Goal: Information Seeking & Learning: Learn about a topic

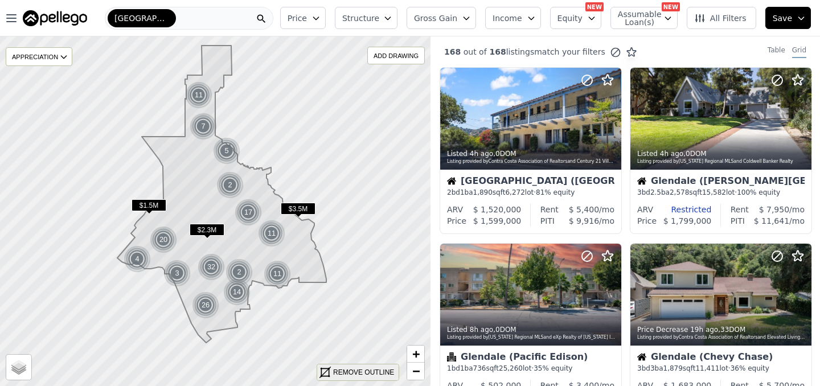
click at [343, 369] on div "REMOVE OUTLINE" at bounding box center [363, 372] width 61 height 10
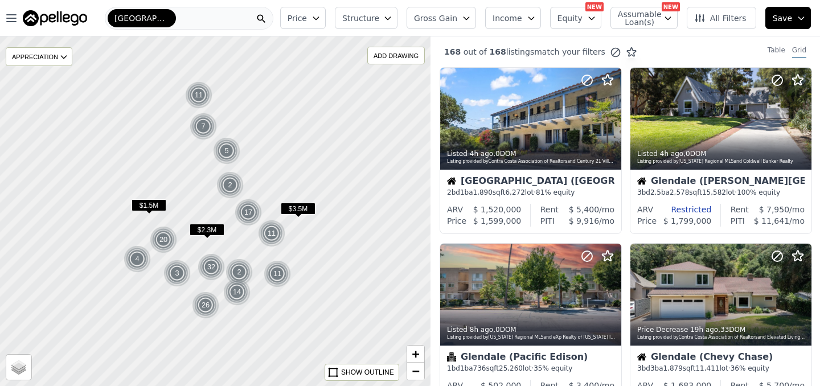
click at [456, 15] on span "Gross Gain" at bounding box center [435, 18] width 43 height 11
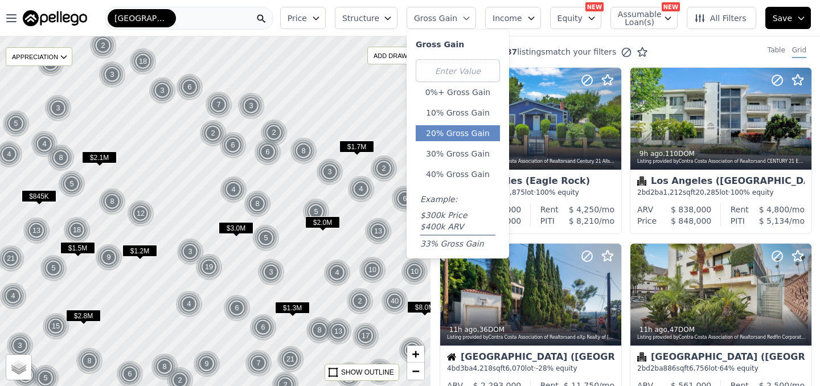
click at [438, 135] on button "20% Gross Gain" at bounding box center [457, 133] width 84 height 16
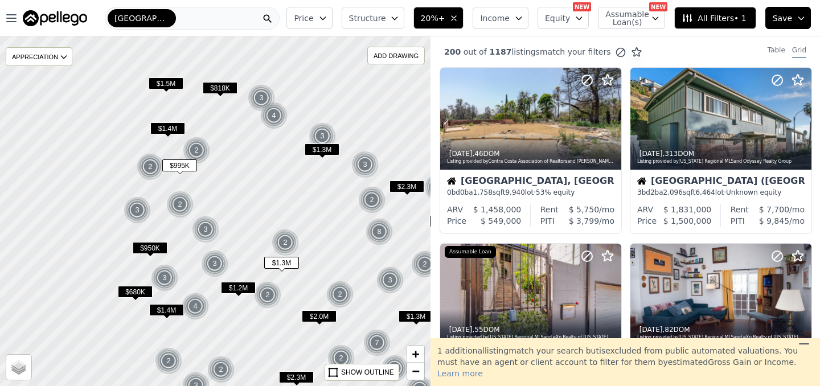
drag, startPoint x: 155, startPoint y: 247, endPoint x: 294, endPoint y: 297, distance: 147.4
click at [294, 297] on div at bounding box center [216, 212] width 516 height 419
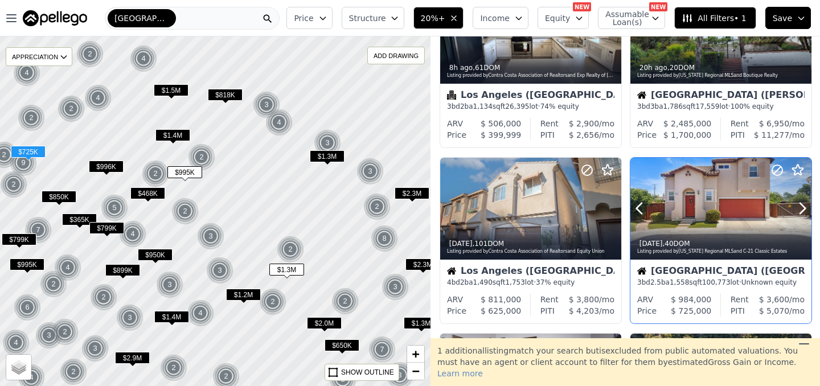
scroll to position [83, 0]
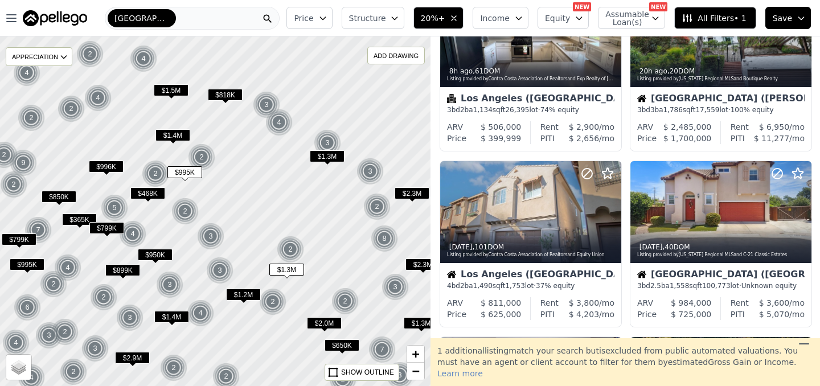
click at [330, 24] on button "Price" at bounding box center [309, 18] width 46 height 22
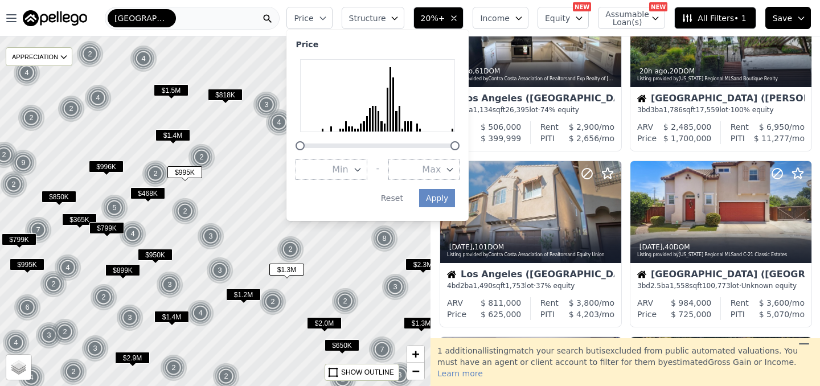
click at [450, 176] on button "Max" at bounding box center [423, 169] width 71 height 20
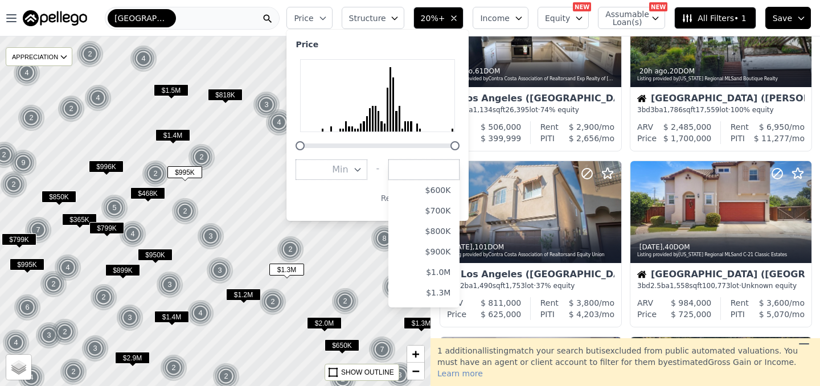
scroll to position [138, 0]
click at [448, 258] on button "$1.0M" at bounding box center [423, 256] width 71 height 20
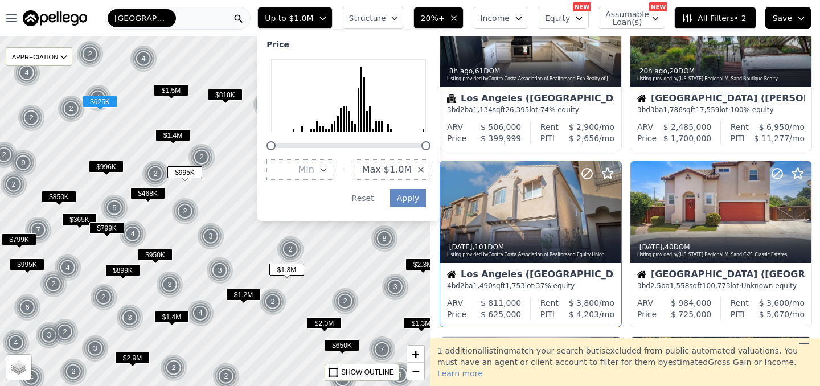
click at [451, 197] on div "2d ago , 101 DOM Listing provided by Contra Costa Association of Realtors and E…" at bounding box center [530, 212] width 181 height 102
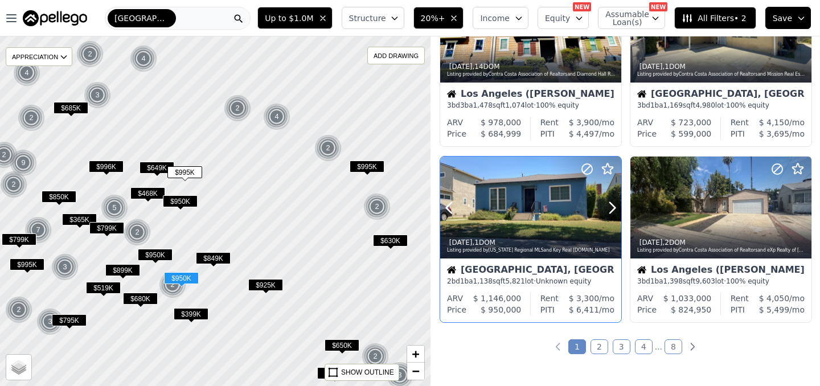
scroll to position [793, 0]
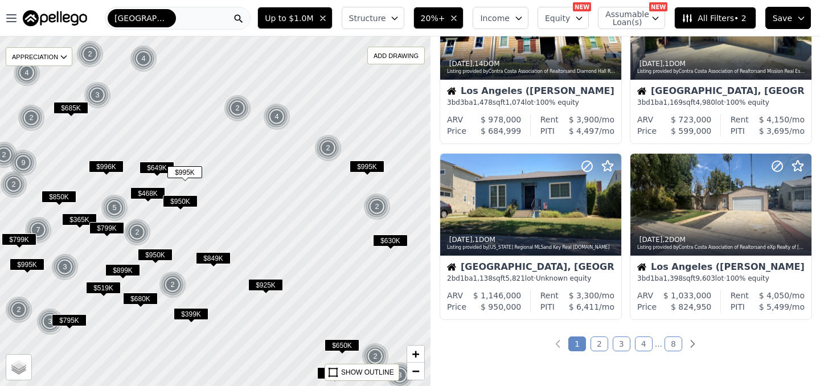
click at [606, 348] on link "2" at bounding box center [599, 343] width 18 height 15
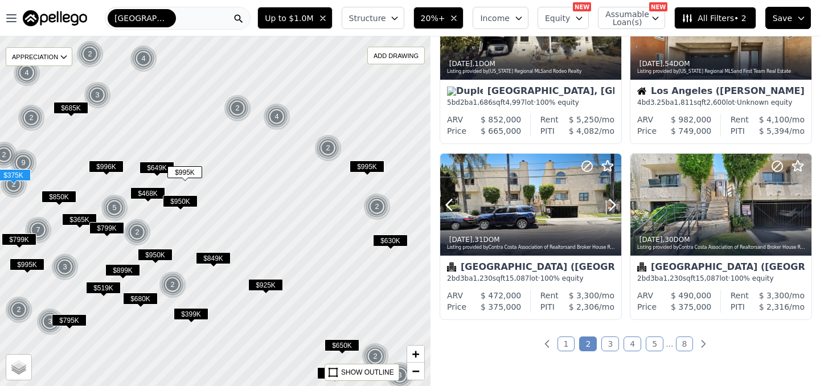
scroll to position [794, 0]
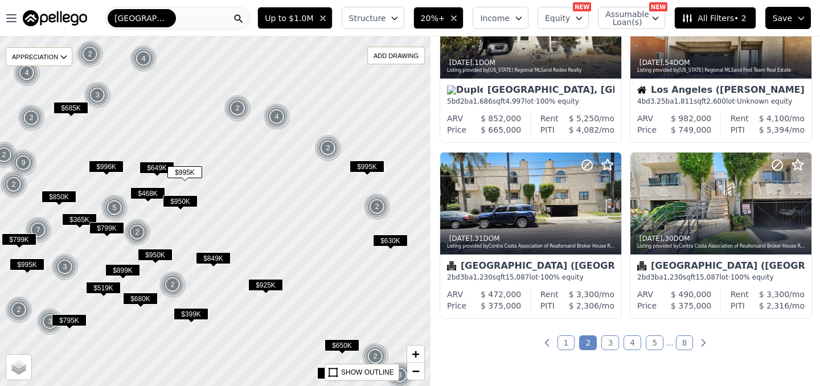
click at [611, 343] on link "3" at bounding box center [610, 342] width 18 height 15
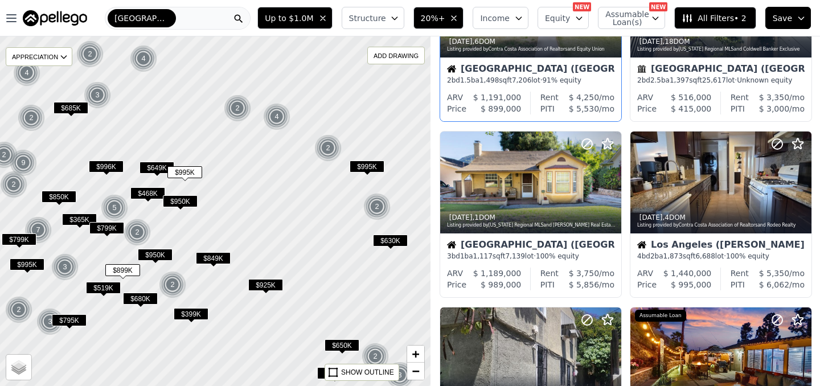
scroll to position [121, 0]
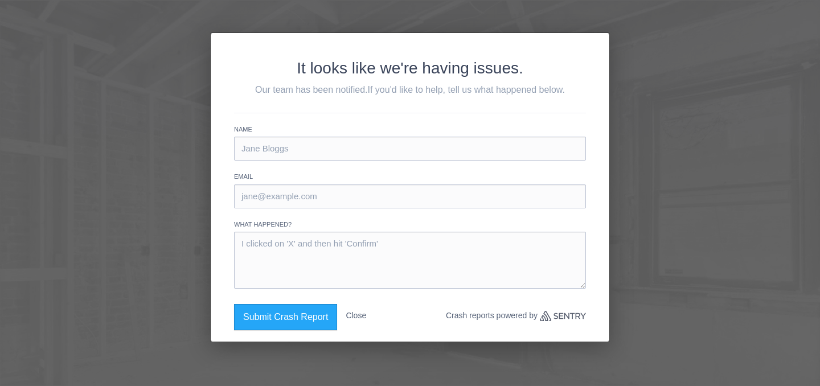
click at [358, 314] on button "Close" at bounding box center [355, 315] width 20 height 23
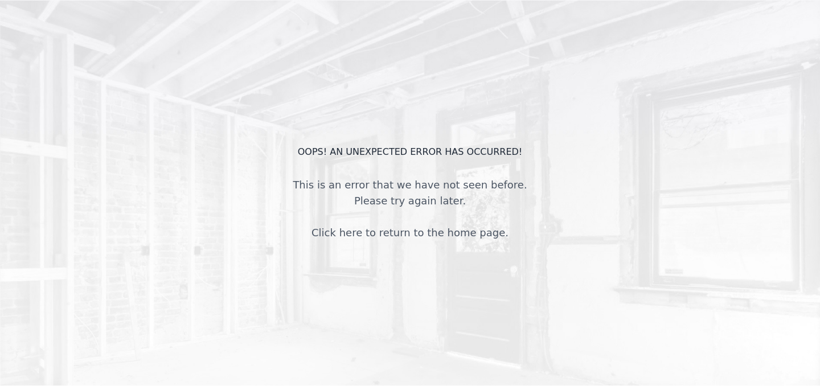
click at [374, 93] on div "OOPS! An unexpected error has occurred! This is an error that we have not seen …" at bounding box center [410, 193] width 820 height 386
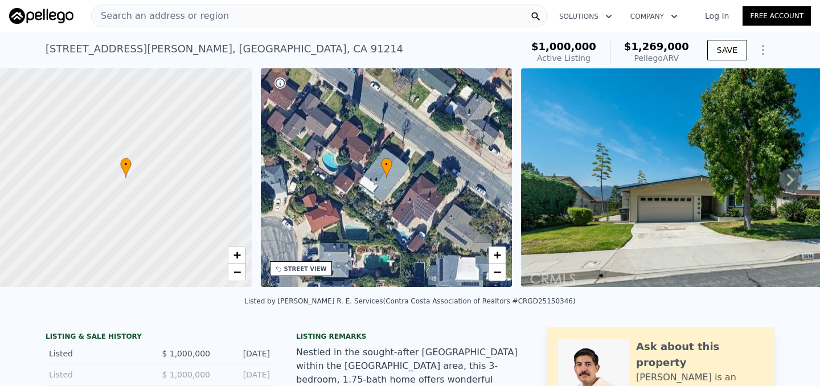
click at [793, 174] on icon at bounding box center [790, 179] width 23 height 23
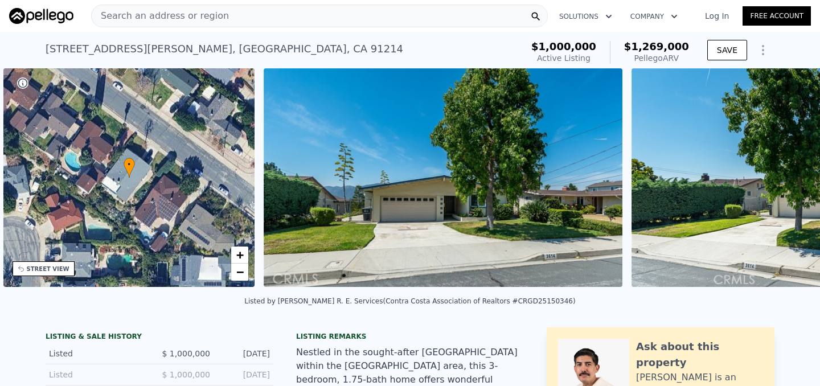
scroll to position [0, 265]
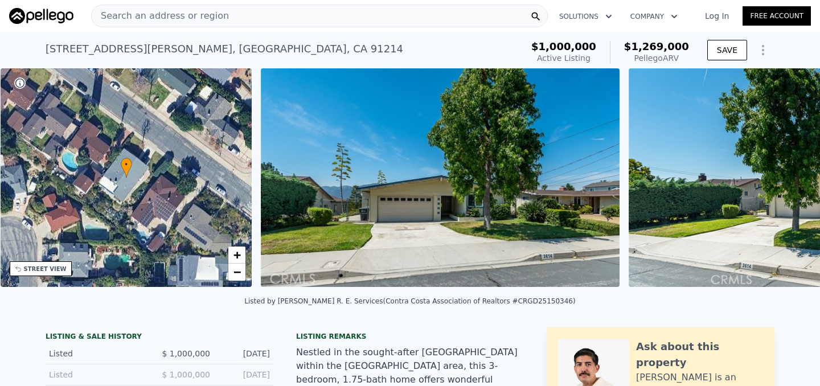
click at [793, 174] on div "• + − • + − STREET VIEW Loading... SATELLITE VIEW" at bounding box center [410, 179] width 820 height 223
click at [793, 175] on icon at bounding box center [790, 179] width 23 height 23
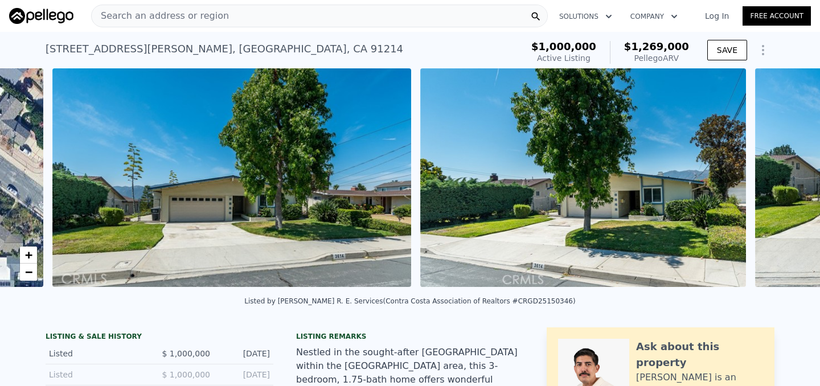
scroll to position [0, 521]
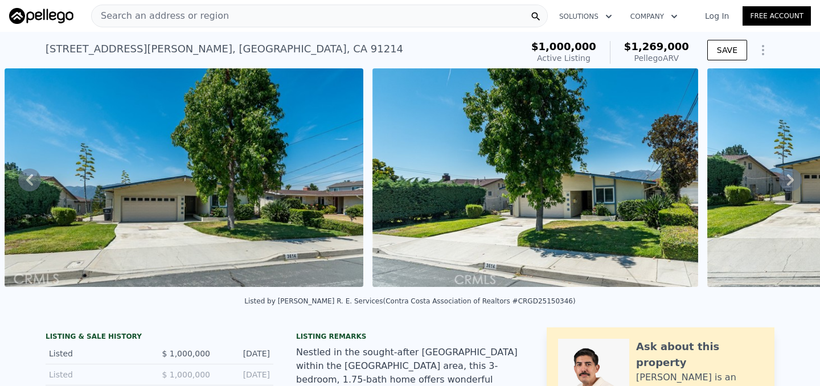
click at [792, 179] on icon at bounding box center [790, 179] width 7 height 11
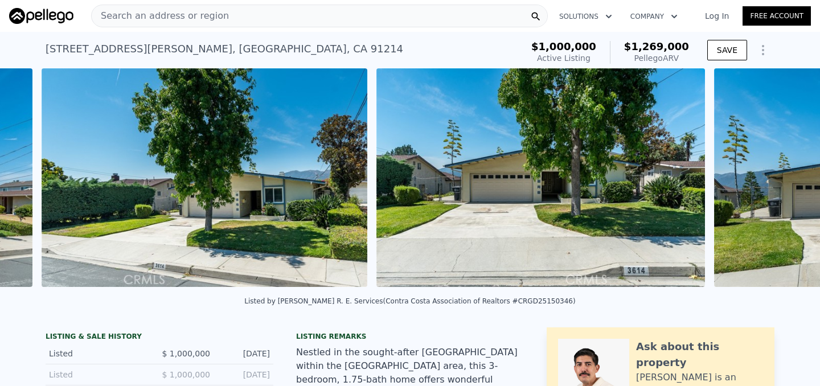
scroll to position [0, 888]
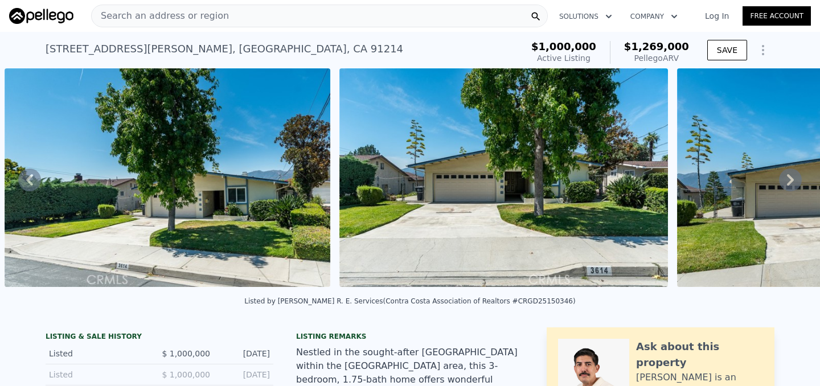
click at [792, 179] on icon at bounding box center [790, 179] width 7 height 11
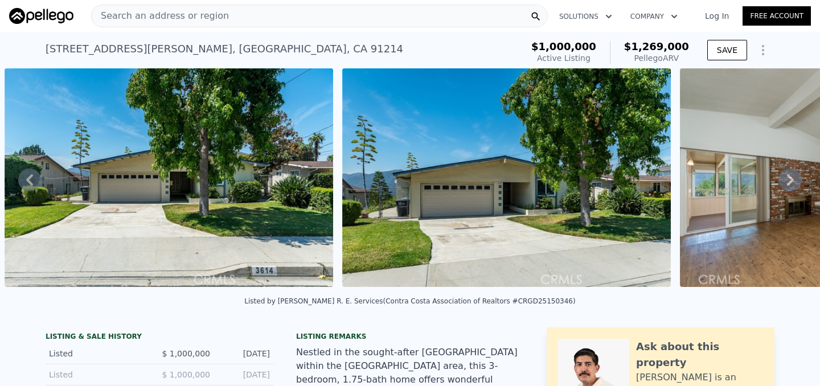
click at [792, 179] on icon at bounding box center [790, 179] width 7 height 11
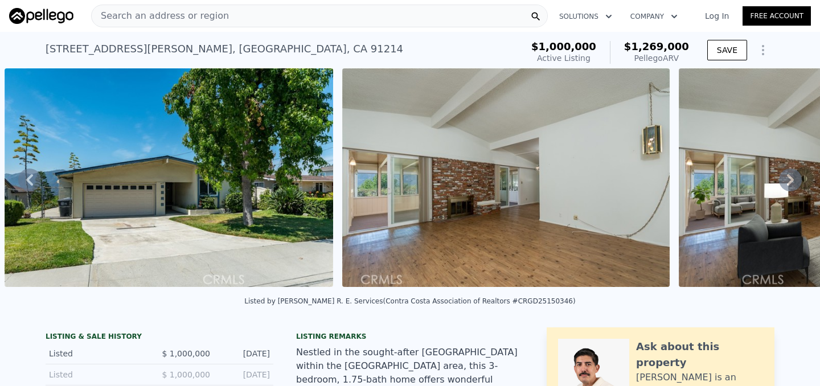
click at [792, 179] on icon at bounding box center [790, 179] width 7 height 11
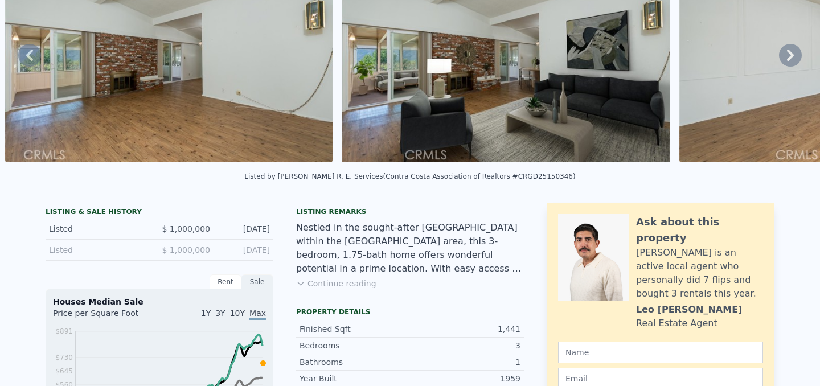
scroll to position [0, 0]
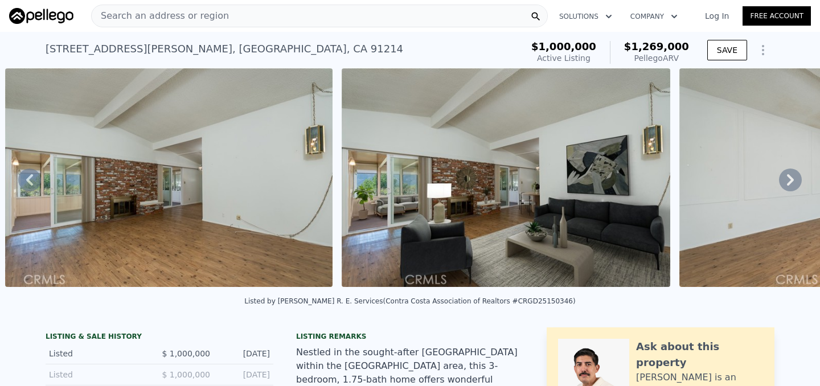
click at [793, 184] on icon at bounding box center [790, 179] width 23 height 23
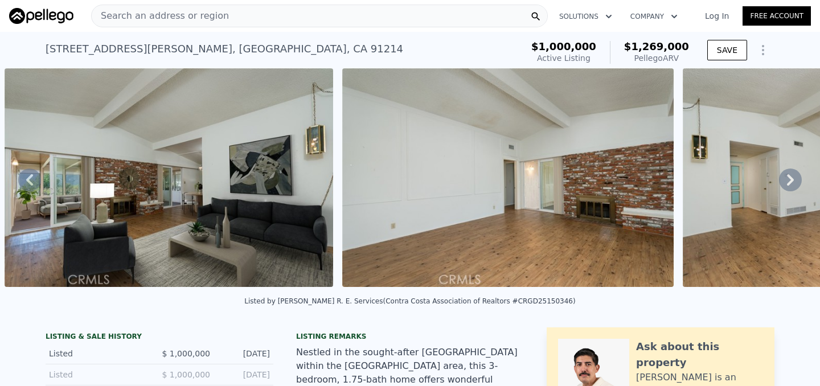
click at [793, 184] on icon at bounding box center [790, 179] width 23 height 23
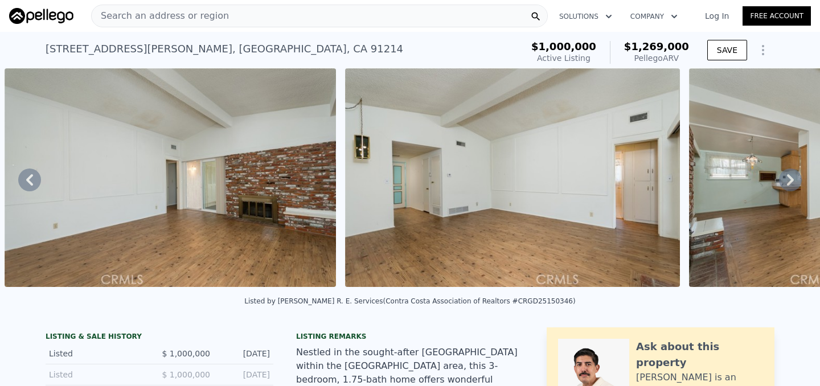
click at [793, 184] on icon at bounding box center [790, 179] width 23 height 23
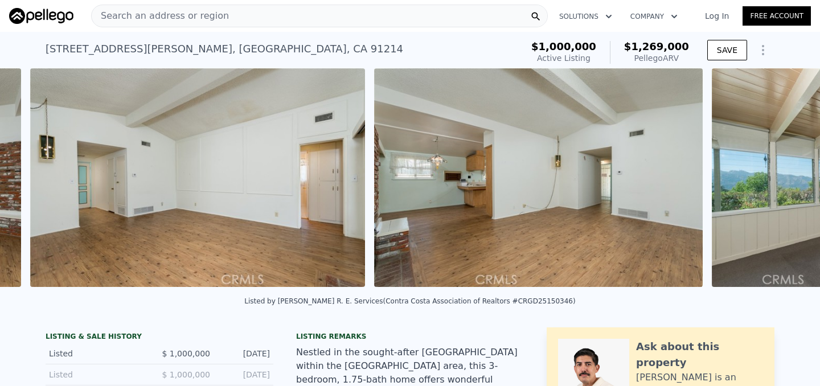
scroll to position [0, 2912]
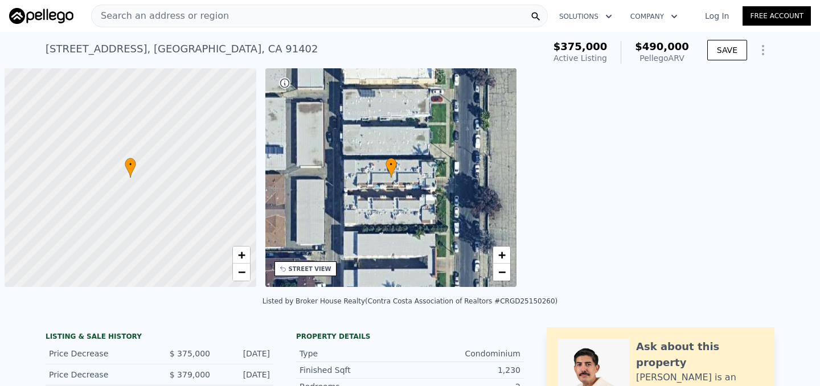
scroll to position [0, 5]
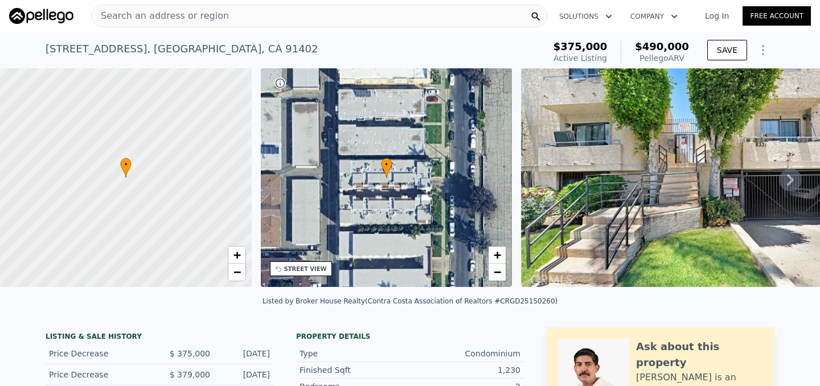
click at [791, 184] on icon at bounding box center [790, 179] width 23 height 23
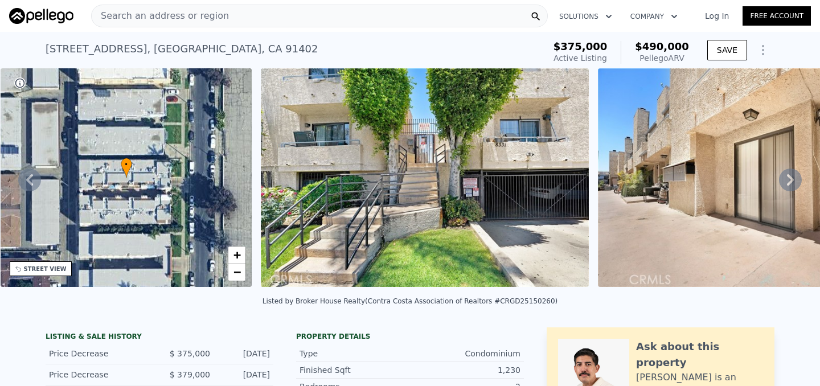
click at [791, 184] on icon at bounding box center [790, 179] width 23 height 23
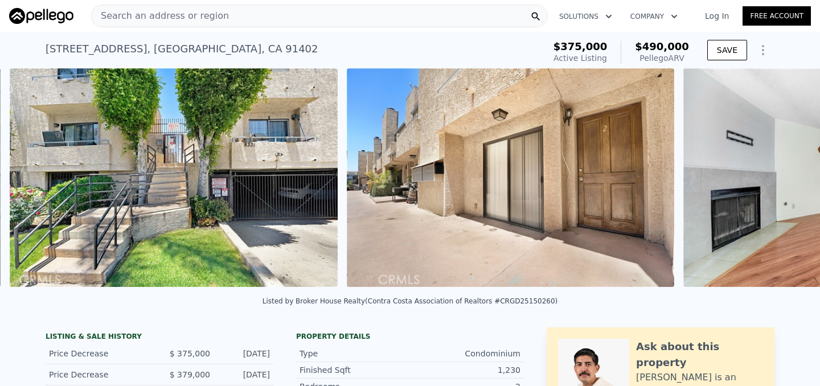
scroll to position [0, 521]
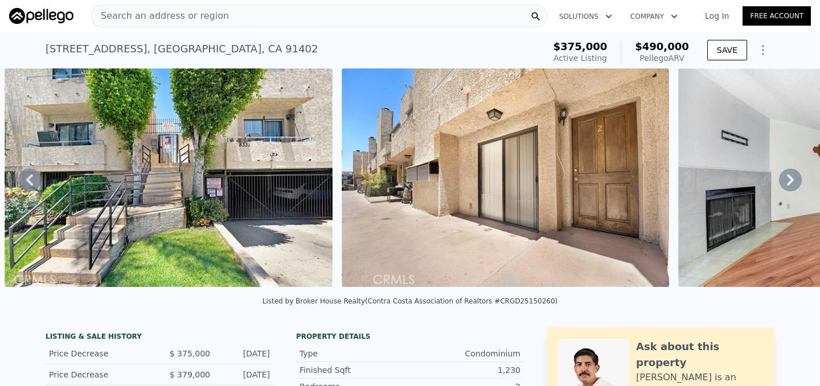
click at [791, 184] on icon at bounding box center [790, 179] width 23 height 23
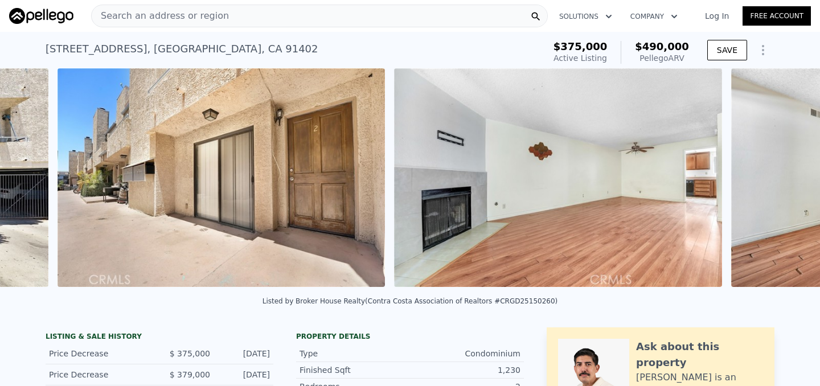
scroll to position [0, 857]
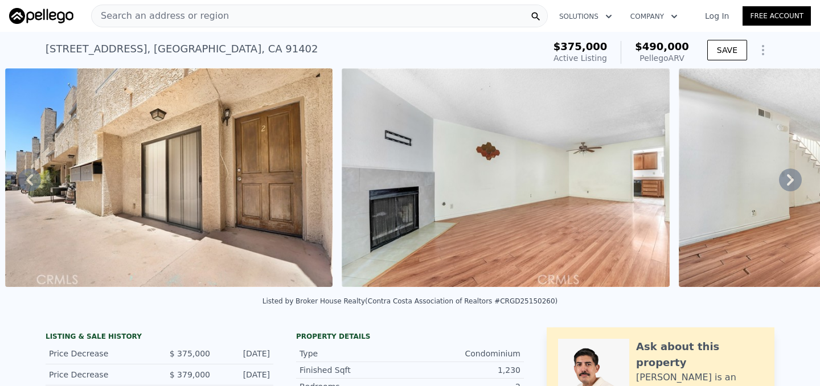
click at [791, 184] on icon at bounding box center [790, 179] width 23 height 23
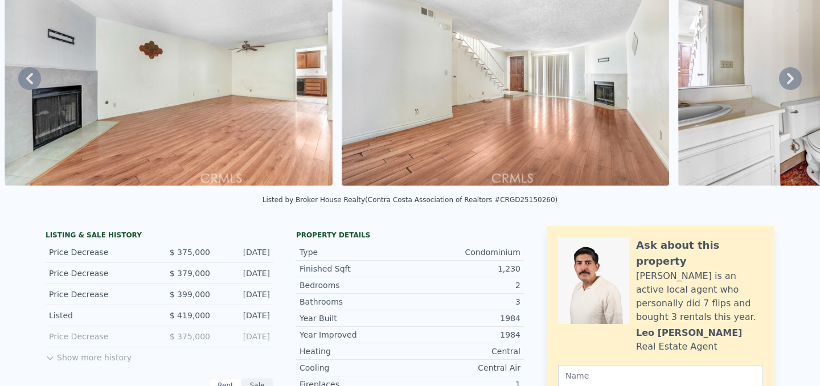
scroll to position [0, 0]
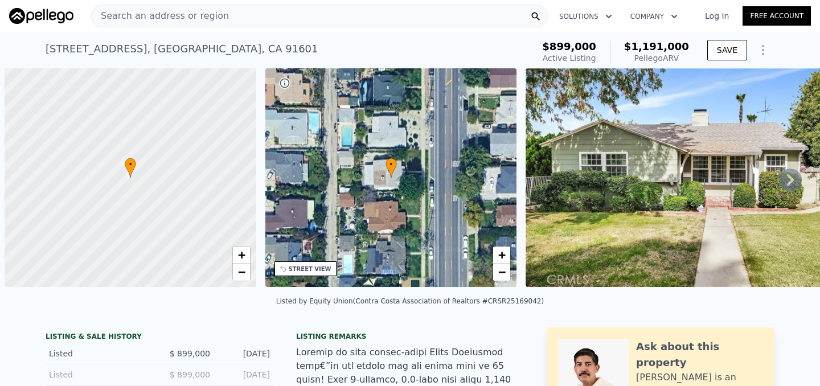
scroll to position [0, 5]
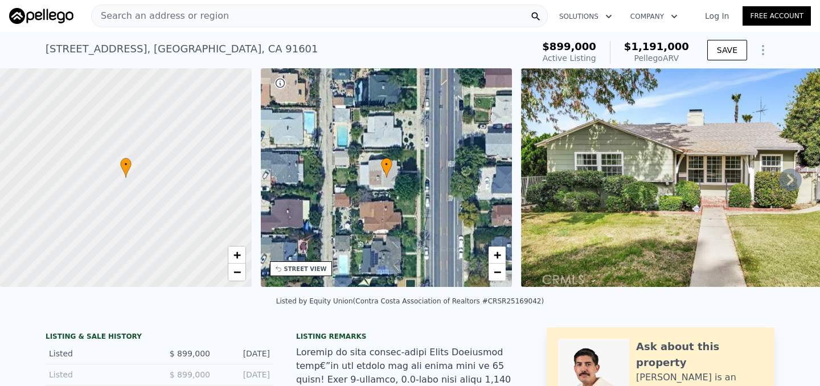
click at [797, 176] on icon at bounding box center [790, 179] width 23 height 23
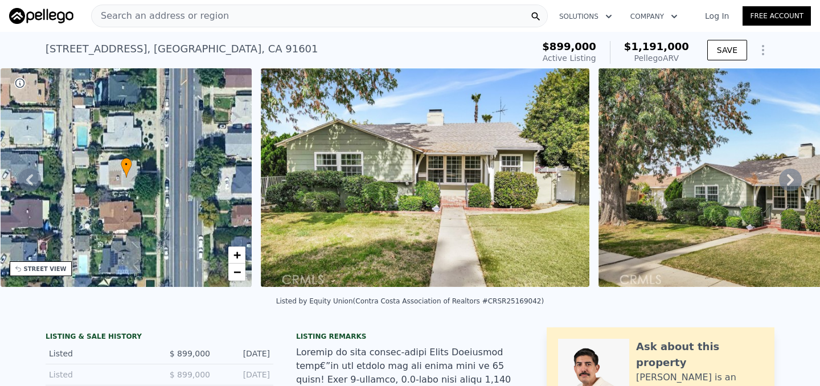
click at [795, 179] on icon at bounding box center [790, 179] width 23 height 23
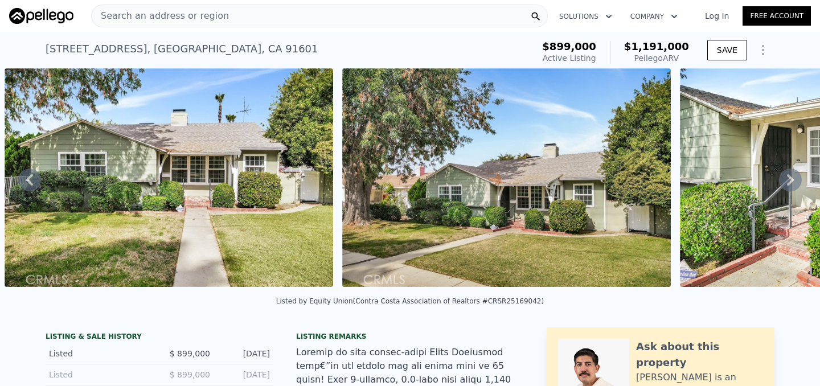
click at [795, 179] on icon at bounding box center [790, 179] width 23 height 23
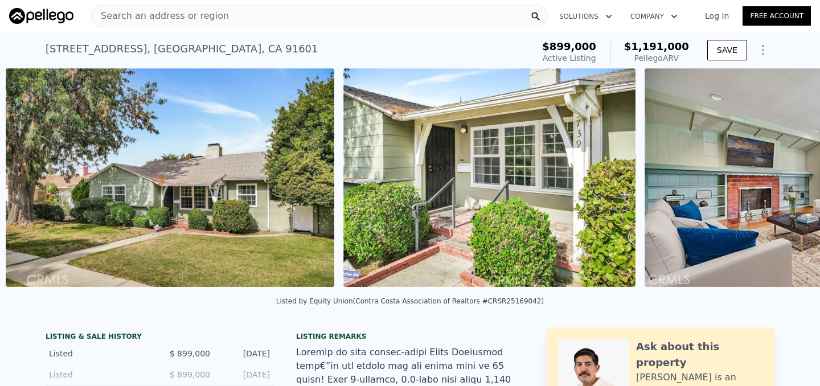
scroll to position [0, 858]
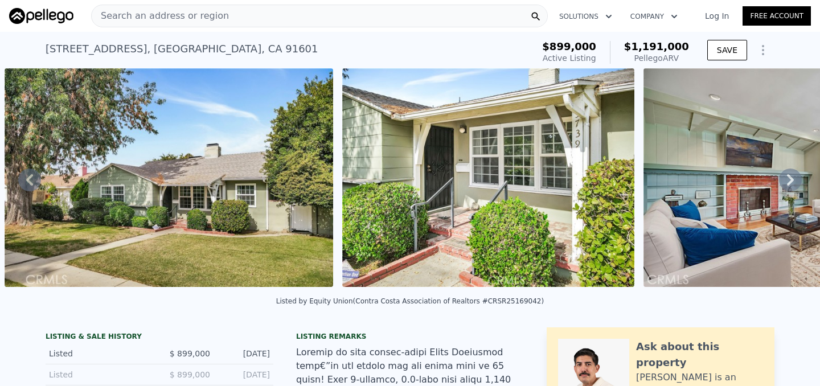
click at [795, 179] on div "• + − • + − STREET VIEW Loading... SATELLITE VIEW" at bounding box center [410, 179] width 820 height 223
click at [795, 178] on icon at bounding box center [790, 179] width 23 height 23
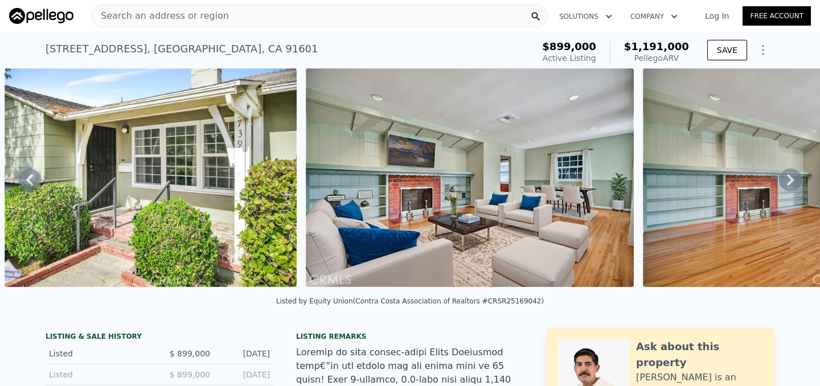
click at [795, 178] on icon at bounding box center [790, 179] width 23 height 23
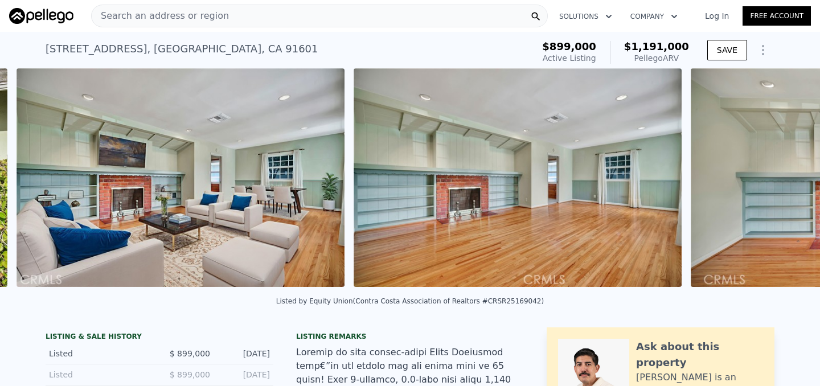
scroll to position [0, 1497]
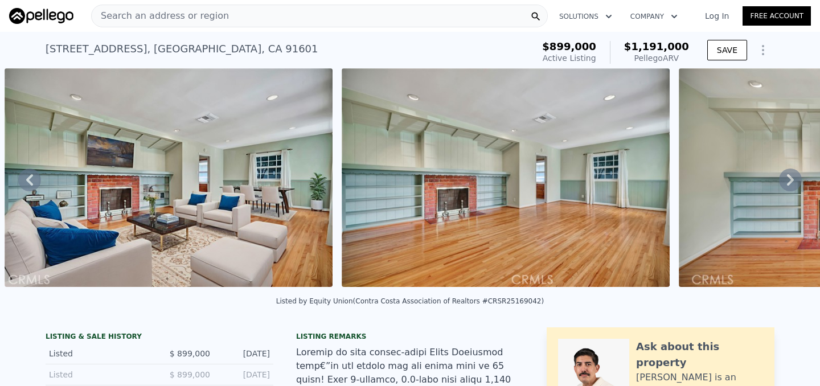
click at [795, 178] on icon at bounding box center [790, 179] width 23 height 23
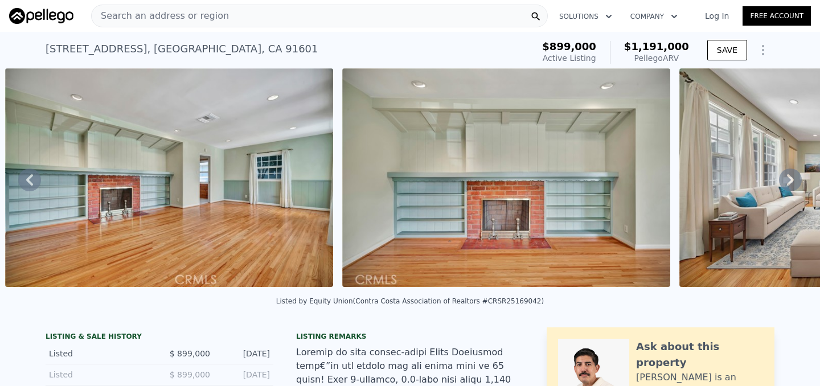
click at [795, 178] on icon at bounding box center [790, 179] width 23 height 23
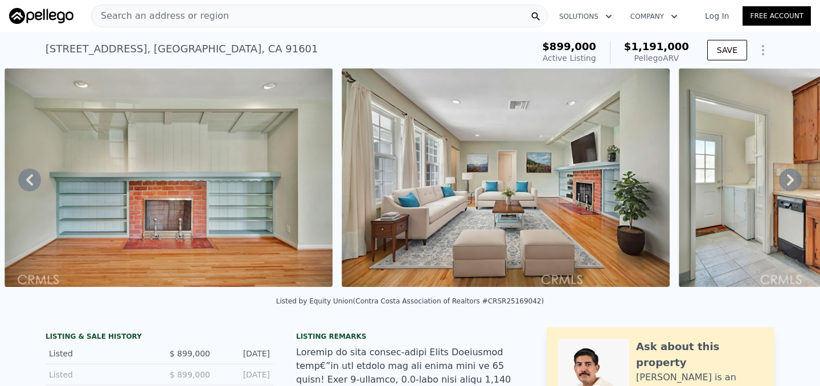
click at [795, 178] on icon at bounding box center [790, 179] width 23 height 23
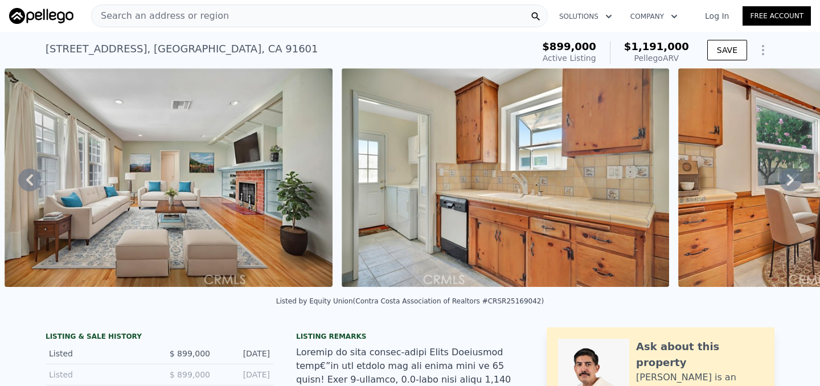
click at [795, 178] on icon at bounding box center [790, 179] width 23 height 23
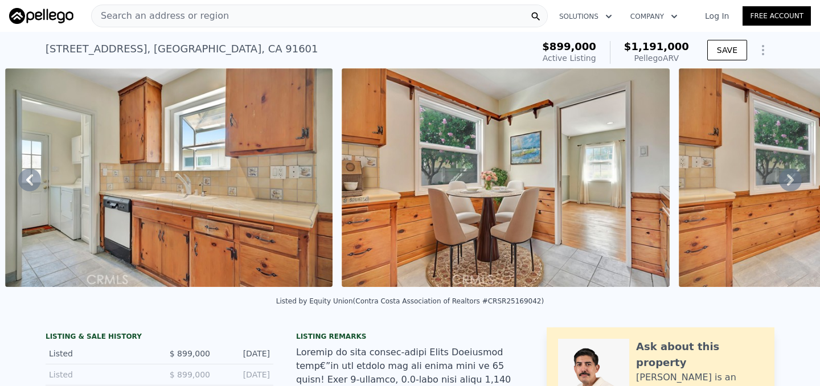
click at [795, 178] on icon at bounding box center [790, 179] width 23 height 23
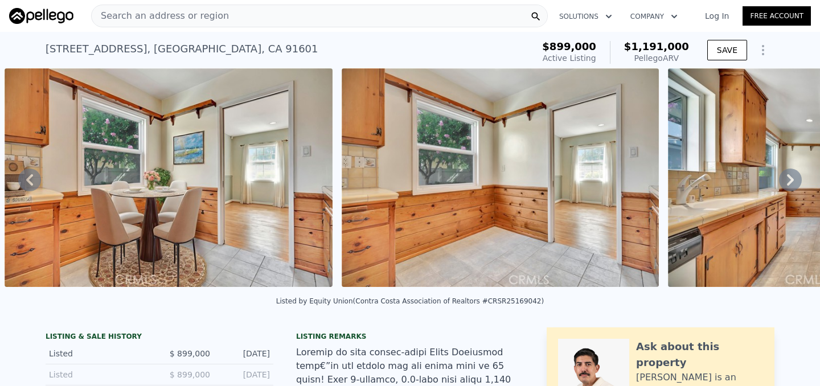
click at [795, 178] on icon at bounding box center [790, 179] width 23 height 23
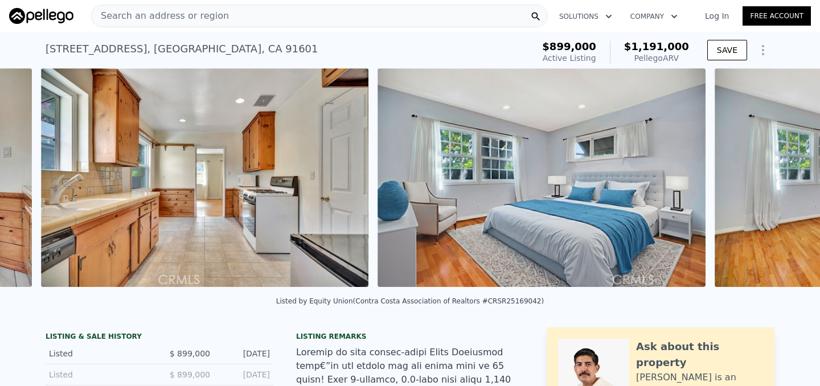
scroll to position [0, 3844]
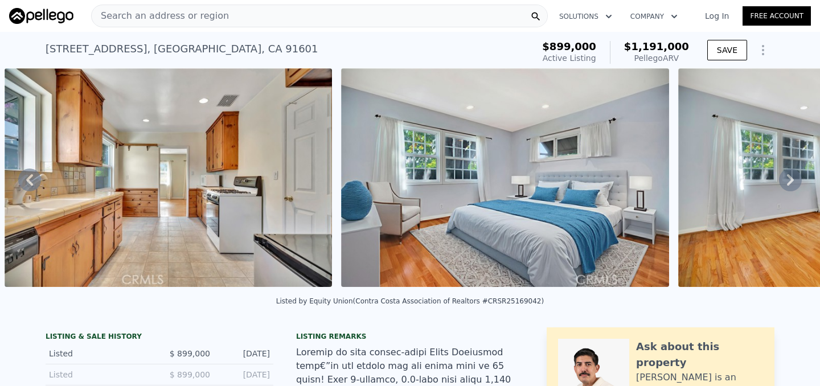
click at [792, 177] on icon at bounding box center [790, 179] width 23 height 23
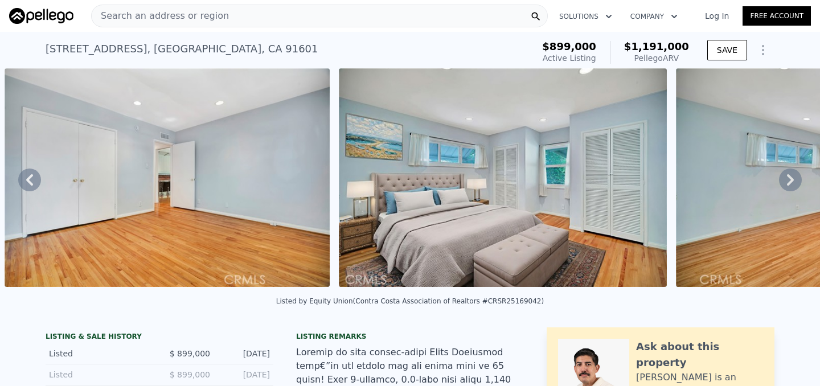
click at [792, 177] on icon at bounding box center [790, 179] width 23 height 23
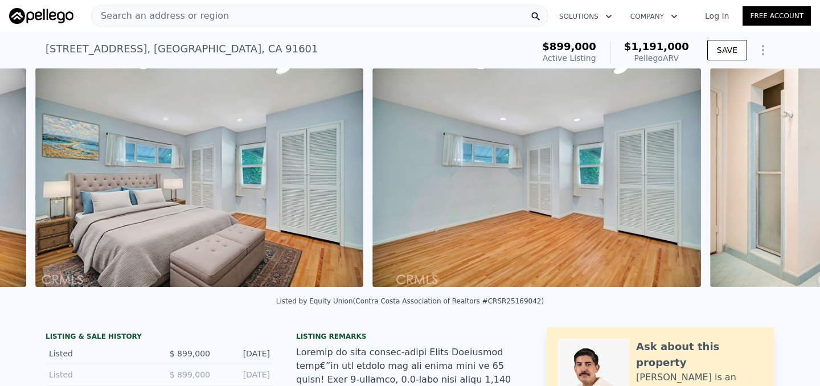
scroll to position [0, 5189]
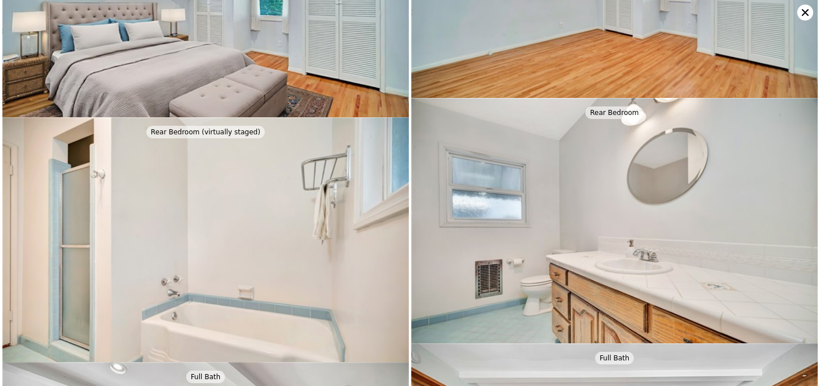
scroll to position [1875, 0]
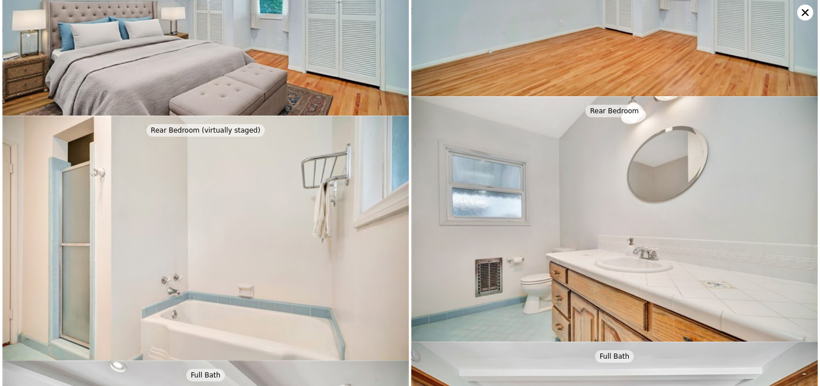
click at [807, 12] on icon at bounding box center [805, 13] width 16 height 16
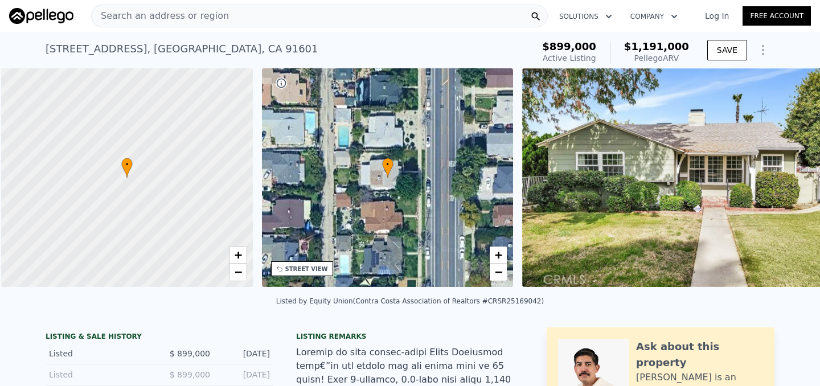
scroll to position [0, 5]
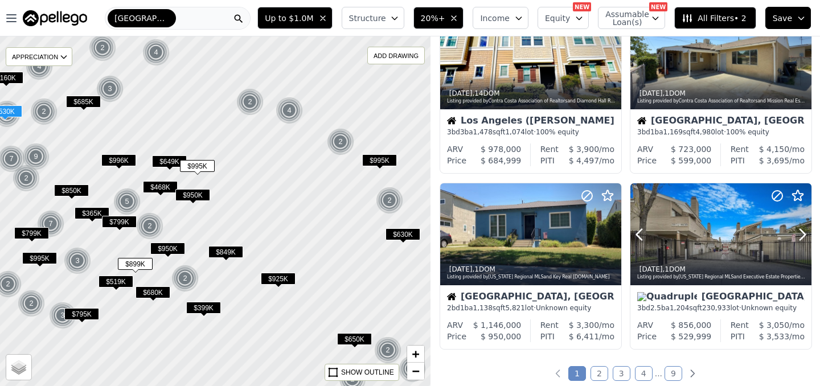
scroll to position [789, 0]
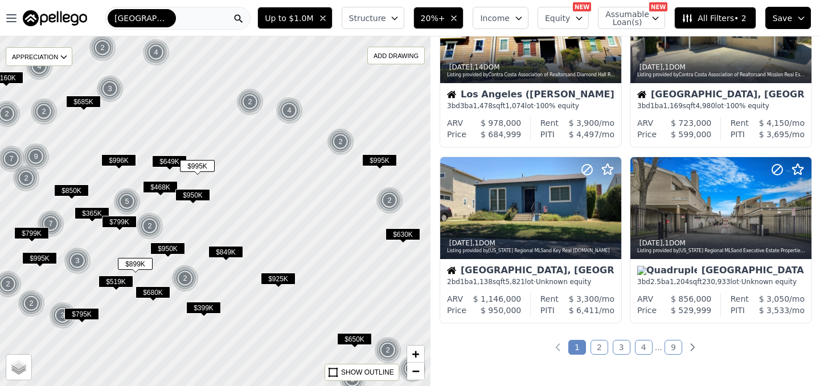
click at [599, 351] on link "2" at bounding box center [599, 347] width 18 height 15
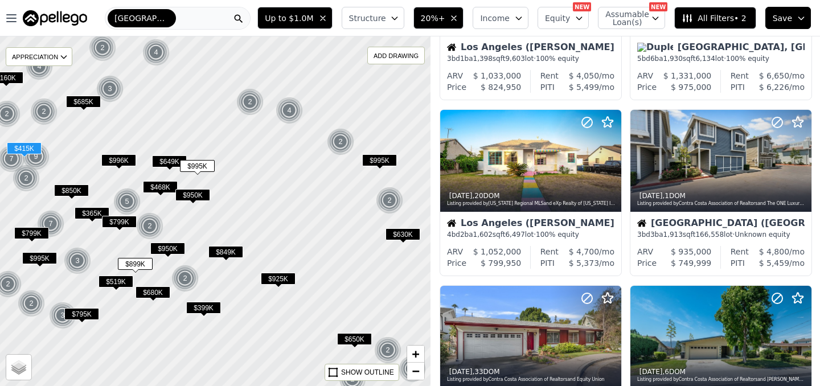
scroll to position [0, 0]
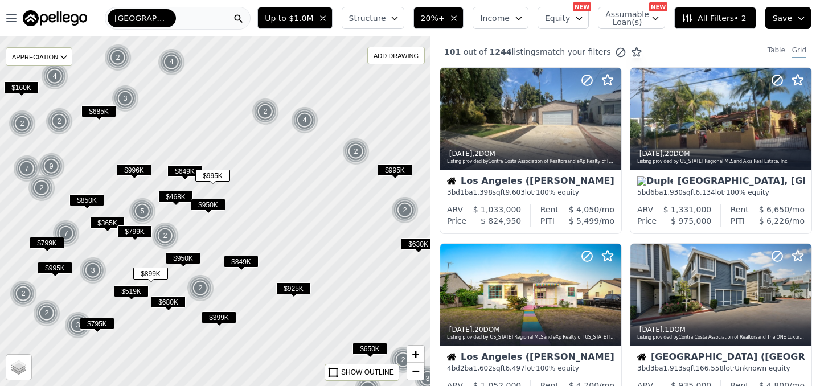
drag, startPoint x: 194, startPoint y: 141, endPoint x: 209, endPoint y: 151, distance: 18.2
click at [209, 151] on div at bounding box center [215, 211] width 516 height 419
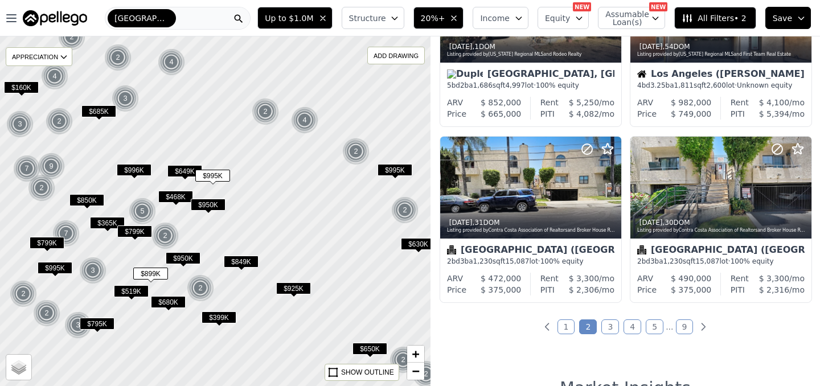
scroll to position [816, 0]
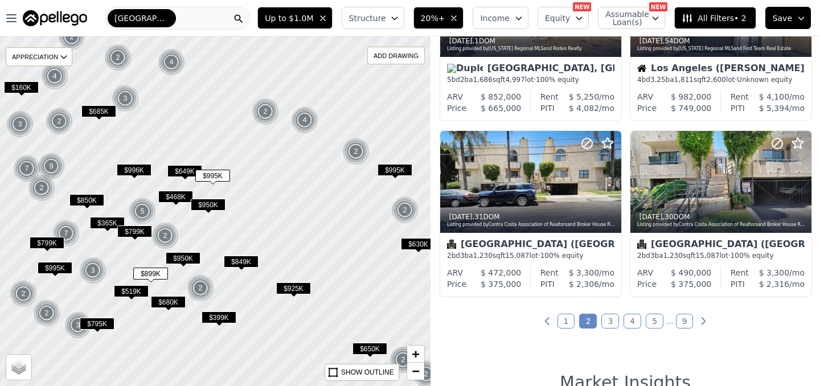
click at [611, 317] on link "3" at bounding box center [610, 321] width 18 height 15
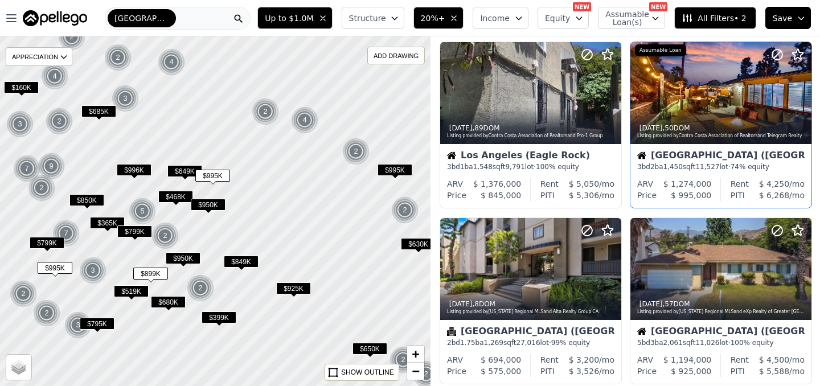
scroll to position [447, 0]
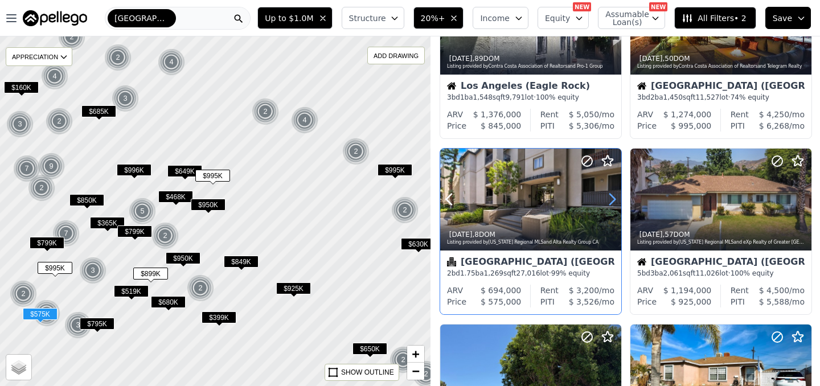
click at [612, 200] on icon at bounding box center [612, 199] width 18 height 18
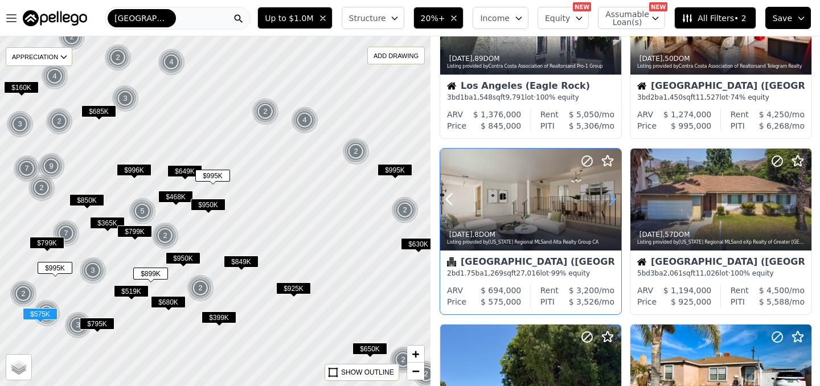
click at [612, 200] on icon at bounding box center [612, 199] width 18 height 18
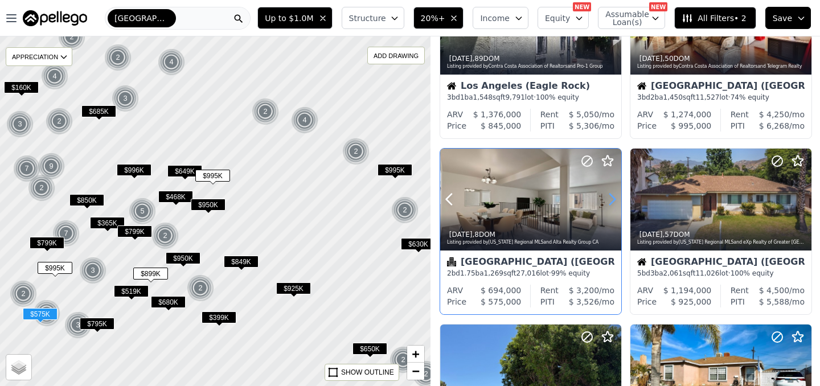
click at [612, 200] on icon at bounding box center [612, 199] width 18 height 18
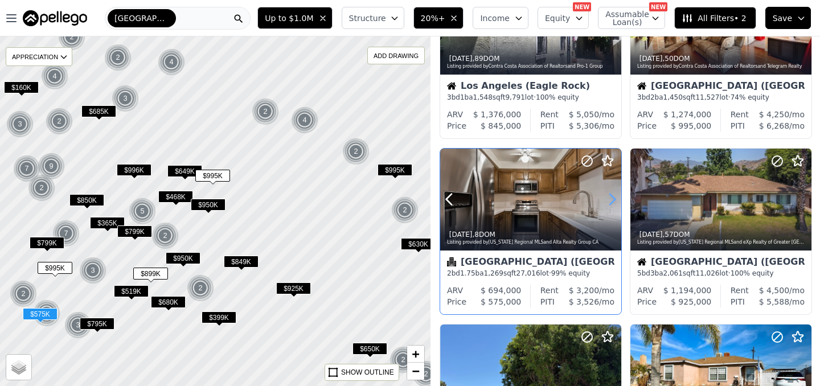
click at [612, 200] on icon at bounding box center [612, 199] width 18 height 18
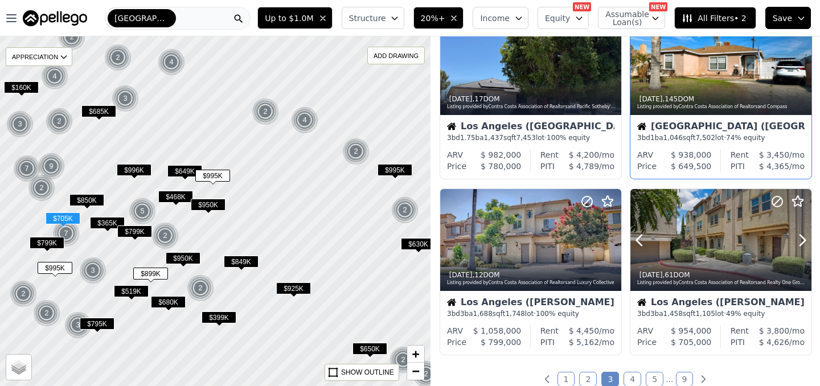
scroll to position [777, 0]
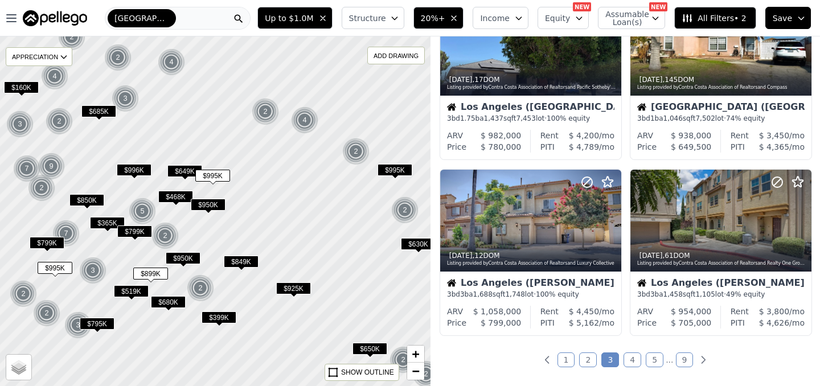
click at [628, 361] on link "4" at bounding box center [632, 359] width 18 height 15
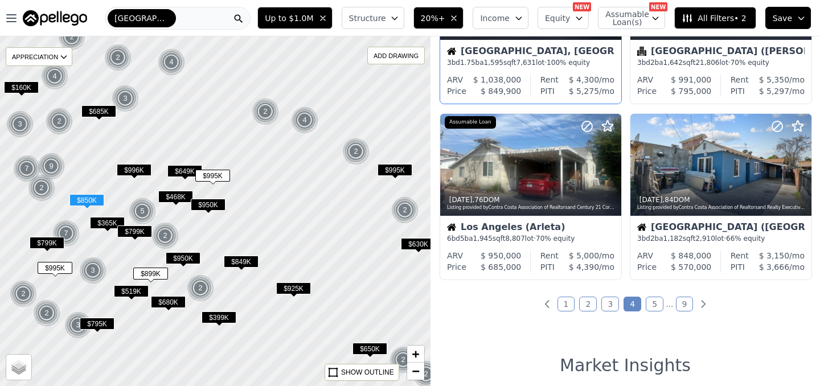
scroll to position [834, 0]
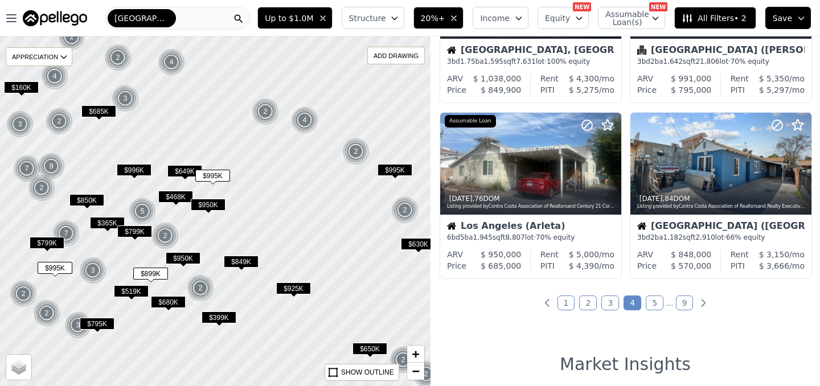
click at [656, 306] on link "5" at bounding box center [654, 302] width 18 height 15
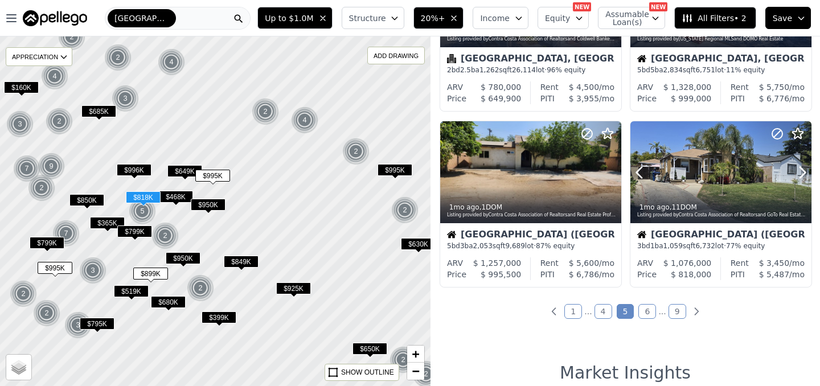
scroll to position [828, 0]
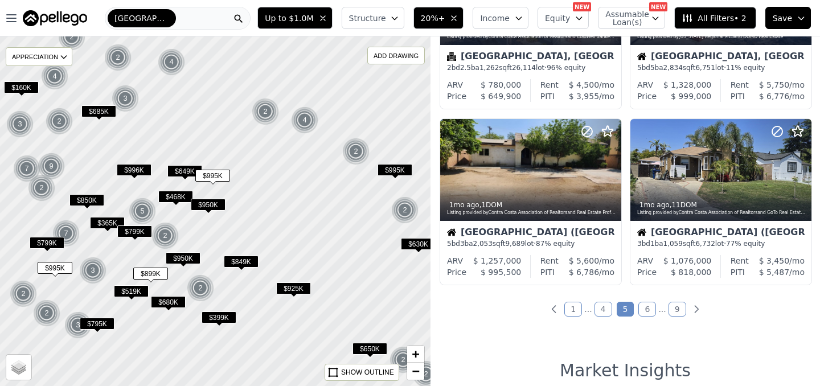
click at [649, 314] on link "6" at bounding box center [647, 309] width 18 height 15
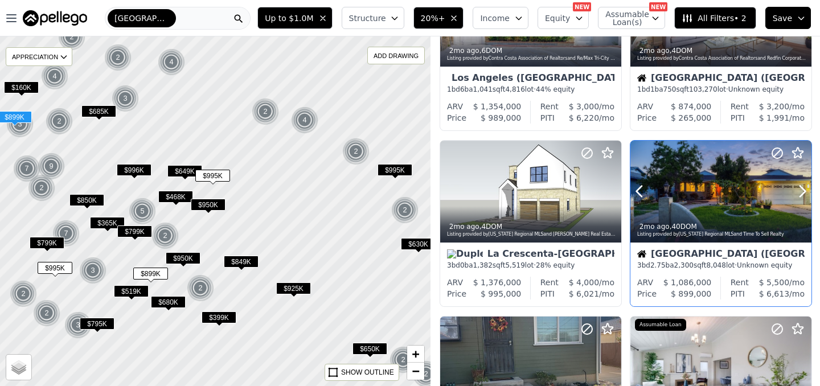
scroll to position [105, 0]
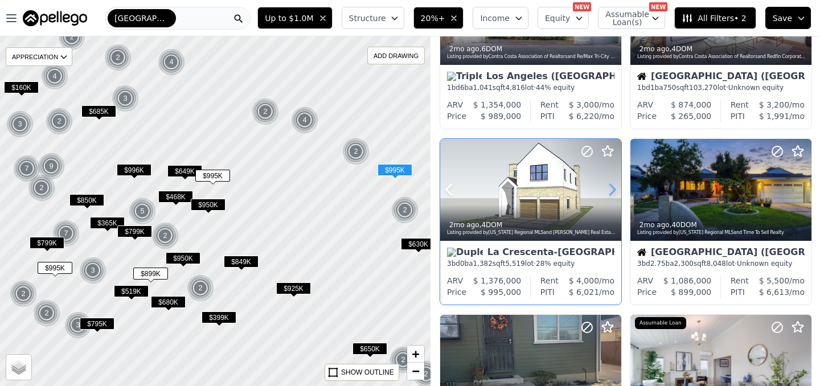
click at [613, 190] on icon at bounding box center [612, 189] width 5 height 11
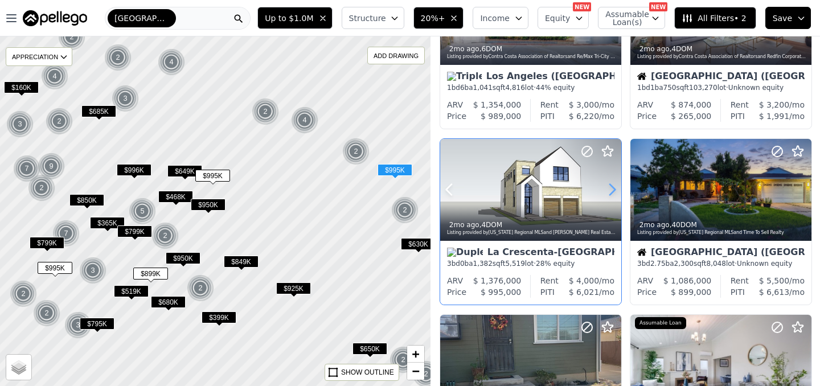
click at [613, 190] on icon at bounding box center [612, 189] width 5 height 11
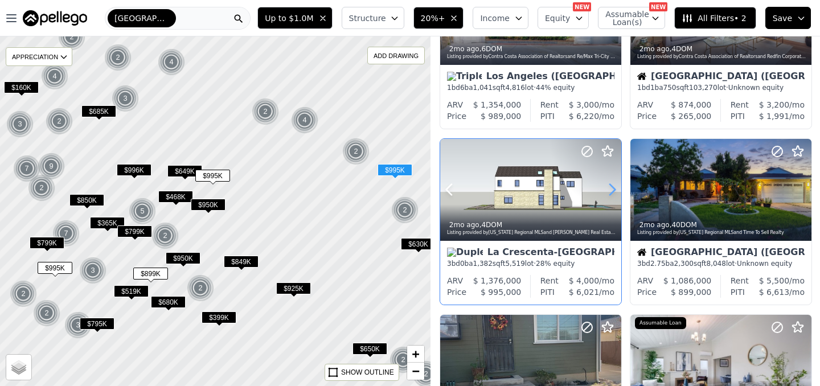
click at [613, 190] on icon at bounding box center [612, 189] width 5 height 11
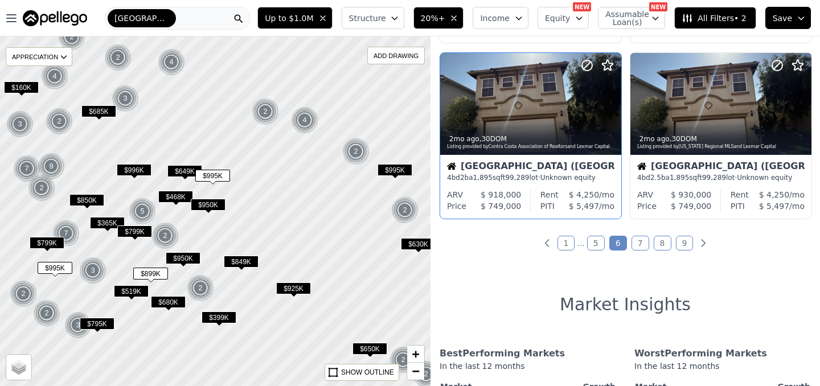
scroll to position [891, 0]
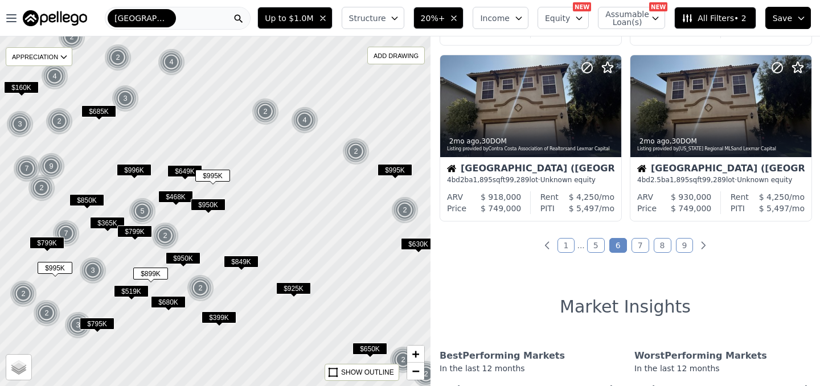
click at [638, 247] on link "7" at bounding box center [640, 245] width 18 height 15
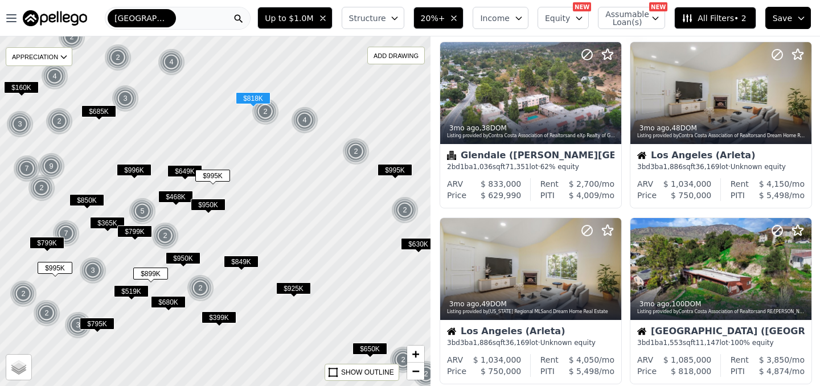
scroll to position [0, 0]
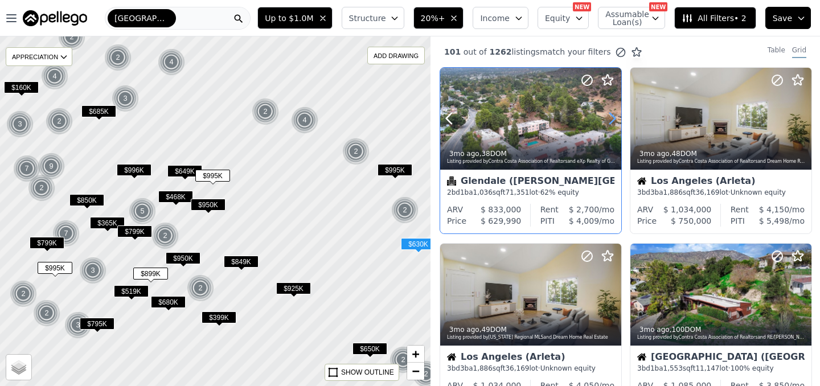
click at [612, 116] on icon at bounding box center [612, 118] width 5 height 11
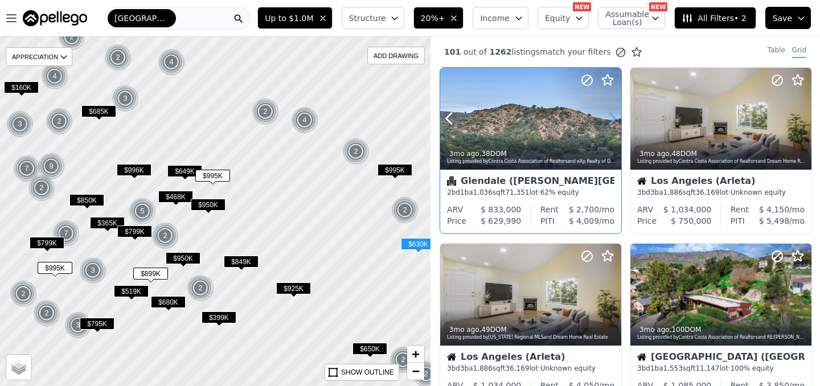
click at [612, 116] on icon at bounding box center [612, 118] width 5 height 11
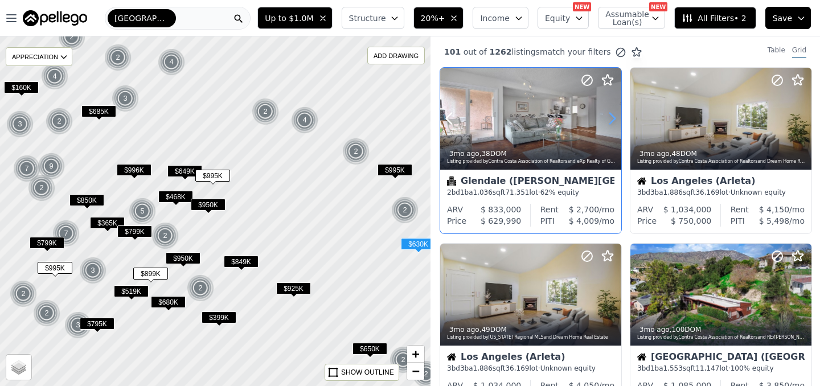
click at [612, 116] on icon at bounding box center [612, 118] width 5 height 11
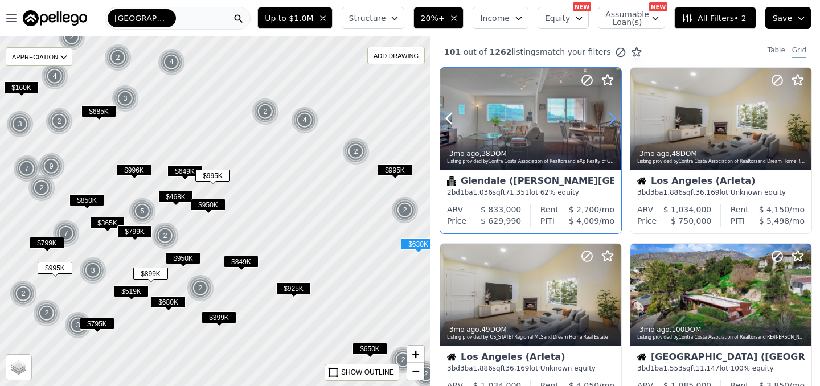
click at [612, 116] on icon at bounding box center [612, 118] width 5 height 11
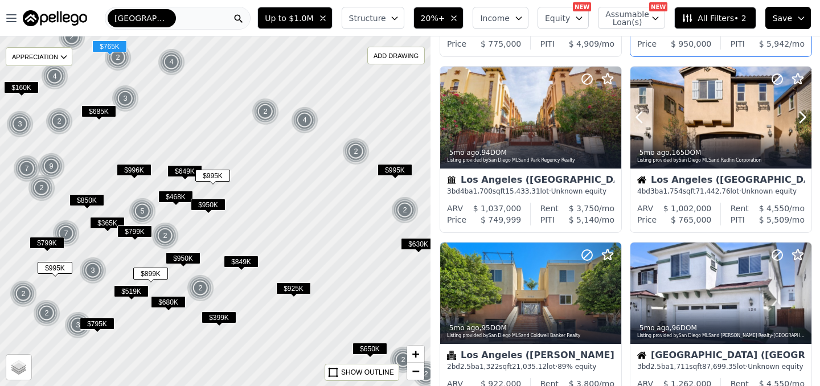
scroll to position [530, 0]
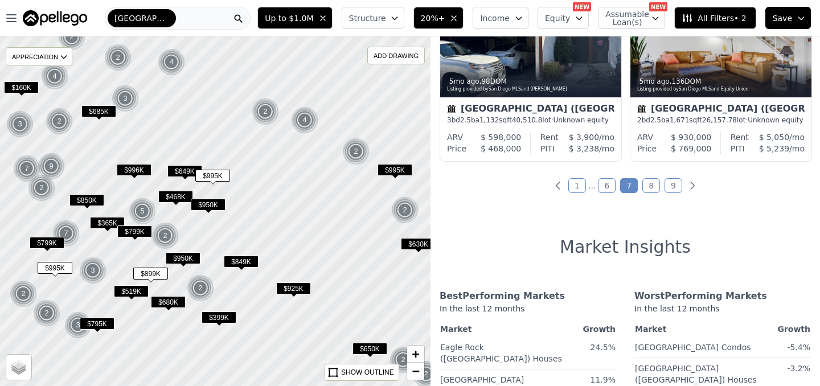
click at [650, 187] on link "8" at bounding box center [651, 185] width 18 height 15
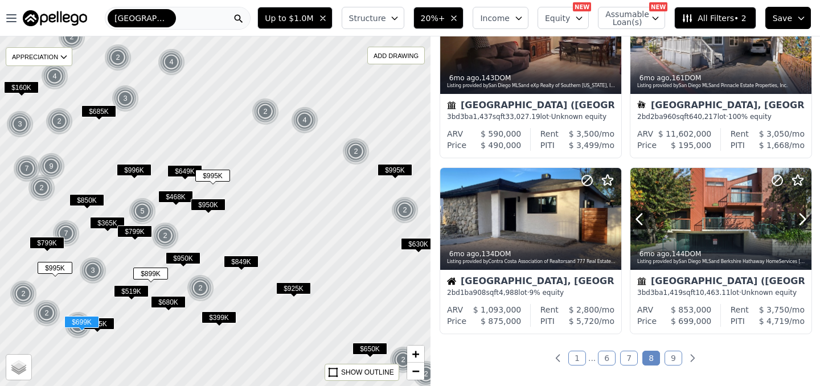
scroll to position [781, 0]
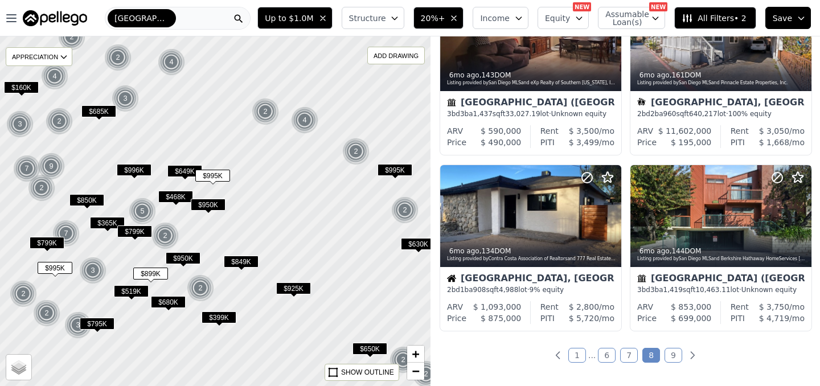
click at [669, 352] on link "9" at bounding box center [673, 355] width 18 height 15
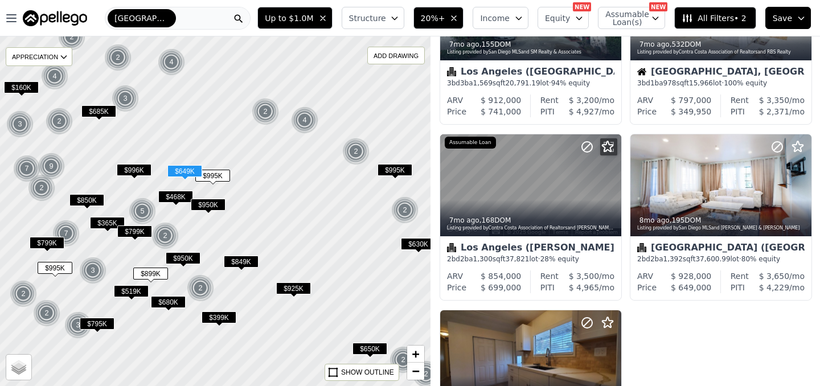
scroll to position [118, 0]
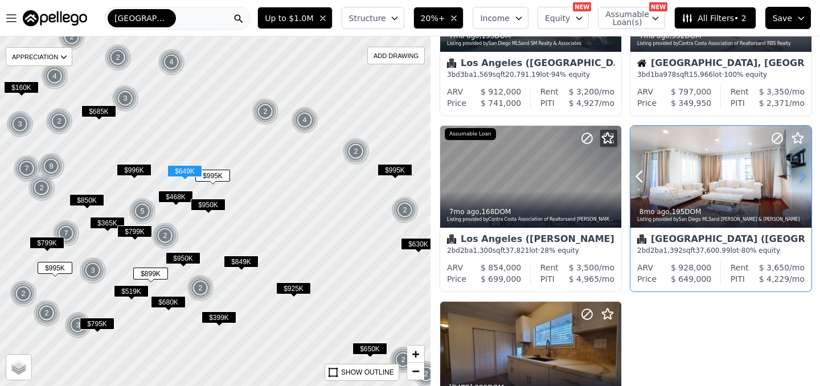
click at [801, 178] on icon at bounding box center [802, 176] width 18 height 18
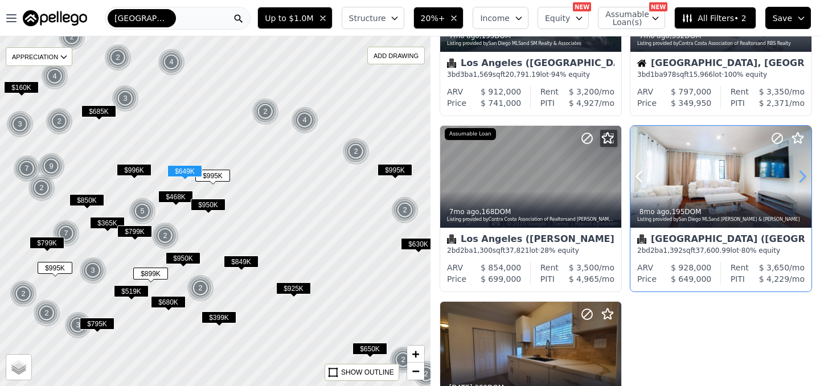
click at [801, 178] on icon at bounding box center [802, 176] width 18 height 18
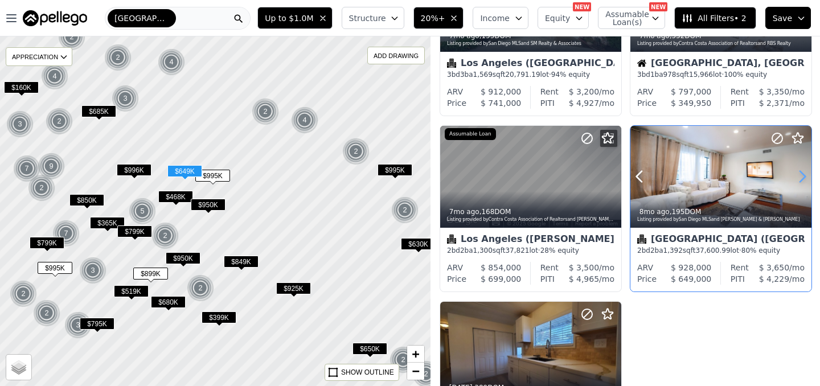
click at [801, 178] on icon at bounding box center [802, 176] width 18 height 18
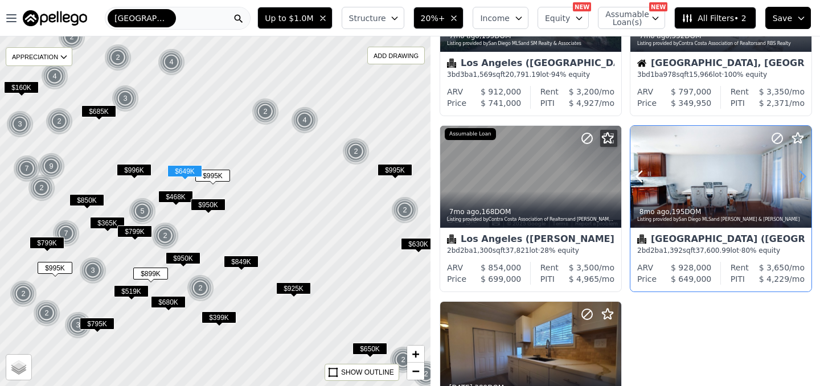
click at [801, 178] on icon at bounding box center [802, 176] width 18 height 18
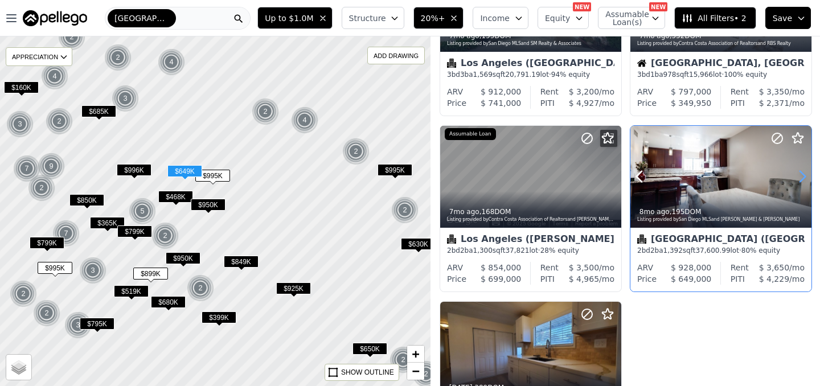
click at [801, 178] on icon at bounding box center [802, 176] width 18 height 18
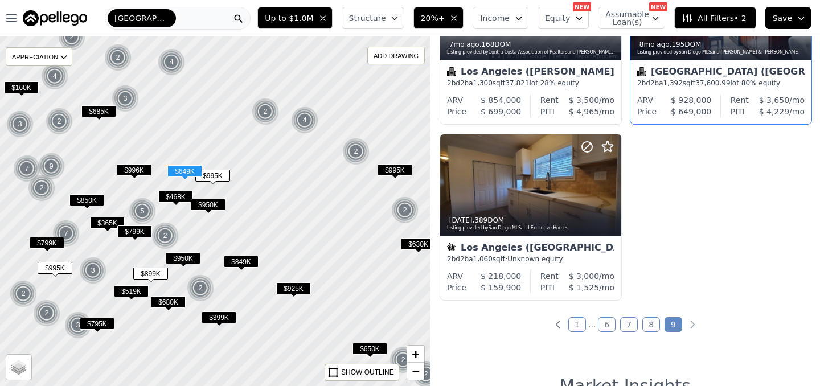
scroll to position [287, 0]
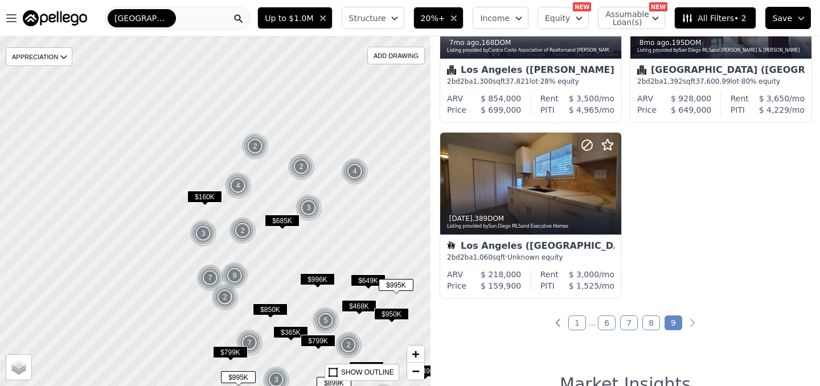
drag, startPoint x: 163, startPoint y: 108, endPoint x: 363, endPoint y: 220, distance: 228.8
click at [355, 219] on div at bounding box center [220, 214] width 516 height 419
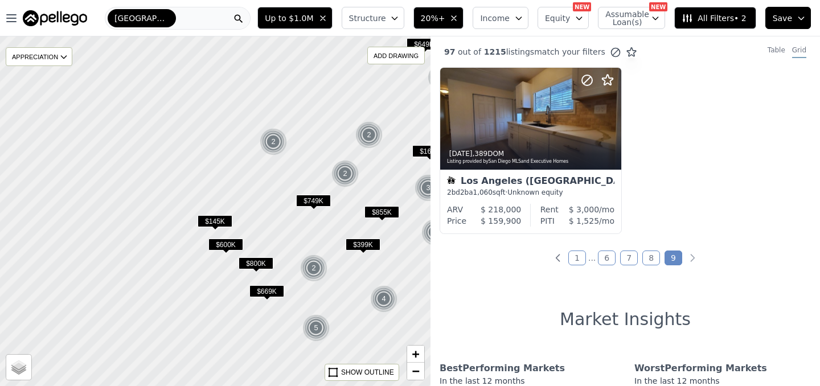
drag, startPoint x: 311, startPoint y: 180, endPoint x: 365, endPoint y: 149, distance: 62.7
click at [367, 149] on div at bounding box center [215, 211] width 516 height 419
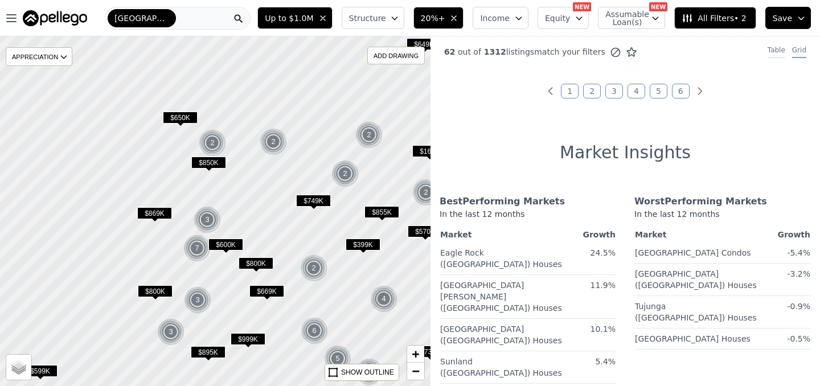
click at [780, 47] on div "Table" at bounding box center [776, 52] width 18 height 13
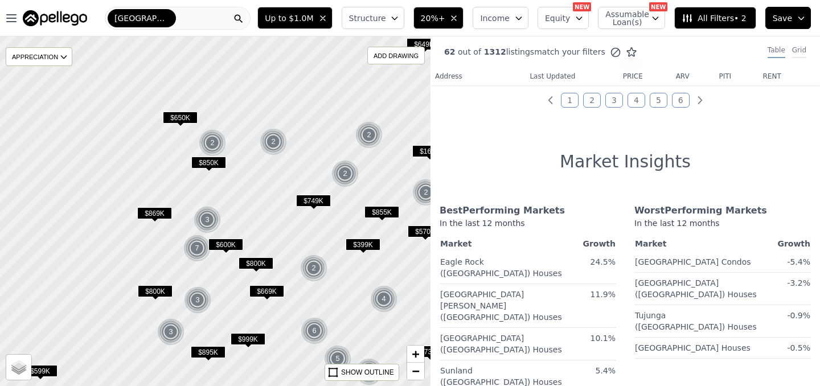
click at [799, 49] on div "Grid" at bounding box center [799, 52] width 14 height 13
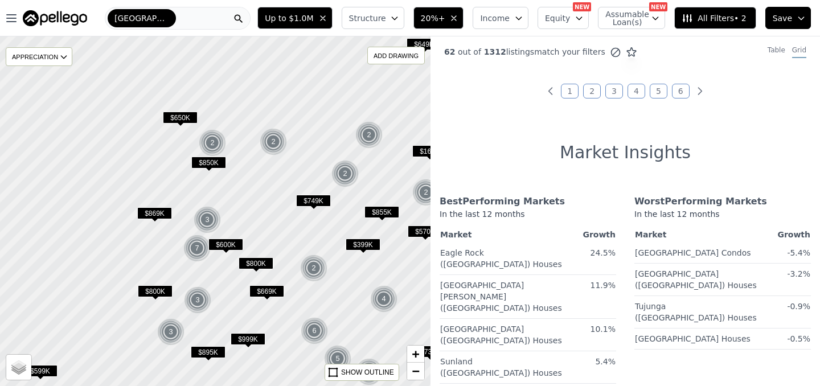
click at [566, 90] on link "1" at bounding box center [570, 91] width 18 height 15
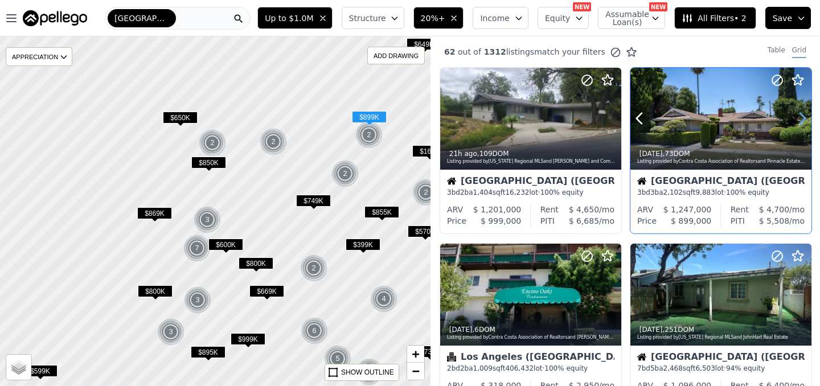
click at [801, 121] on icon at bounding box center [802, 118] width 5 height 11
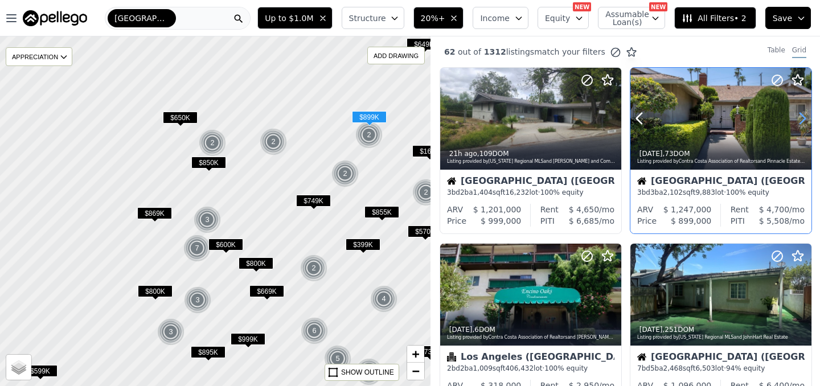
click at [801, 121] on icon at bounding box center [802, 118] width 5 height 11
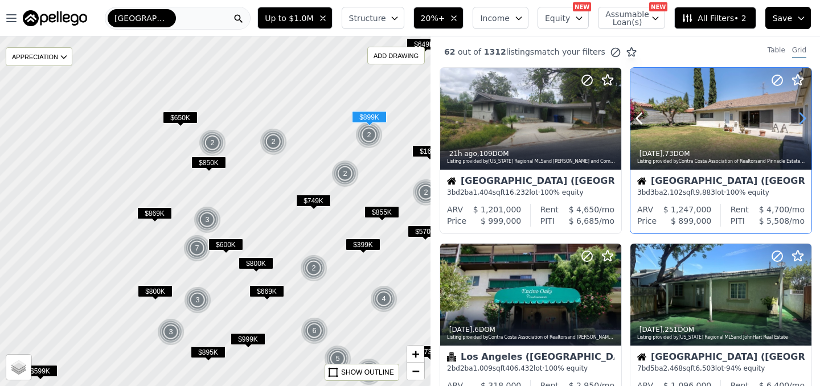
click at [801, 121] on icon at bounding box center [802, 118] width 5 height 11
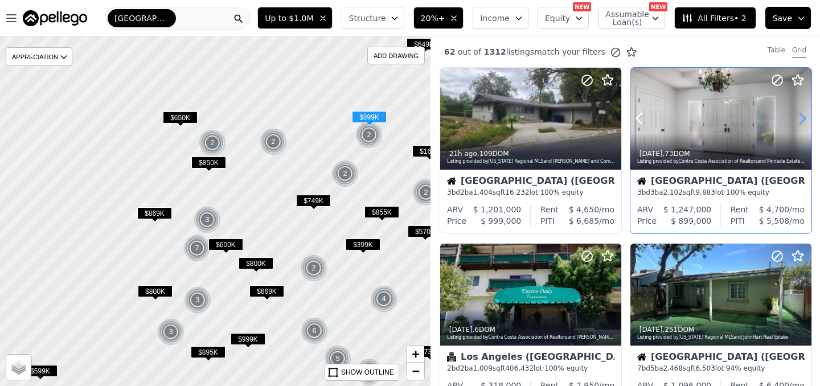
click at [801, 121] on icon at bounding box center [802, 118] width 5 height 11
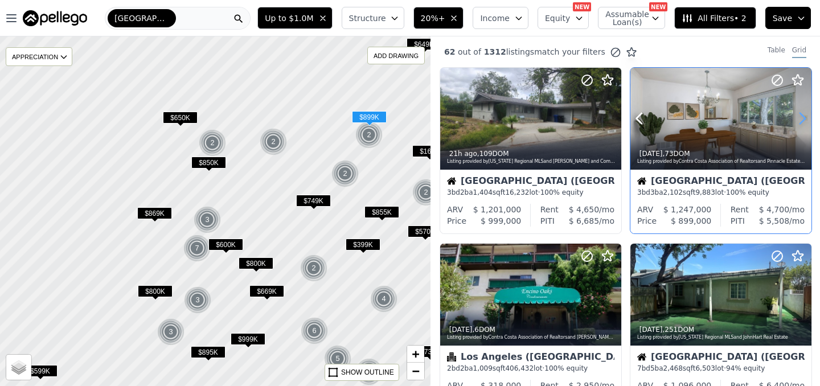
click at [801, 121] on icon at bounding box center [802, 118] width 5 height 11
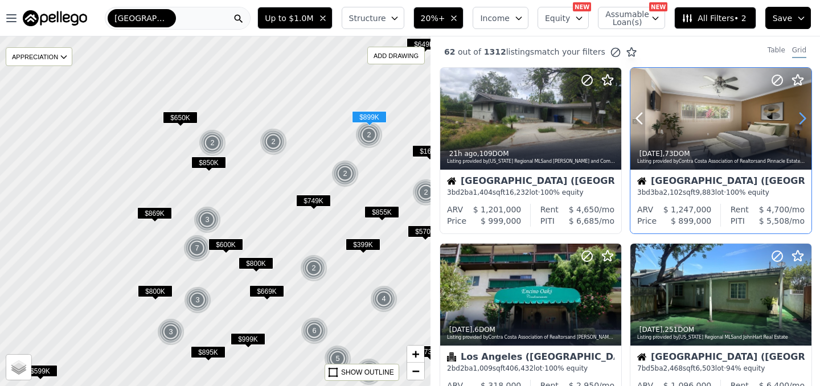
click at [801, 121] on icon at bounding box center [802, 118] width 5 height 11
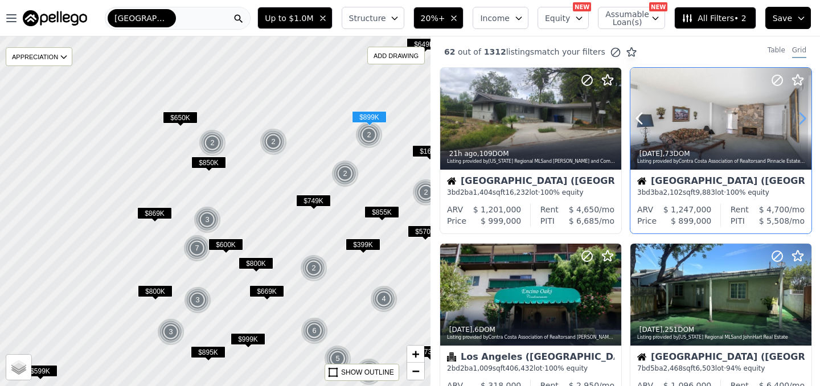
click at [801, 121] on icon at bounding box center [802, 118] width 5 height 11
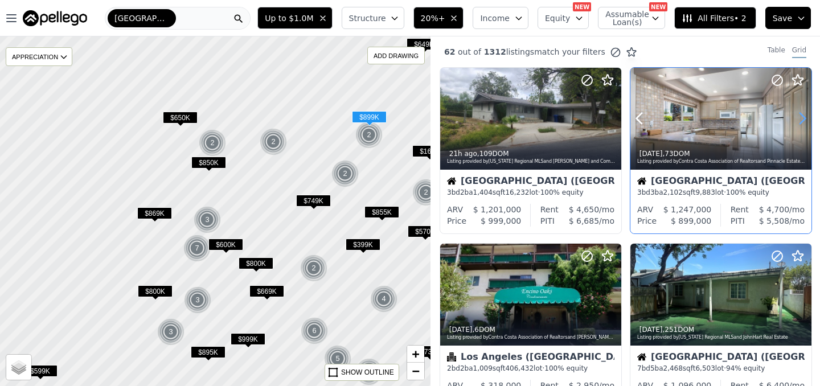
click at [801, 121] on icon at bounding box center [802, 118] width 5 height 11
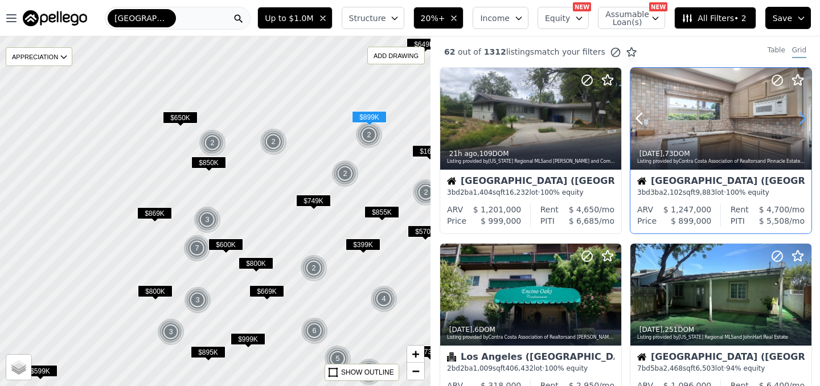
click at [801, 121] on icon at bounding box center [802, 118] width 5 height 11
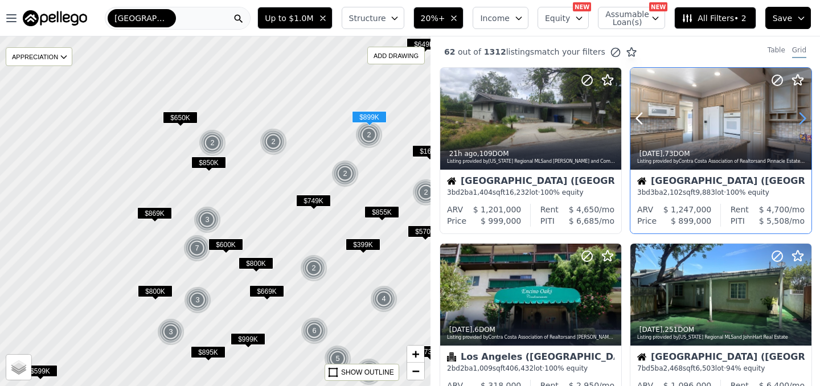
click at [801, 121] on icon at bounding box center [802, 118] width 5 height 11
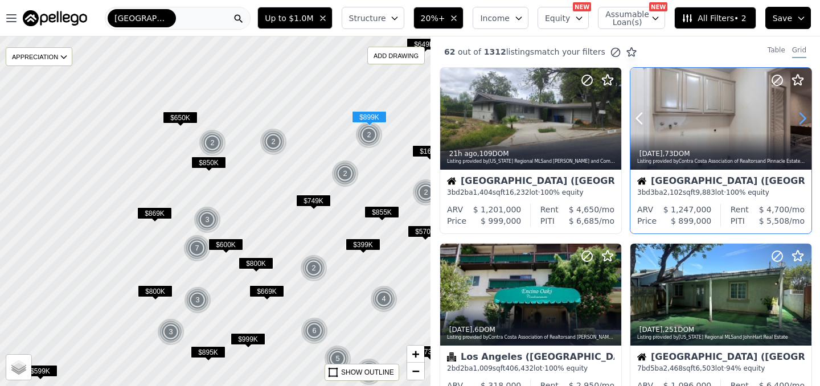
click at [801, 121] on icon at bounding box center [802, 118] width 5 height 11
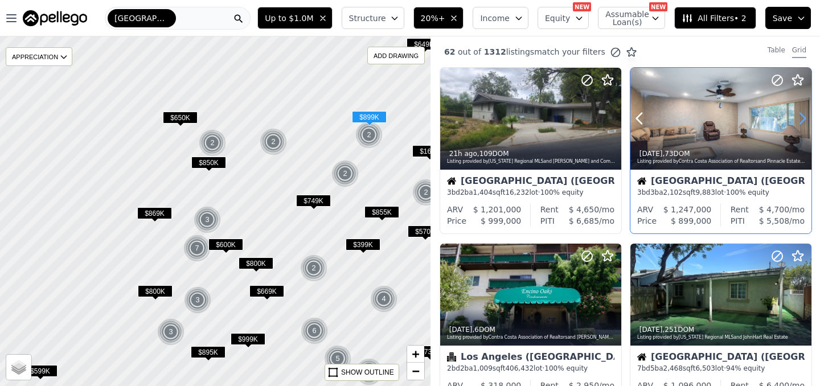
click at [801, 121] on icon at bounding box center [802, 118] width 5 height 11
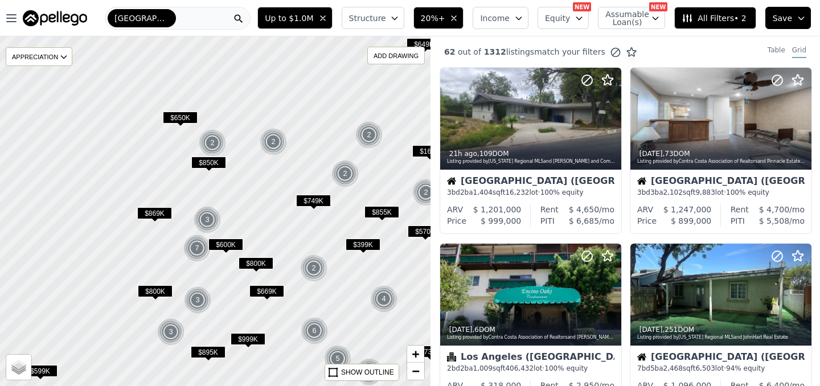
click at [454, 24] on button "20%+" at bounding box center [438, 18] width 51 height 22
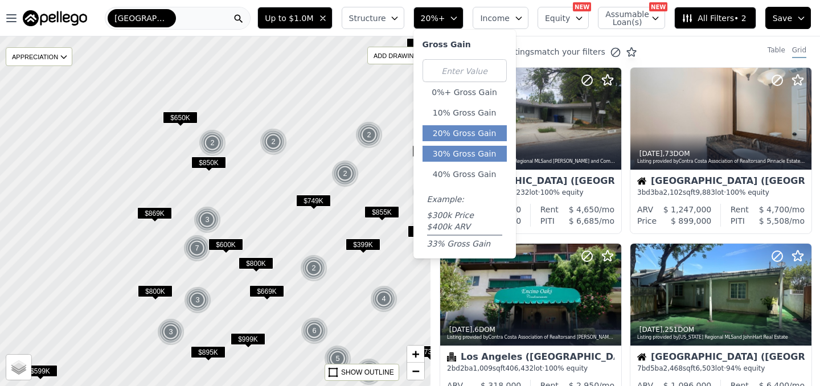
click at [459, 151] on button "30% Gross Gain" at bounding box center [464, 154] width 84 height 16
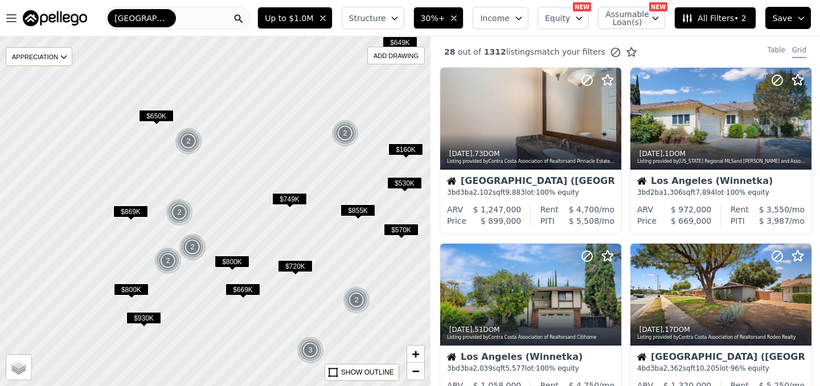
drag, startPoint x: 363, startPoint y: 165, endPoint x: 339, endPoint y: 163, distance: 24.0
click at [339, 163] on div at bounding box center [214, 211] width 516 height 419
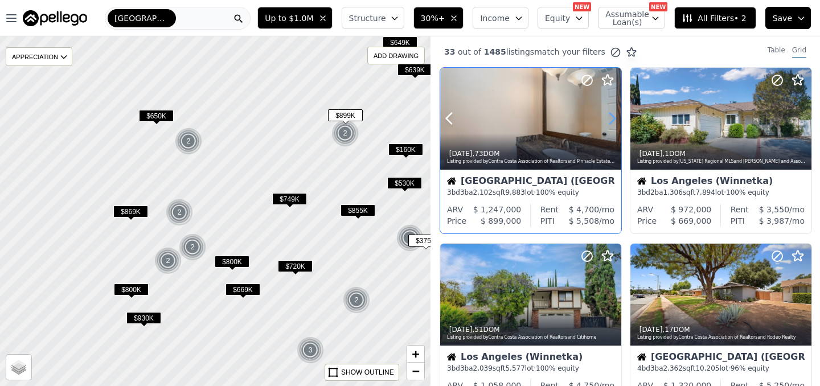
click at [610, 122] on icon at bounding box center [612, 118] width 5 height 11
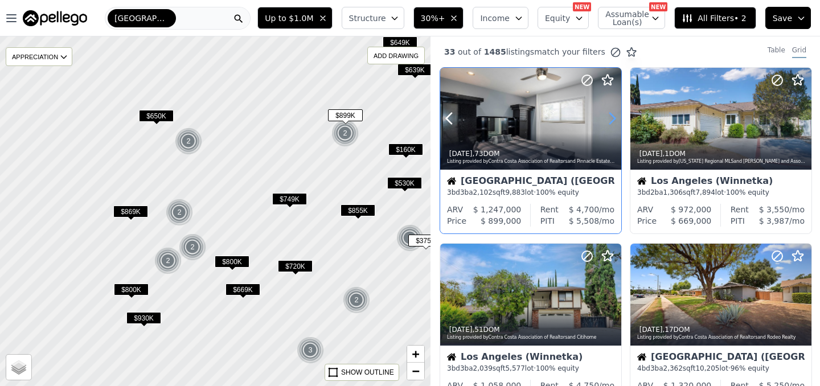
click at [610, 122] on icon at bounding box center [612, 118] width 5 height 11
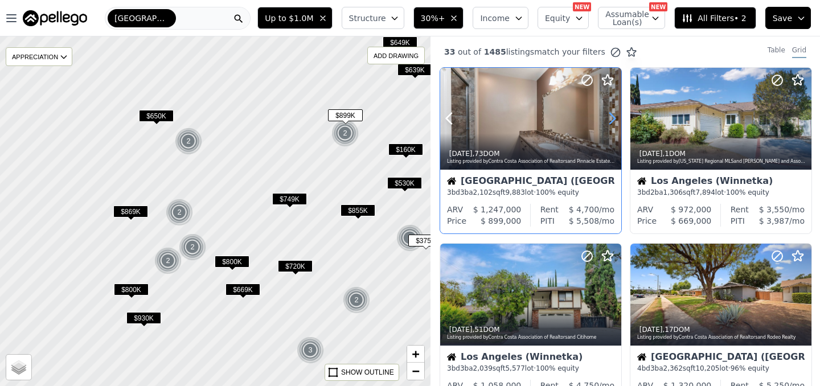
click at [610, 122] on icon at bounding box center [612, 118] width 5 height 11
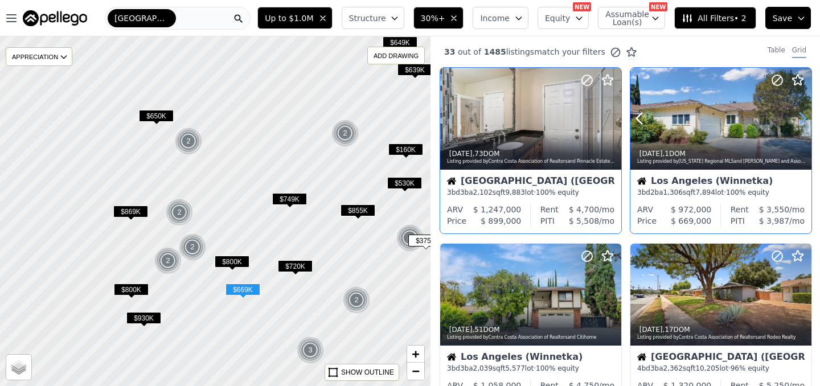
click at [799, 120] on icon at bounding box center [802, 118] width 18 height 18
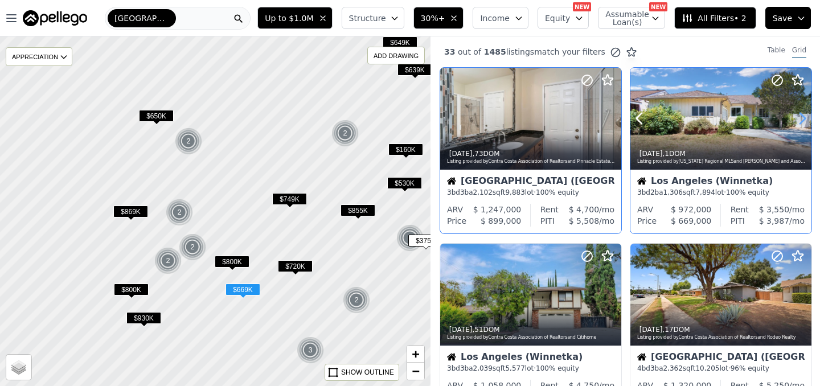
click at [800, 119] on icon at bounding box center [802, 118] width 18 height 18
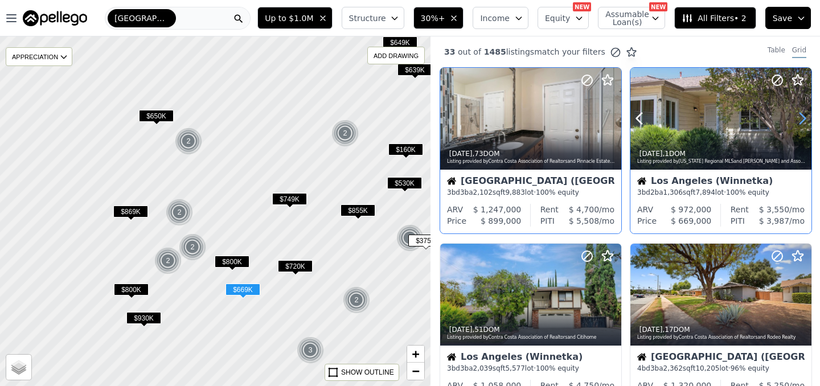
click at [800, 119] on icon at bounding box center [802, 118] width 18 height 18
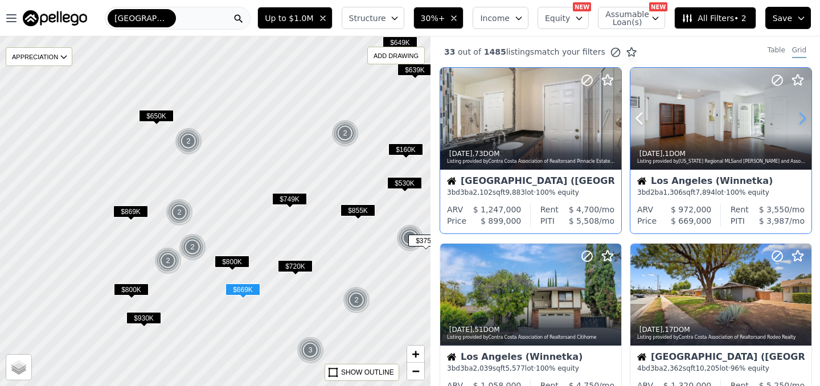
click at [802, 119] on icon at bounding box center [802, 118] width 18 height 18
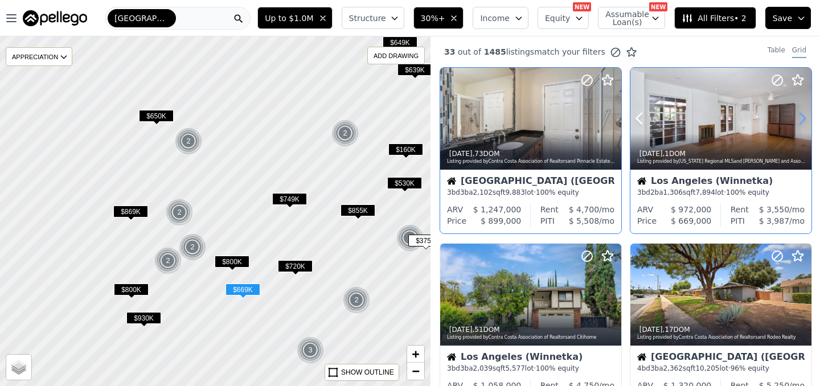
click at [802, 119] on icon at bounding box center [802, 118] width 18 height 18
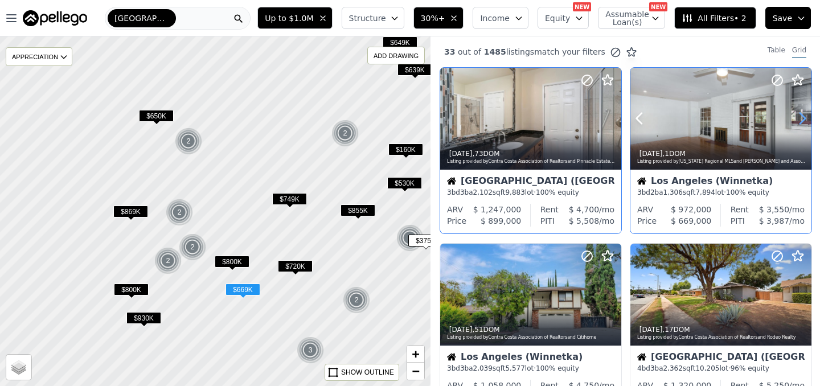
click at [802, 119] on icon at bounding box center [802, 118] width 18 height 18
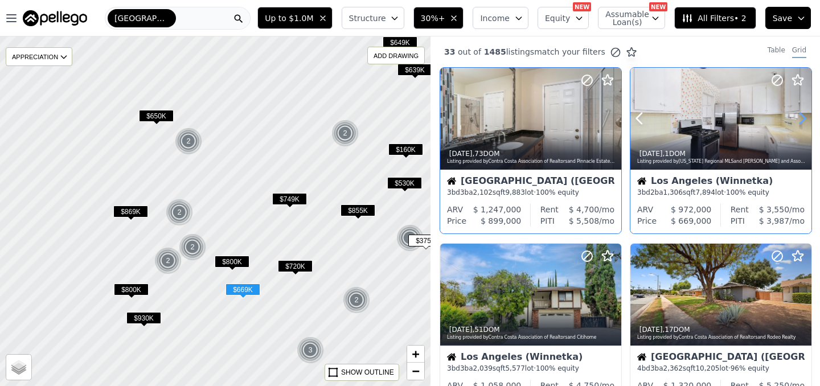
click at [802, 119] on icon at bounding box center [802, 118] width 18 height 18
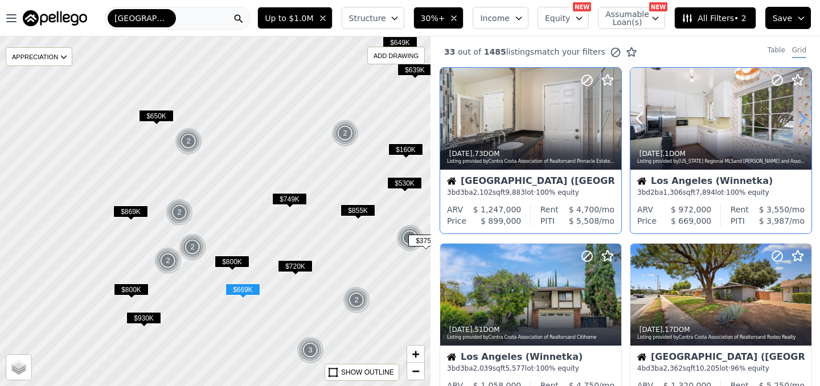
click at [802, 119] on icon at bounding box center [802, 118] width 18 height 18
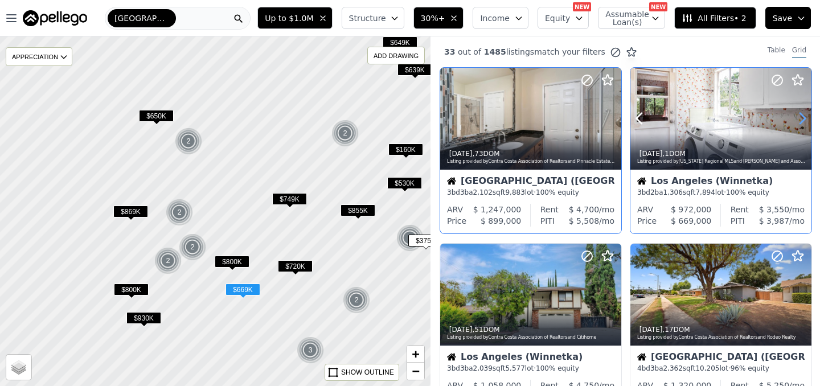
click at [802, 119] on icon at bounding box center [802, 118] width 18 height 18
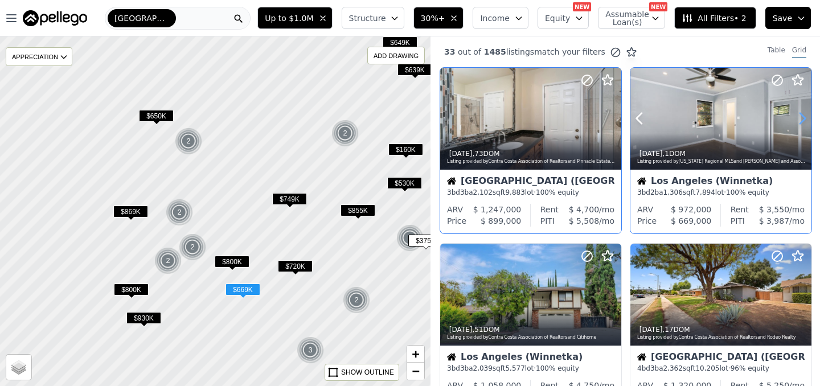
click at [802, 119] on icon at bounding box center [802, 118] width 18 height 18
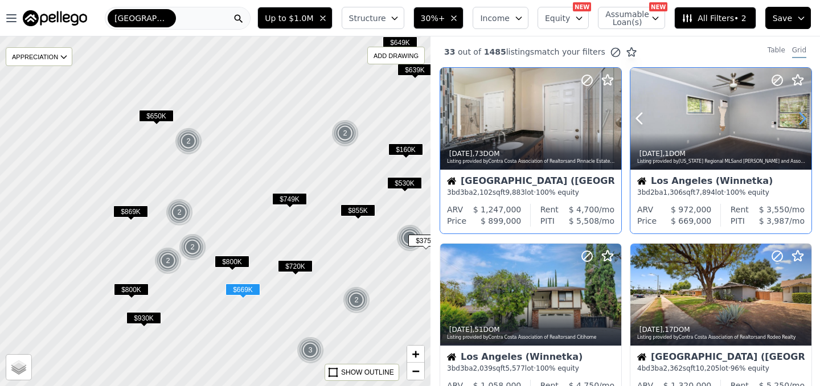
click at [802, 119] on icon at bounding box center [802, 118] width 18 height 18
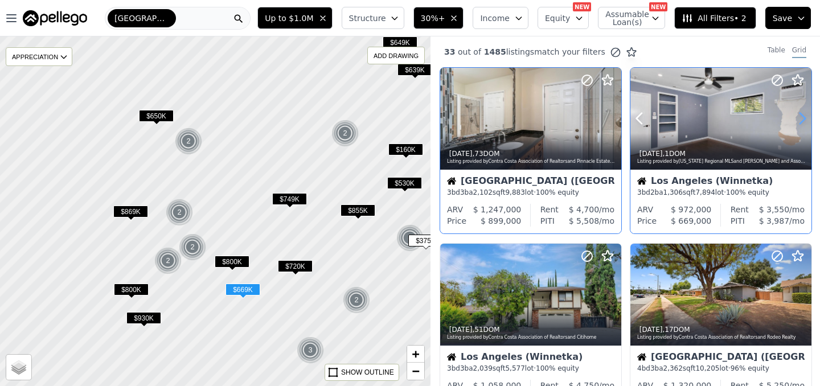
click at [802, 119] on icon at bounding box center [802, 118] width 18 height 18
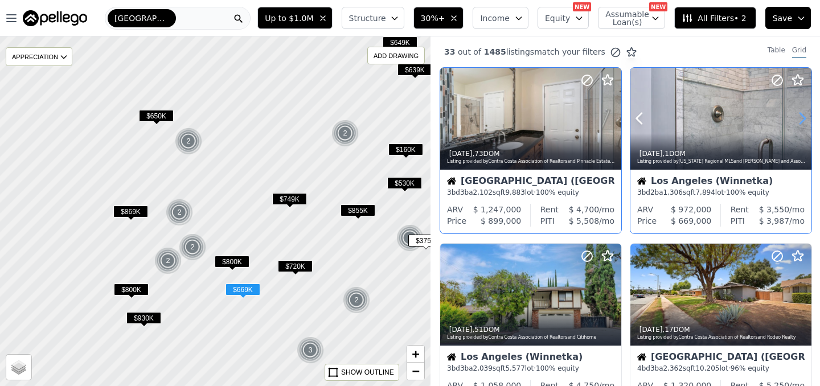
click at [802, 119] on icon at bounding box center [802, 118] width 18 height 18
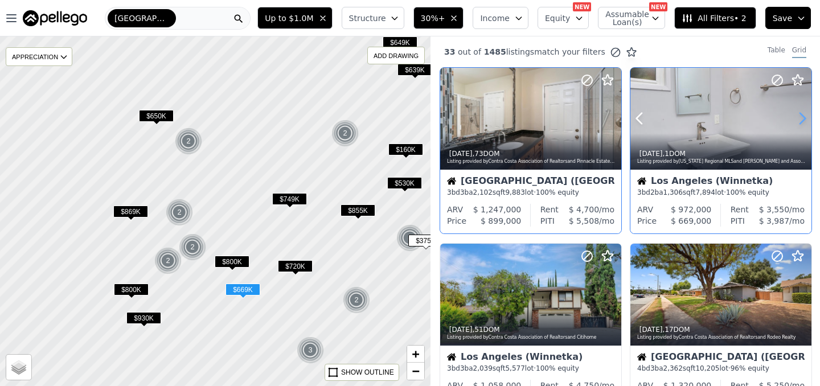
click at [802, 119] on icon at bounding box center [802, 118] width 18 height 18
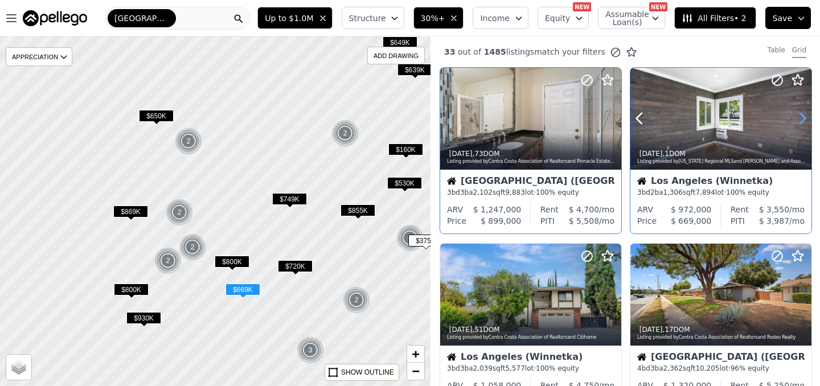
click at [802, 119] on icon at bounding box center [802, 118] width 18 height 18
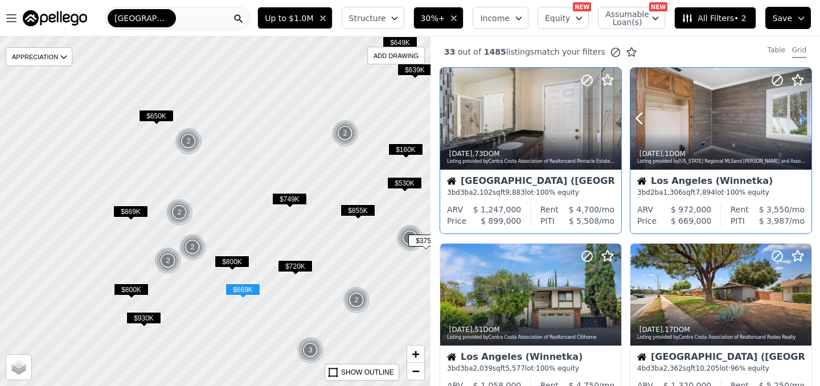
click at [802, 119] on icon at bounding box center [802, 118] width 18 height 18
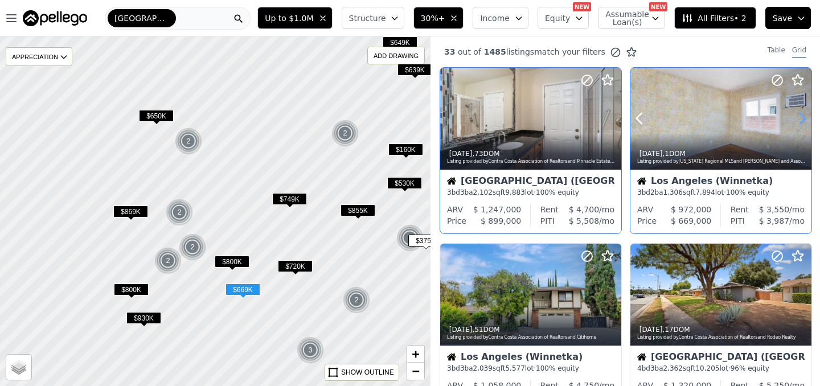
click at [802, 119] on icon at bounding box center [802, 118] width 18 height 18
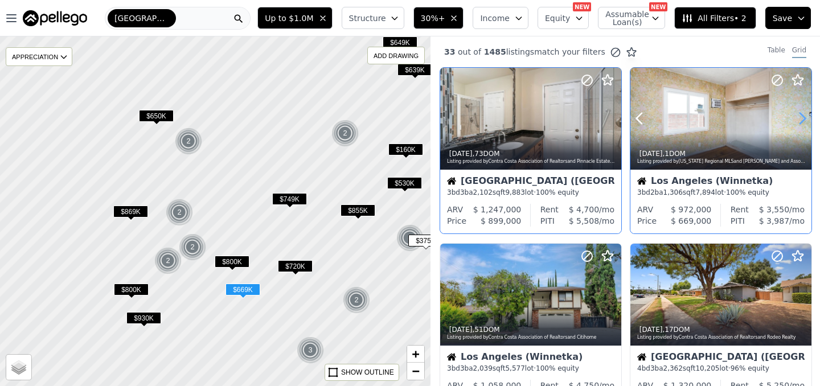
click at [802, 119] on icon at bounding box center [802, 118] width 18 height 18
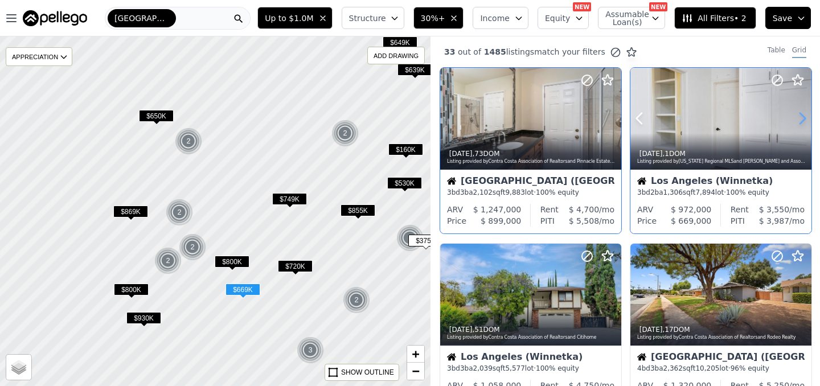
click at [802, 119] on icon at bounding box center [802, 118] width 18 height 18
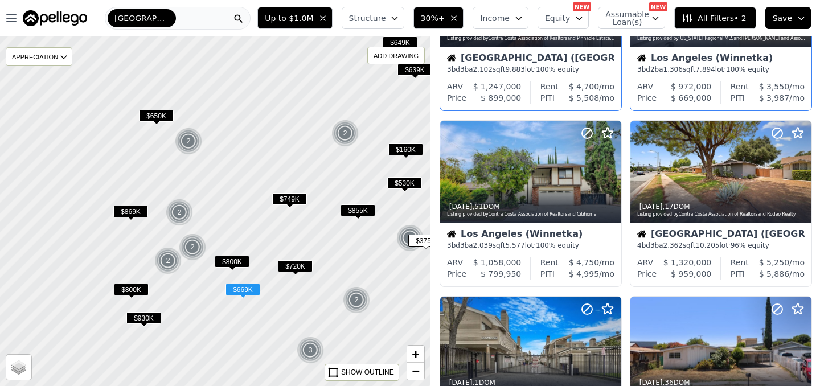
scroll to position [132, 0]
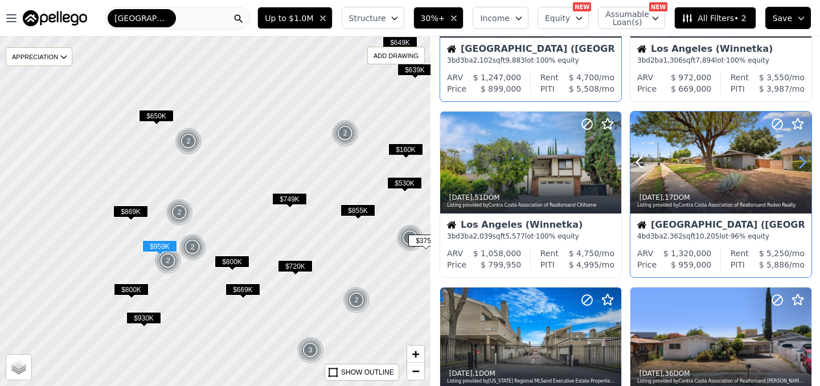
click at [800, 167] on icon at bounding box center [802, 162] width 5 height 11
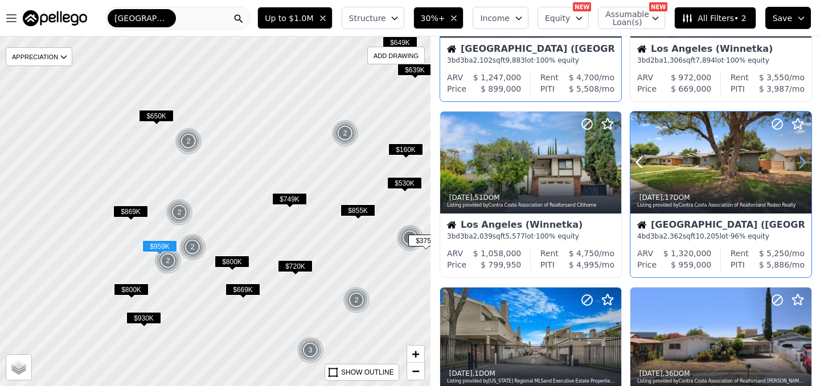
click at [800, 167] on icon at bounding box center [802, 162] width 5 height 11
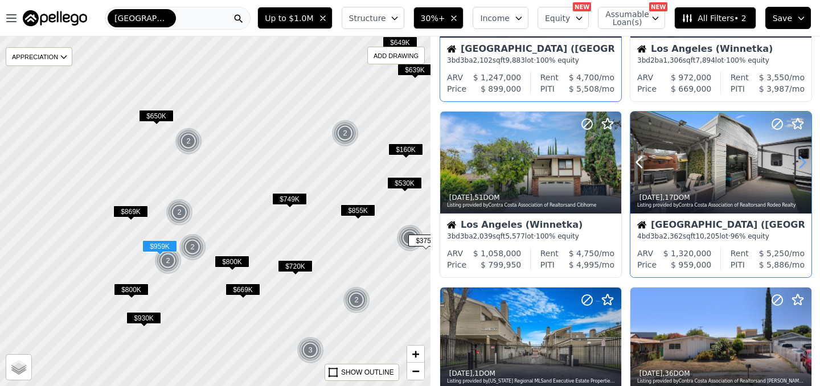
click at [800, 167] on icon at bounding box center [802, 162] width 5 height 11
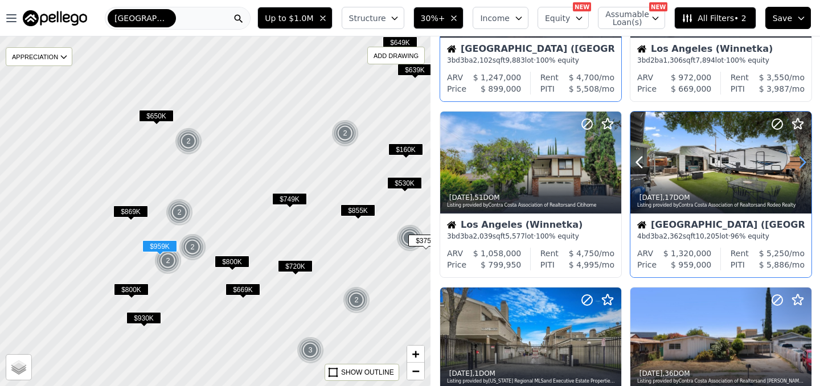
click at [800, 167] on icon at bounding box center [802, 162] width 5 height 11
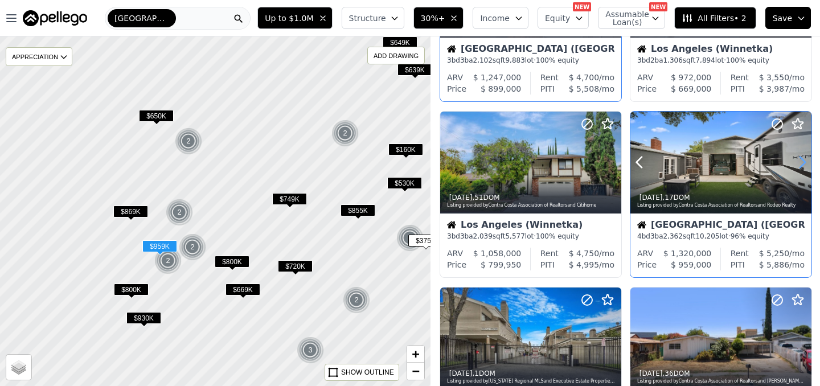
click at [800, 167] on icon at bounding box center [802, 162] width 5 height 11
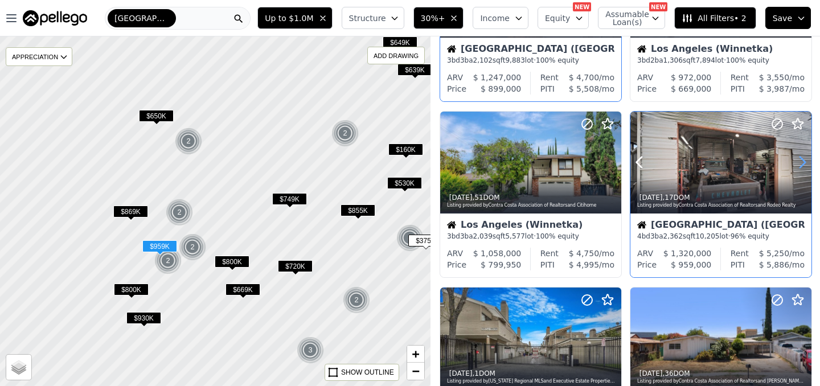
click at [800, 167] on icon at bounding box center [802, 162] width 5 height 11
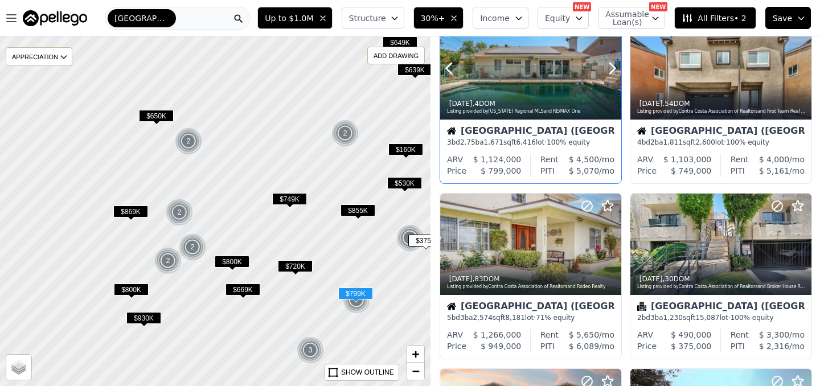
scroll to position [578, 0]
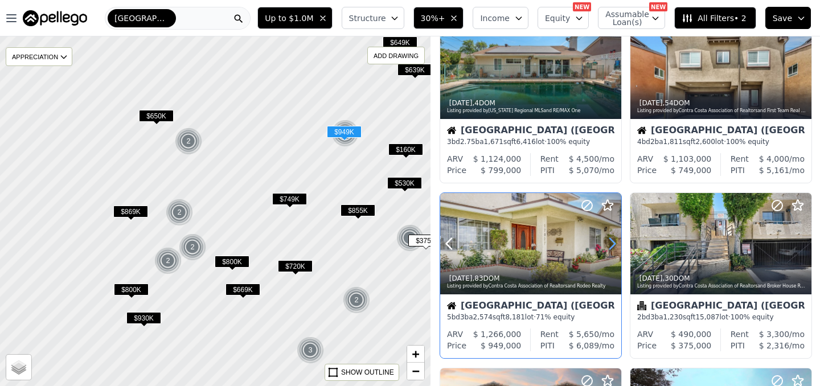
click at [612, 244] on icon at bounding box center [612, 243] width 18 height 18
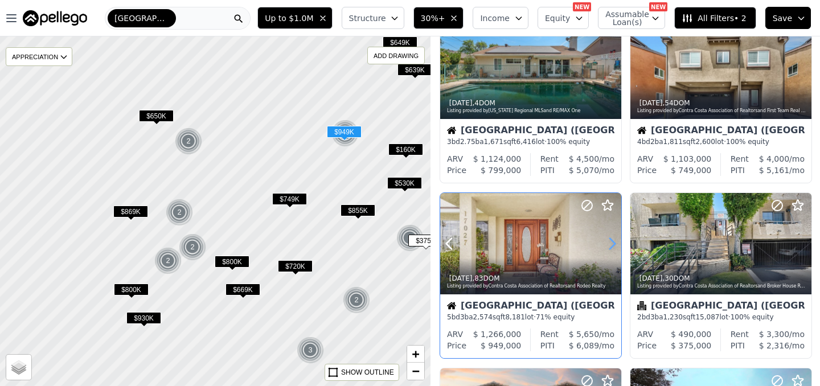
click at [612, 244] on icon at bounding box center [612, 243] width 18 height 18
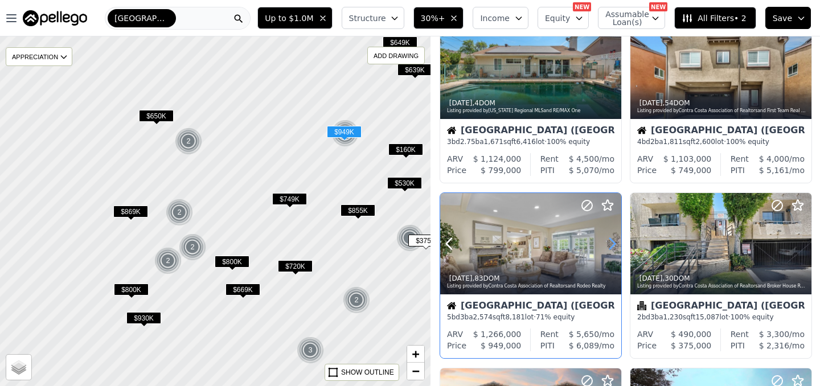
click at [612, 244] on icon at bounding box center [612, 243] width 18 height 18
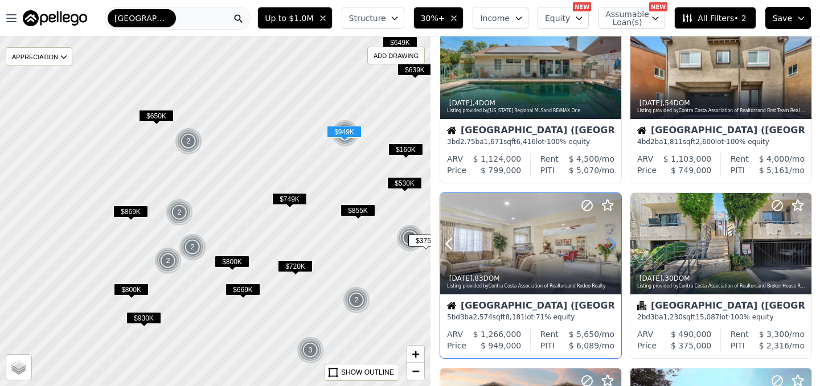
click at [612, 244] on icon at bounding box center [612, 243] width 18 height 18
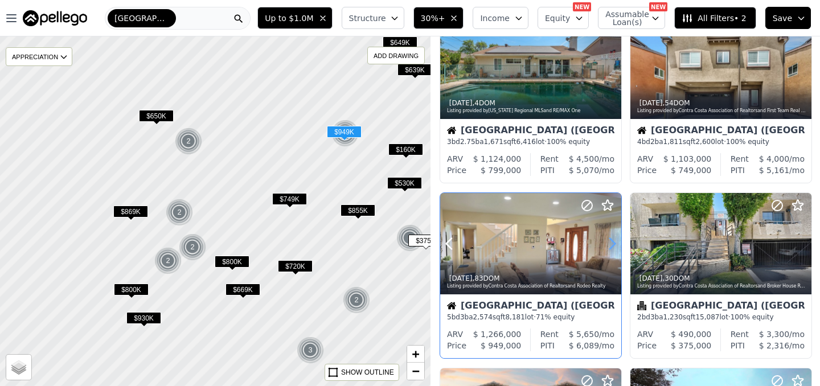
click at [612, 244] on icon at bounding box center [612, 243] width 18 height 18
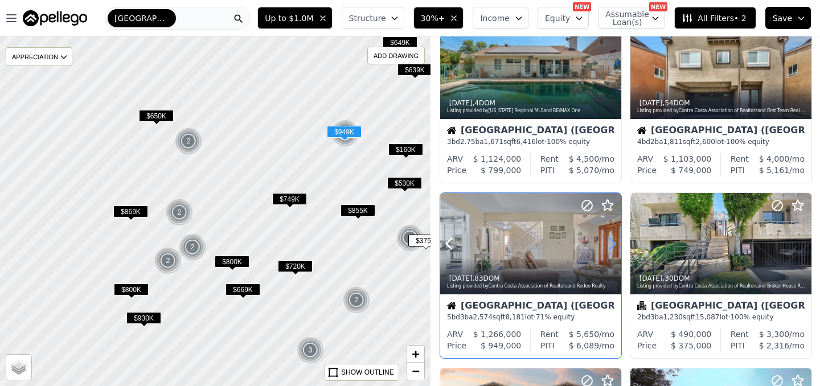
click at [612, 244] on icon at bounding box center [612, 243] width 18 height 18
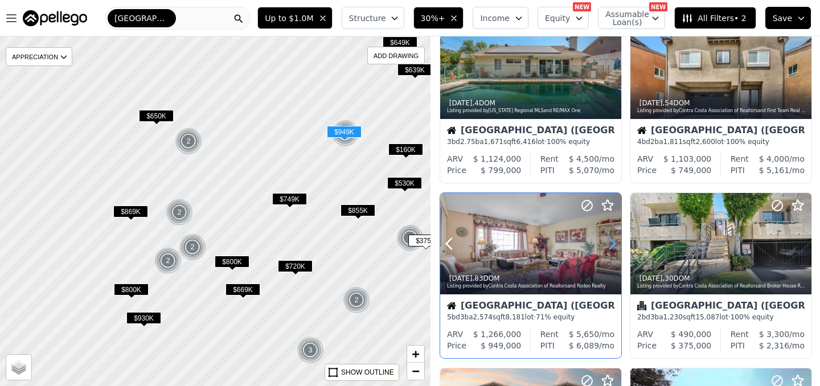
click at [612, 244] on icon at bounding box center [612, 243] width 18 height 18
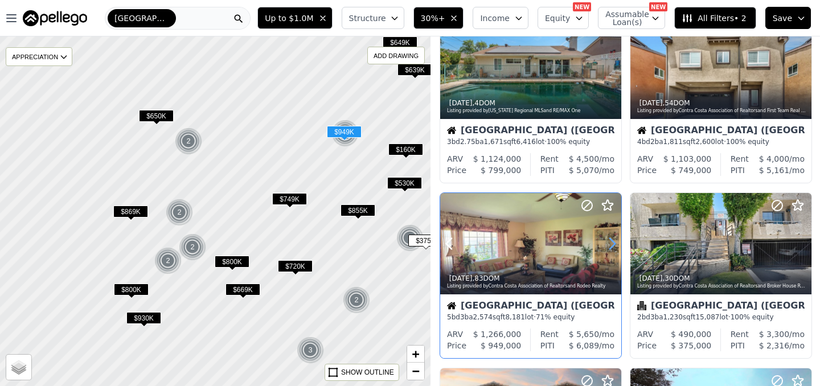
click at [612, 244] on icon at bounding box center [612, 243] width 18 height 18
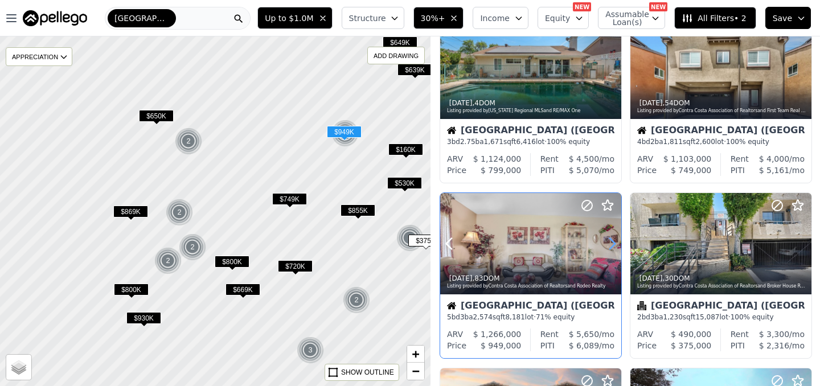
click at [612, 244] on icon at bounding box center [612, 243] width 18 height 18
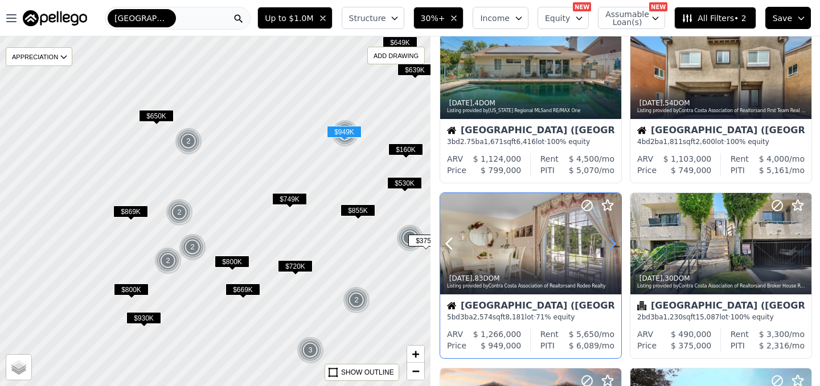
click at [612, 244] on icon at bounding box center [612, 243] width 18 height 18
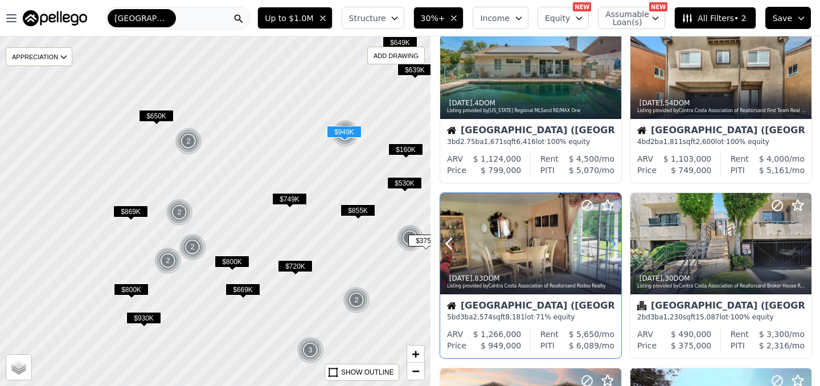
click at [612, 244] on icon at bounding box center [612, 243] width 18 height 18
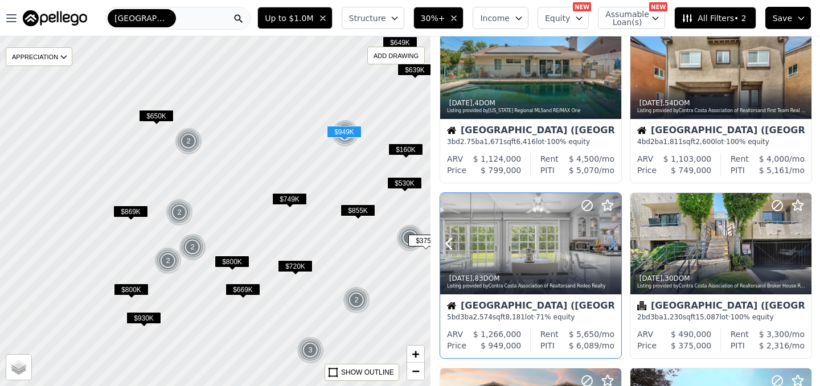
click at [612, 244] on icon at bounding box center [612, 243] width 18 height 18
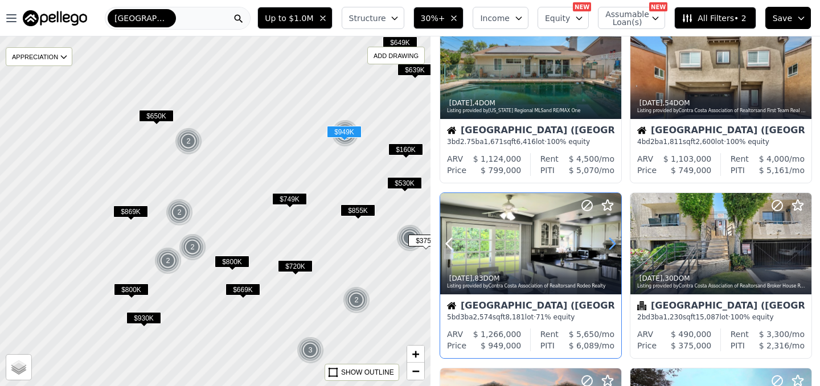
click at [612, 244] on icon at bounding box center [612, 243] width 18 height 18
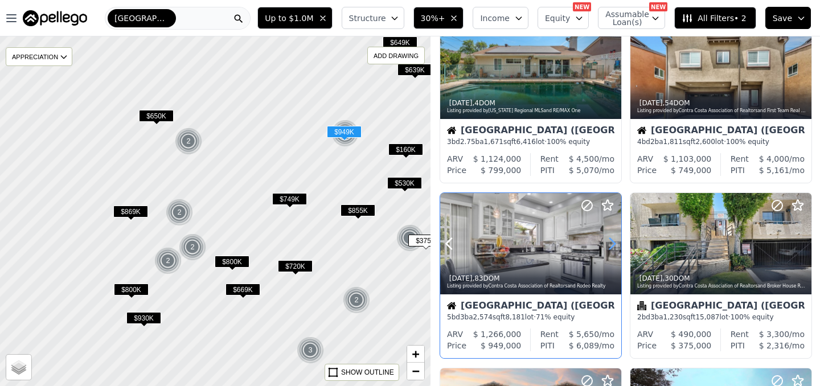
click at [612, 244] on icon at bounding box center [612, 243] width 18 height 18
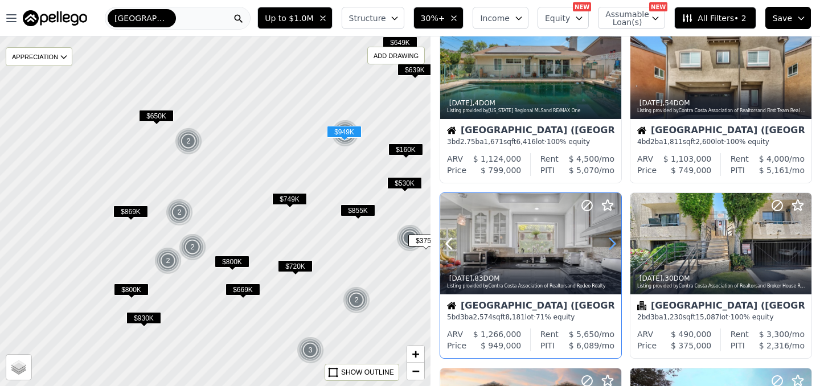
click at [612, 244] on icon at bounding box center [612, 243] width 18 height 18
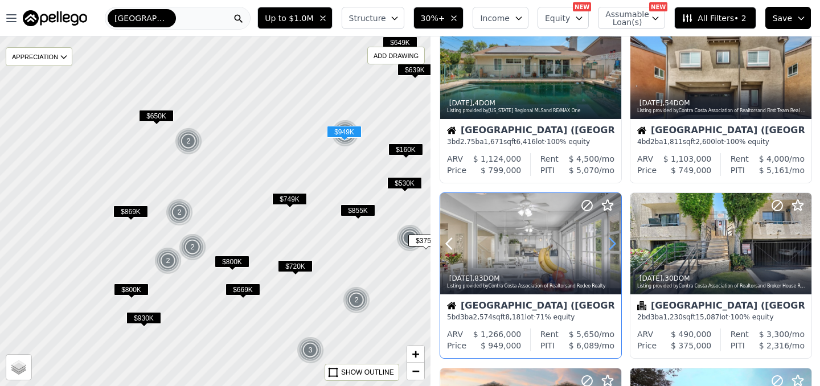
click at [612, 244] on icon at bounding box center [612, 243] width 18 height 18
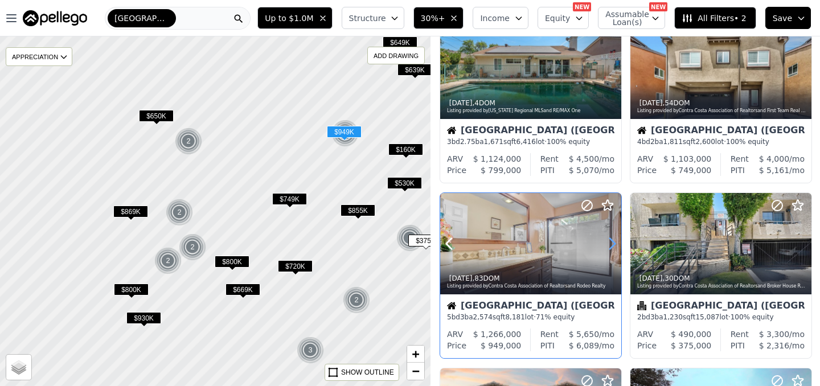
click at [612, 244] on icon at bounding box center [612, 243] width 18 height 18
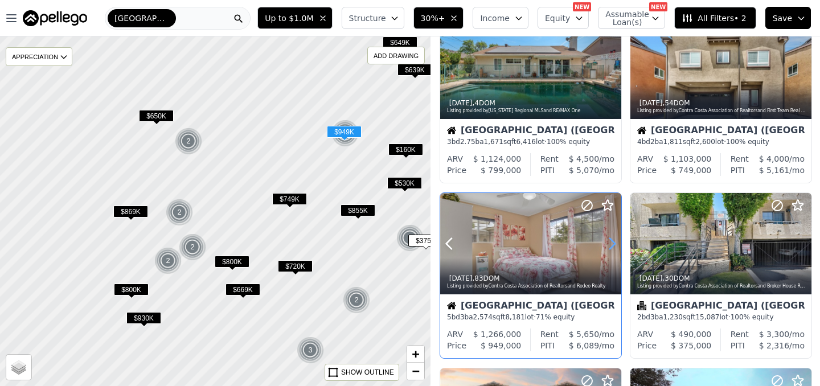
click at [612, 244] on icon at bounding box center [612, 243] width 18 height 18
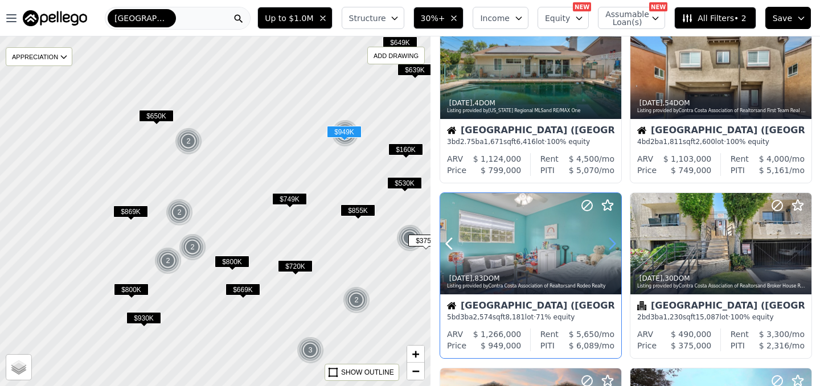
click at [612, 244] on icon at bounding box center [612, 243] width 18 height 18
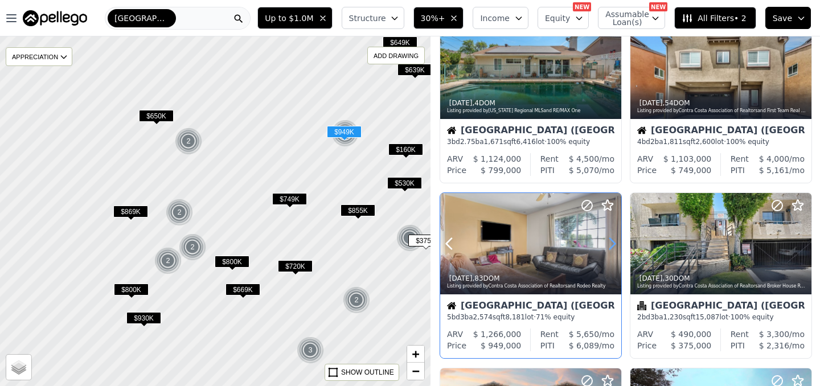
click at [612, 244] on icon at bounding box center [612, 243] width 18 height 18
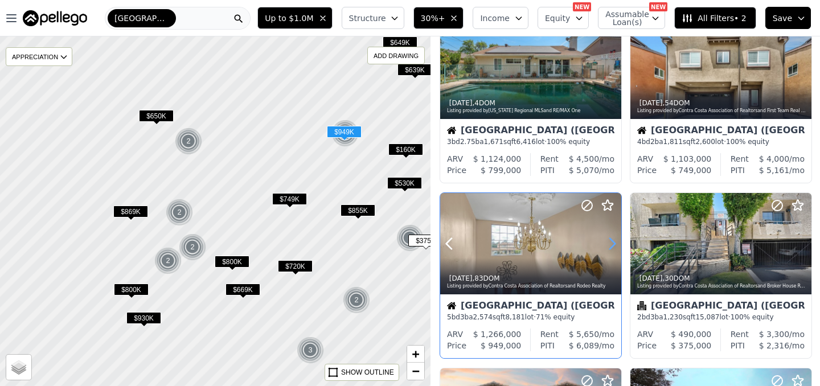
click at [612, 244] on icon at bounding box center [612, 243] width 18 height 18
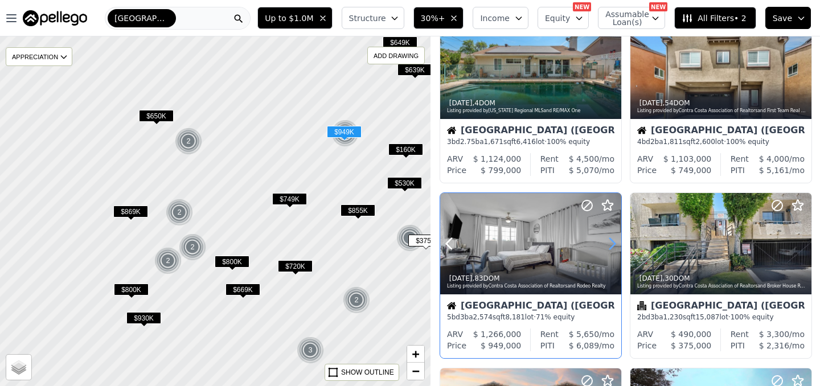
click at [612, 244] on icon at bounding box center [612, 243] width 18 height 18
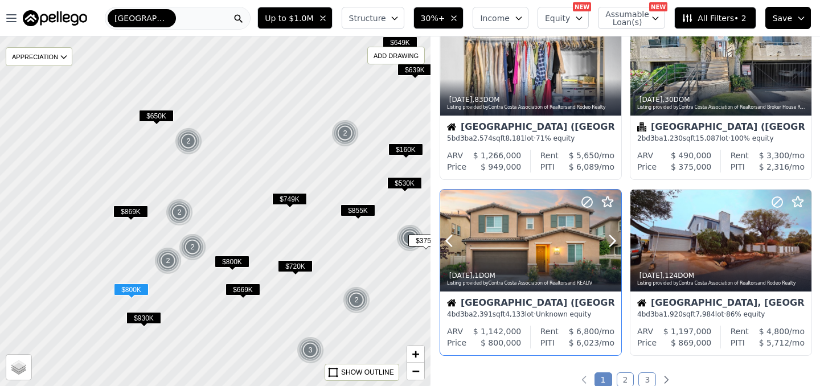
scroll to position [758, 0]
click at [609, 242] on icon at bounding box center [612, 240] width 18 height 18
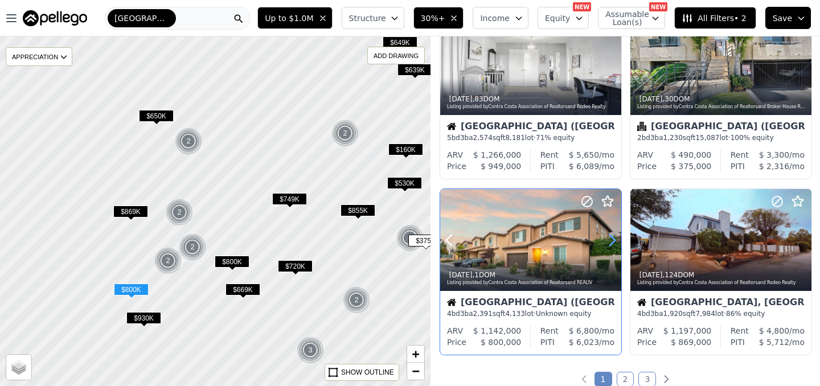
click at [609, 242] on icon at bounding box center [612, 240] width 18 height 18
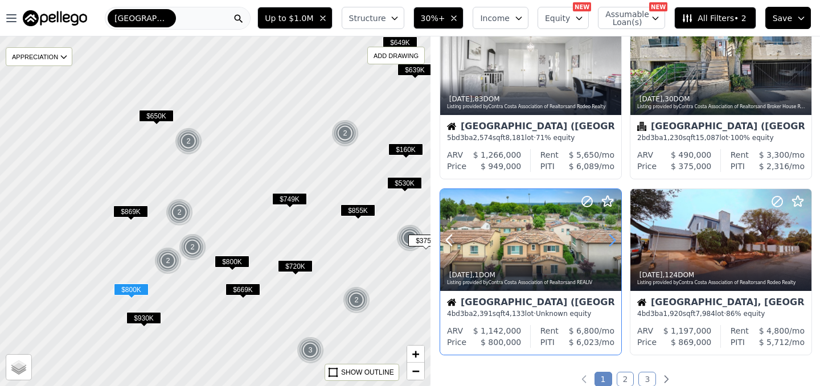
click at [609, 242] on icon at bounding box center [612, 240] width 18 height 18
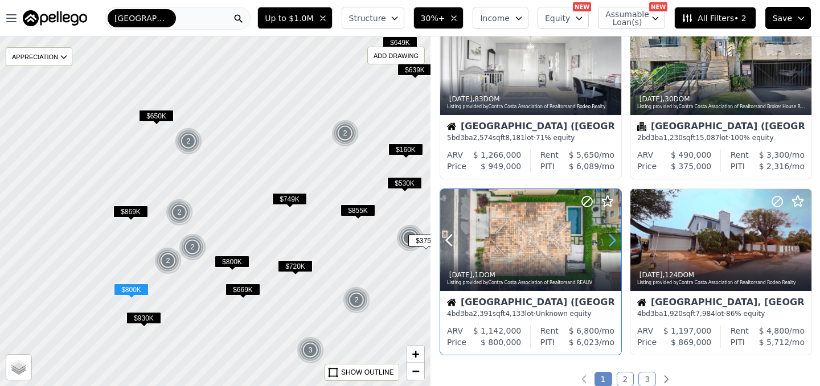
click at [609, 242] on icon at bounding box center [612, 240] width 18 height 18
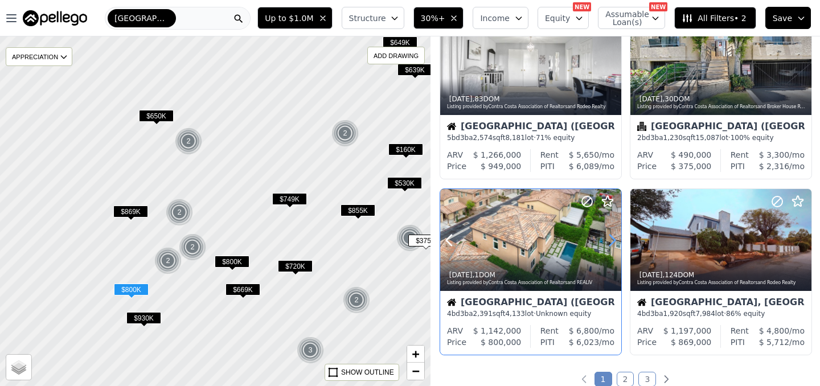
click at [609, 242] on icon at bounding box center [612, 240] width 18 height 18
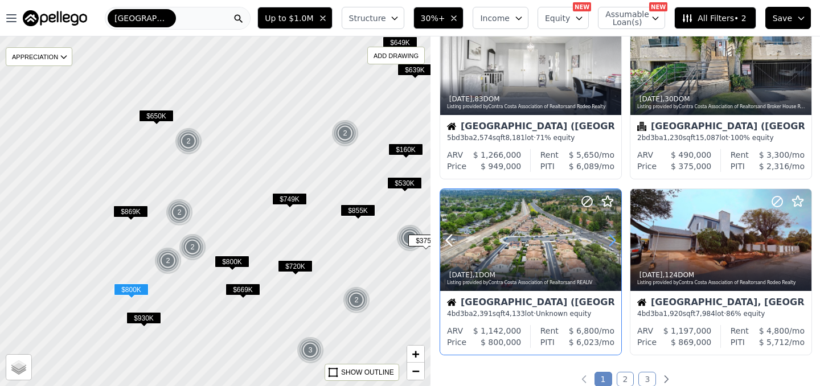
click at [609, 242] on icon at bounding box center [612, 240] width 18 height 18
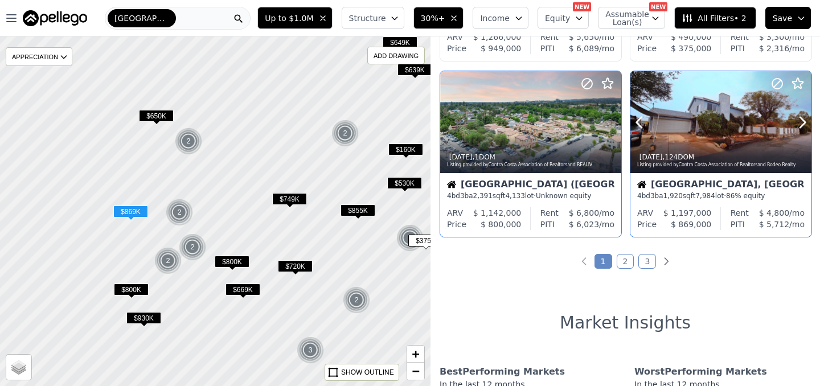
scroll to position [879, 0]
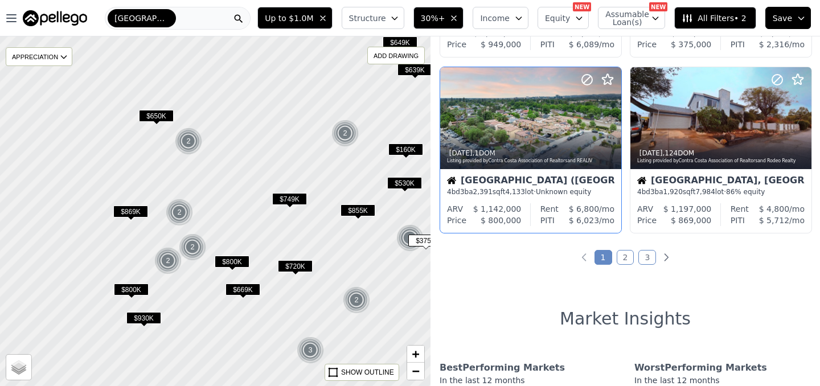
click at [625, 260] on link "2" at bounding box center [625, 257] width 18 height 15
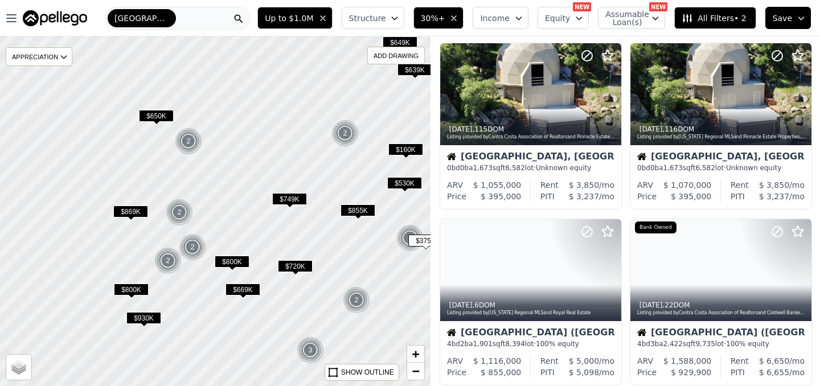
scroll to position [0, 0]
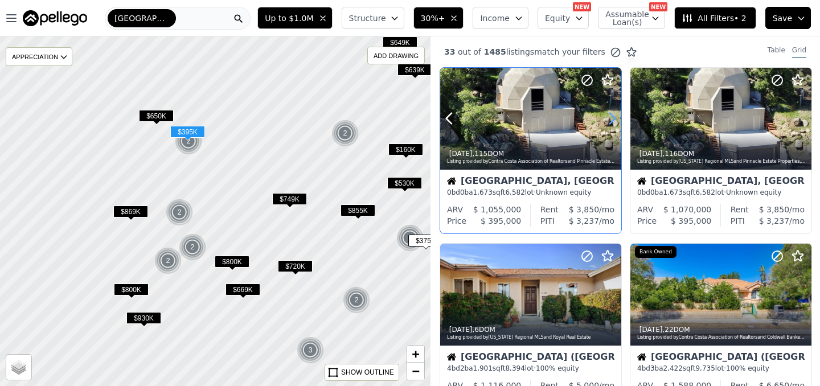
click at [608, 123] on icon at bounding box center [612, 118] width 18 height 18
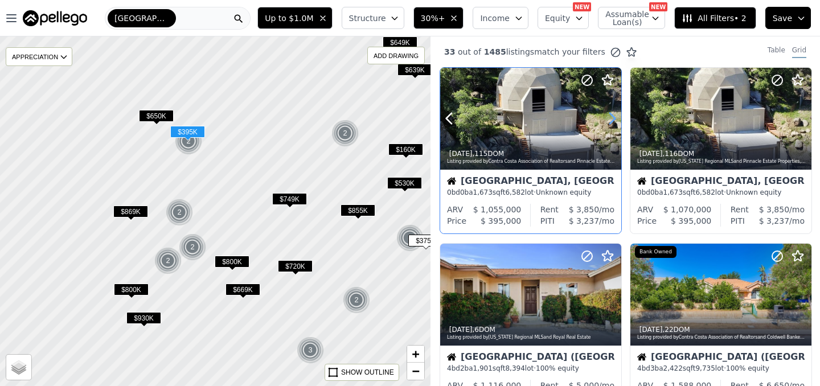
click at [608, 123] on icon at bounding box center [612, 118] width 18 height 18
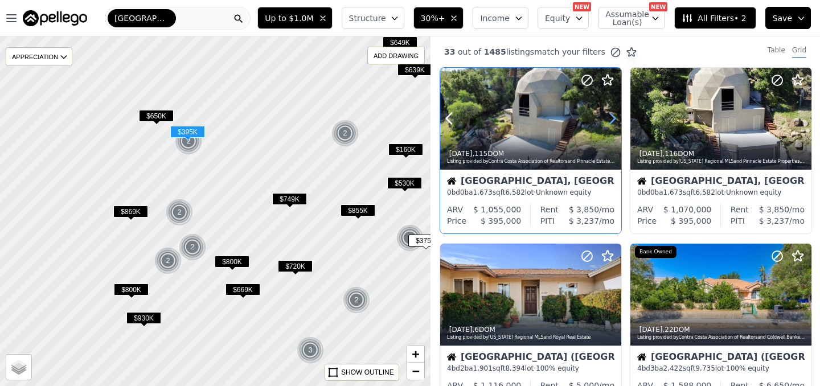
click at [608, 123] on icon at bounding box center [612, 118] width 18 height 18
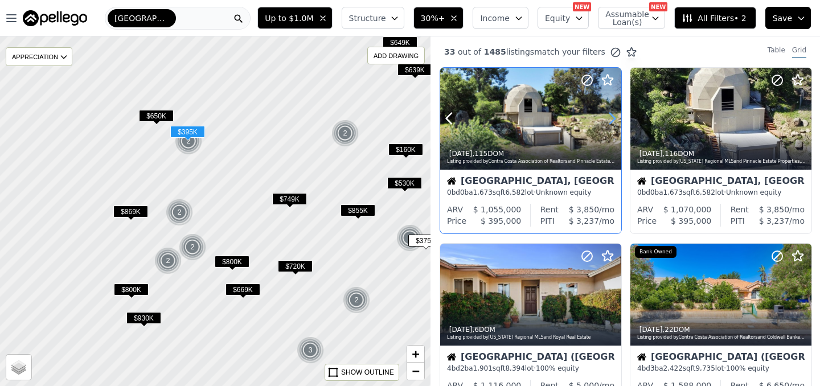
click at [608, 123] on icon at bounding box center [612, 118] width 18 height 18
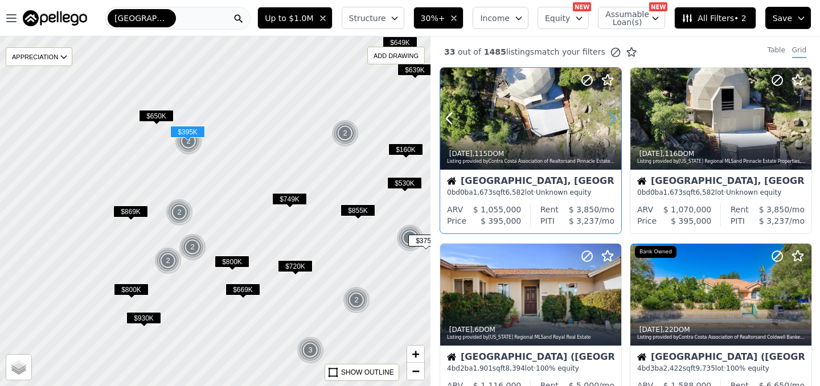
click at [608, 123] on icon at bounding box center [612, 118] width 18 height 18
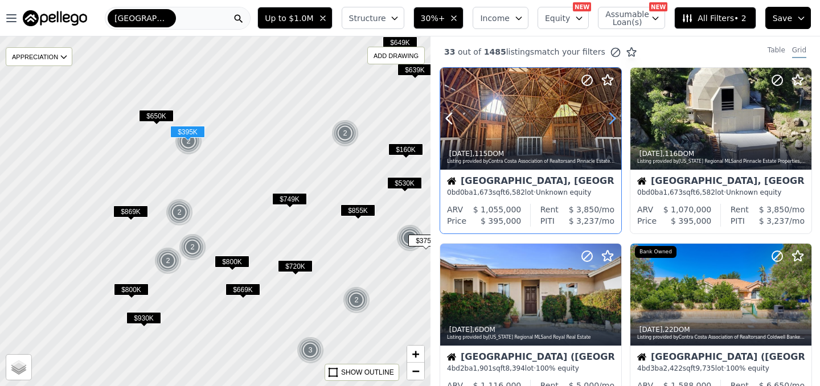
click at [608, 123] on icon at bounding box center [612, 118] width 18 height 18
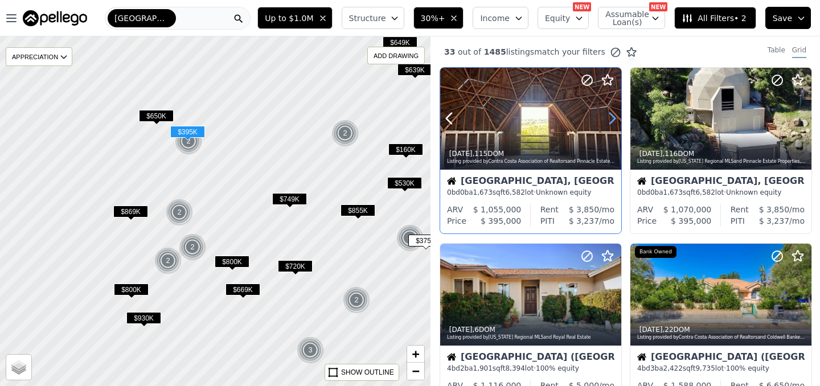
click at [608, 123] on icon at bounding box center [612, 118] width 18 height 18
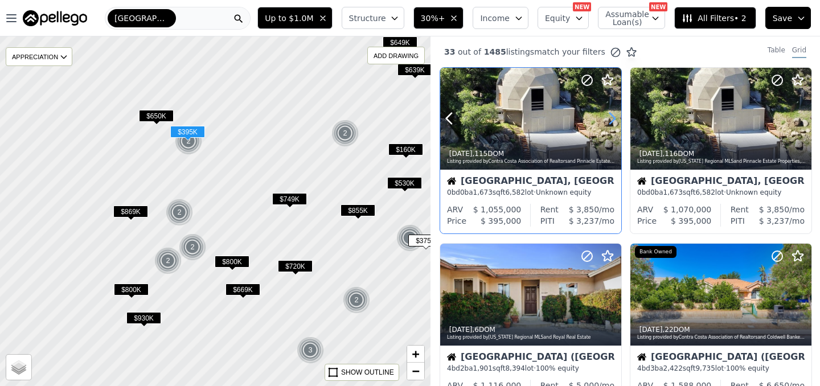
click at [608, 123] on icon at bounding box center [612, 118] width 18 height 18
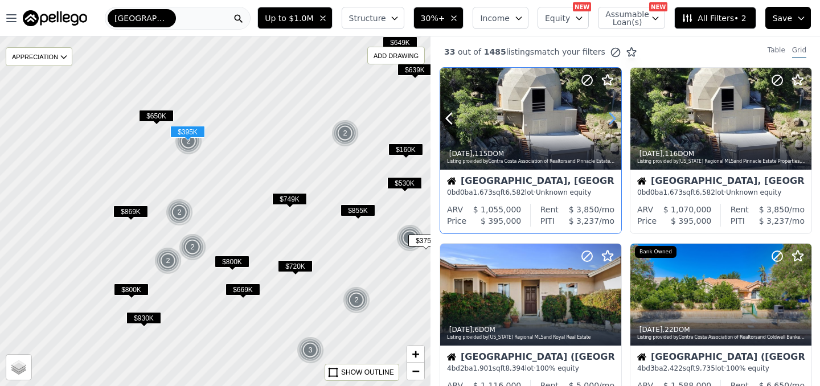
click at [608, 123] on icon at bounding box center [612, 118] width 18 height 18
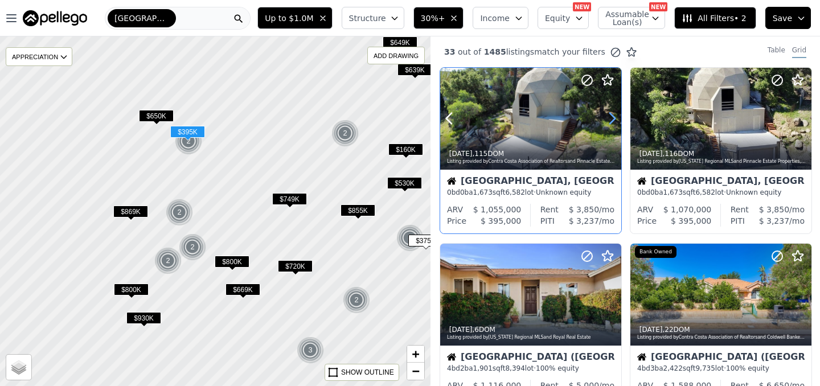
click at [608, 123] on icon at bounding box center [612, 118] width 18 height 18
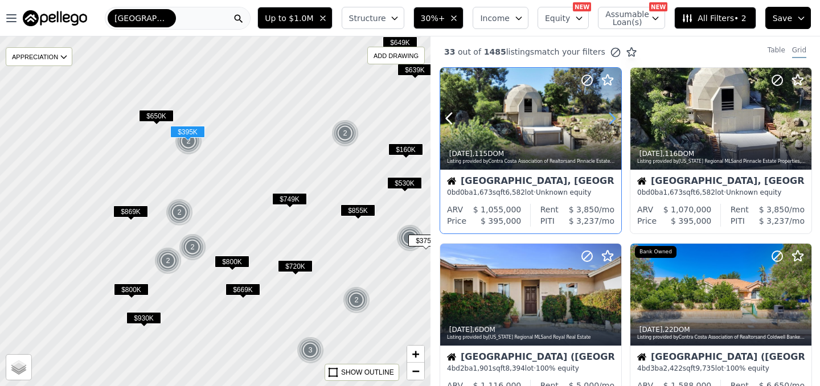
click at [608, 123] on icon at bounding box center [612, 118] width 18 height 18
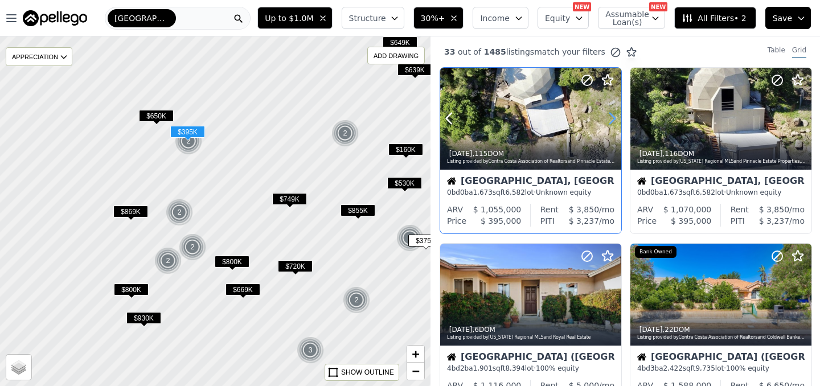
click at [608, 123] on icon at bounding box center [612, 118] width 18 height 18
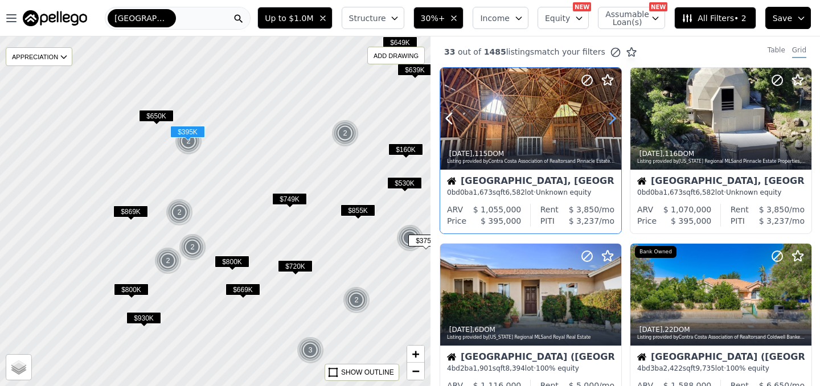
click at [608, 123] on icon at bounding box center [612, 118] width 18 height 18
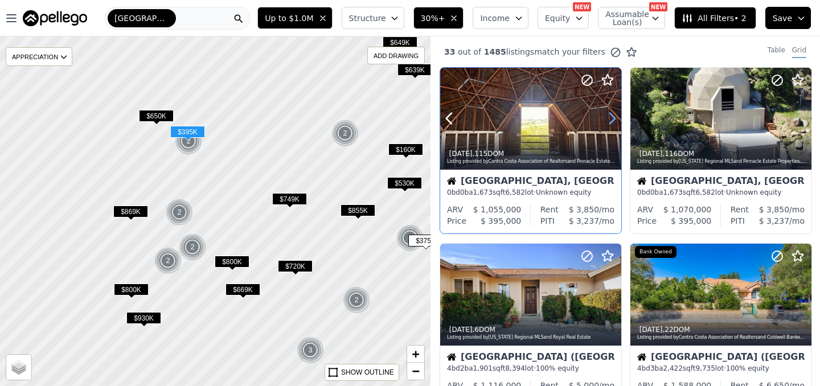
click at [608, 123] on icon at bounding box center [612, 118] width 18 height 18
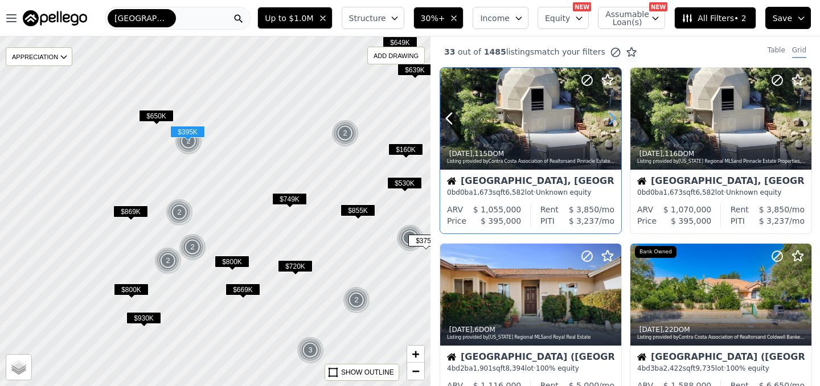
click at [608, 123] on icon at bounding box center [612, 118] width 18 height 18
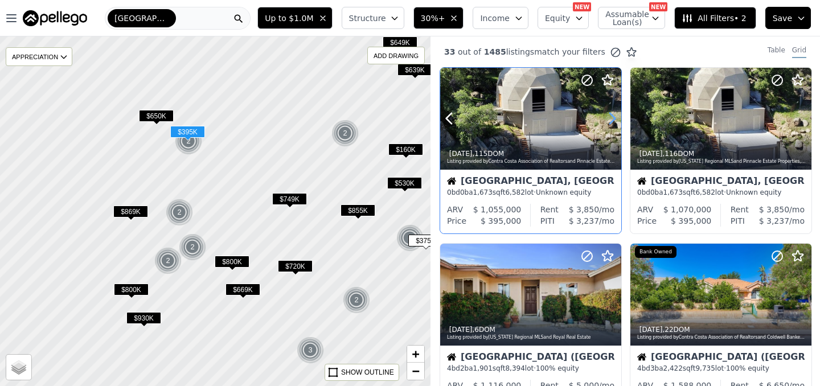
click at [608, 123] on icon at bounding box center [612, 118] width 18 height 18
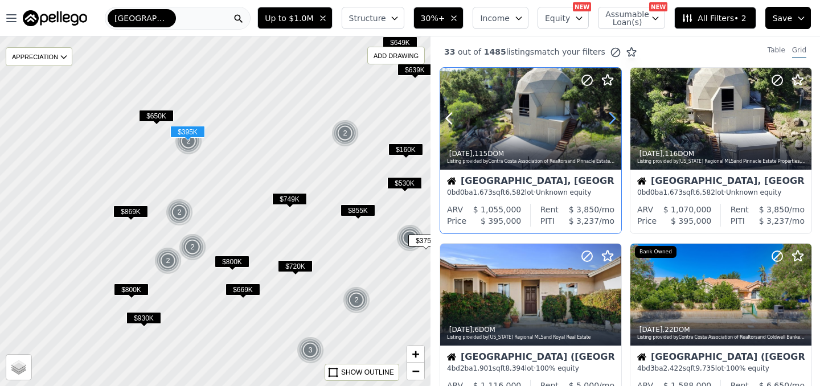
click at [608, 123] on icon at bounding box center [612, 118] width 18 height 18
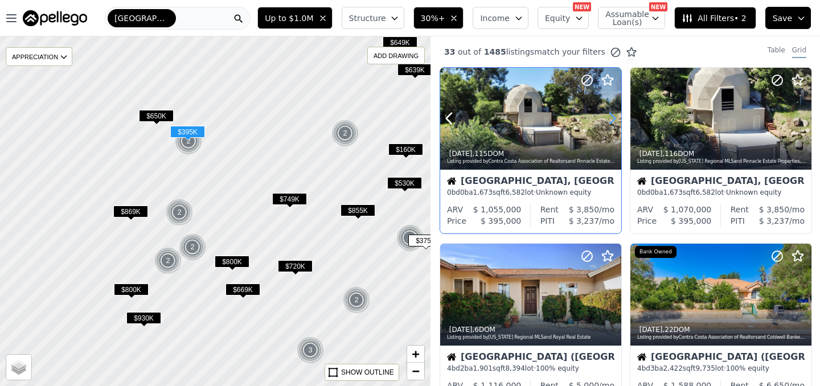
click at [608, 123] on icon at bounding box center [612, 118] width 18 height 18
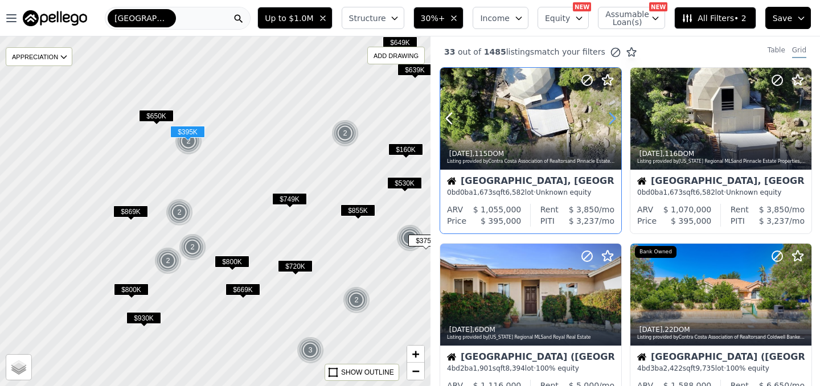
click at [608, 122] on icon at bounding box center [612, 118] width 18 height 18
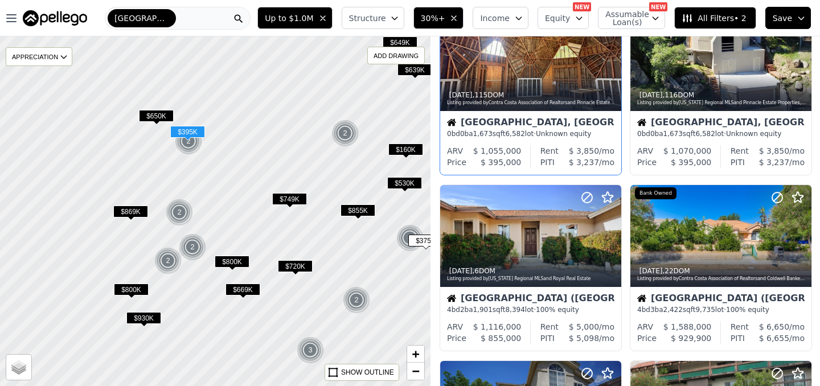
scroll to position [77, 0]
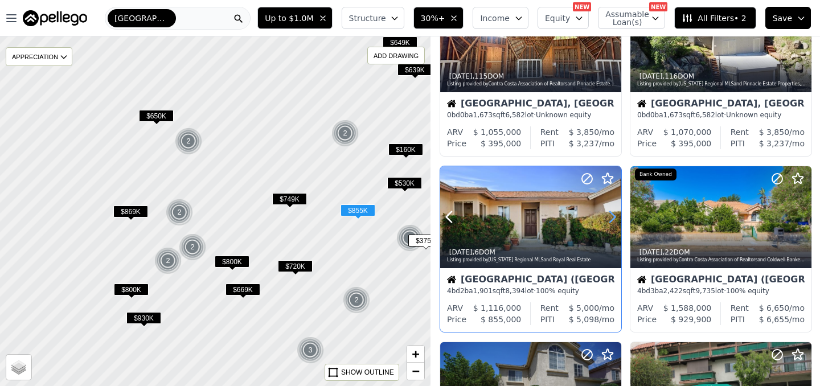
click at [609, 220] on icon at bounding box center [612, 217] width 18 height 18
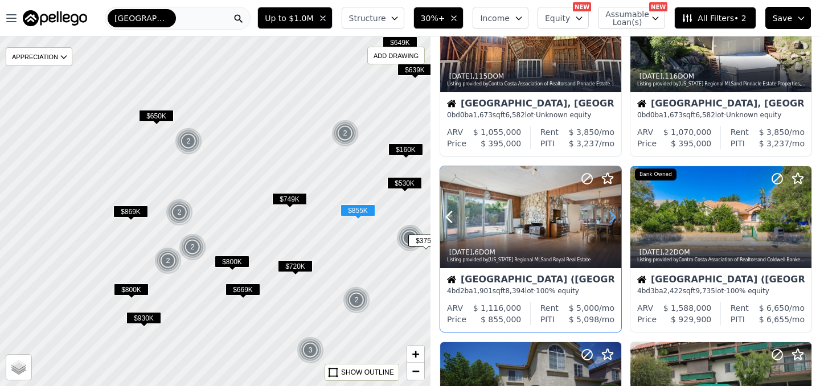
click at [609, 220] on icon at bounding box center [612, 217] width 18 height 18
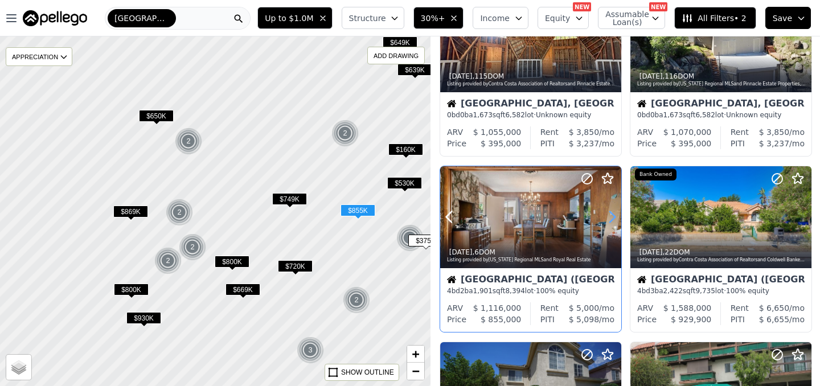
click at [609, 220] on icon at bounding box center [612, 217] width 18 height 18
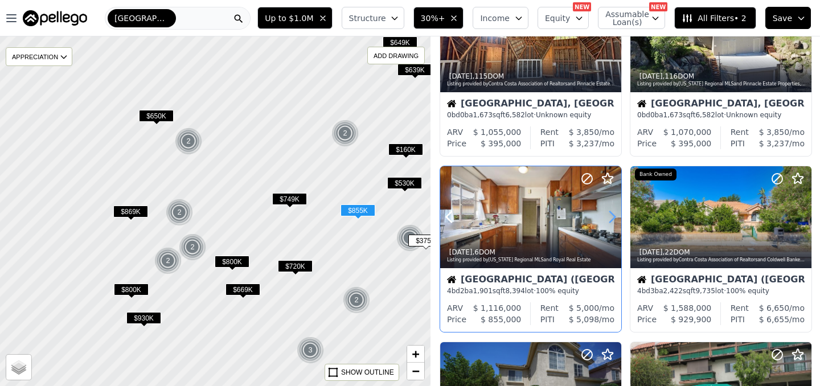
click at [609, 220] on icon at bounding box center [612, 217] width 18 height 18
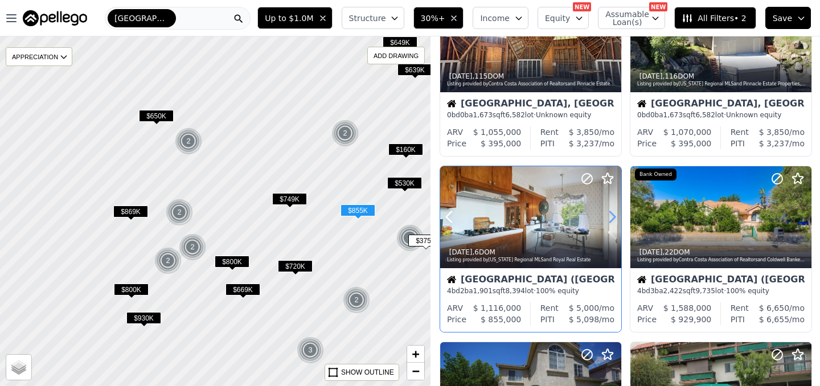
click at [609, 220] on icon at bounding box center [612, 217] width 18 height 18
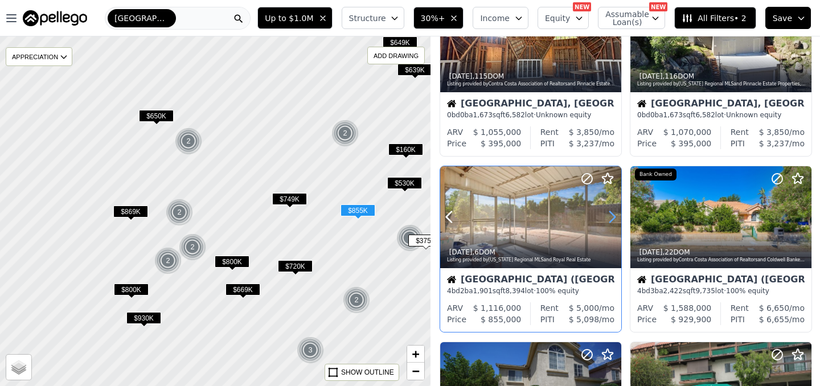
click at [609, 220] on icon at bounding box center [612, 217] width 18 height 18
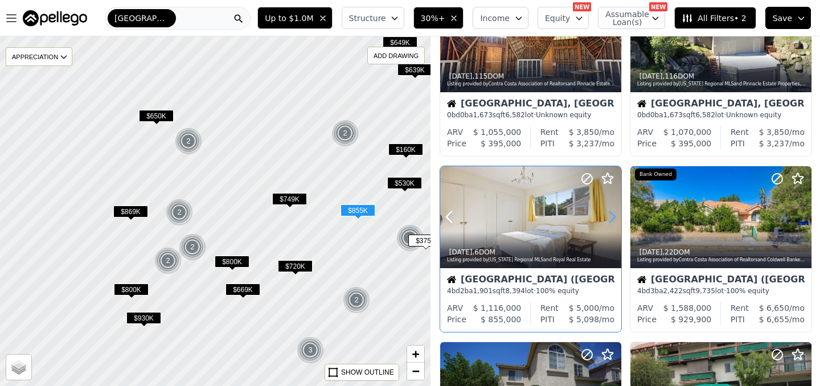
click at [609, 220] on icon at bounding box center [612, 217] width 18 height 18
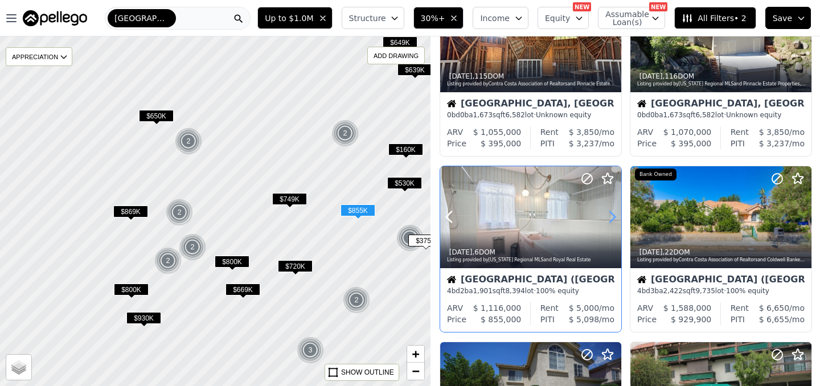
click at [609, 220] on icon at bounding box center [612, 217] width 18 height 18
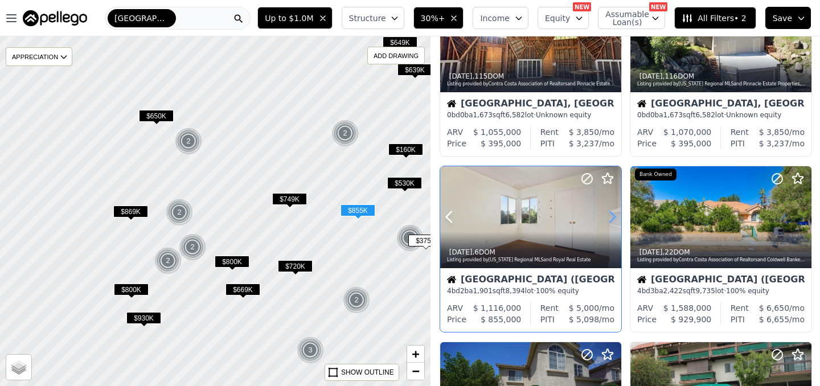
click at [609, 220] on icon at bounding box center [612, 217] width 18 height 18
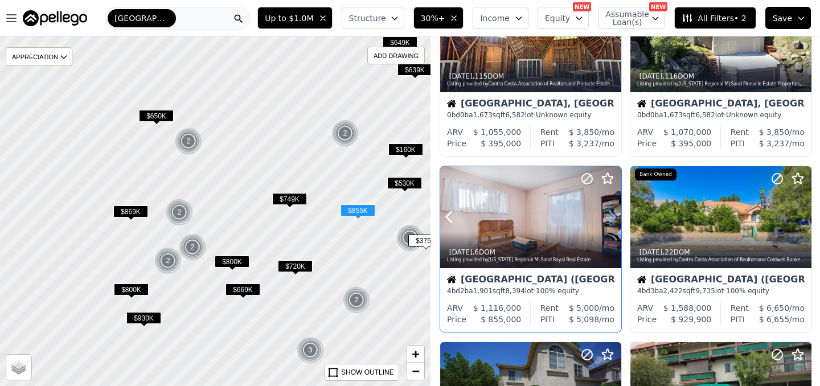
click at [609, 220] on icon at bounding box center [612, 217] width 18 height 18
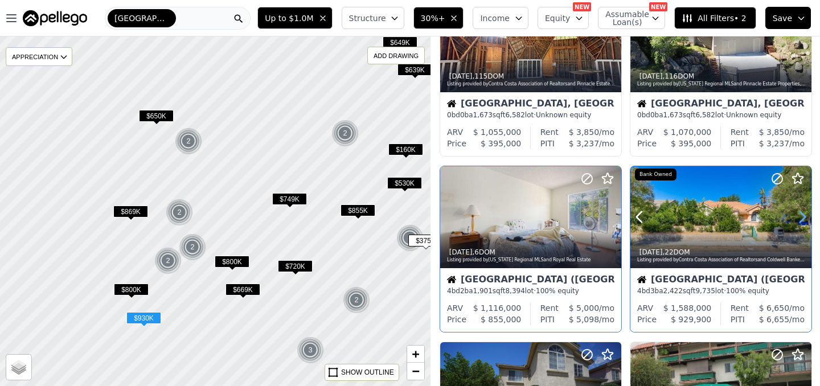
click at [801, 217] on icon at bounding box center [802, 217] width 18 height 18
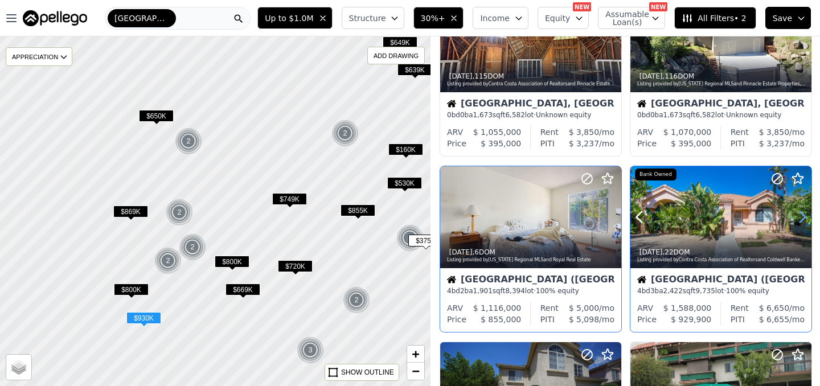
click at [801, 217] on icon at bounding box center [802, 217] width 18 height 18
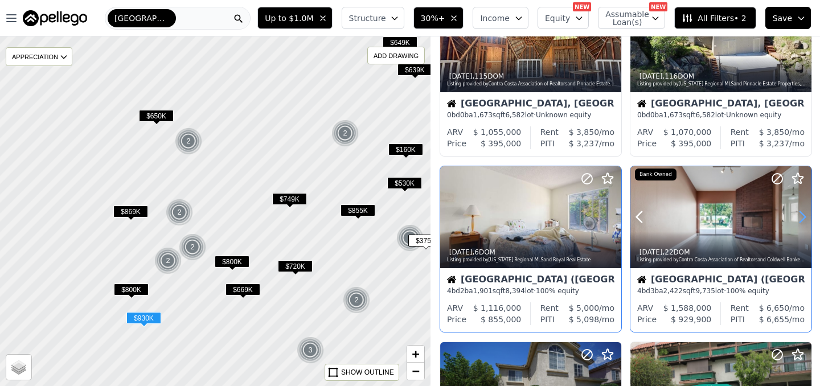
click at [801, 217] on icon at bounding box center [802, 217] width 18 height 18
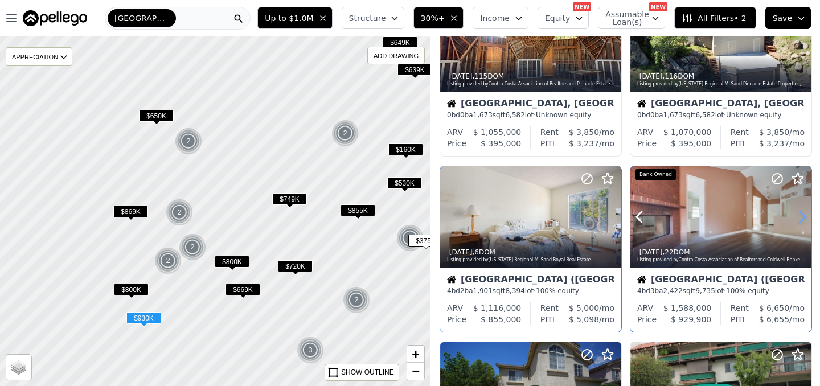
click at [801, 217] on icon at bounding box center [802, 217] width 18 height 18
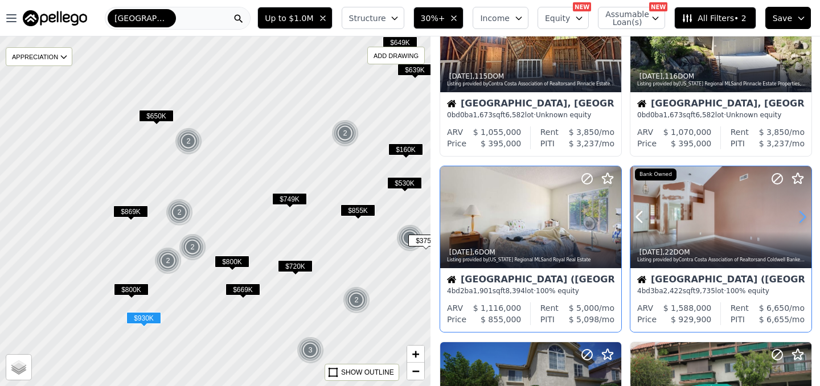
click at [801, 217] on icon at bounding box center [802, 217] width 18 height 18
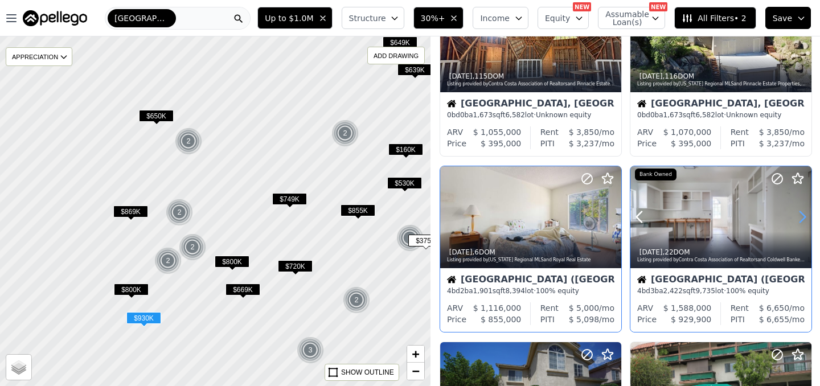
click at [801, 217] on icon at bounding box center [802, 217] width 18 height 18
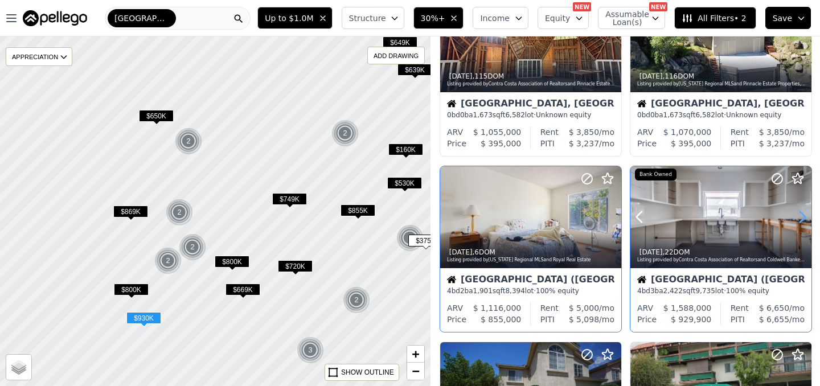
click at [801, 217] on icon at bounding box center [802, 217] width 18 height 18
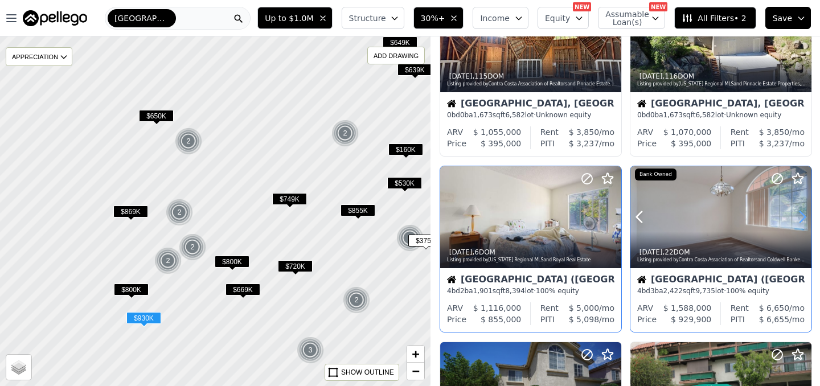
click at [801, 217] on icon at bounding box center [802, 217] width 18 height 18
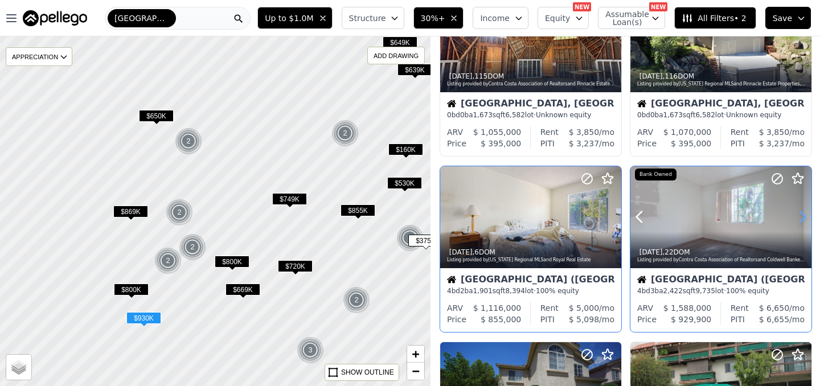
click at [801, 217] on icon at bounding box center [802, 217] width 18 height 18
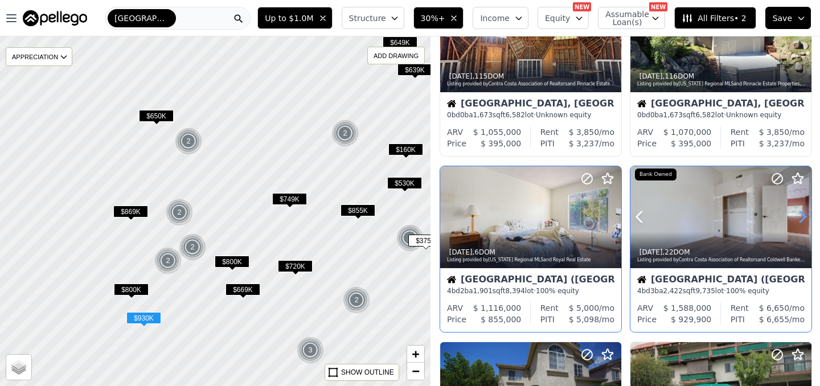
click at [801, 217] on icon at bounding box center [802, 217] width 18 height 18
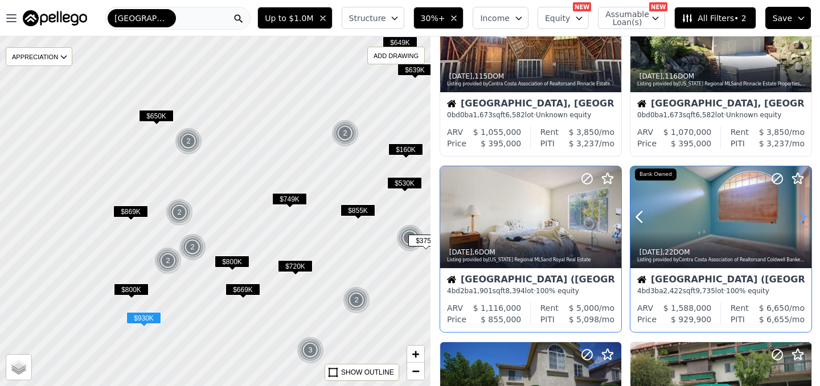
click at [801, 217] on icon at bounding box center [802, 217] width 18 height 18
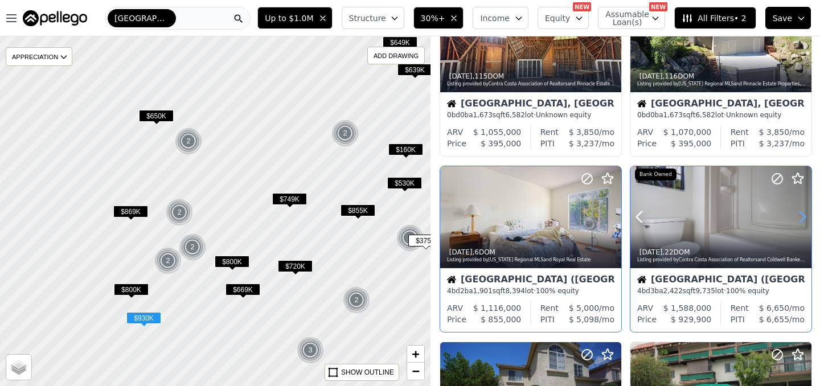
click at [801, 217] on icon at bounding box center [802, 217] width 18 height 18
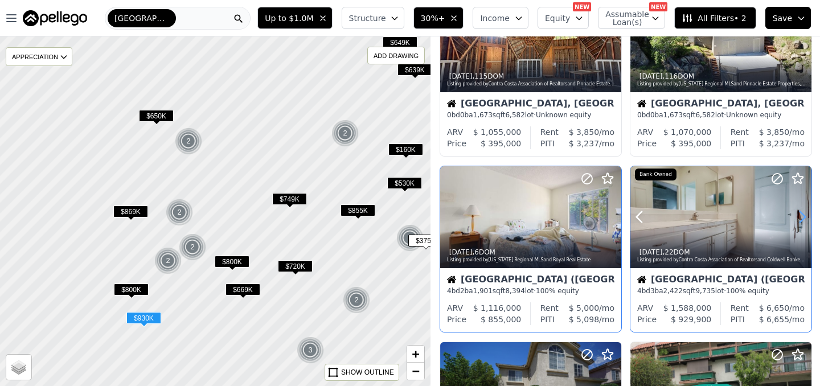
click at [801, 217] on icon at bounding box center [802, 217] width 18 height 18
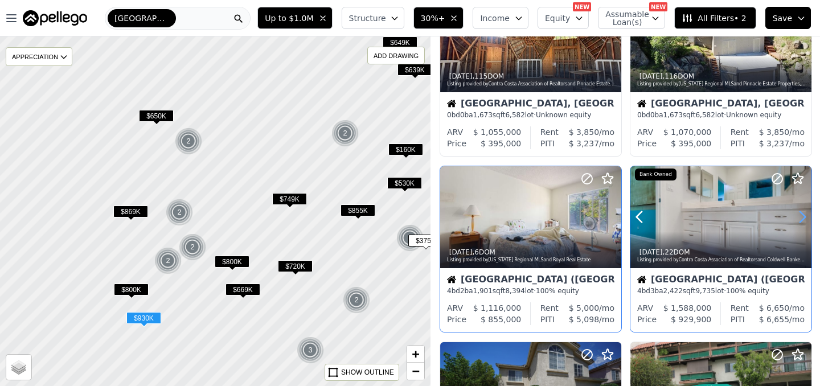
click at [801, 217] on icon at bounding box center [802, 217] width 18 height 18
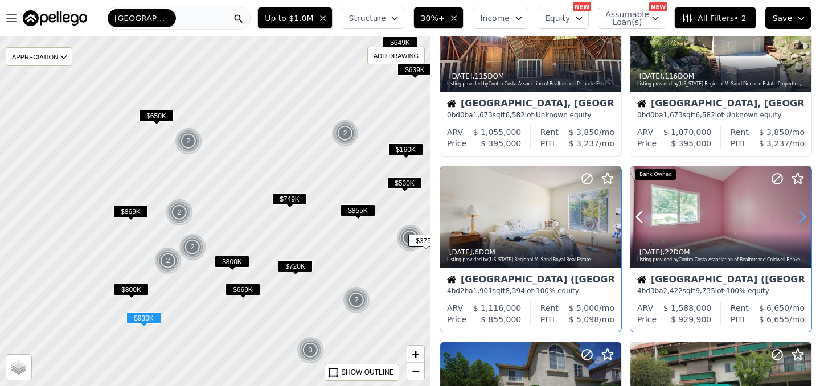
click at [801, 217] on icon at bounding box center [802, 217] width 18 height 18
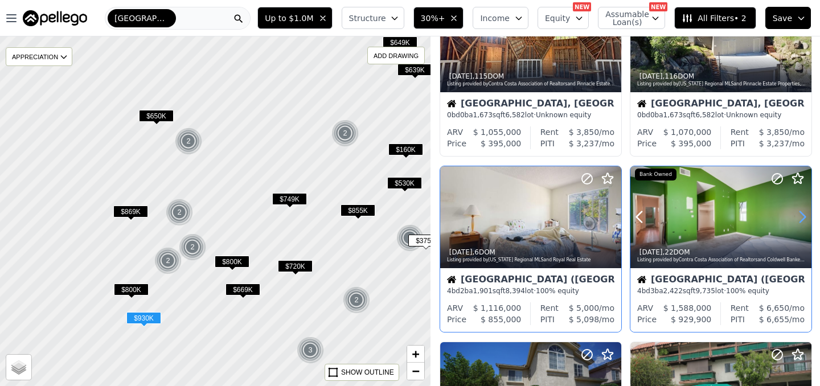
click at [801, 217] on icon at bounding box center [802, 217] width 18 height 18
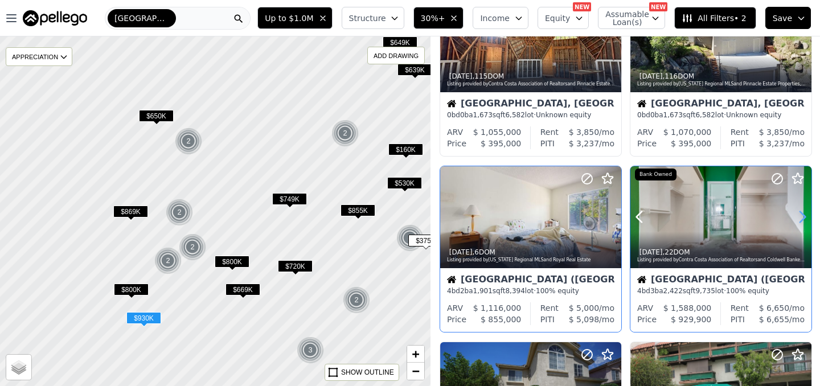
click at [801, 217] on icon at bounding box center [802, 217] width 18 height 18
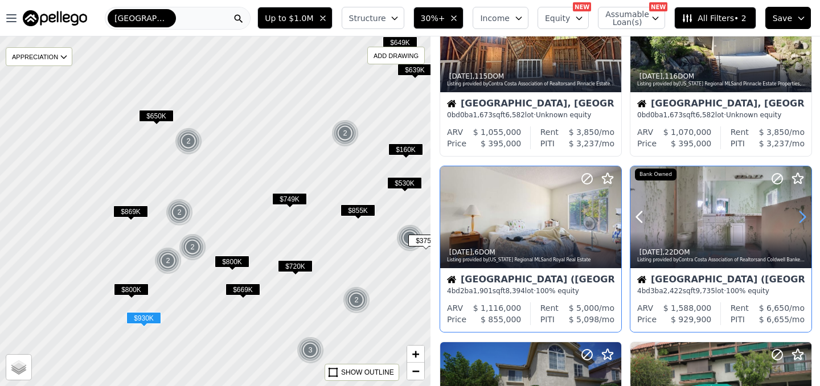
click at [801, 217] on icon at bounding box center [802, 217] width 18 height 18
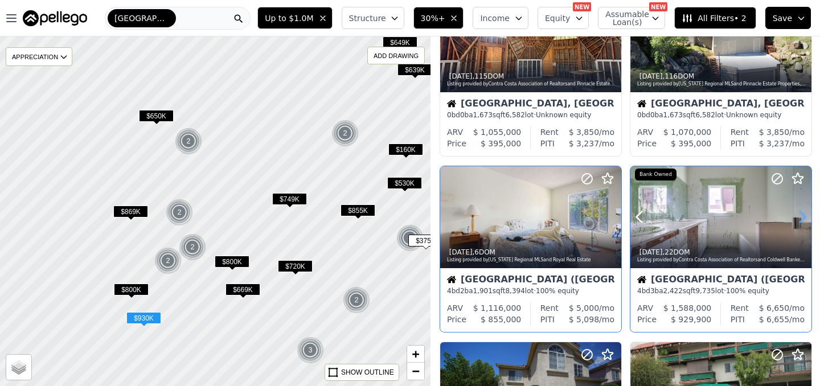
click at [801, 217] on icon at bounding box center [802, 217] width 18 height 18
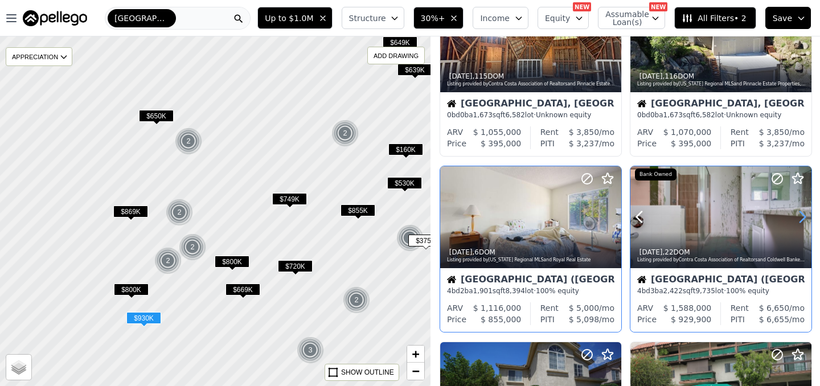
click at [801, 218] on icon at bounding box center [802, 217] width 18 height 18
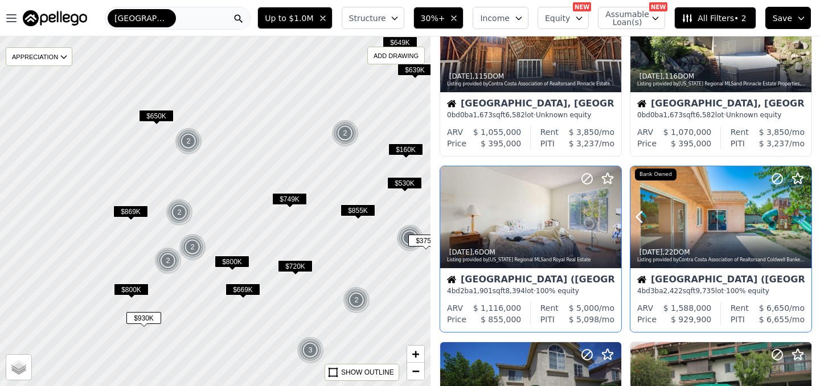
click at [801, 218] on icon at bounding box center [802, 217] width 18 height 18
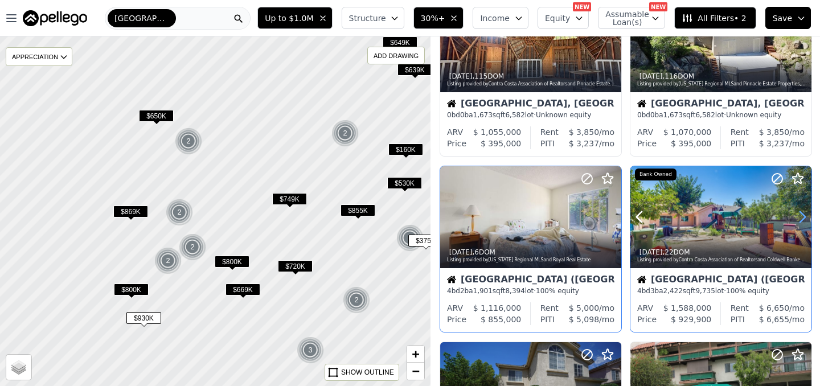
click at [801, 218] on icon at bounding box center [802, 217] width 18 height 18
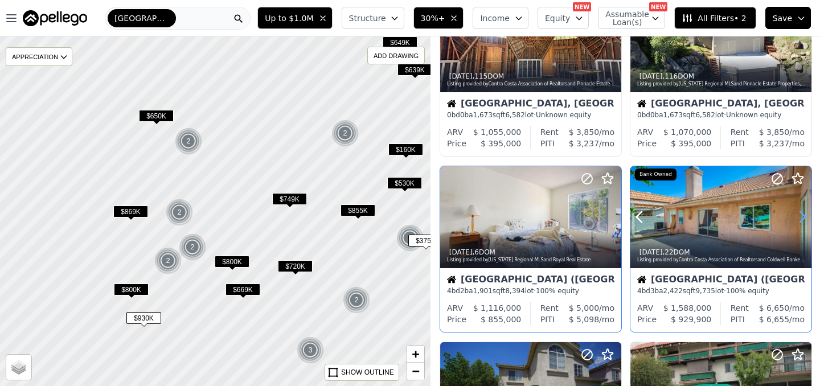
click at [801, 218] on icon at bounding box center [802, 217] width 18 height 18
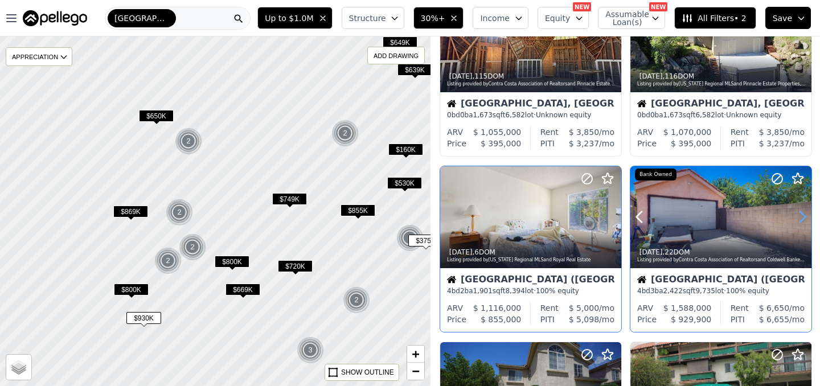
click at [801, 218] on icon at bounding box center [802, 217] width 18 height 18
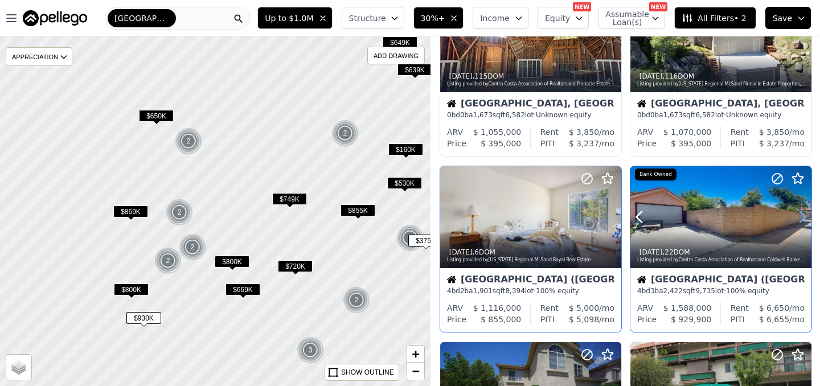
click at [801, 218] on icon at bounding box center [802, 217] width 18 height 18
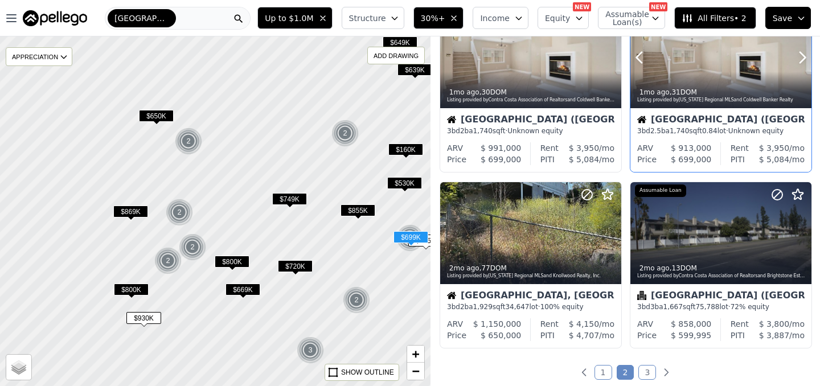
scroll to position [768, 0]
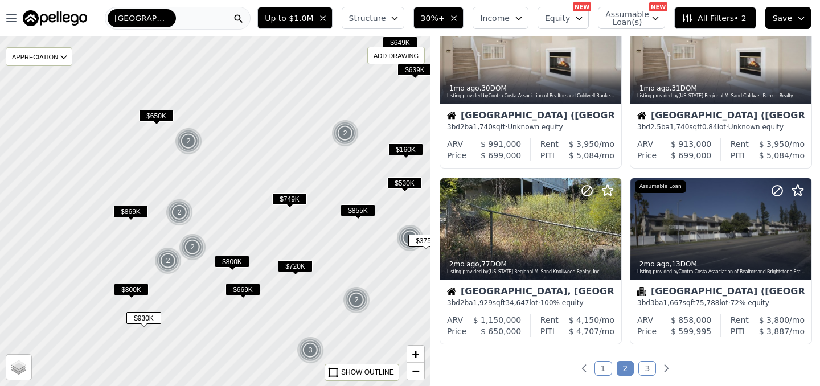
click at [644, 369] on link "3" at bounding box center [647, 368] width 18 height 15
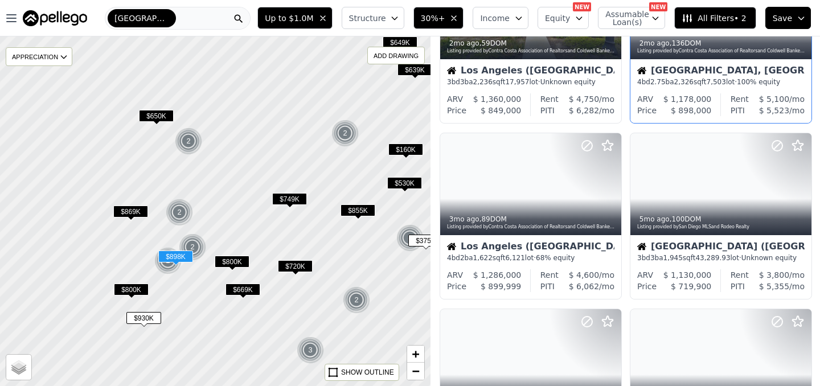
scroll to position [114, 0]
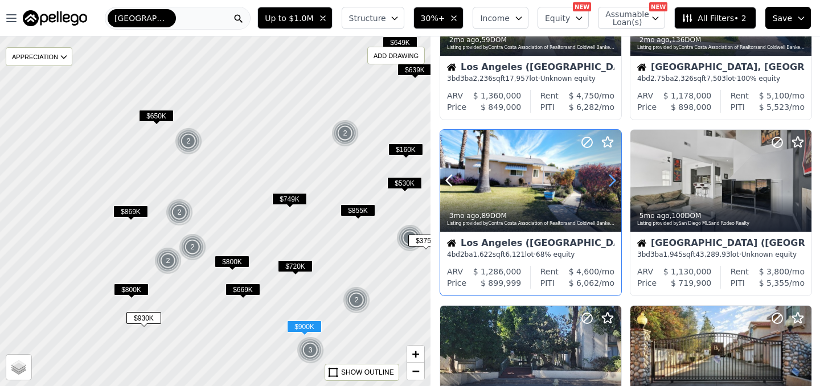
click at [608, 182] on icon at bounding box center [612, 180] width 18 height 18
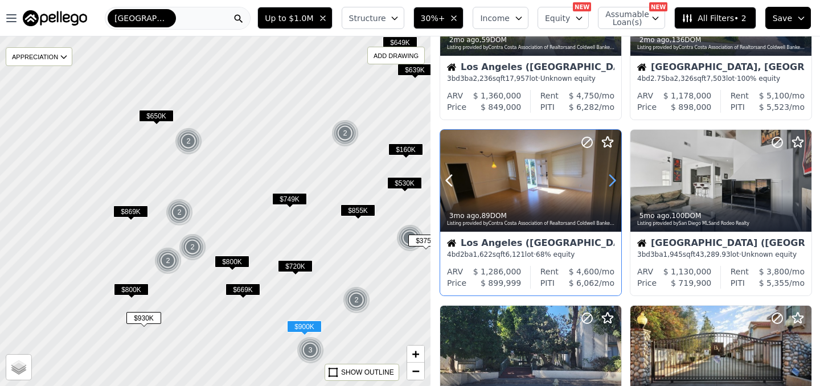
click at [608, 182] on icon at bounding box center [612, 180] width 18 height 18
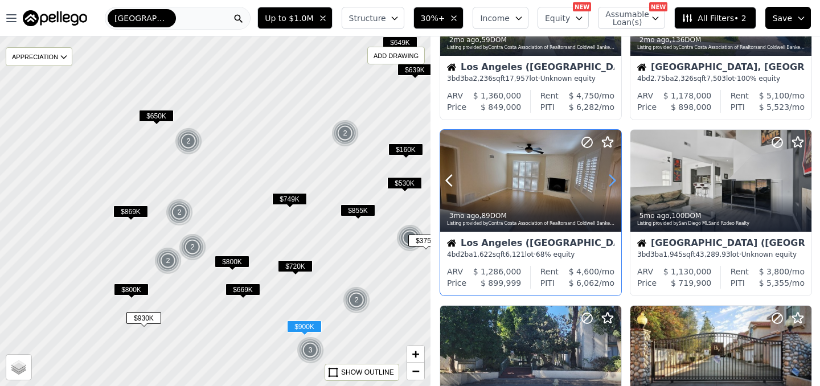
click at [608, 182] on icon at bounding box center [612, 180] width 18 height 18
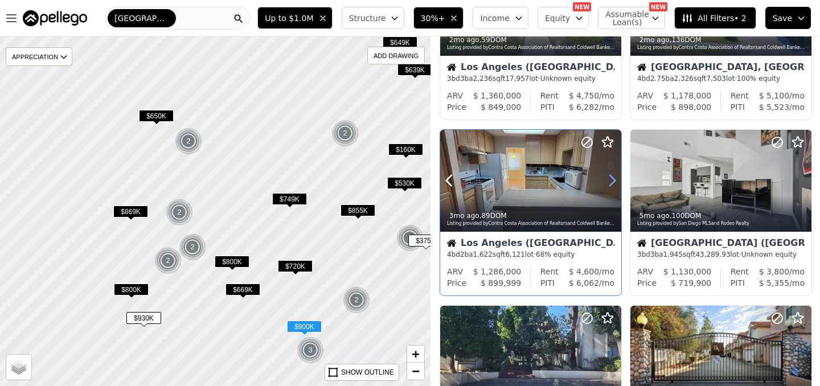
click at [608, 182] on icon at bounding box center [612, 180] width 18 height 18
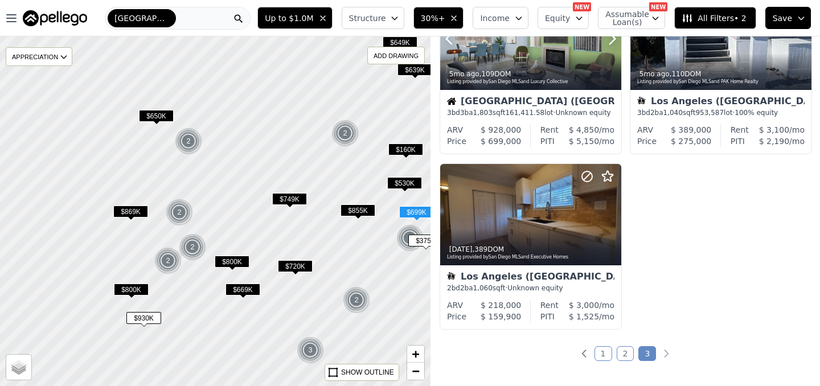
scroll to position [609, 0]
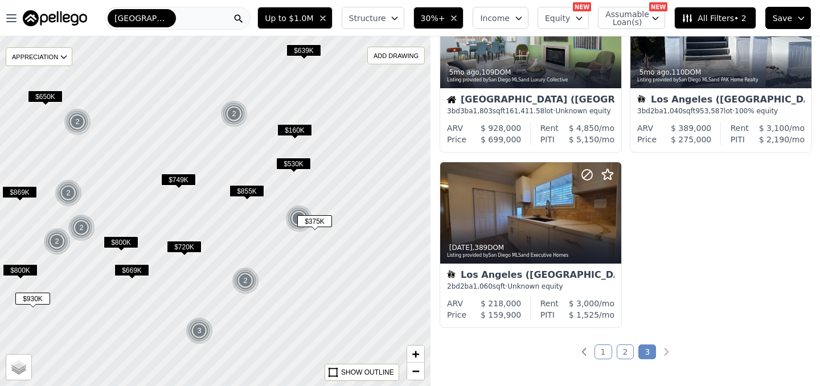
drag, startPoint x: 382, startPoint y: 265, endPoint x: 186, endPoint y: 227, distance: 200.1
click at [191, 227] on div at bounding box center [206, 209] width 516 height 419
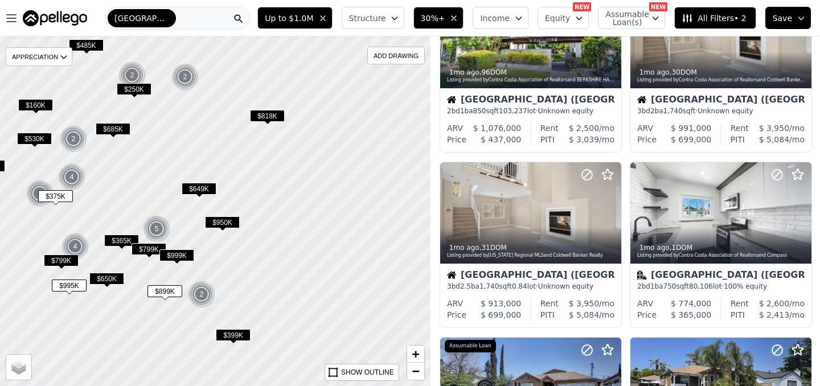
drag, startPoint x: 278, startPoint y: 238, endPoint x: 184, endPoint y: 237, distance: 93.9
click at [184, 237] on div at bounding box center [207, 210] width 516 height 419
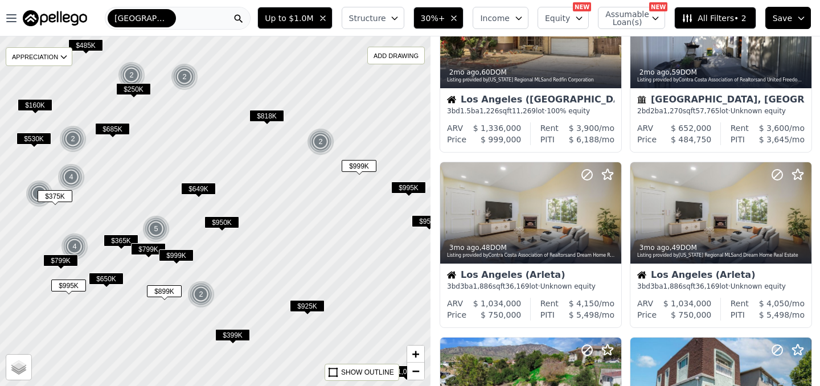
click at [334, 112] on div at bounding box center [215, 211] width 516 height 419
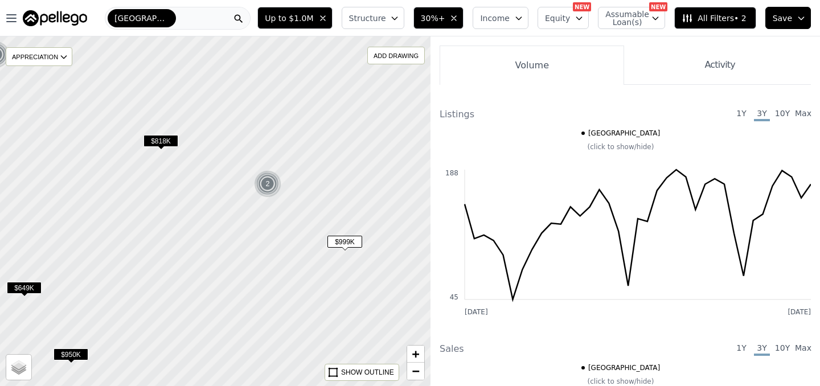
drag, startPoint x: 334, startPoint y: 112, endPoint x: 296, endPoint y: 125, distance: 40.1
click at [295, 125] on div at bounding box center [215, 211] width 516 height 419
click at [296, 125] on div at bounding box center [215, 211] width 516 height 419
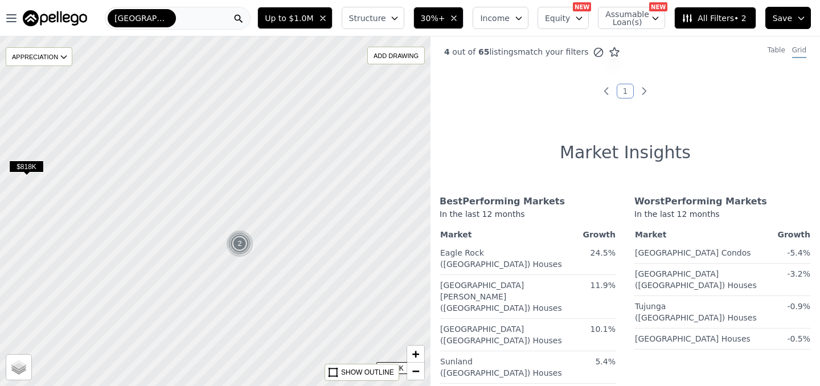
click at [627, 89] on link "1" at bounding box center [625, 91] width 18 height 15
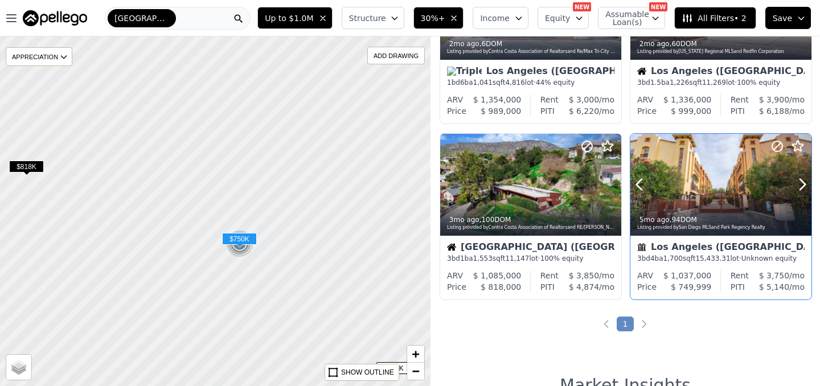
scroll to position [114, 0]
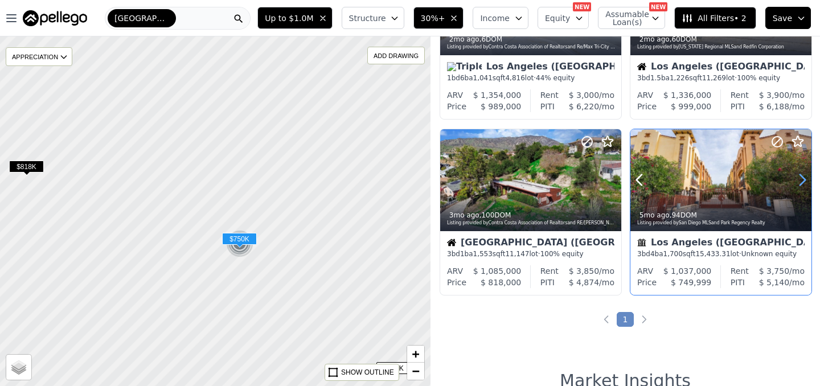
click at [804, 180] on icon at bounding box center [802, 180] width 5 height 11
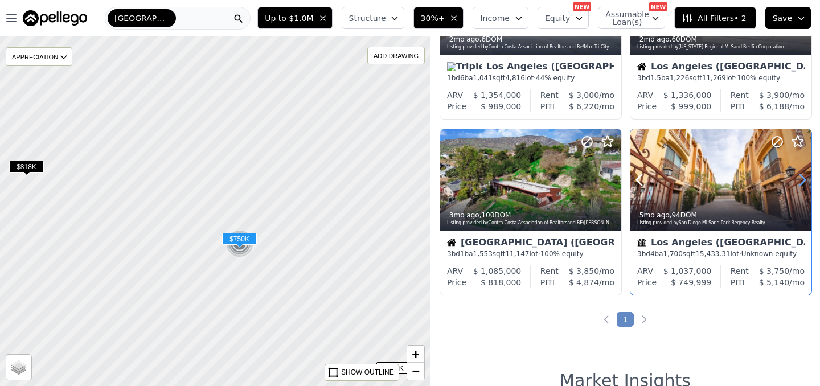
click at [804, 180] on icon at bounding box center [802, 180] width 5 height 11
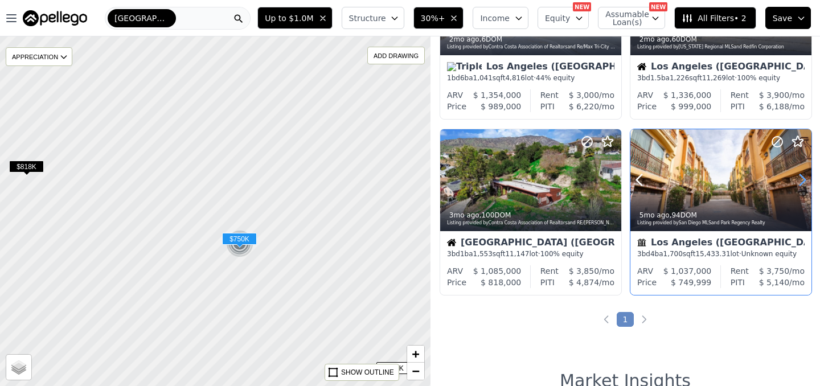
click at [804, 180] on icon at bounding box center [802, 180] width 5 height 11
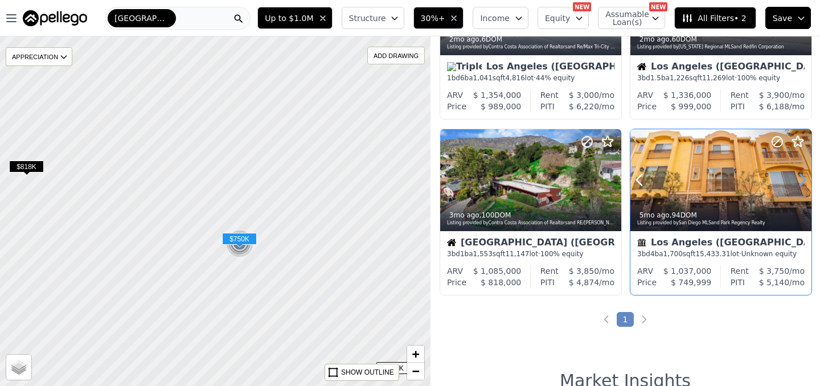
click at [804, 180] on icon at bounding box center [802, 180] width 5 height 11
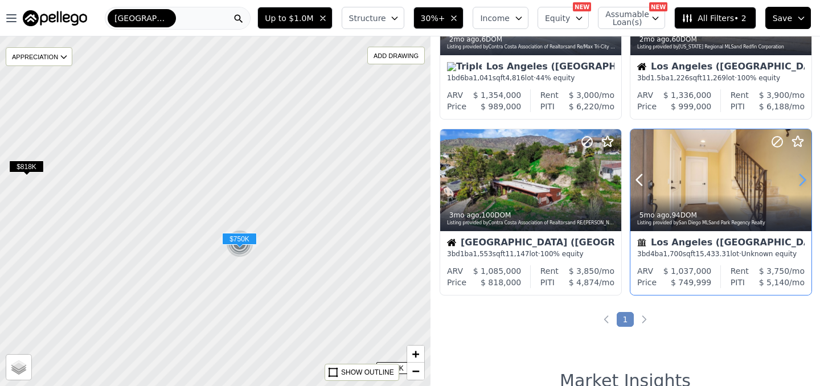
click at [804, 180] on icon at bounding box center [802, 180] width 5 height 11
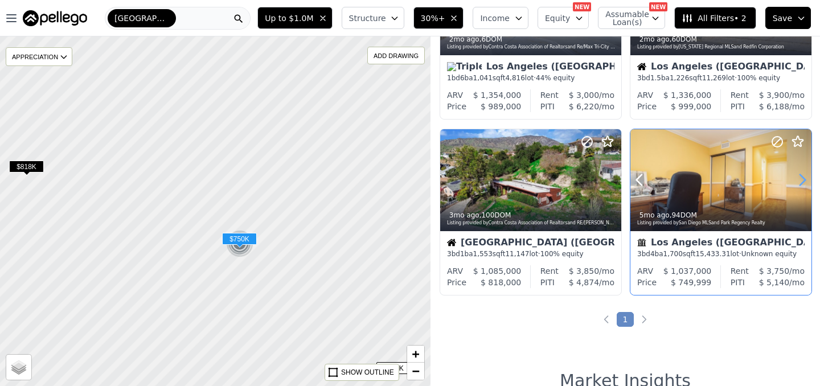
click at [804, 180] on icon at bounding box center [802, 180] width 5 height 11
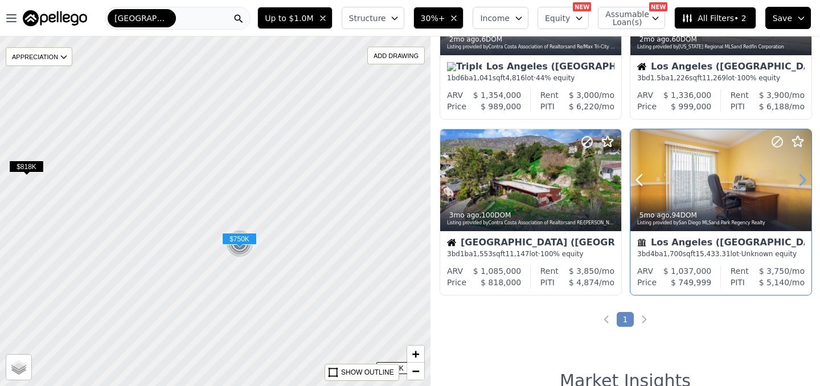
click at [804, 180] on icon at bounding box center [802, 180] width 5 height 11
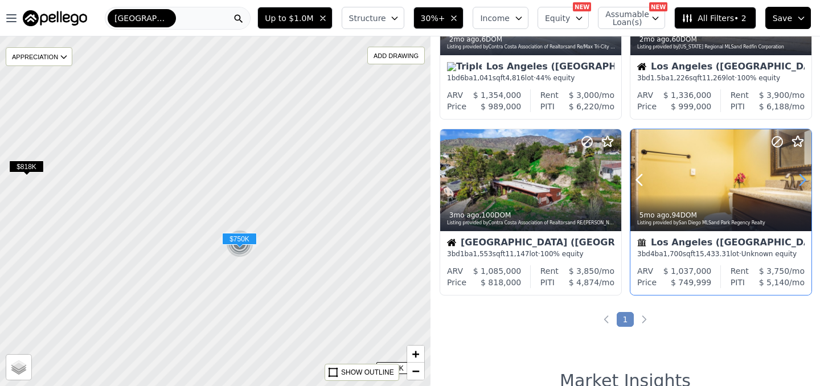
click at [804, 180] on icon at bounding box center [802, 180] width 5 height 11
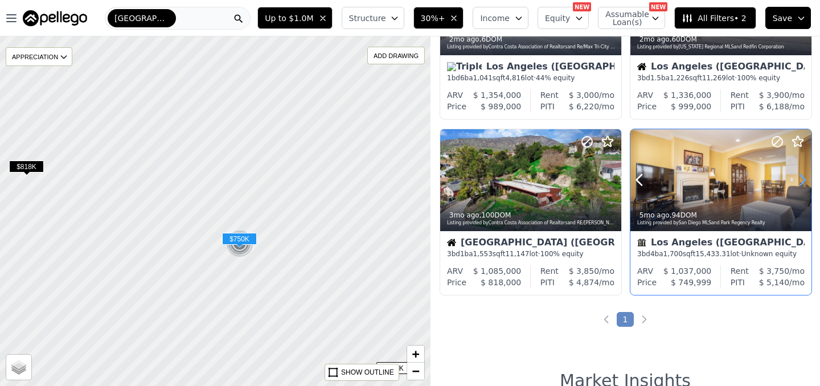
click at [804, 180] on icon at bounding box center [802, 180] width 5 height 11
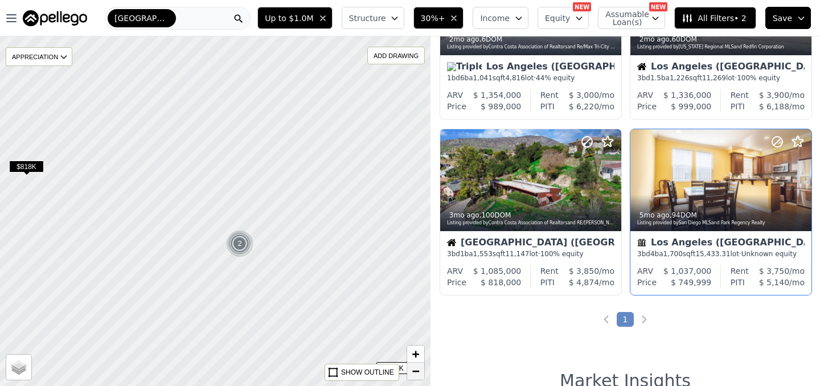
click at [416, 369] on span "−" at bounding box center [415, 371] width 7 height 14
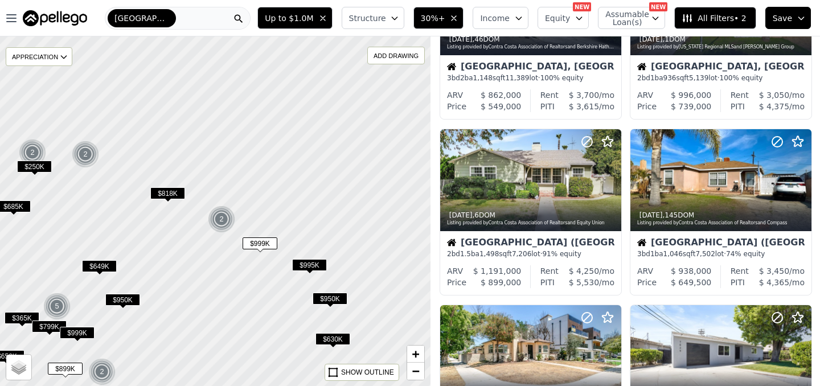
scroll to position [993, 0]
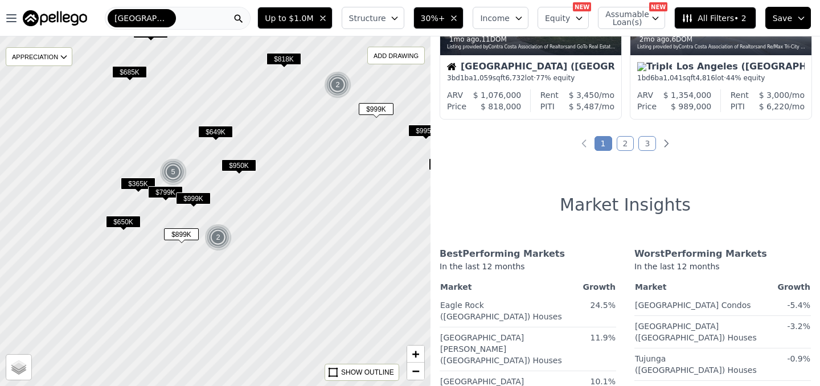
drag, startPoint x: 237, startPoint y: 317, endPoint x: 355, endPoint y: 192, distance: 171.9
click at [355, 192] on div at bounding box center [215, 211] width 516 height 419
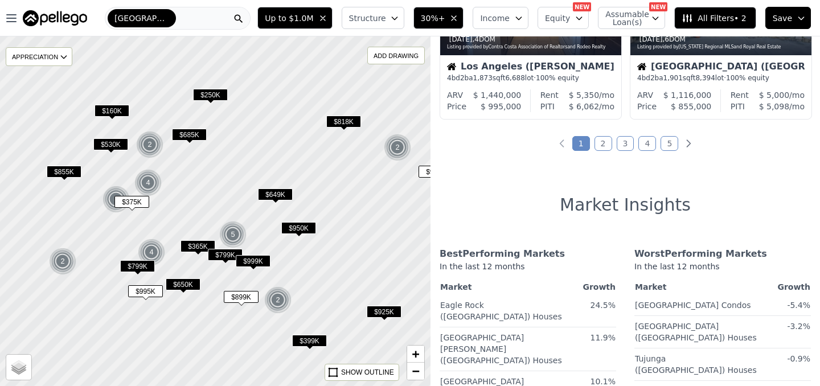
drag, startPoint x: 298, startPoint y: 186, endPoint x: 356, endPoint y: 238, distance: 78.1
click at [356, 238] on div at bounding box center [215, 211] width 516 height 419
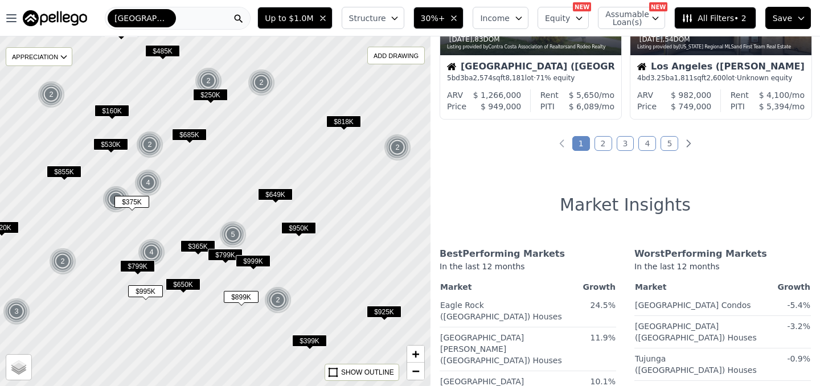
click at [585, 145] on link "1" at bounding box center [581, 143] width 18 height 15
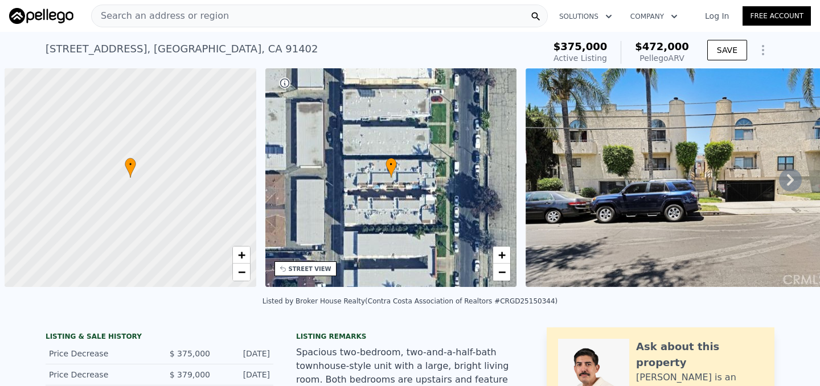
scroll to position [0, 5]
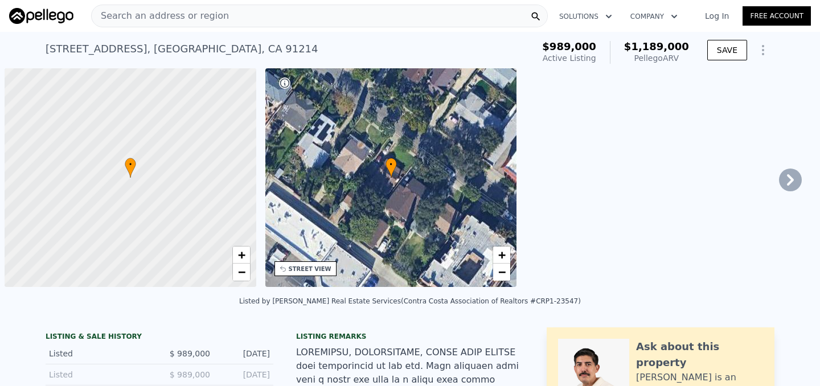
scroll to position [0, 5]
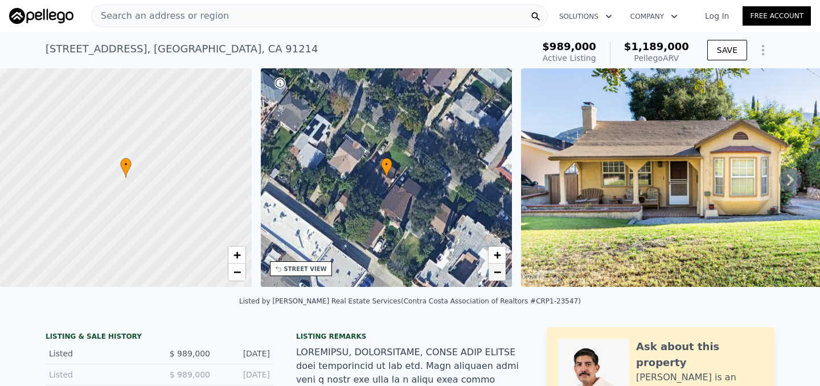
click at [500, 271] on span "−" at bounding box center [496, 272] width 7 height 14
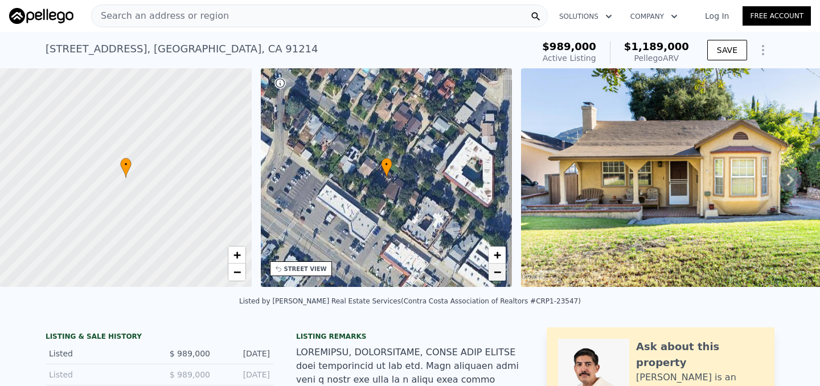
click at [500, 271] on span "−" at bounding box center [496, 272] width 7 height 14
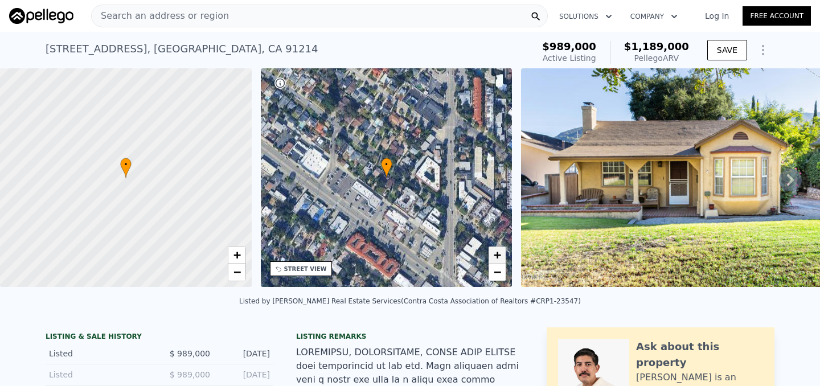
click at [495, 257] on span "+" at bounding box center [496, 255] width 7 height 14
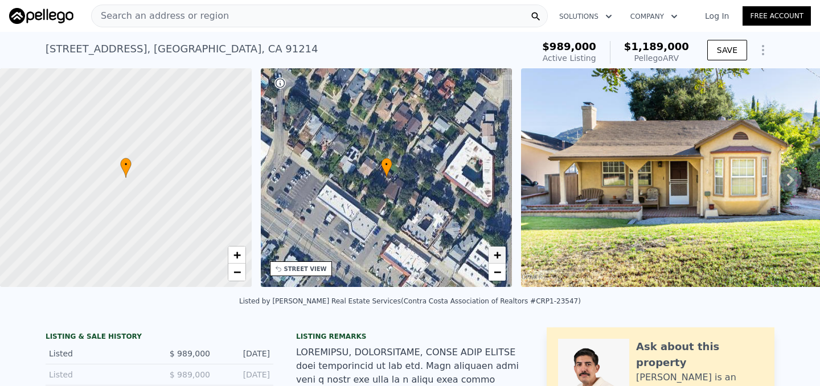
click at [495, 254] on span "+" at bounding box center [496, 255] width 7 height 14
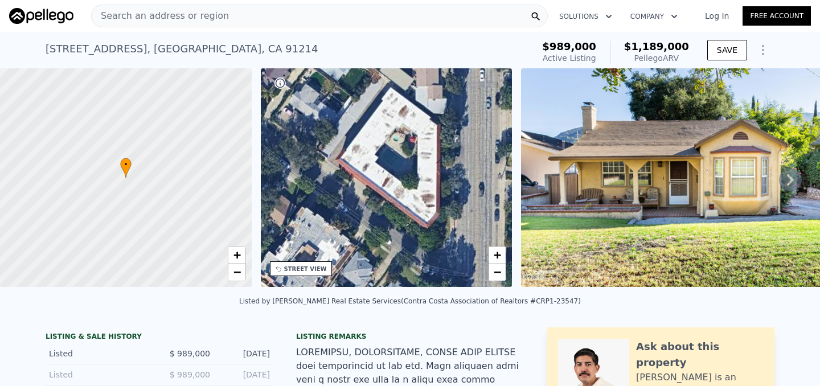
drag, startPoint x: 449, startPoint y: 232, endPoint x: 289, endPoint y: 224, distance: 160.7
click at [289, 224] on div "• + −" at bounding box center [387, 177] width 252 height 219
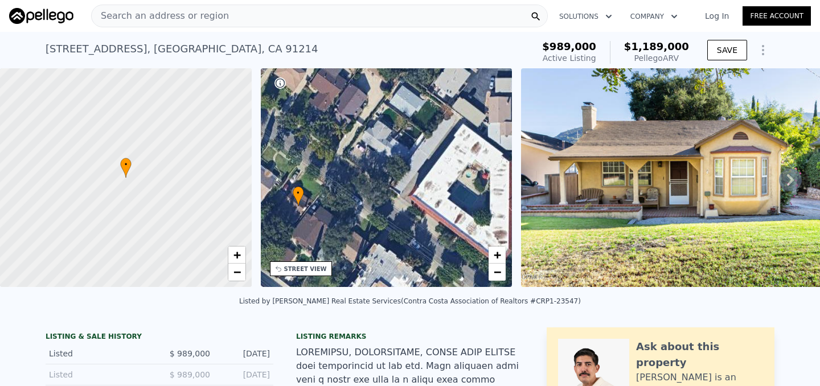
drag, startPoint x: 367, startPoint y: 217, endPoint x: 439, endPoint y: 254, distance: 81.2
click at [439, 254] on div "• + −" at bounding box center [387, 177] width 252 height 219
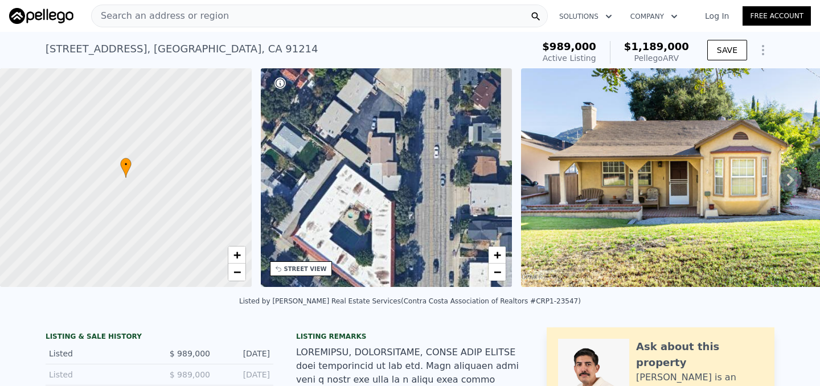
drag, startPoint x: 392, startPoint y: 151, endPoint x: 260, endPoint y: 218, distance: 148.6
click at [261, 213] on div "• + −" at bounding box center [387, 177] width 252 height 219
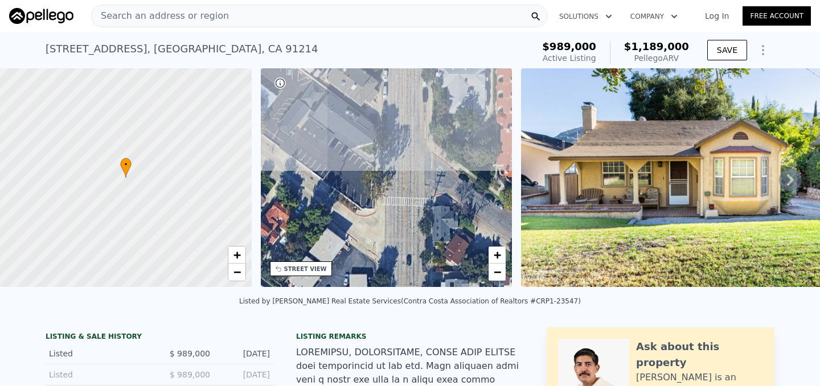
drag, startPoint x: 405, startPoint y: 139, endPoint x: 393, endPoint y: 271, distance: 132.6
click at [393, 271] on div "• + −" at bounding box center [387, 177] width 252 height 219
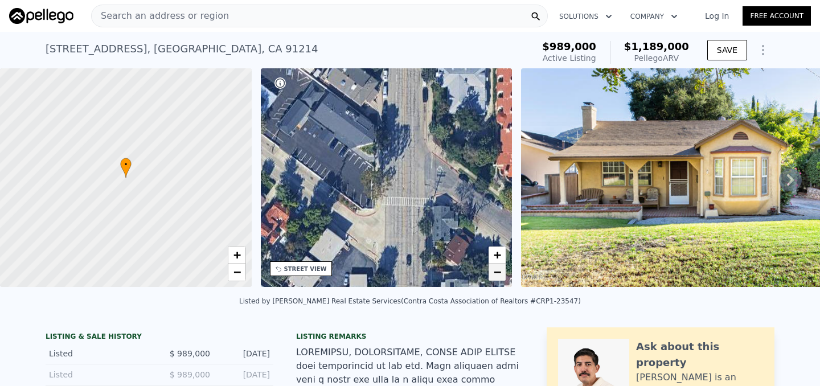
click at [499, 270] on span "−" at bounding box center [496, 272] width 7 height 14
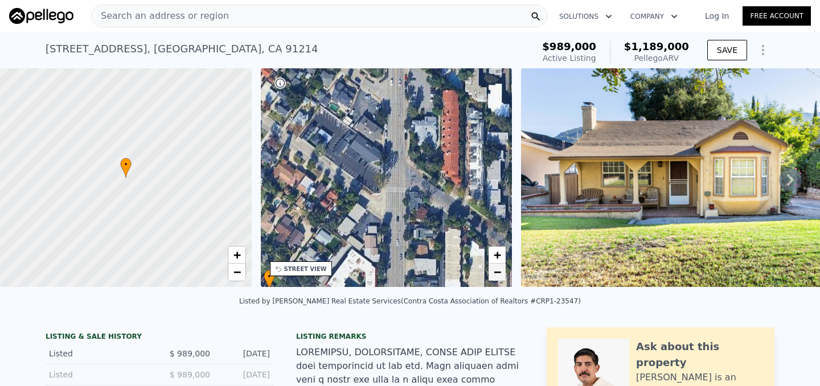
click at [499, 270] on span "−" at bounding box center [496, 272] width 7 height 14
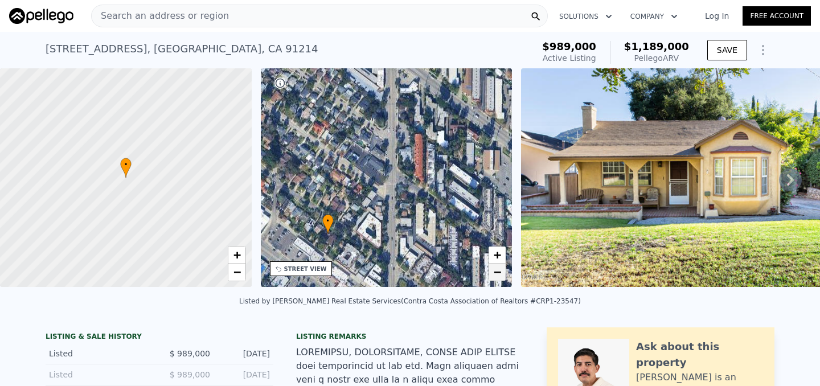
click at [499, 270] on span "−" at bounding box center [496, 272] width 7 height 14
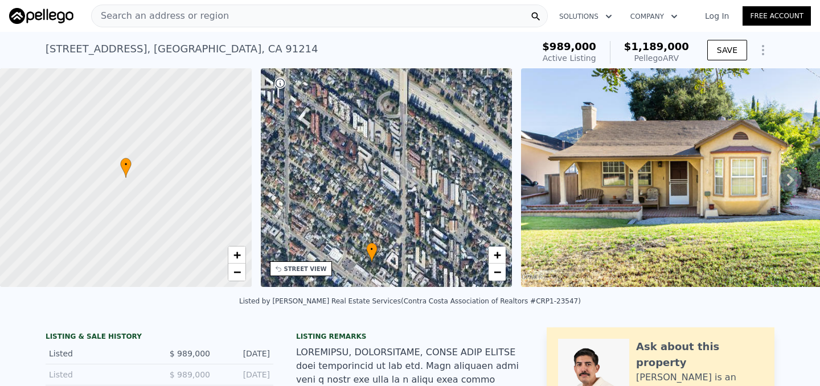
drag, startPoint x: 404, startPoint y: 208, endPoint x: 418, endPoint y: 265, distance: 58.7
click at [418, 265] on div "• + −" at bounding box center [387, 177] width 252 height 219
click at [494, 257] on span "+" at bounding box center [496, 255] width 7 height 14
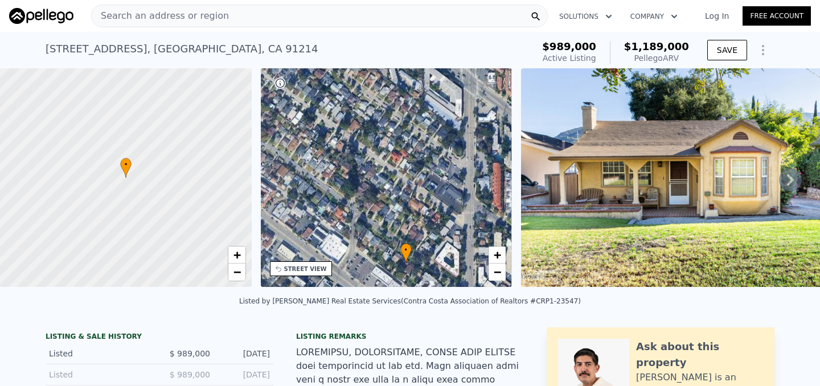
drag, startPoint x: 402, startPoint y: 271, endPoint x: 452, endPoint y: 187, distance: 97.7
click at [452, 187] on div "• + −" at bounding box center [387, 177] width 252 height 219
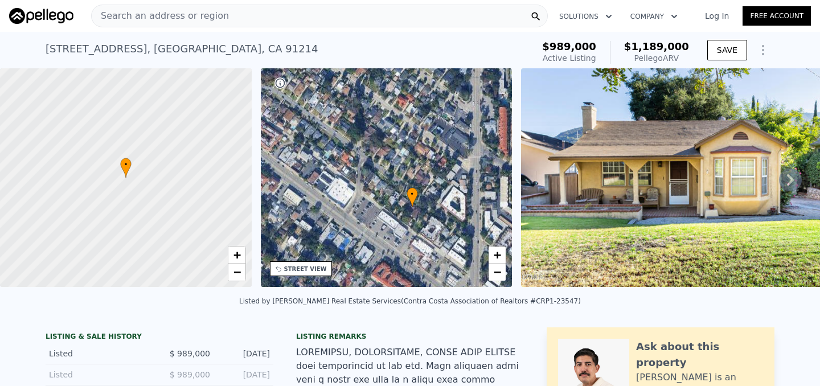
drag, startPoint x: 435, startPoint y: 220, endPoint x: 445, endPoint y: 146, distance: 75.3
click at [444, 146] on div "• + −" at bounding box center [387, 177] width 252 height 219
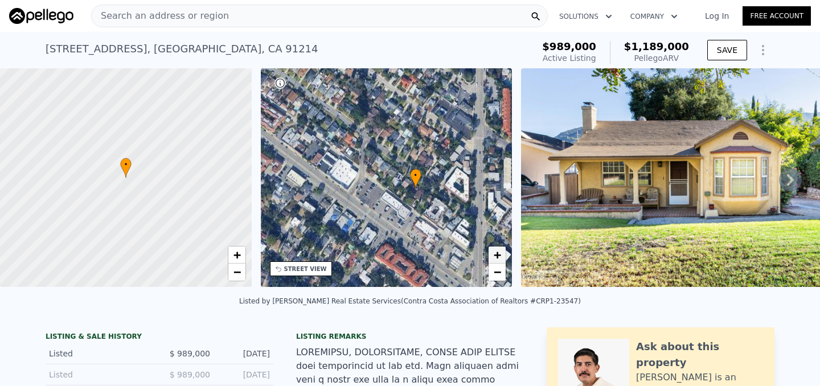
click at [496, 250] on span "+" at bounding box center [496, 255] width 7 height 14
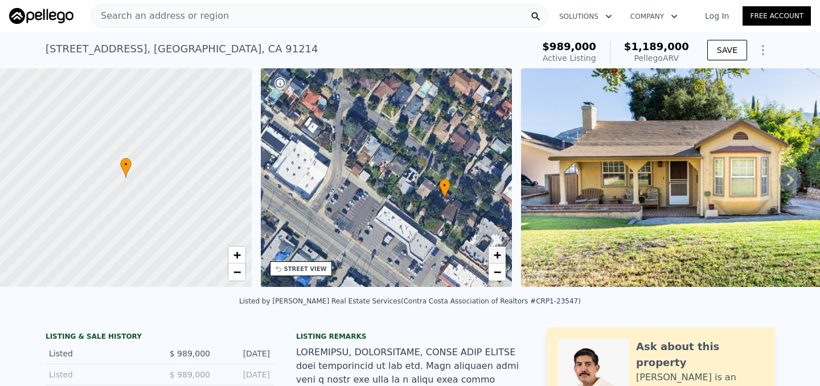
click at [496, 250] on span "+" at bounding box center [496, 255] width 7 height 14
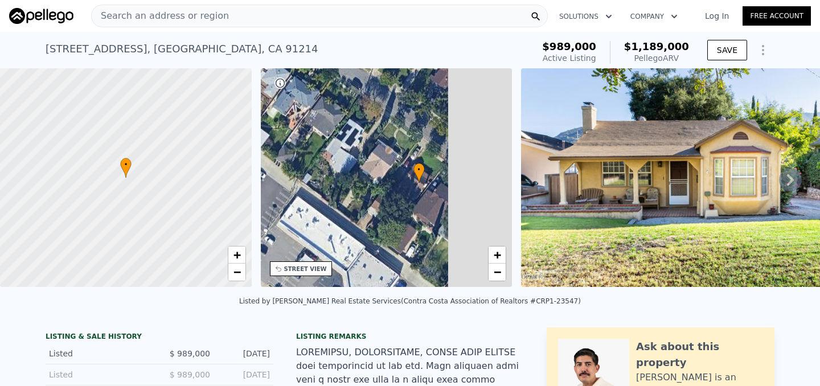
drag, startPoint x: 468, startPoint y: 200, endPoint x: 375, endPoint y: 157, distance: 102.6
click at [376, 158] on div "• + −" at bounding box center [387, 177] width 252 height 219
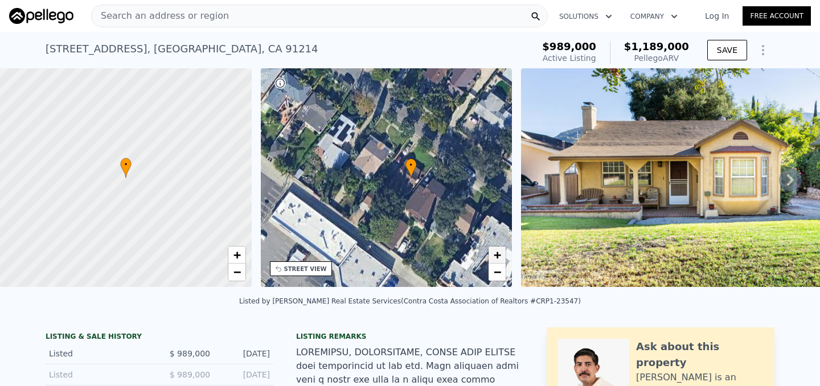
click at [500, 253] on span "+" at bounding box center [496, 255] width 7 height 14
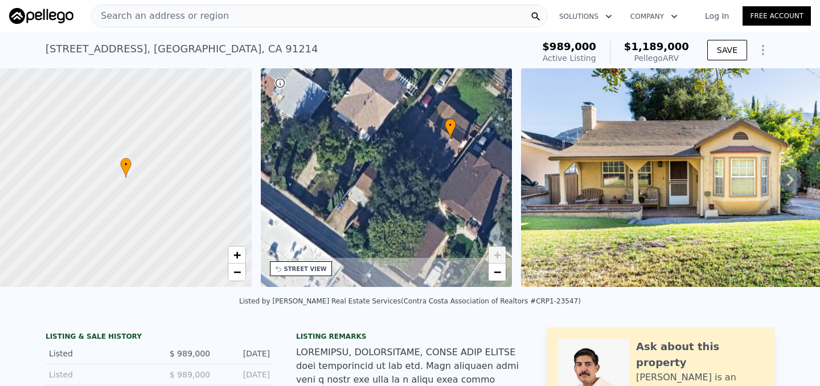
drag, startPoint x: 432, startPoint y: 233, endPoint x: 447, endPoint y: 193, distance: 43.2
click at [447, 193] on div "• + −" at bounding box center [387, 177] width 252 height 219
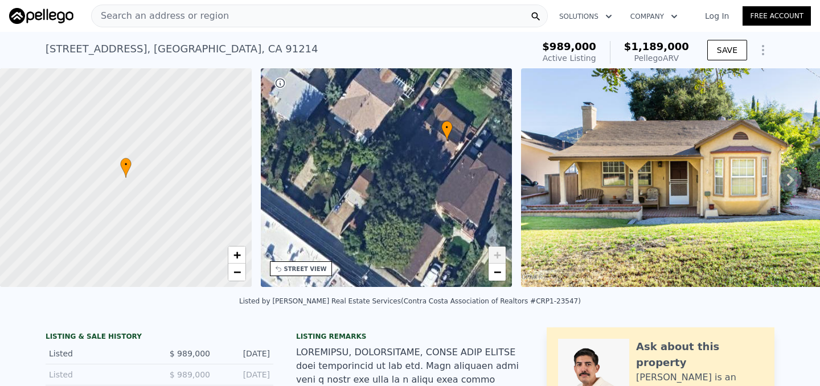
drag, startPoint x: 447, startPoint y: 194, endPoint x: 431, endPoint y: 207, distance: 21.1
click at [431, 207] on div "• + −" at bounding box center [387, 177] width 252 height 219
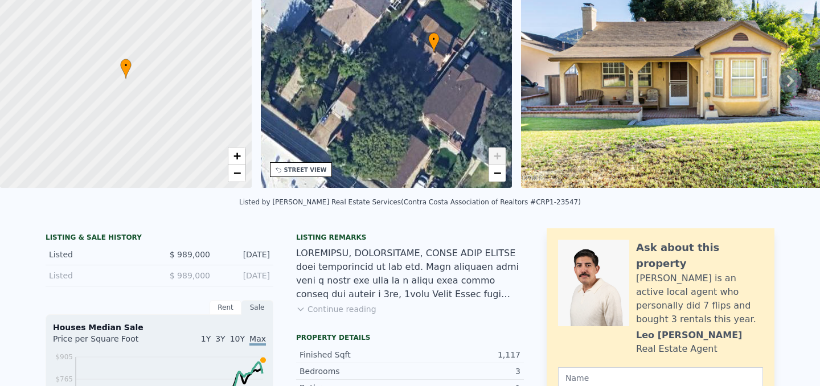
scroll to position [0, 0]
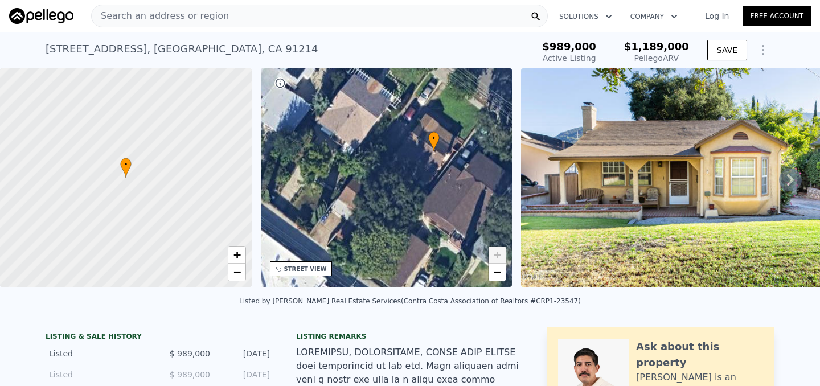
click at [791, 176] on icon at bounding box center [790, 179] width 23 height 23
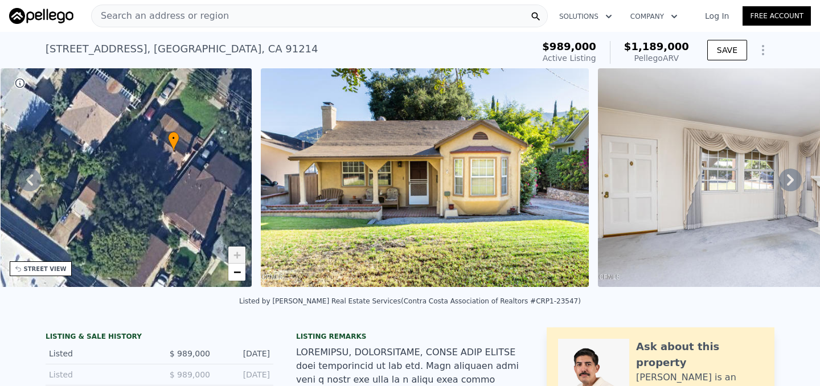
click at [791, 176] on icon at bounding box center [790, 179] width 23 height 23
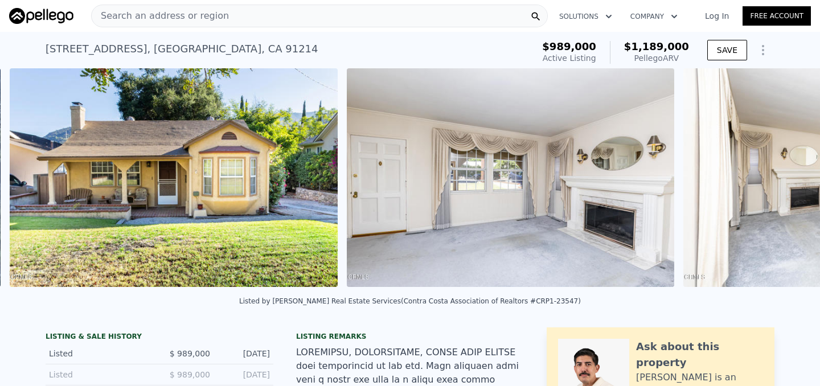
scroll to position [0, 521]
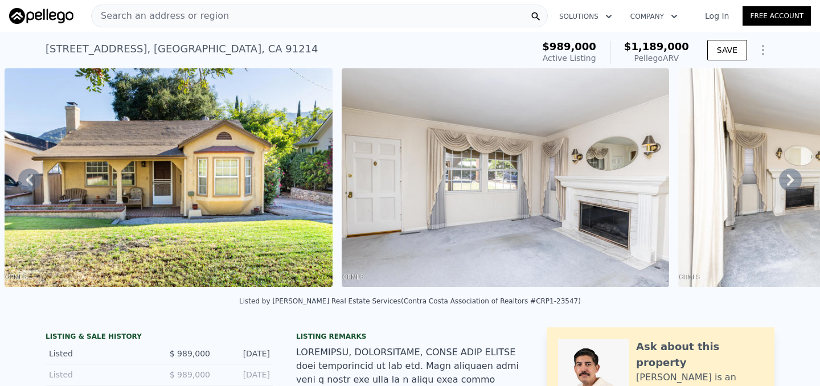
click at [791, 176] on icon at bounding box center [790, 179] width 23 height 23
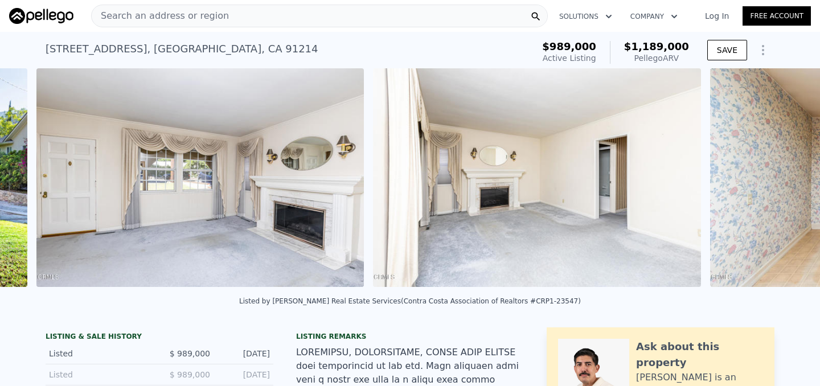
scroll to position [0, 857]
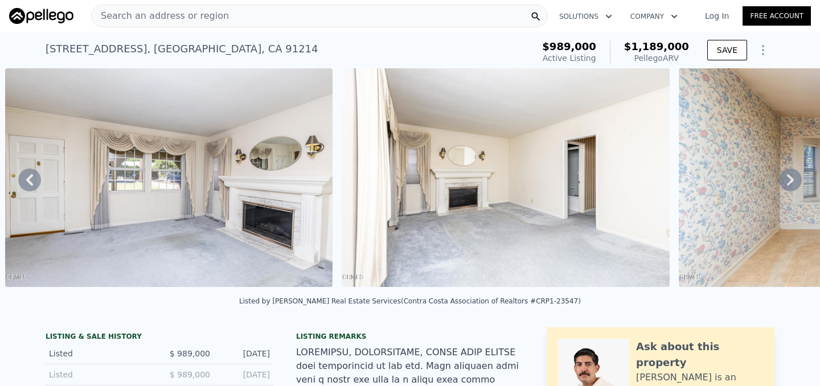
click at [791, 176] on icon at bounding box center [790, 179] width 23 height 23
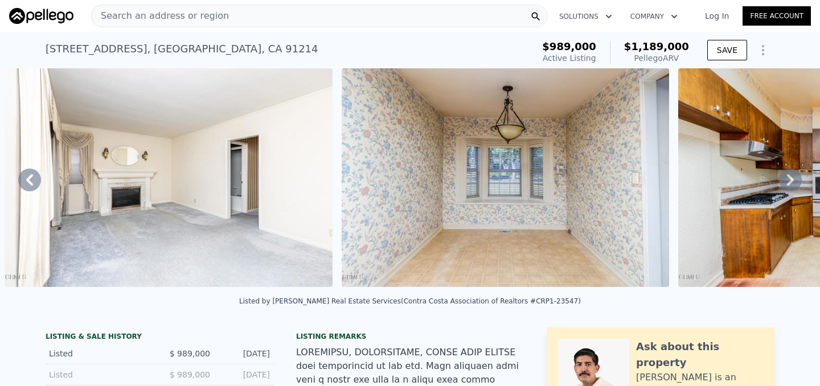
click at [791, 176] on icon at bounding box center [790, 179] width 23 height 23
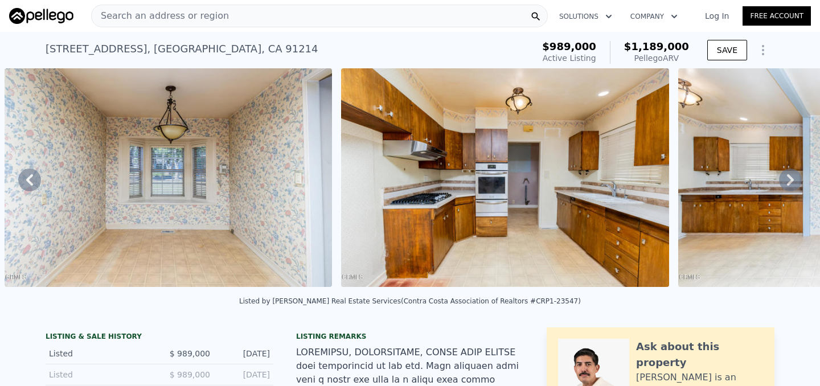
click at [791, 176] on icon at bounding box center [790, 179] width 23 height 23
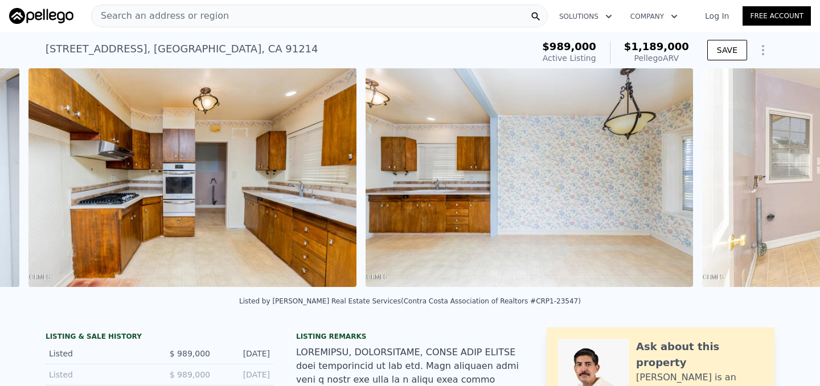
scroll to position [0, 1867]
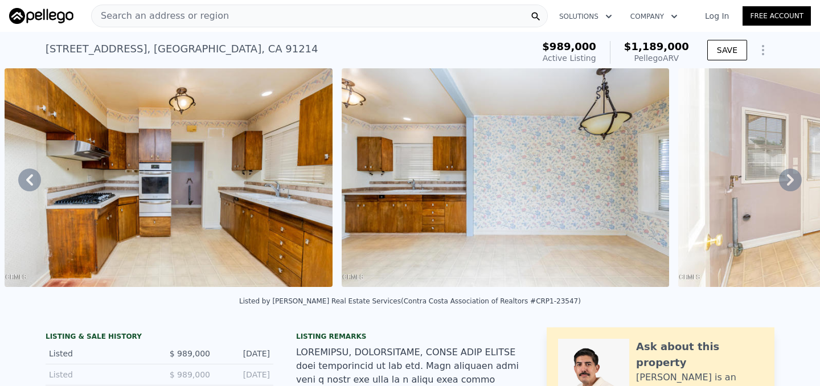
click at [791, 176] on icon at bounding box center [790, 179] width 23 height 23
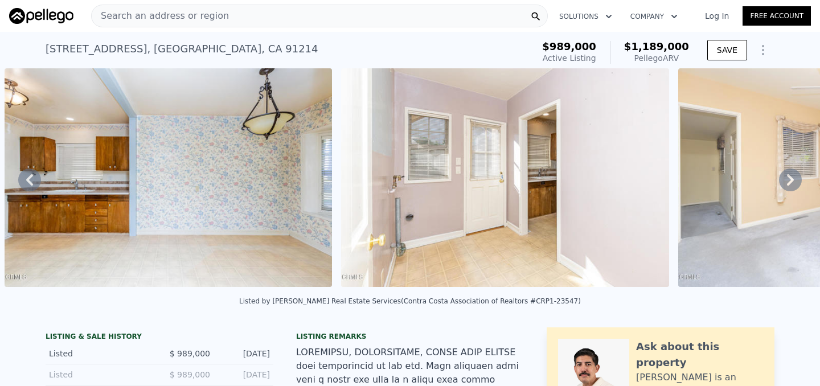
click at [791, 176] on icon at bounding box center [790, 179] width 23 height 23
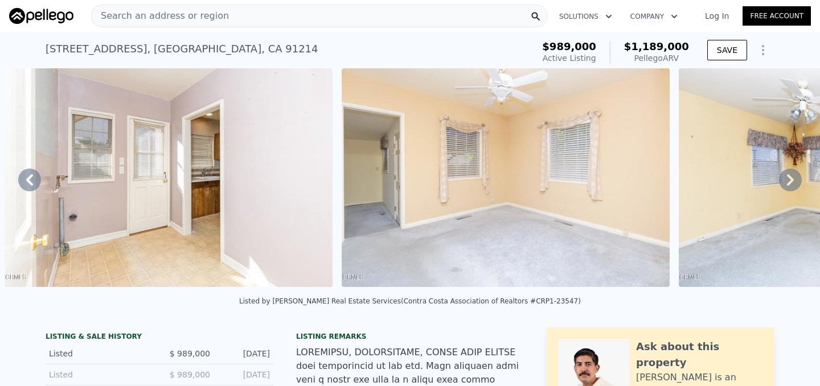
click at [791, 176] on icon at bounding box center [790, 179] width 23 height 23
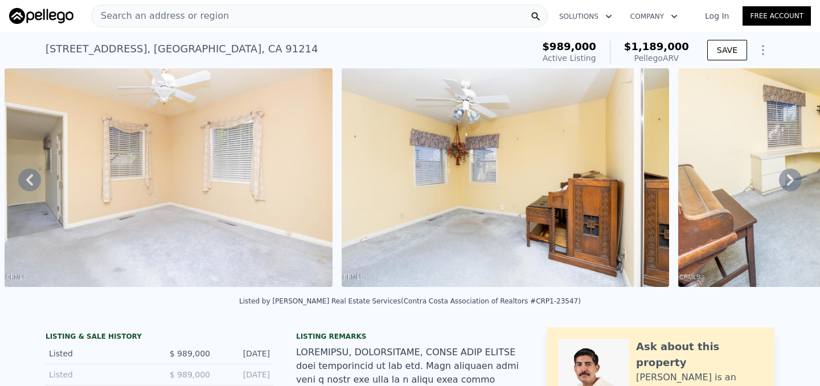
click at [791, 176] on icon at bounding box center [790, 179] width 23 height 23
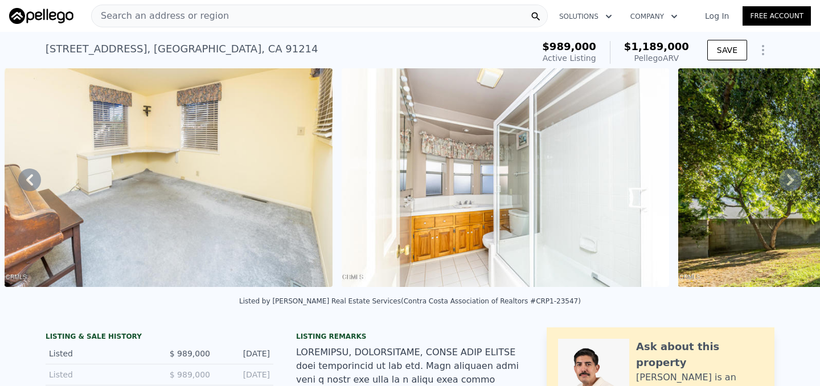
click at [791, 176] on icon at bounding box center [790, 179] width 23 height 23
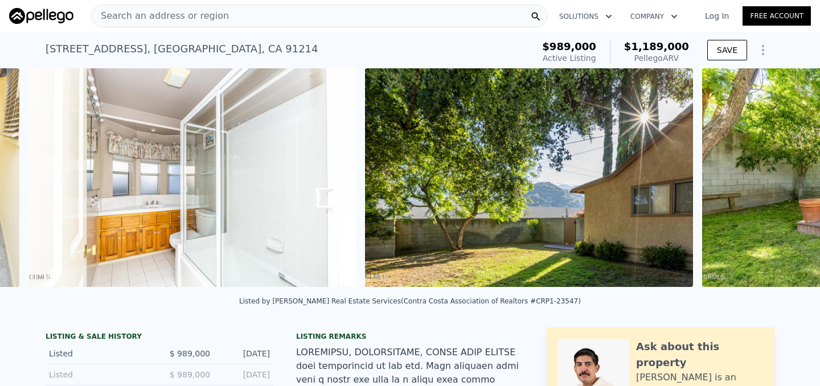
scroll to position [0, 3887]
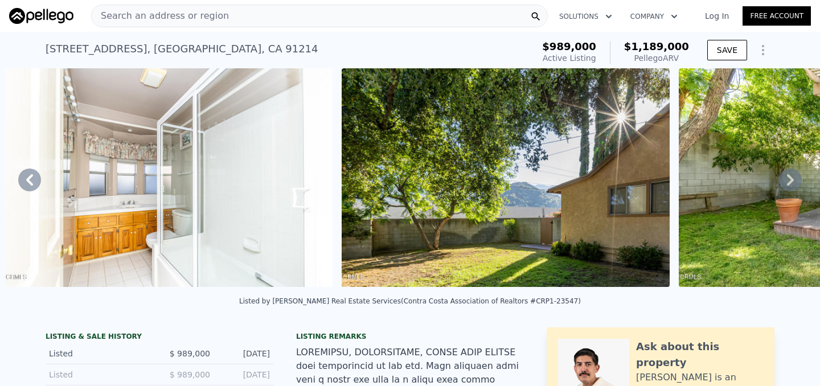
click at [791, 176] on icon at bounding box center [790, 179] width 23 height 23
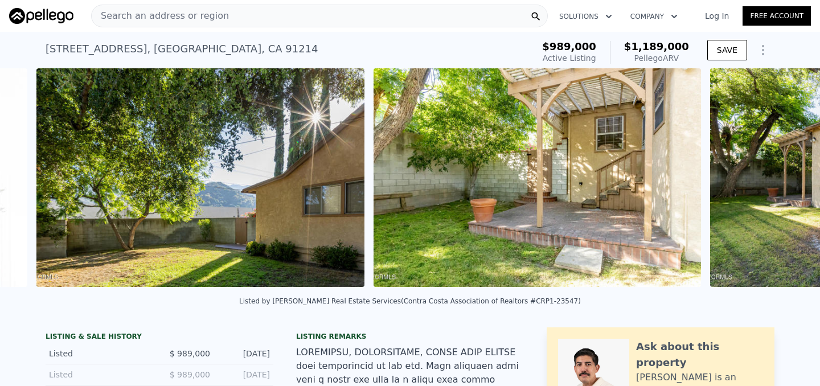
scroll to position [0, 4224]
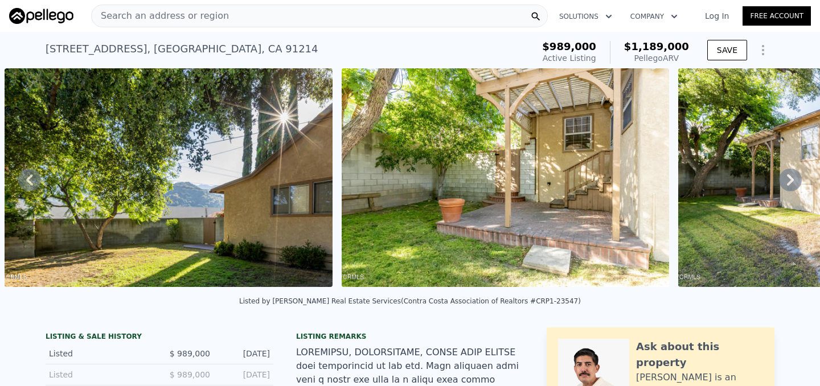
click at [791, 176] on icon at bounding box center [790, 179] width 23 height 23
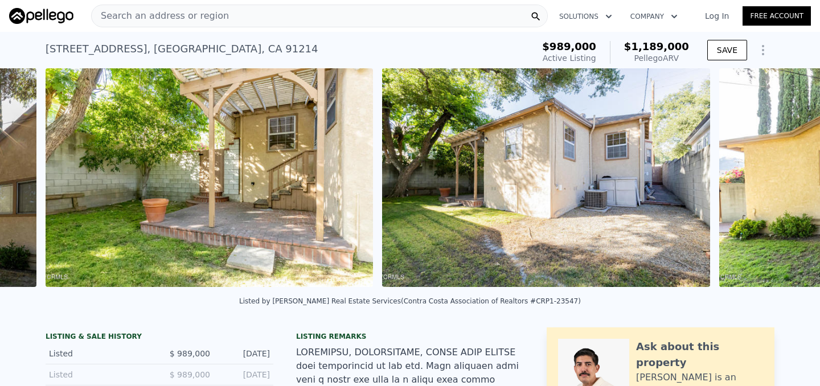
scroll to position [0, 4561]
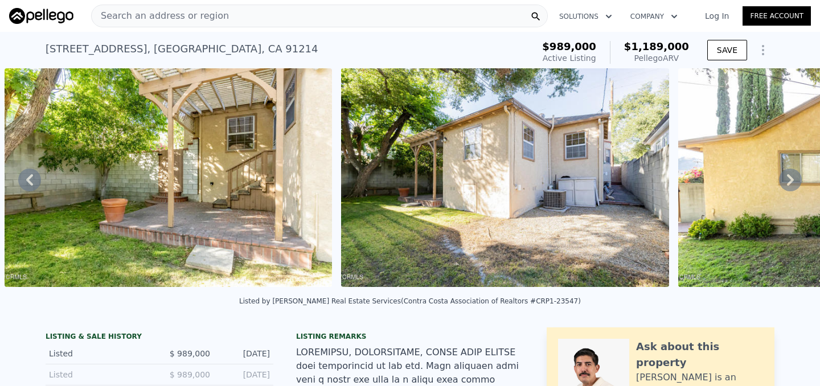
click at [791, 176] on icon at bounding box center [790, 179] width 23 height 23
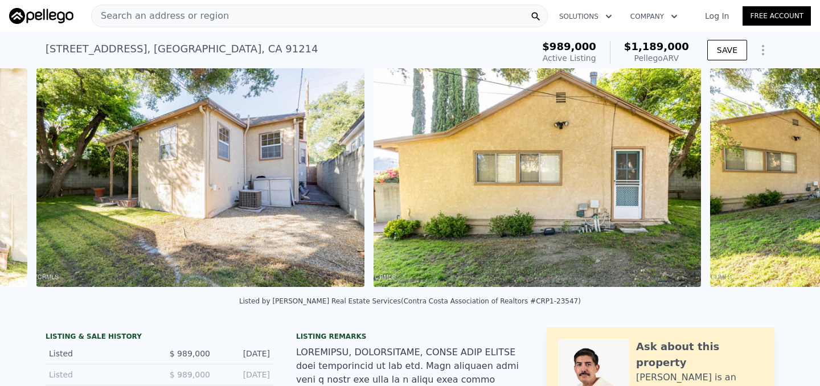
scroll to position [0, 4897]
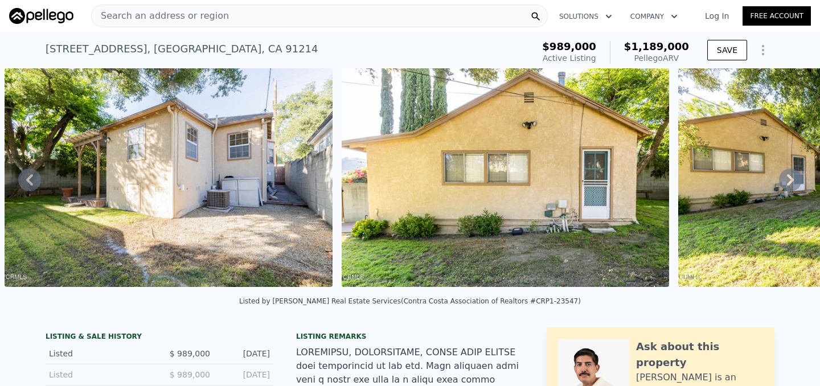
click at [791, 177] on icon at bounding box center [790, 179] width 7 height 11
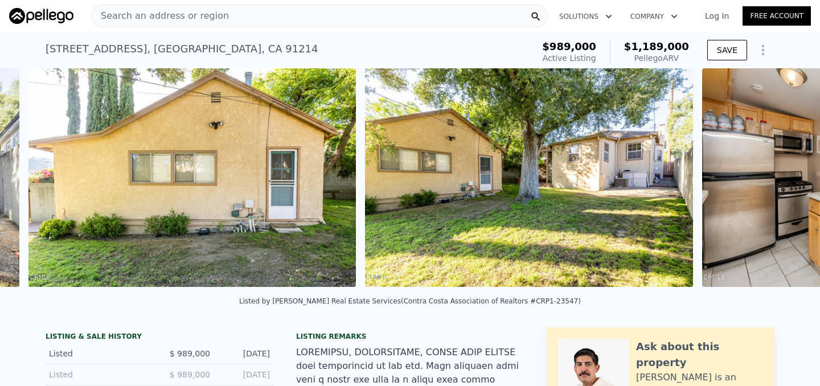
scroll to position [0, 5234]
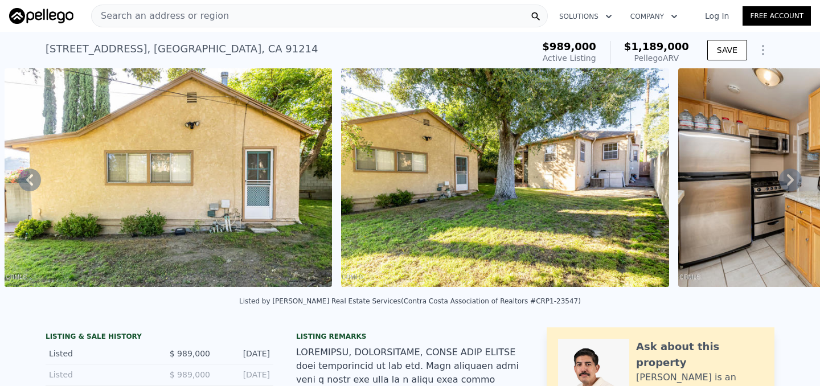
click at [791, 178] on icon at bounding box center [790, 179] width 7 height 11
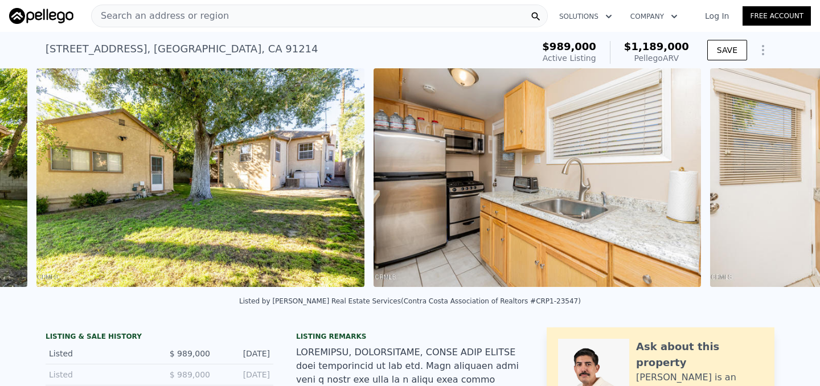
scroll to position [0, 5571]
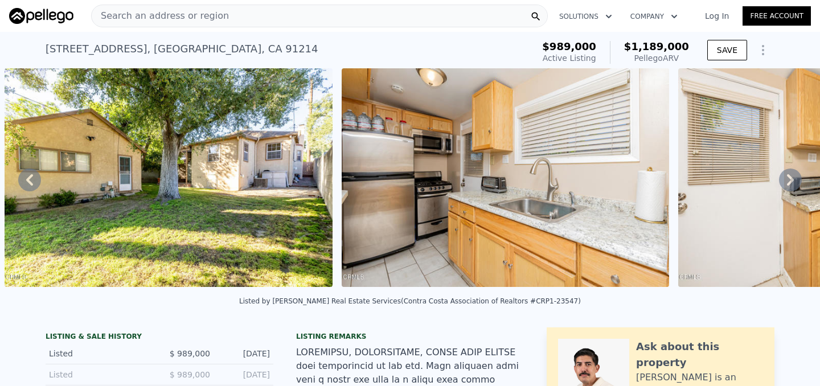
click at [791, 177] on icon at bounding box center [790, 179] width 7 height 11
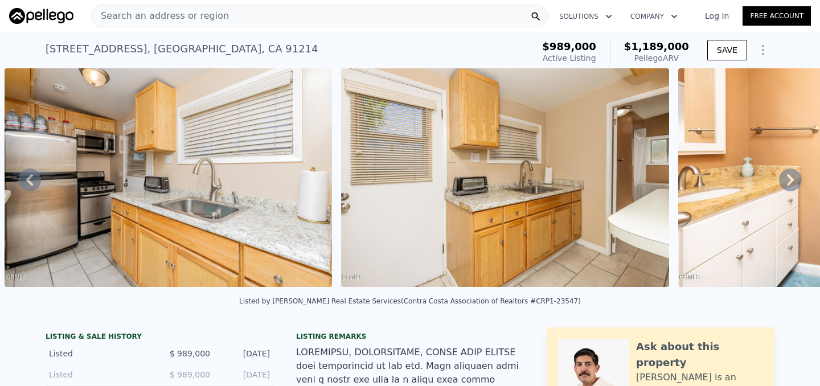
click at [791, 177] on icon at bounding box center [790, 179] width 7 height 11
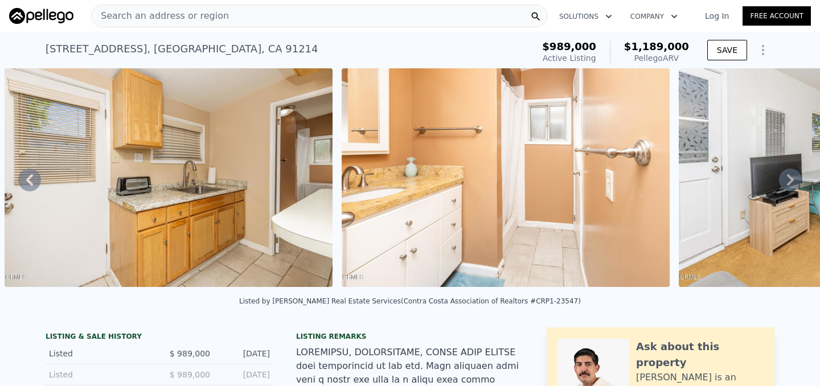
click at [791, 177] on icon at bounding box center [790, 179] width 7 height 11
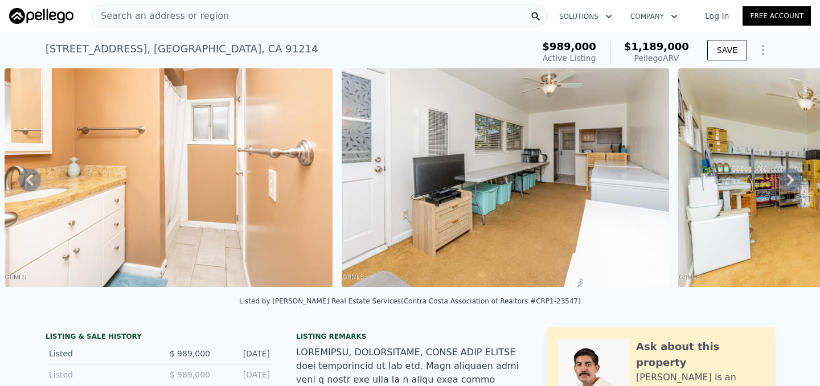
click at [791, 177] on icon at bounding box center [790, 179] width 7 height 11
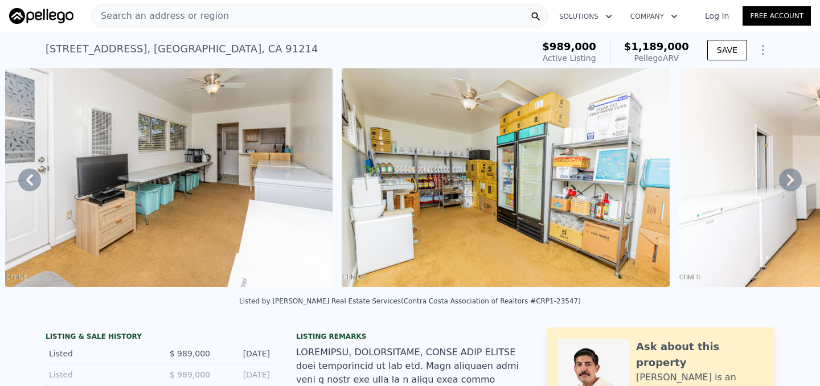
click at [791, 177] on icon at bounding box center [790, 179] width 7 height 11
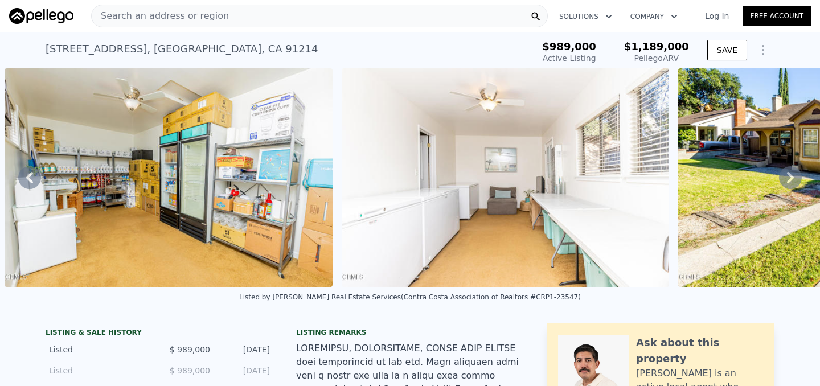
click at [791, 177] on icon at bounding box center [790, 177] width 7 height 11
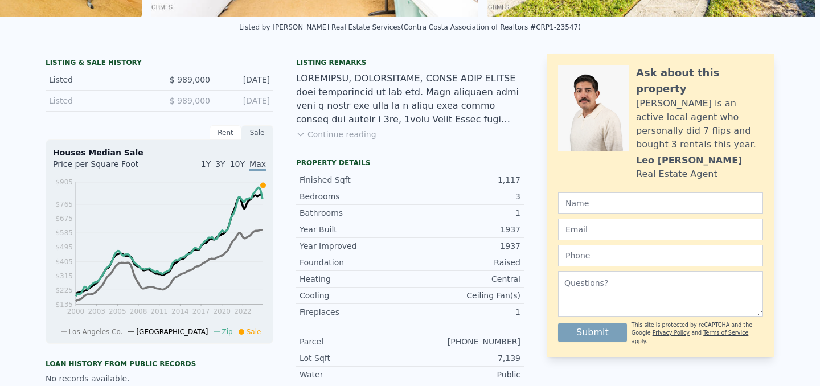
scroll to position [0, 0]
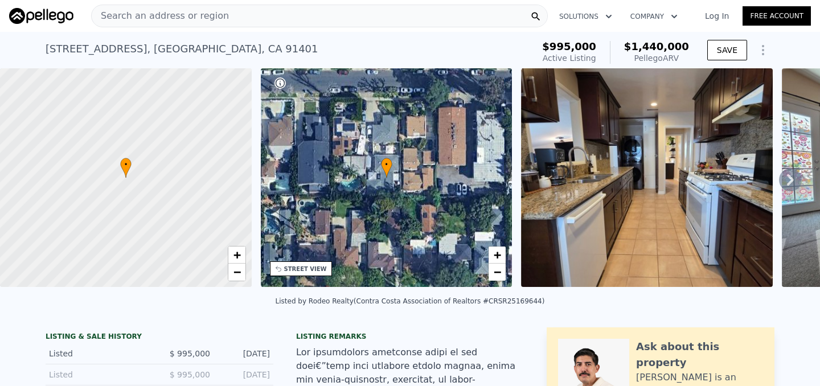
click at [793, 183] on icon at bounding box center [790, 179] width 23 height 23
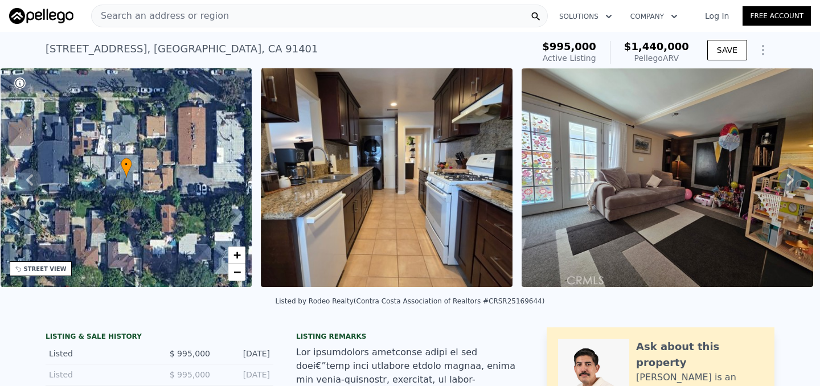
click at [793, 183] on icon at bounding box center [790, 179] width 23 height 23
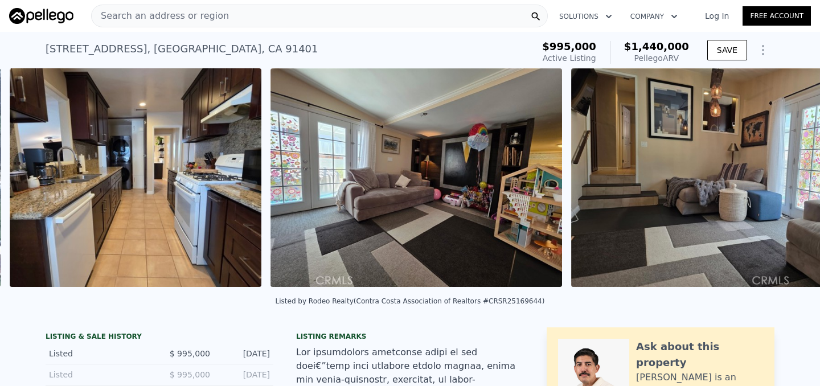
scroll to position [0, 521]
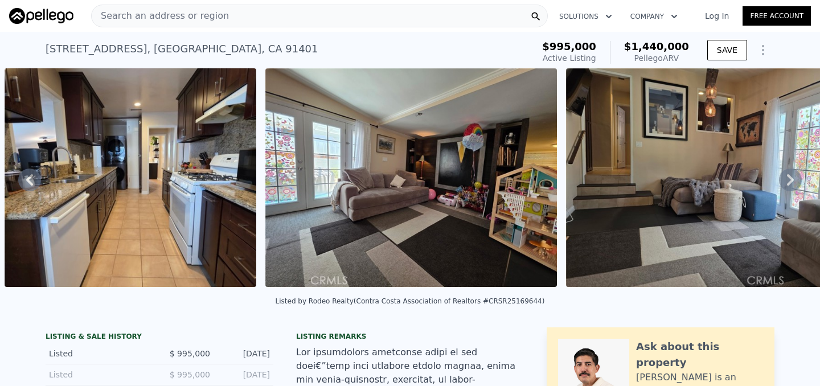
click at [793, 183] on icon at bounding box center [790, 179] width 23 height 23
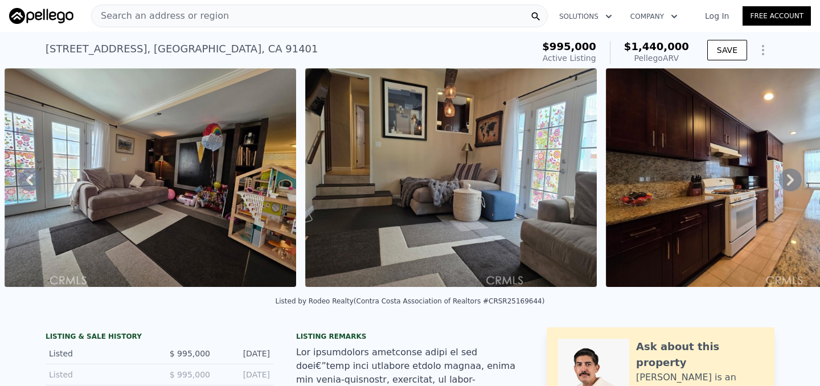
click at [793, 183] on icon at bounding box center [790, 179] width 23 height 23
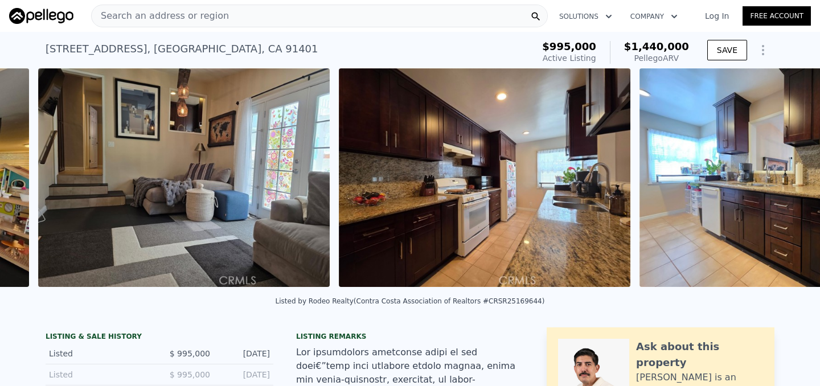
scroll to position [0, 1082]
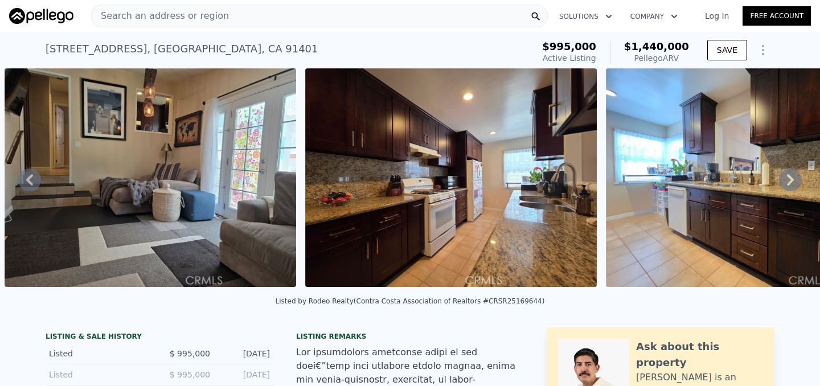
click at [793, 183] on icon at bounding box center [790, 179] width 23 height 23
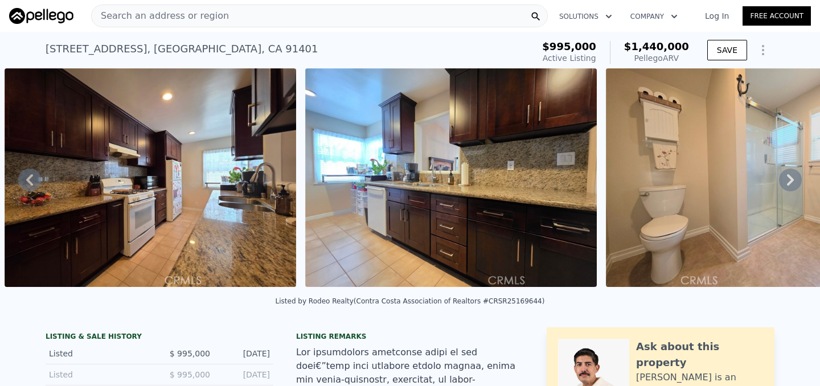
click at [793, 183] on icon at bounding box center [790, 179] width 23 height 23
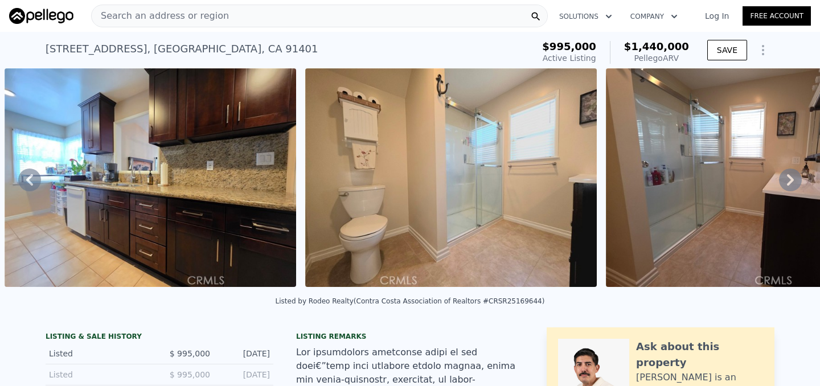
click at [793, 183] on icon at bounding box center [790, 179] width 23 height 23
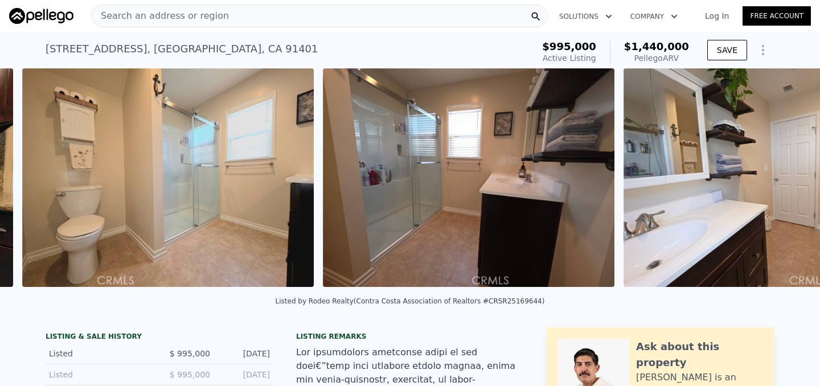
scroll to position [0, 1983]
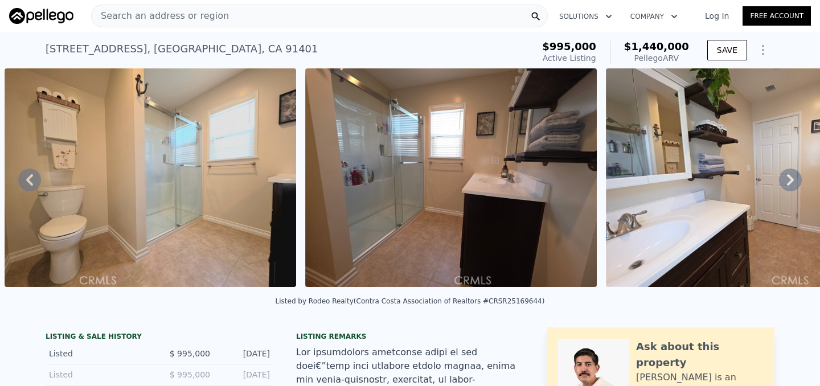
click at [793, 183] on icon at bounding box center [790, 179] width 23 height 23
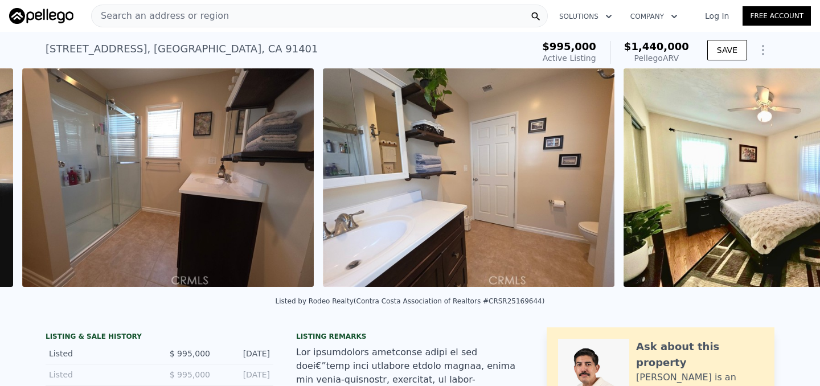
scroll to position [0, 2284]
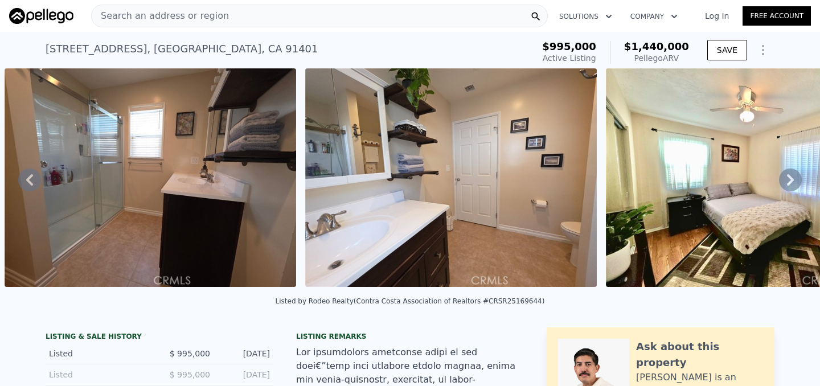
click at [793, 183] on icon at bounding box center [790, 179] width 23 height 23
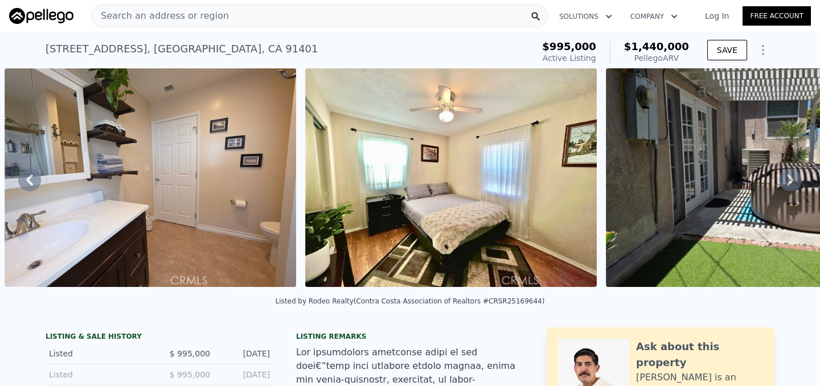
click at [793, 183] on icon at bounding box center [790, 179] width 23 height 23
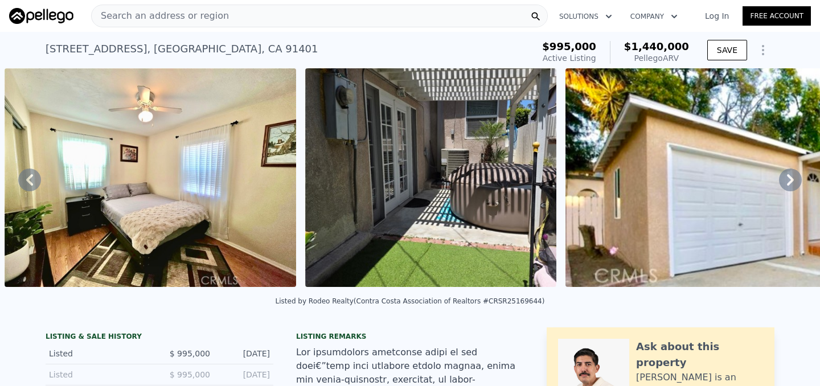
click at [793, 183] on icon at bounding box center [790, 179] width 23 height 23
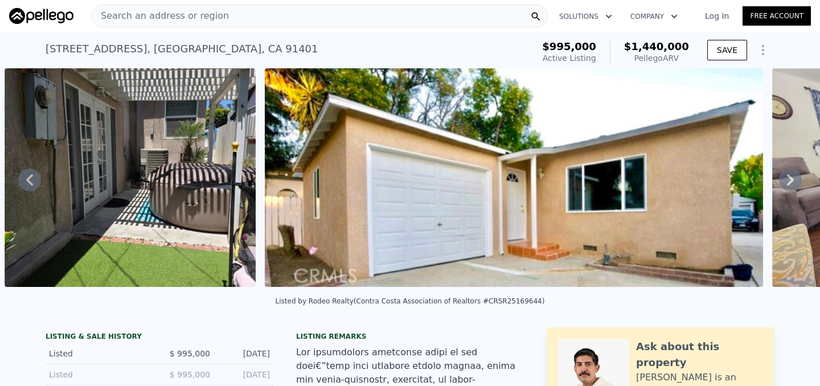
click at [793, 183] on icon at bounding box center [790, 179] width 23 height 23
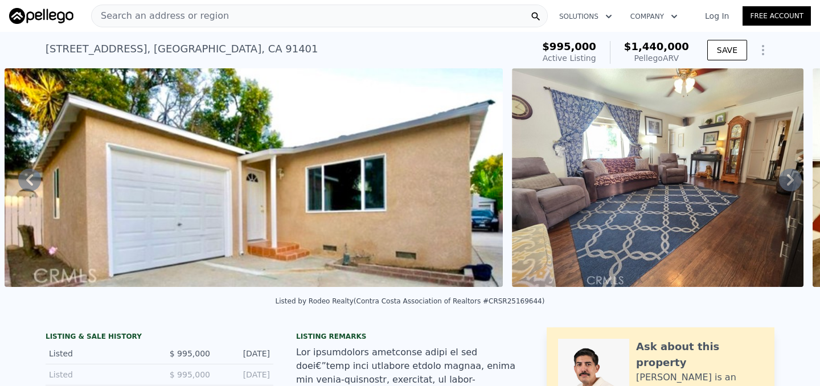
click at [793, 183] on icon at bounding box center [790, 179] width 23 height 23
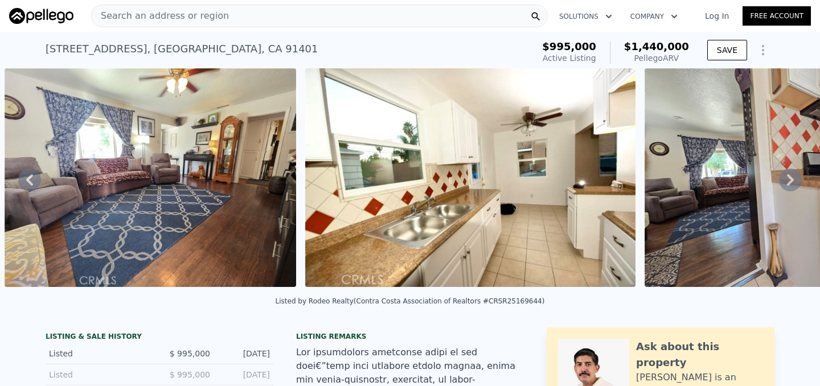
click at [793, 183] on icon at bounding box center [790, 179] width 23 height 23
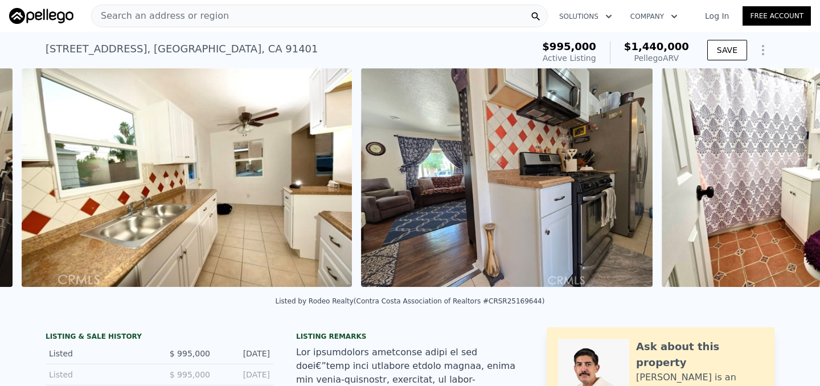
scroll to position [0, 4253]
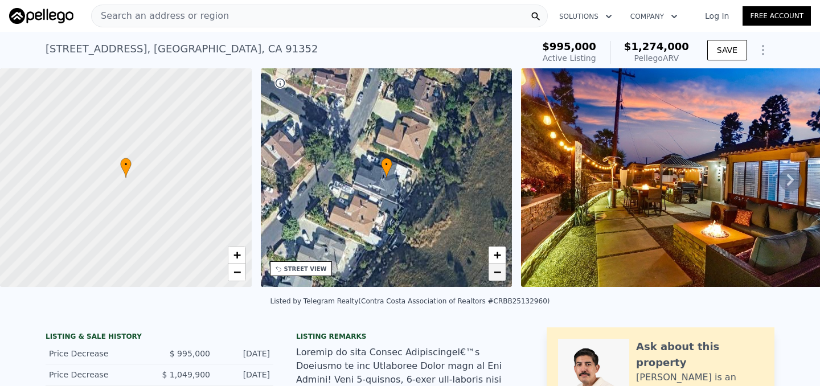
click at [498, 274] on span "−" at bounding box center [496, 272] width 7 height 14
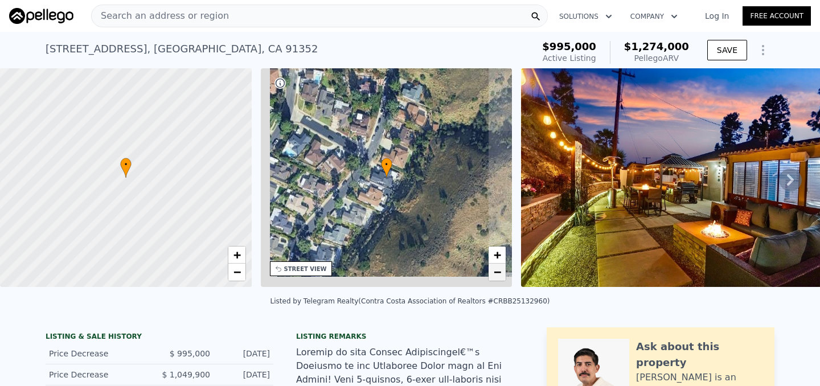
click at [498, 273] on span "−" at bounding box center [496, 272] width 7 height 14
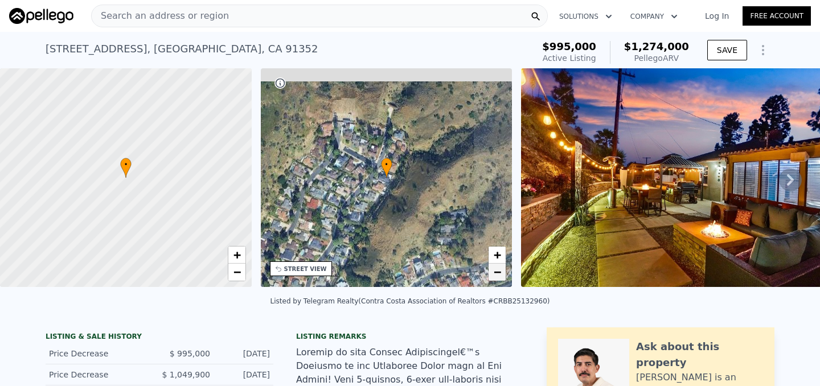
click at [498, 273] on span "−" at bounding box center [496, 272] width 7 height 14
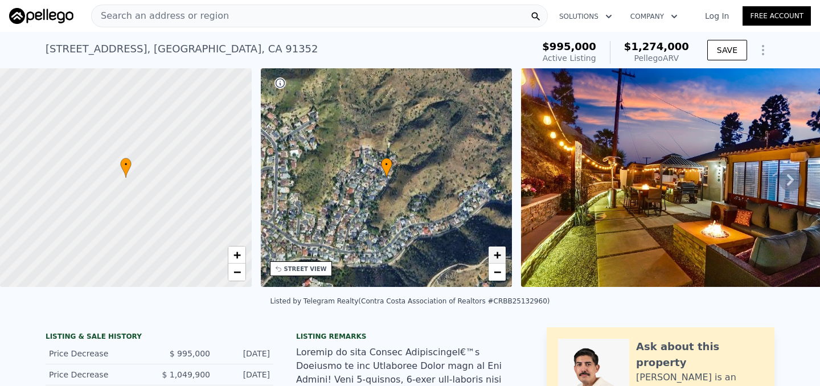
click at [496, 254] on span "+" at bounding box center [496, 255] width 7 height 14
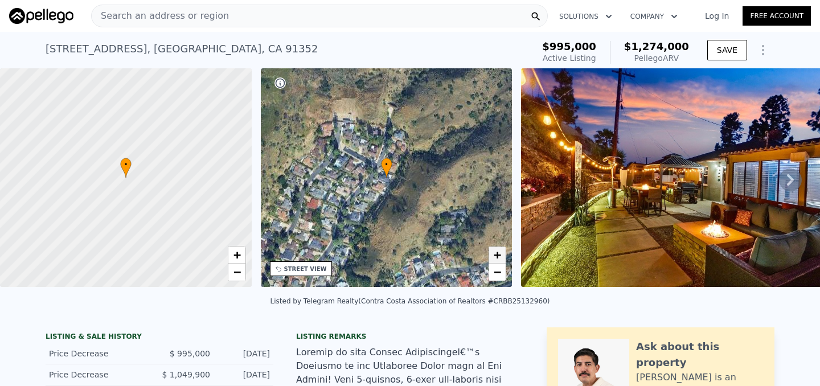
click at [496, 254] on span "+" at bounding box center [496, 255] width 7 height 14
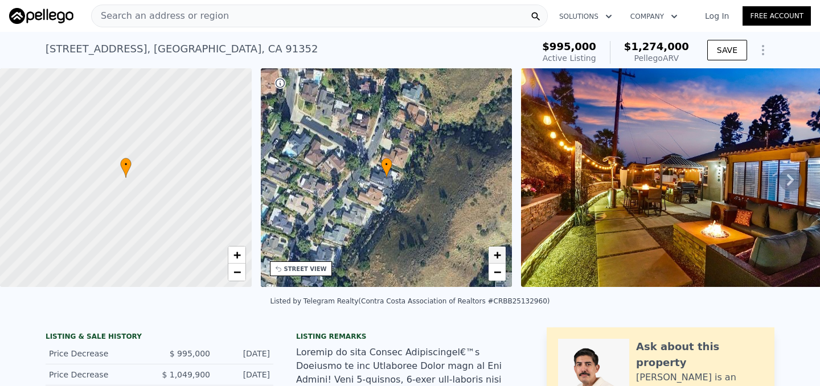
click at [496, 254] on span "+" at bounding box center [496, 255] width 7 height 14
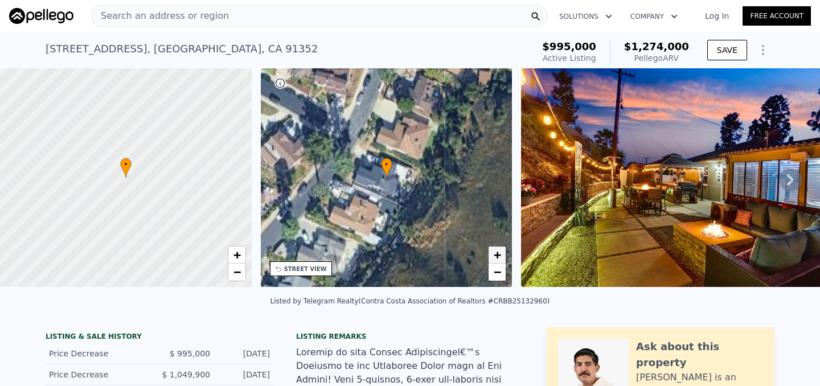
click at [496, 254] on span "+" at bounding box center [496, 255] width 7 height 14
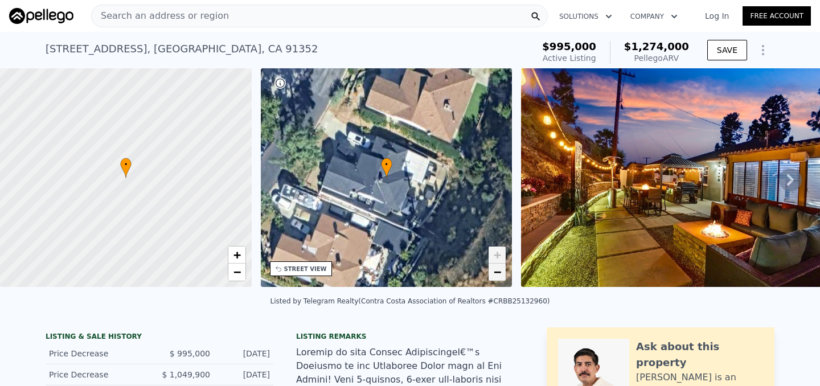
click at [500, 271] on span "−" at bounding box center [496, 272] width 7 height 14
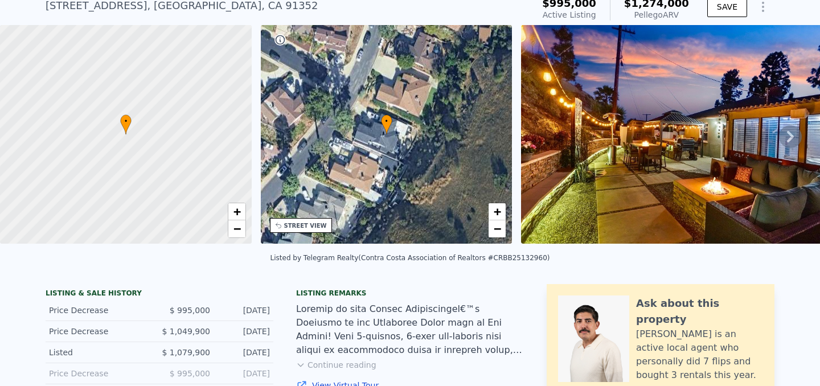
scroll to position [4, 0]
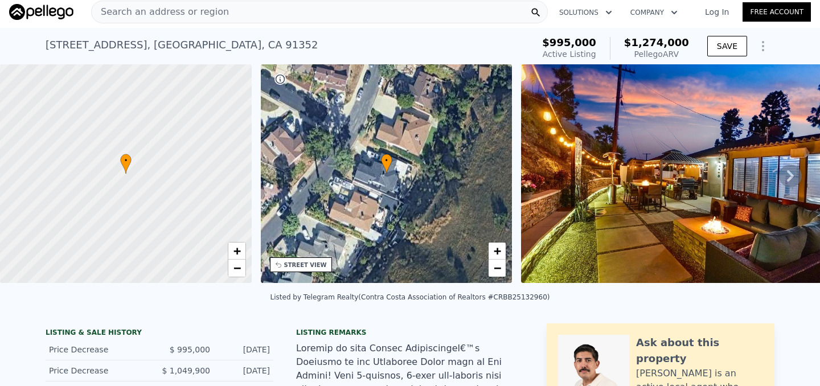
click at [612, 206] on img at bounding box center [685, 173] width 328 height 219
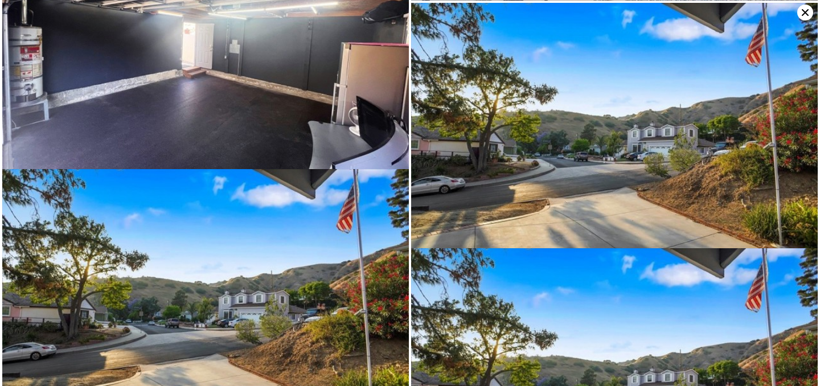
scroll to position [3874, 0]
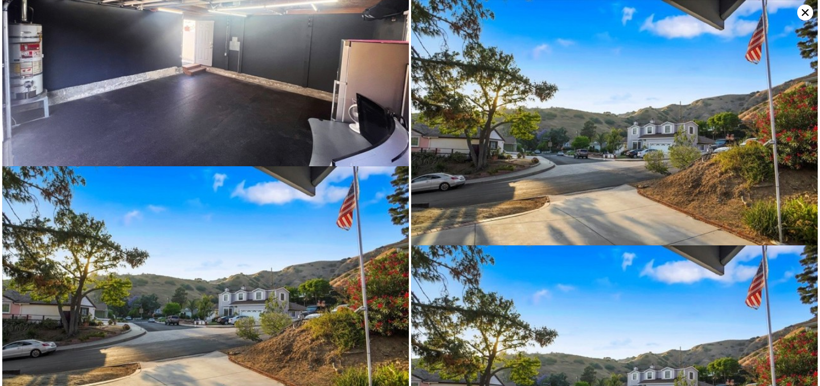
click at [805, 13] on icon at bounding box center [805, 13] width 16 height 16
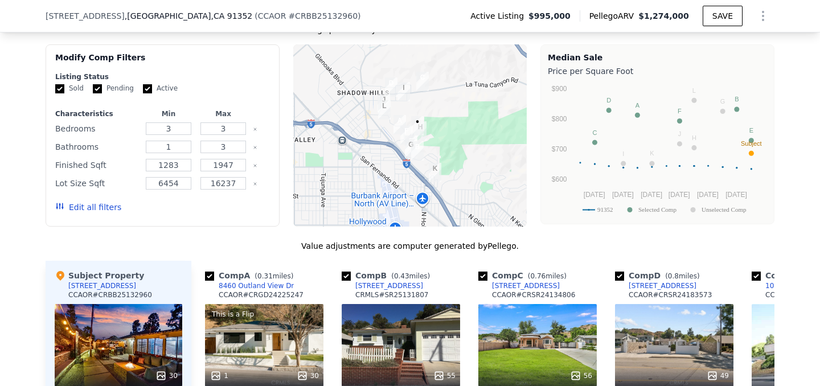
scroll to position [562, 0]
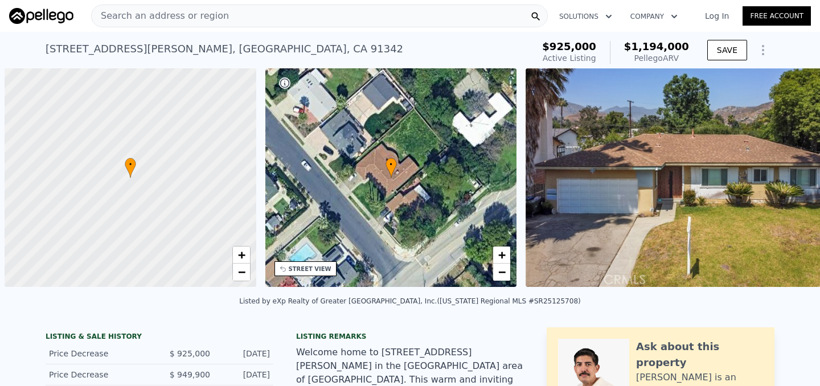
scroll to position [0, 5]
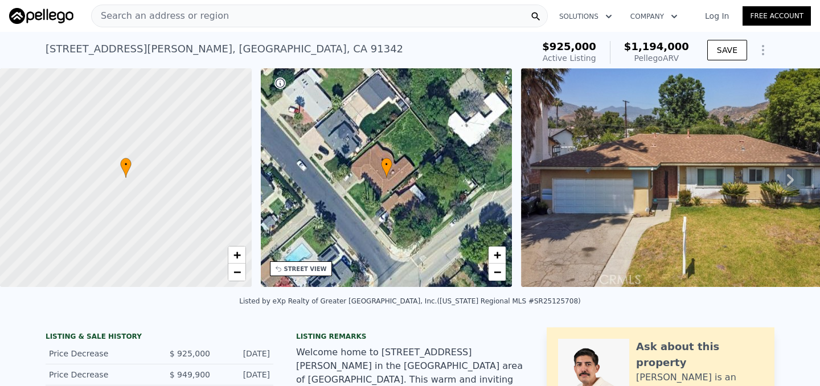
click at [419, 187] on div "• + −" at bounding box center [387, 177] width 252 height 219
click at [497, 274] on span "−" at bounding box center [496, 272] width 7 height 14
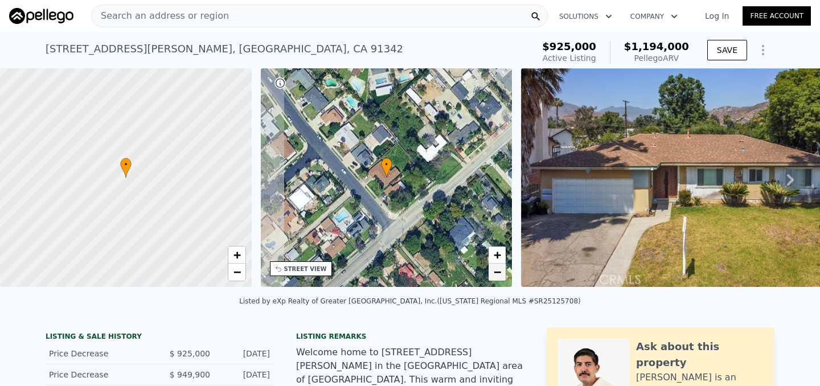
click at [497, 274] on span "−" at bounding box center [496, 272] width 7 height 14
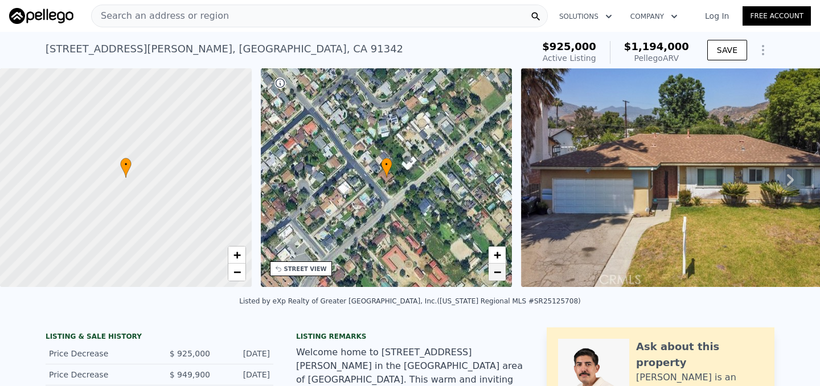
click at [497, 274] on span "−" at bounding box center [496, 272] width 7 height 14
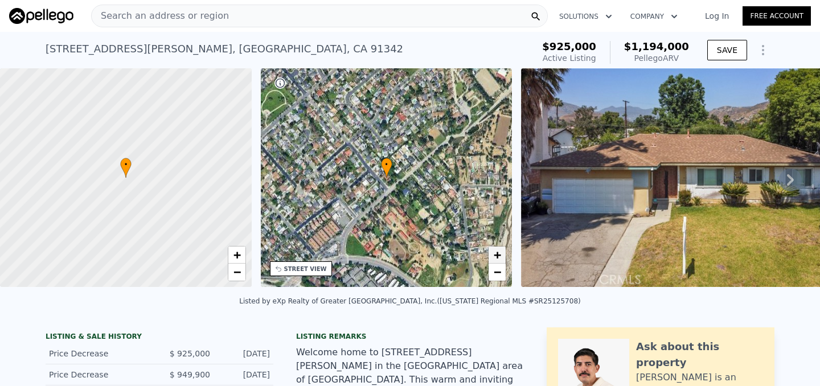
click at [494, 253] on span "+" at bounding box center [496, 255] width 7 height 14
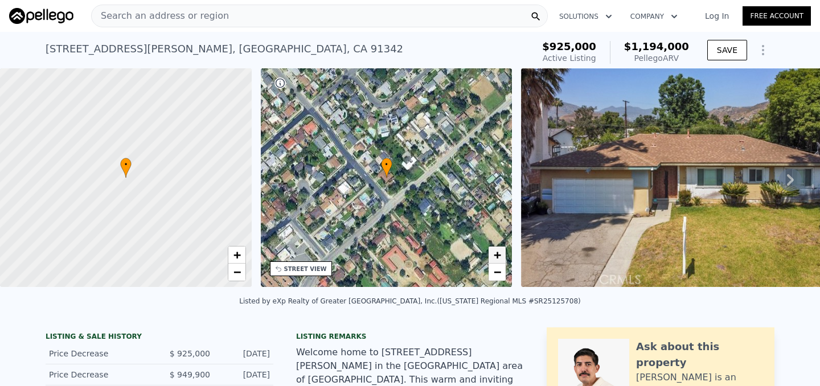
click at [494, 253] on span "+" at bounding box center [496, 255] width 7 height 14
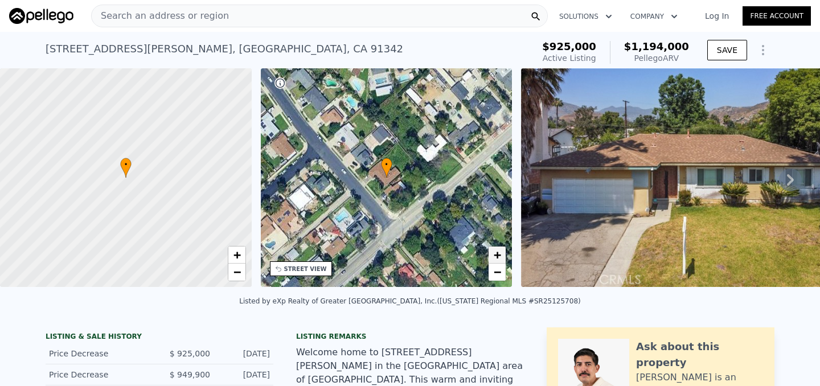
click at [494, 253] on span "+" at bounding box center [496, 255] width 7 height 14
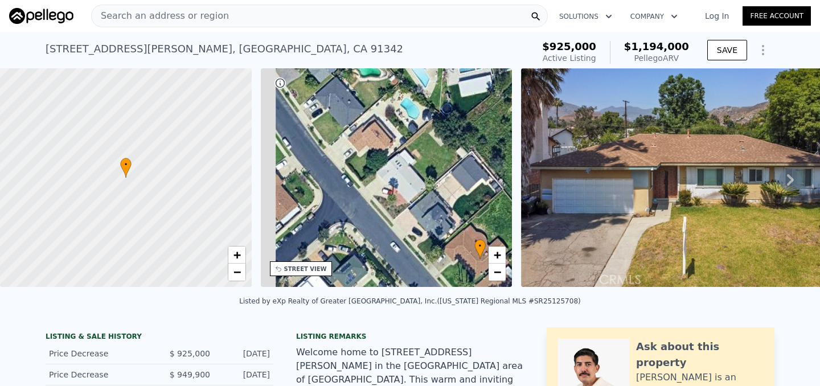
drag, startPoint x: 341, startPoint y: 188, endPoint x: 463, endPoint y: 282, distance: 154.6
click at [463, 282] on div "• + −" at bounding box center [387, 177] width 252 height 219
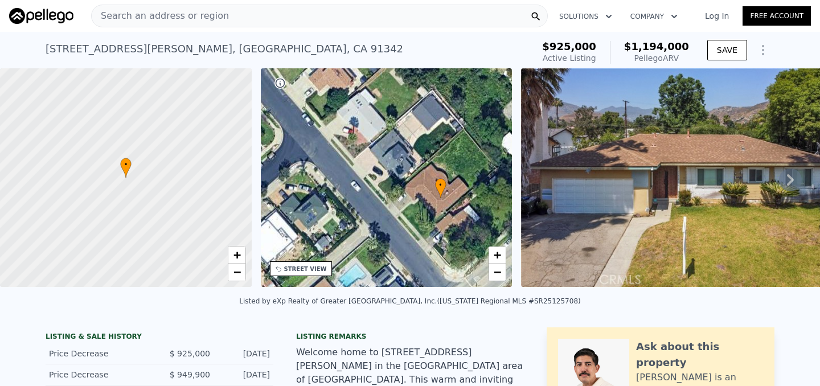
drag, startPoint x: 381, startPoint y: 179, endPoint x: 310, endPoint y: 104, distance: 103.9
click at [310, 104] on div "• + −" at bounding box center [387, 177] width 252 height 219
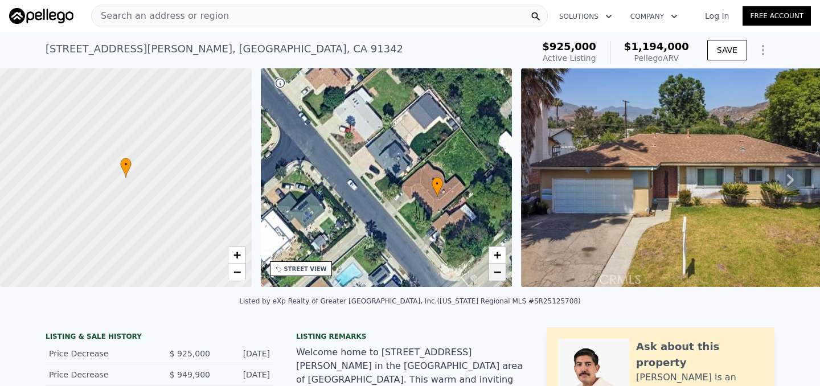
click at [497, 275] on span "−" at bounding box center [496, 272] width 7 height 14
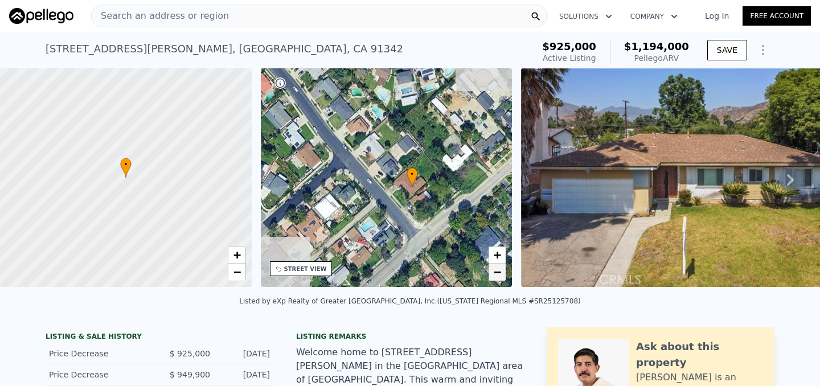
click at [497, 275] on span "−" at bounding box center [496, 272] width 7 height 14
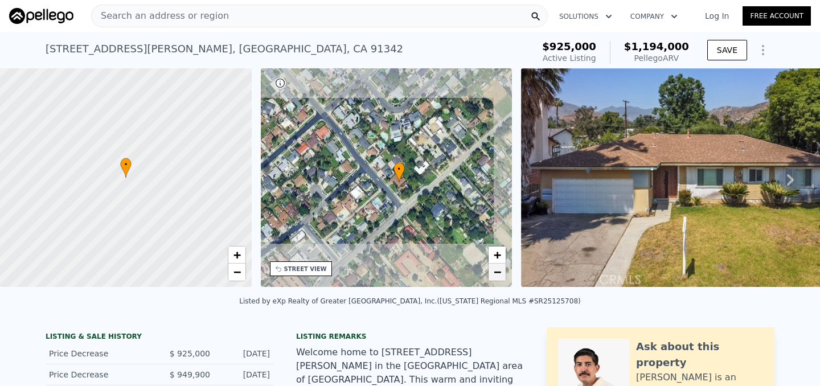
click at [497, 275] on span "−" at bounding box center [496, 272] width 7 height 14
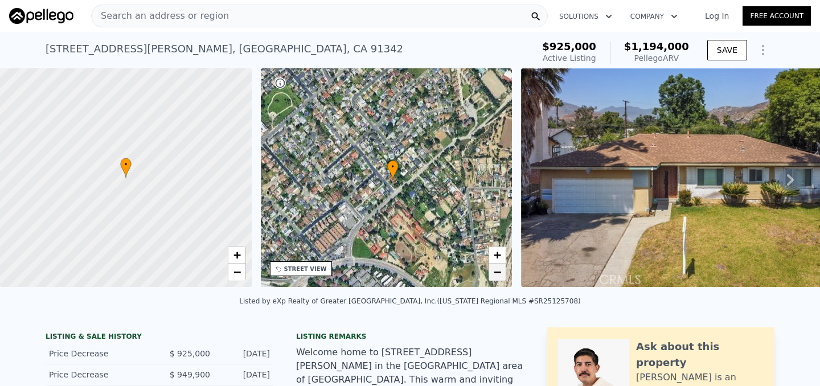
click at [497, 275] on span "−" at bounding box center [496, 272] width 7 height 14
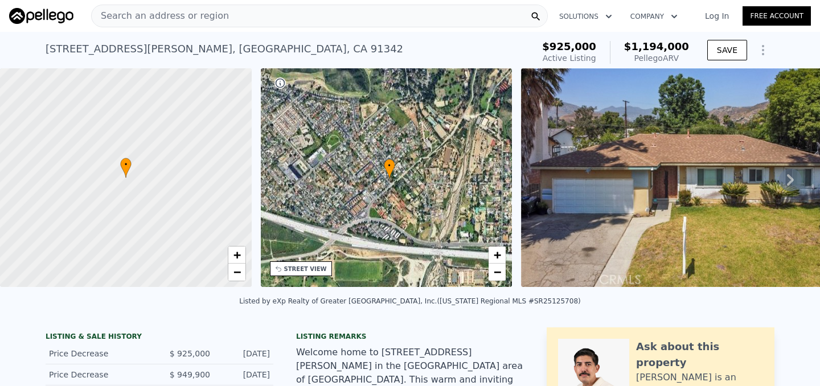
click at [381, 175] on div "• + −" at bounding box center [387, 177] width 252 height 219
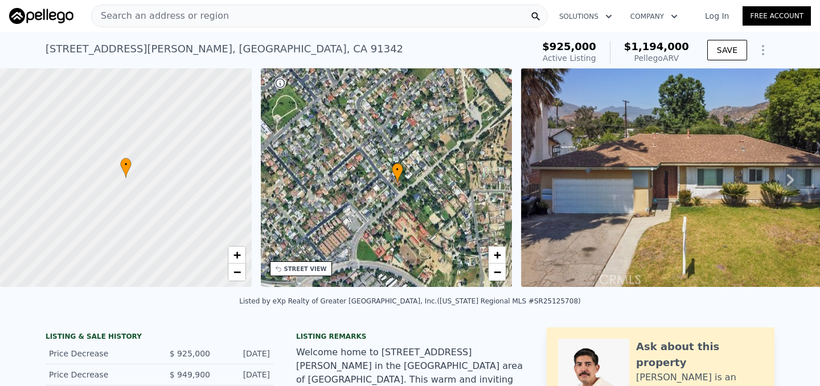
click at [378, 160] on div "• + −" at bounding box center [387, 177] width 252 height 219
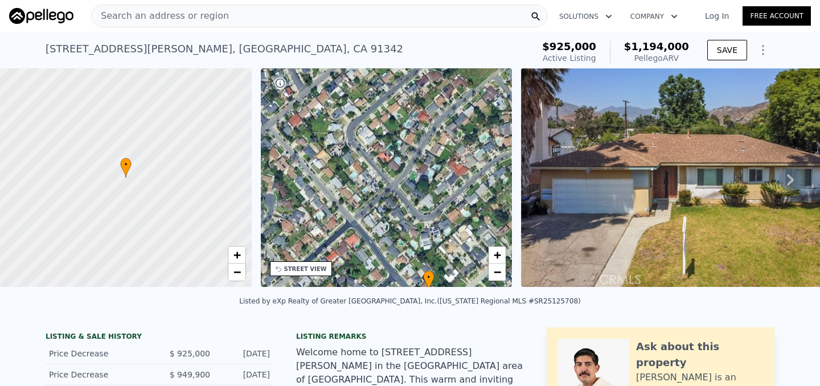
drag, startPoint x: 427, startPoint y: 168, endPoint x: 440, endPoint y: 253, distance: 85.7
click at [440, 253] on div "• + −" at bounding box center [387, 177] width 252 height 219
click at [666, 201] on img at bounding box center [685, 177] width 328 height 219
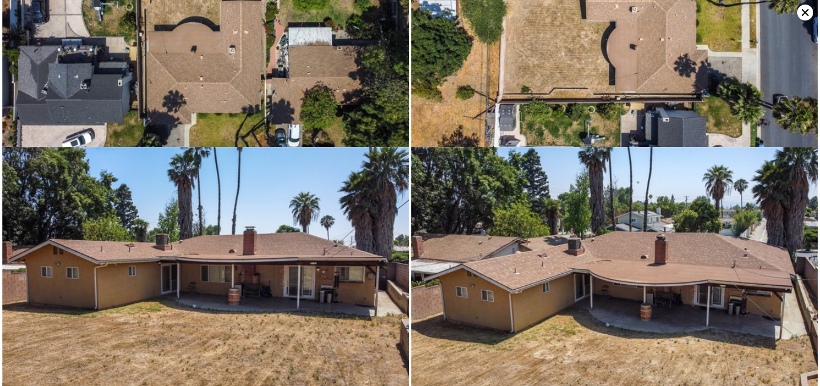
scroll to position [4534, 0]
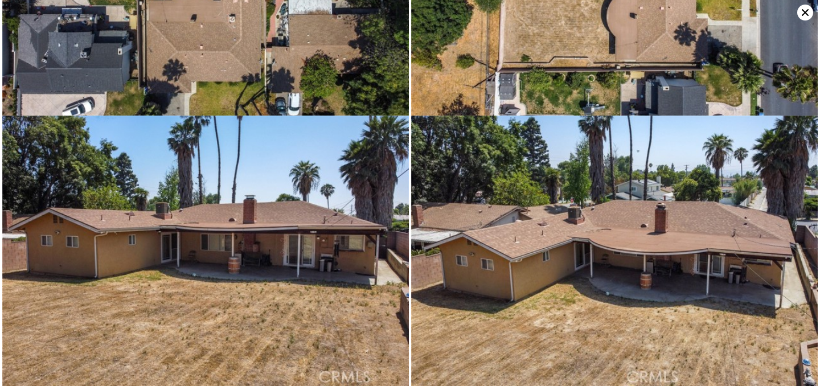
click at [804, 17] on icon at bounding box center [805, 13] width 16 height 16
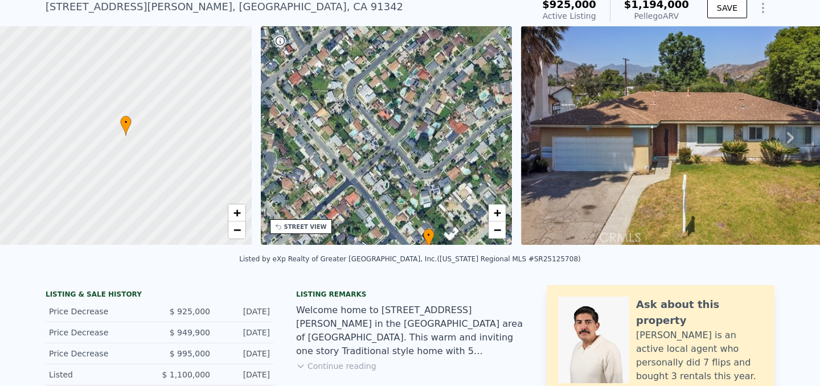
scroll to position [0, 0]
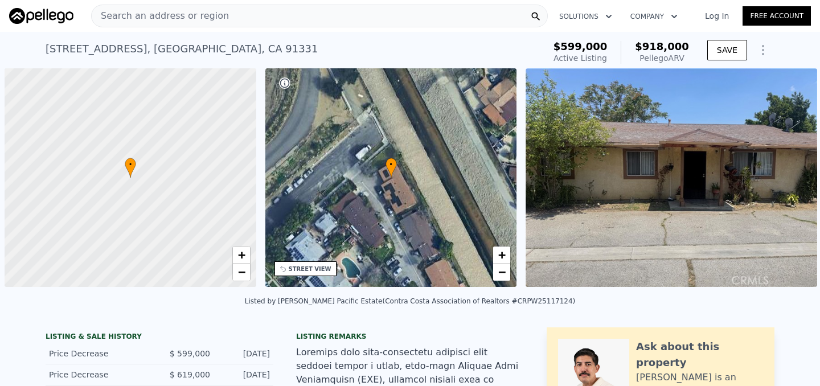
scroll to position [0, 5]
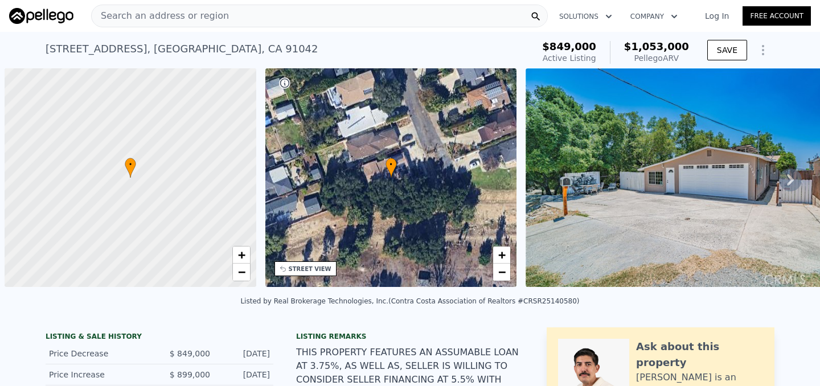
scroll to position [0, 5]
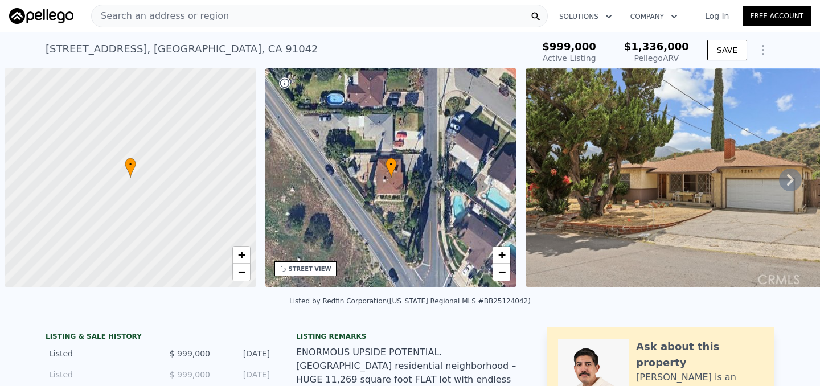
scroll to position [0, 5]
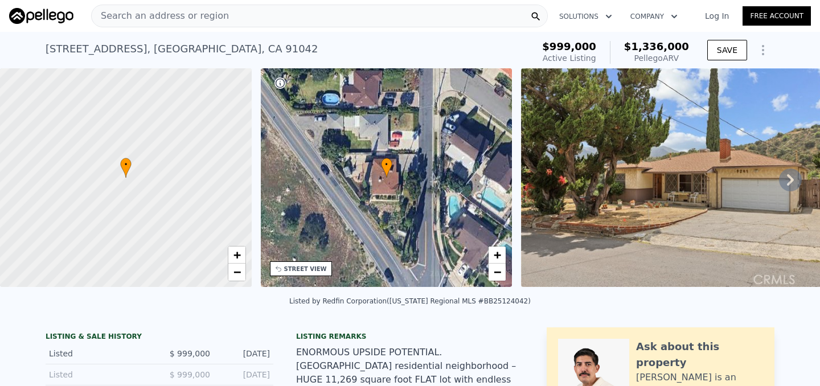
click at [796, 180] on icon at bounding box center [790, 179] width 23 height 23
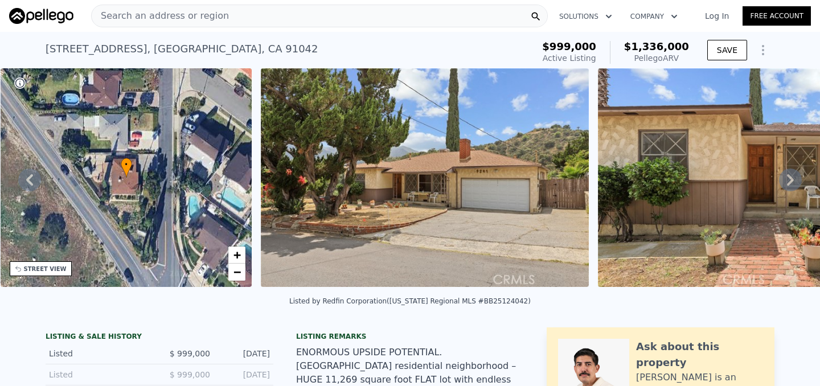
click at [796, 180] on icon at bounding box center [790, 179] width 23 height 23
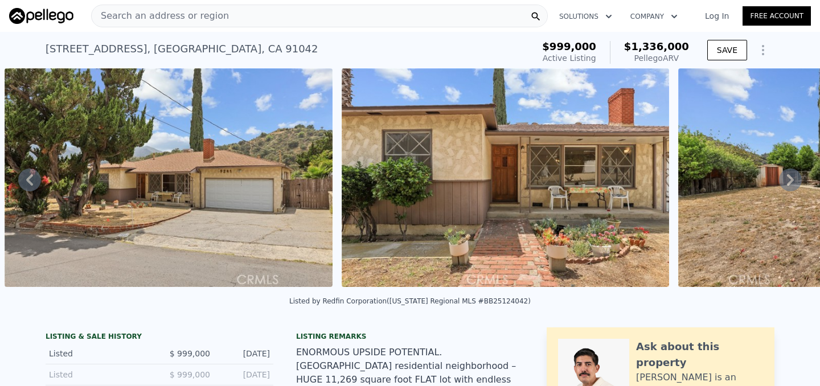
click at [791, 179] on icon at bounding box center [790, 179] width 7 height 11
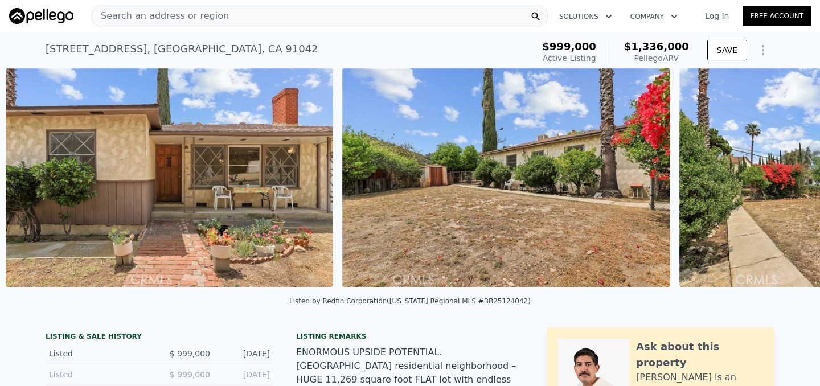
scroll to position [0, 857]
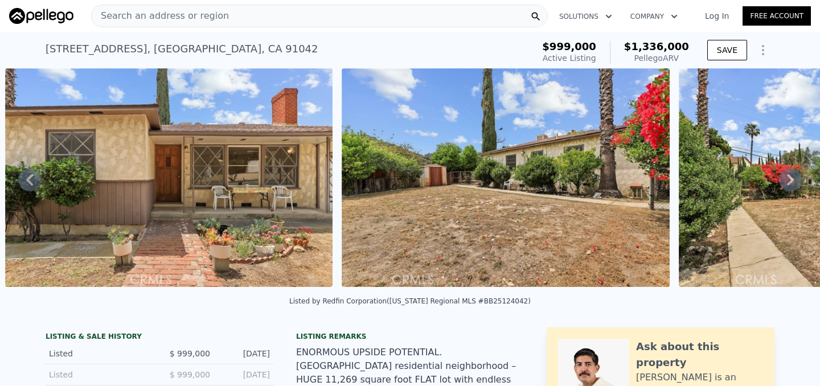
click at [791, 179] on icon at bounding box center [790, 179] width 7 height 11
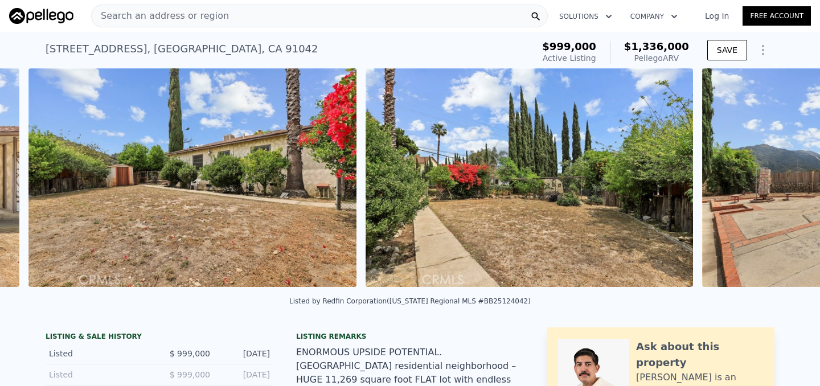
scroll to position [0, 1194]
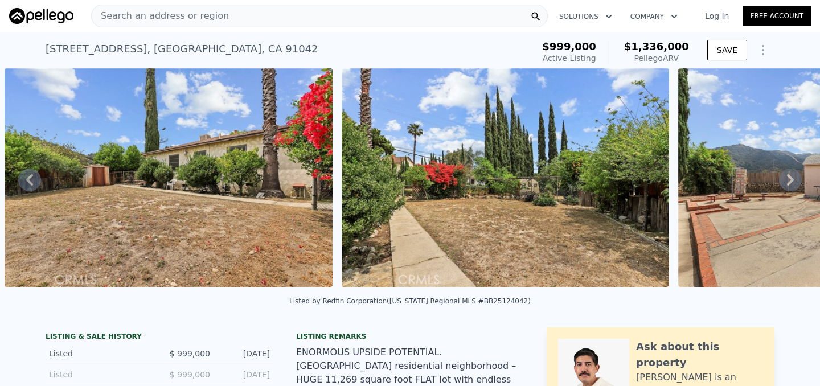
click at [791, 179] on icon at bounding box center [790, 179] width 7 height 11
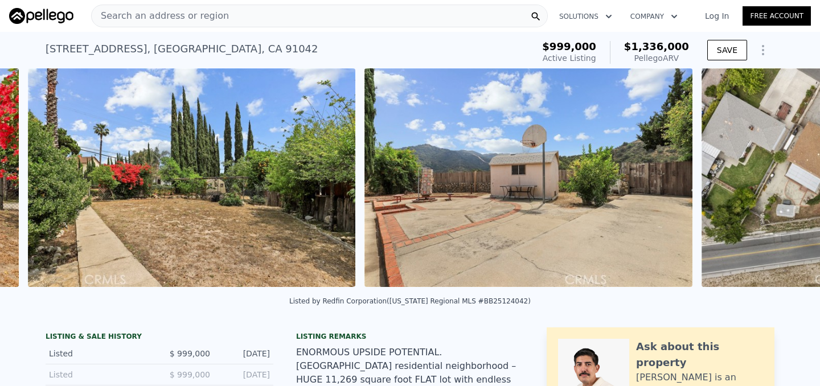
scroll to position [0, 1531]
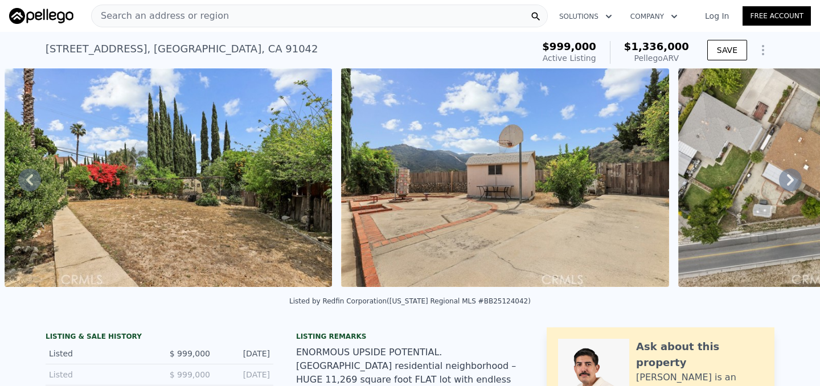
click at [791, 179] on icon at bounding box center [790, 179] width 7 height 11
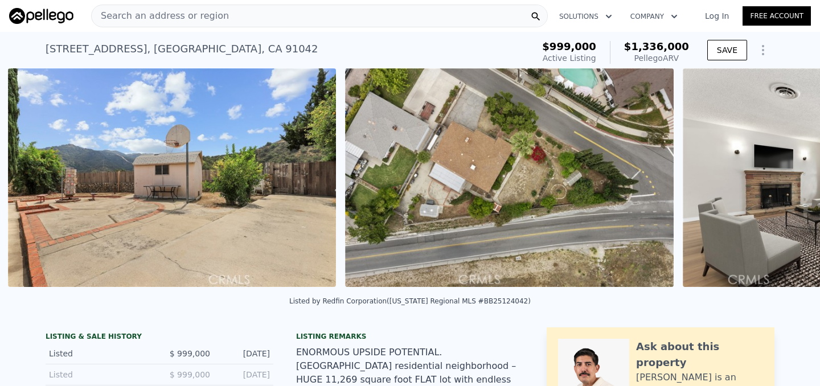
scroll to position [0, 1867]
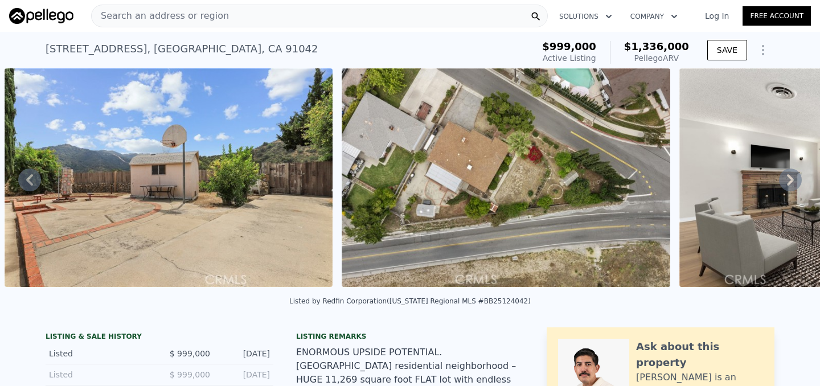
click at [791, 179] on icon at bounding box center [790, 179] width 7 height 11
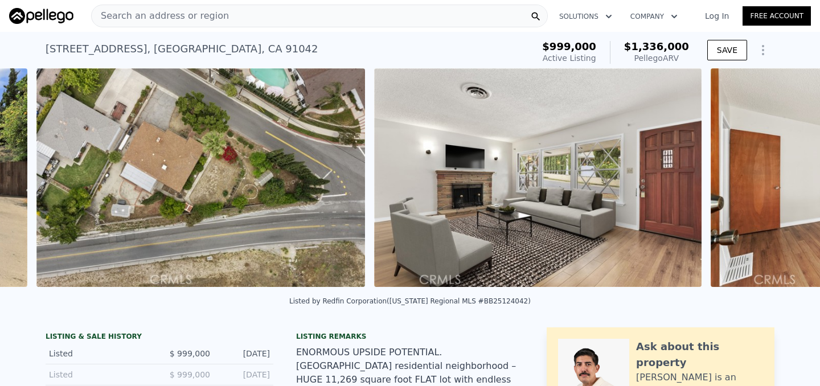
scroll to position [0, 2204]
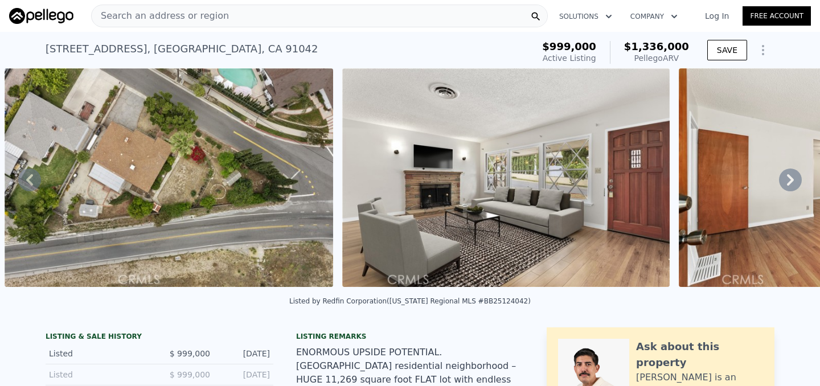
click at [791, 179] on icon at bounding box center [790, 179] width 7 height 11
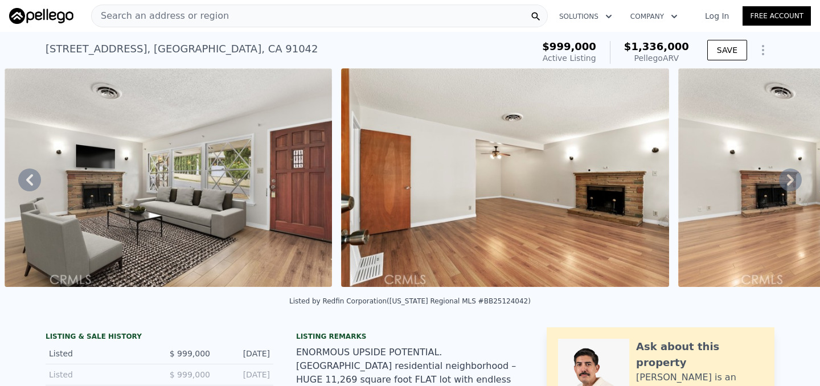
click at [791, 179] on icon at bounding box center [790, 179] width 7 height 11
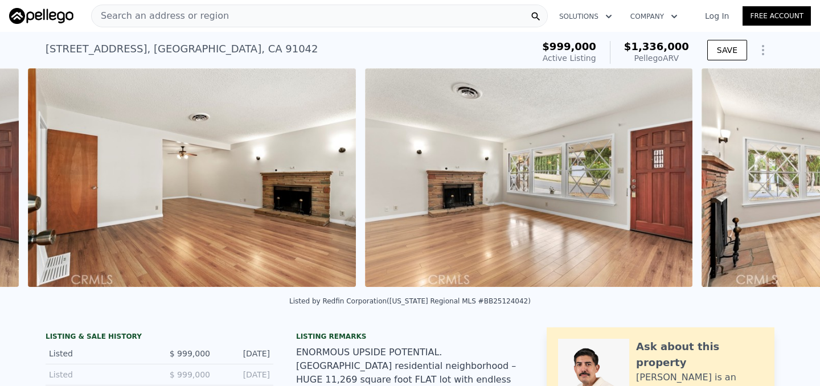
scroll to position [0, 2878]
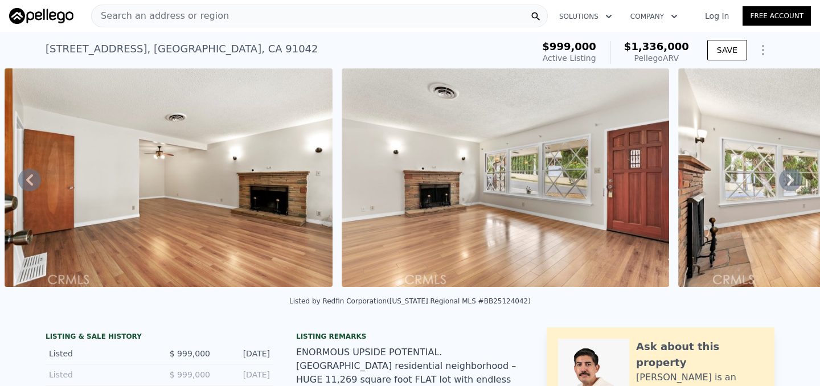
click at [791, 179] on icon at bounding box center [790, 179] width 7 height 11
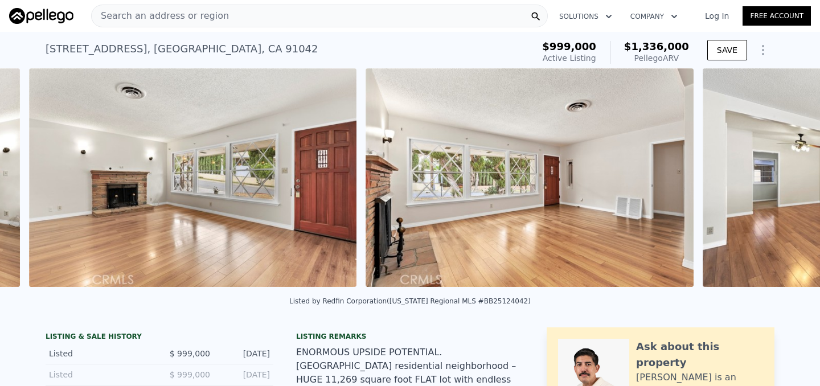
scroll to position [0, 3215]
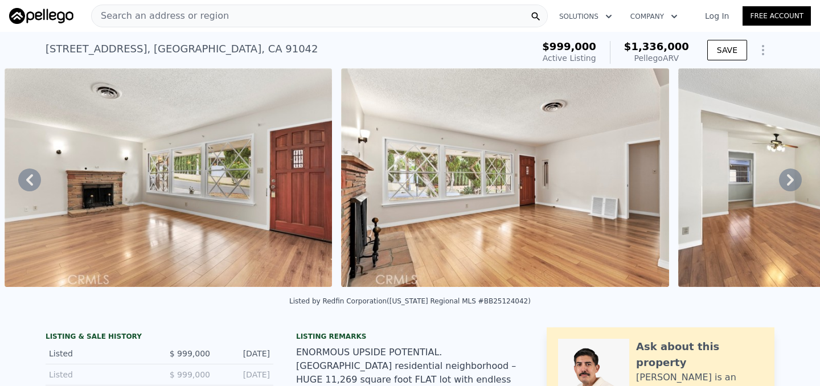
click at [791, 179] on icon at bounding box center [790, 179] width 7 height 11
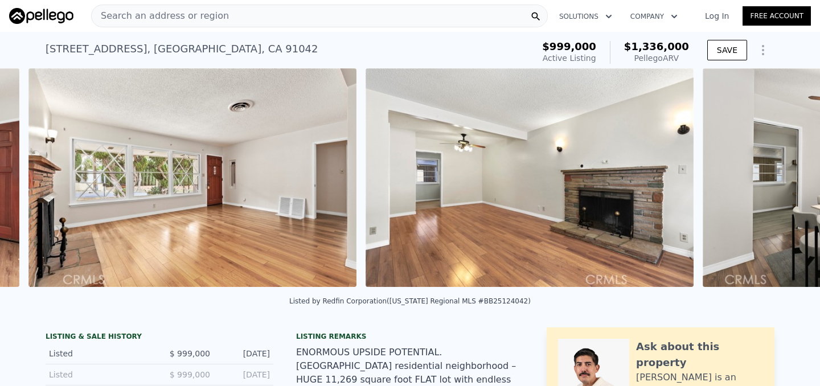
scroll to position [0, 3551]
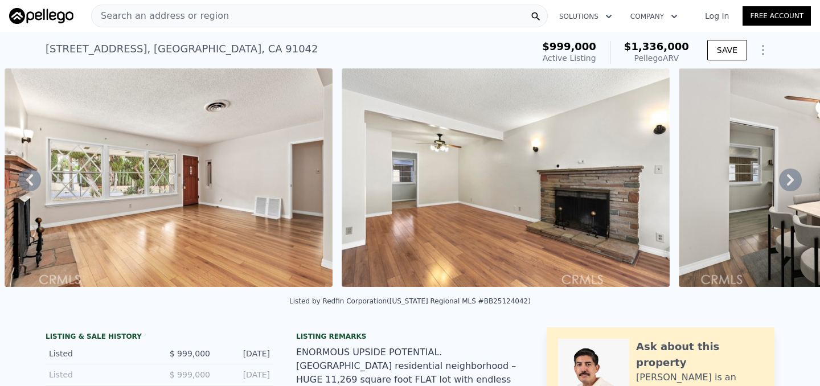
click at [791, 179] on icon at bounding box center [790, 179] width 7 height 11
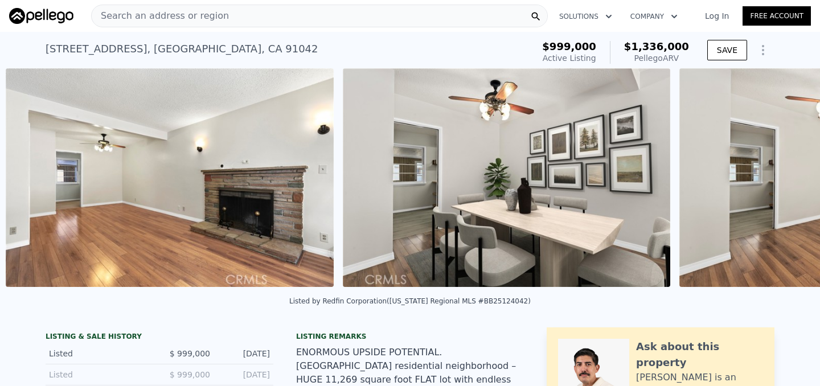
scroll to position [0, 3888]
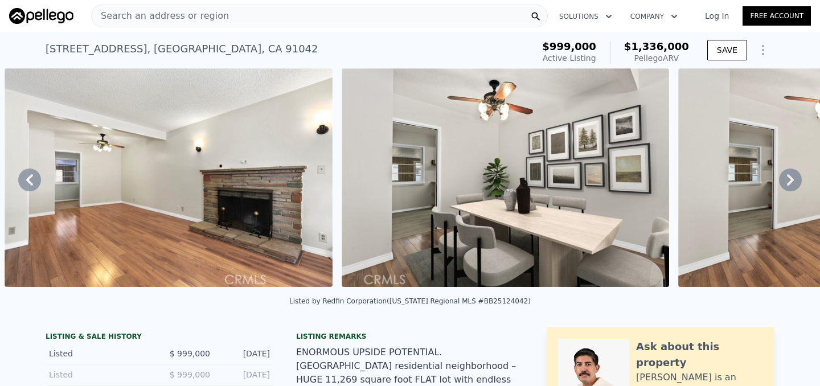
click at [791, 179] on icon at bounding box center [790, 179] width 7 height 11
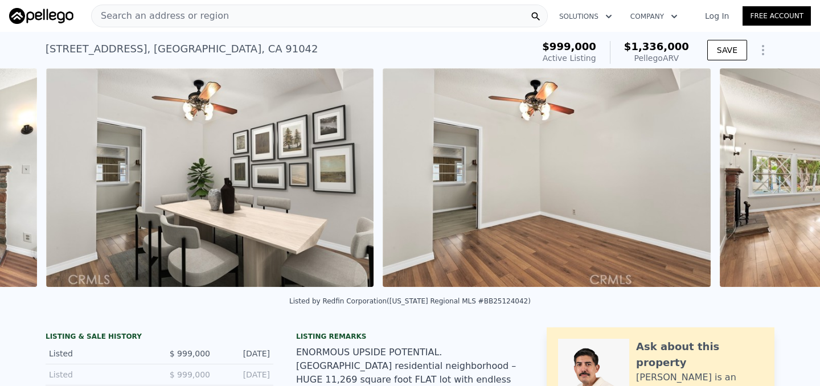
scroll to position [0, 4225]
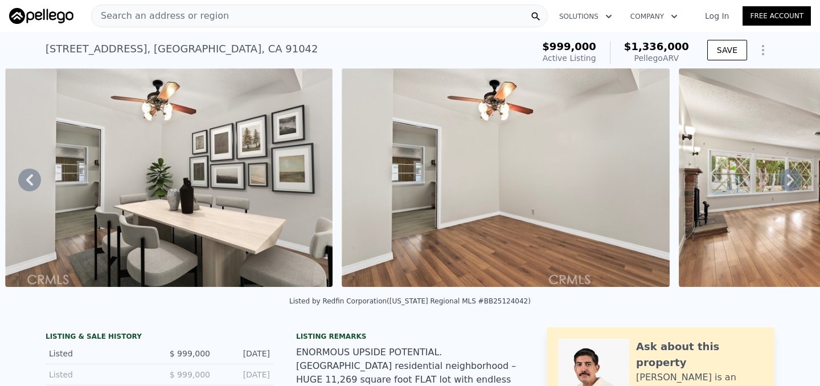
click at [791, 179] on icon at bounding box center [790, 179] width 7 height 11
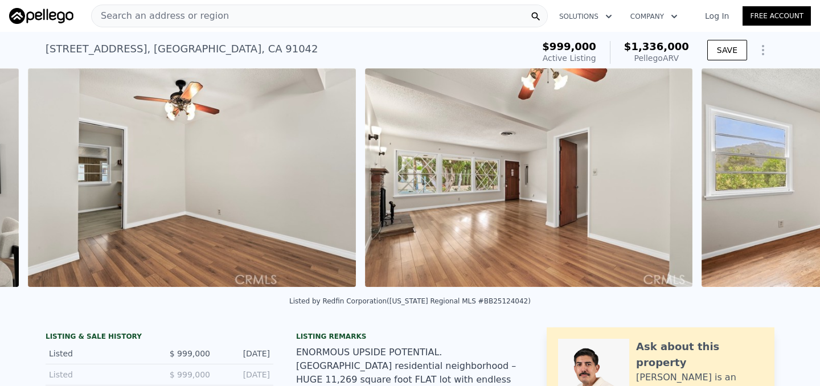
scroll to position [0, 4562]
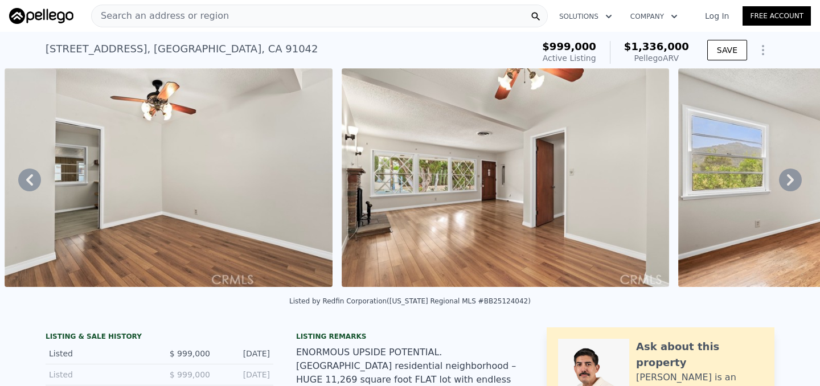
click at [791, 179] on icon at bounding box center [790, 179] width 7 height 11
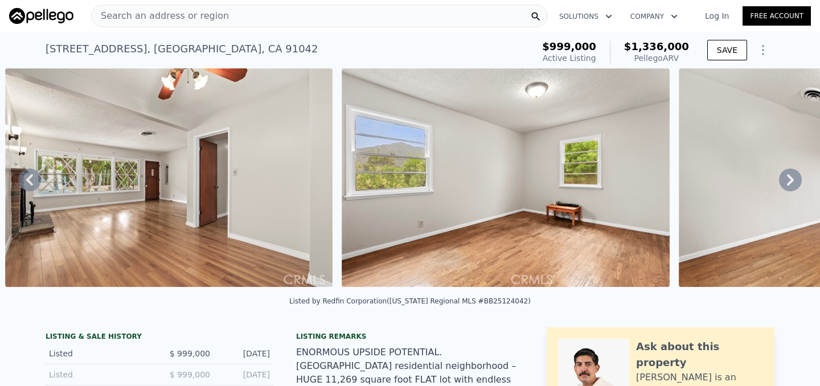
click at [791, 179] on icon at bounding box center [790, 179] width 7 height 11
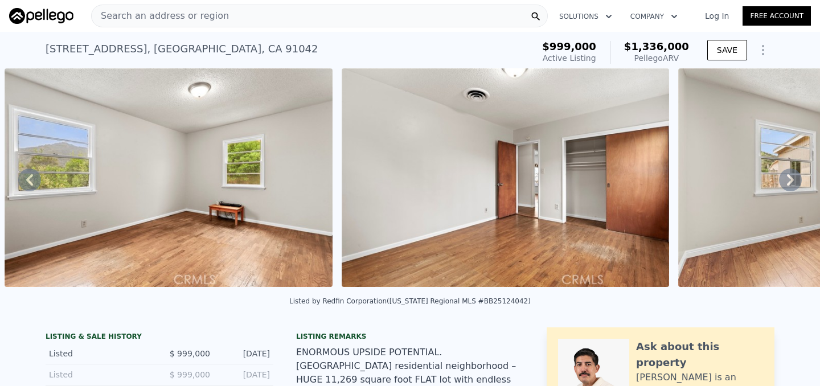
click at [791, 179] on icon at bounding box center [790, 179] width 7 height 11
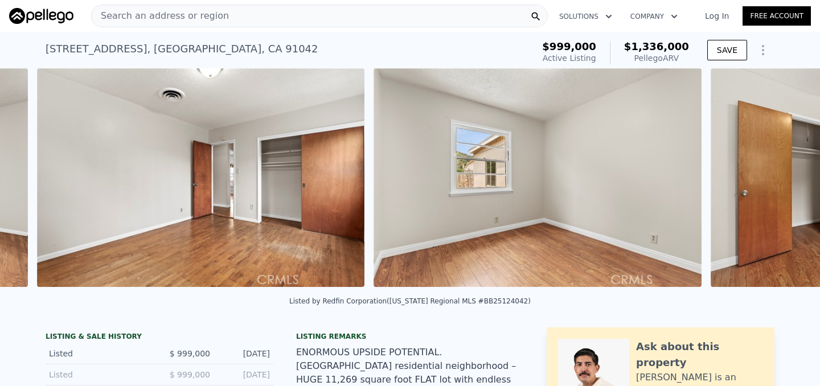
scroll to position [0, 5571]
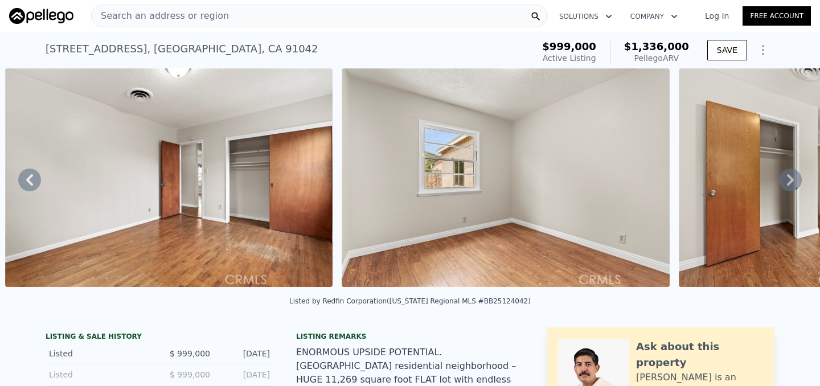
click at [791, 179] on icon at bounding box center [790, 179] width 7 height 11
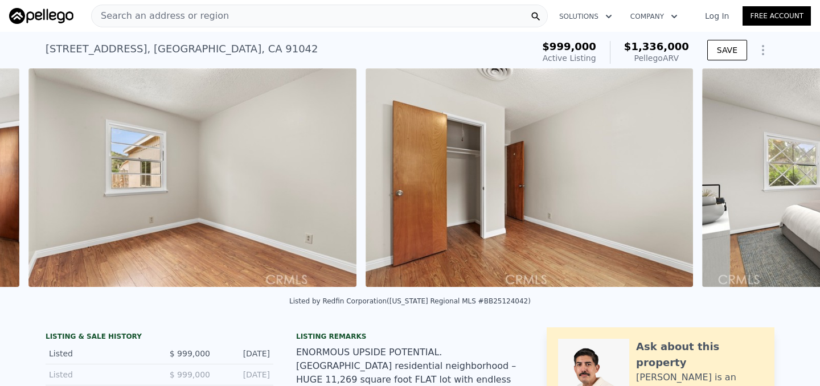
scroll to position [0, 5908]
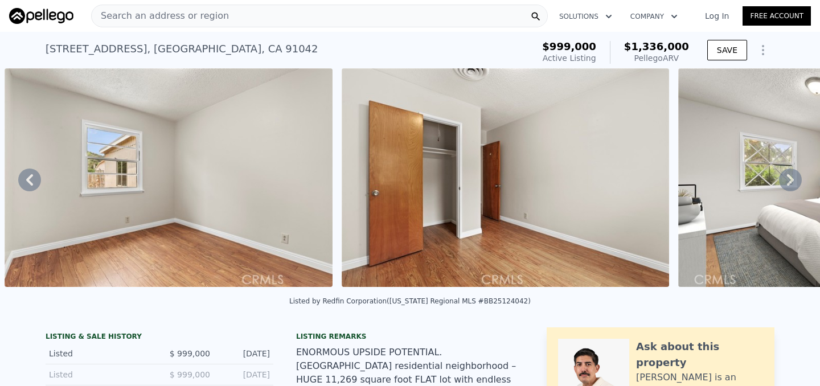
click at [791, 179] on icon at bounding box center [790, 179] width 7 height 11
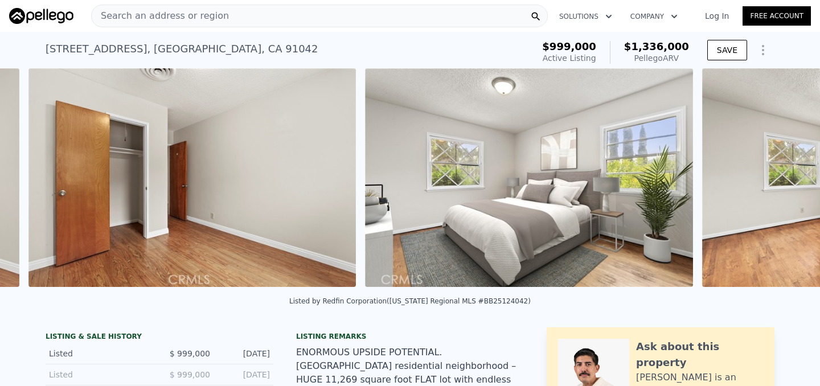
scroll to position [0, 6245]
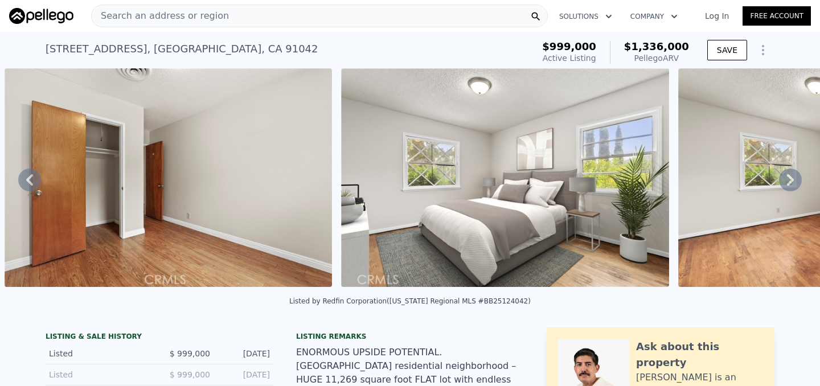
click at [791, 179] on icon at bounding box center [790, 179] width 7 height 11
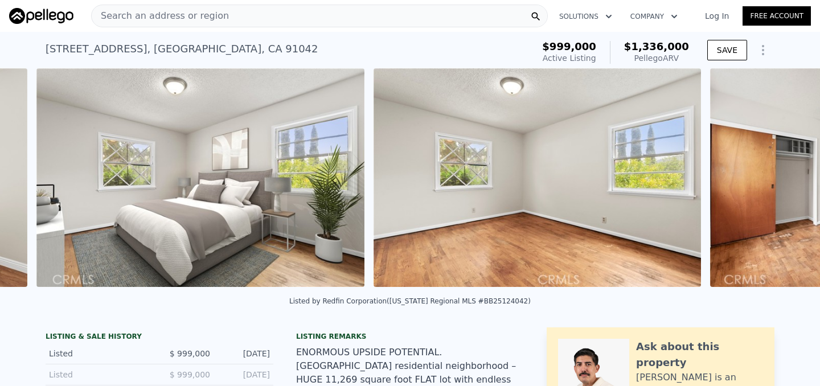
scroll to position [0, 6582]
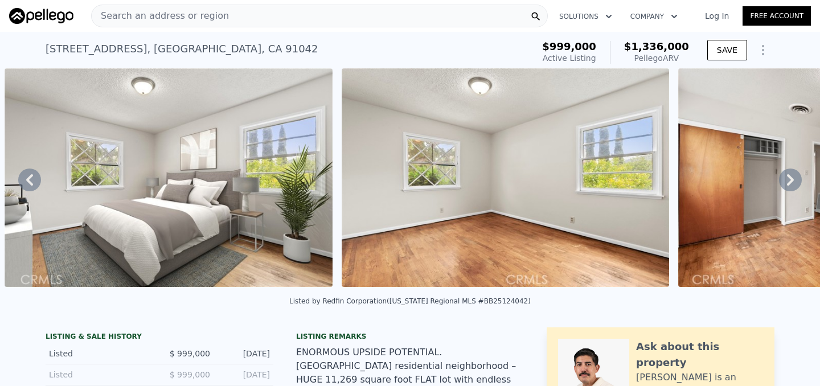
click at [791, 179] on icon at bounding box center [790, 179] width 7 height 11
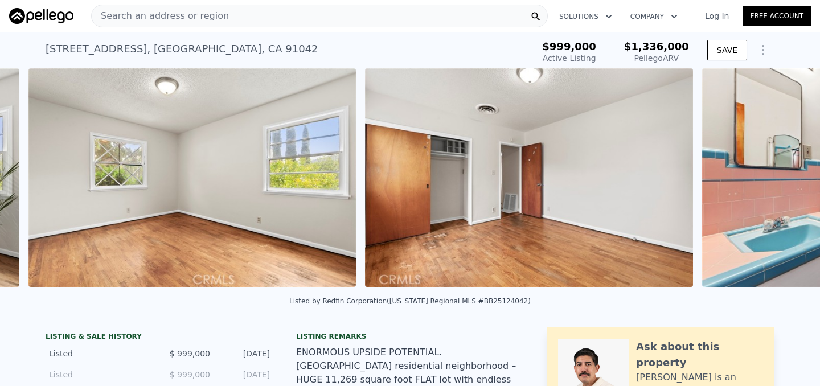
scroll to position [0, 6918]
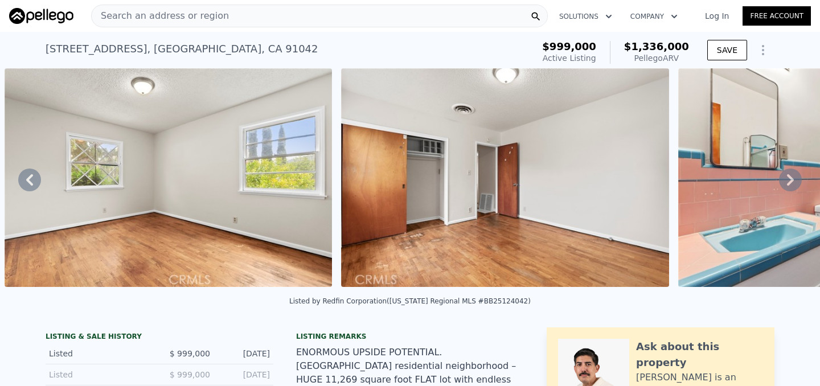
click at [791, 179] on icon at bounding box center [790, 179] width 7 height 11
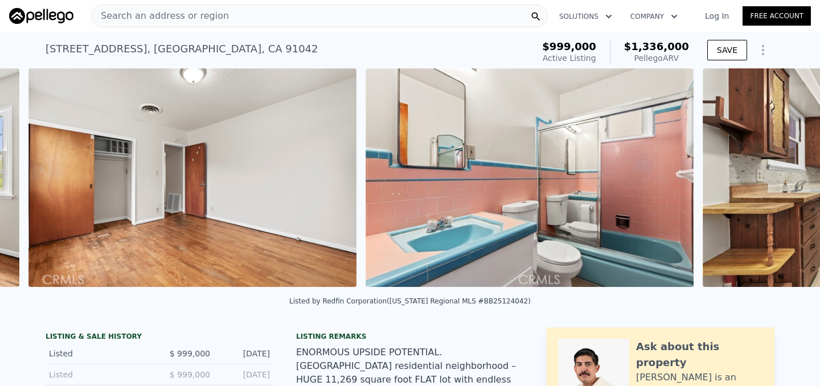
scroll to position [0, 7255]
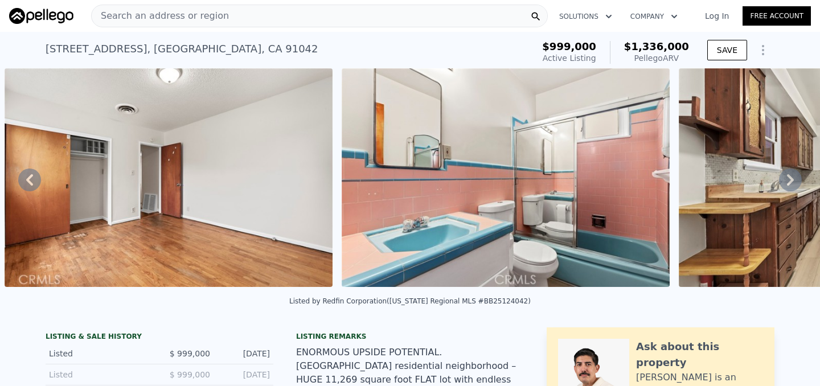
click at [791, 179] on icon at bounding box center [790, 179] width 7 height 11
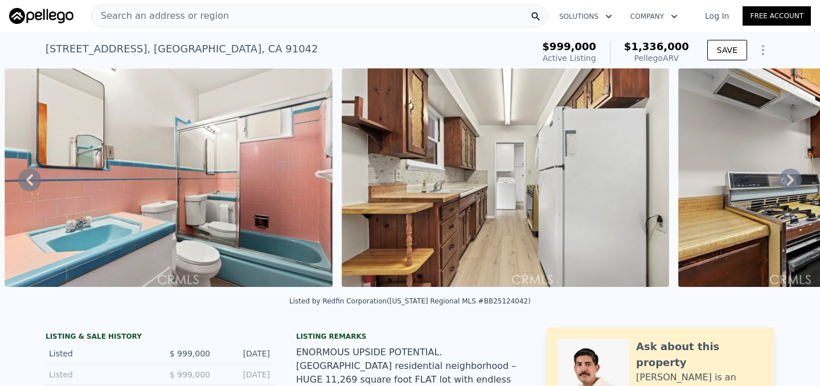
click at [791, 179] on icon at bounding box center [790, 179] width 7 height 11
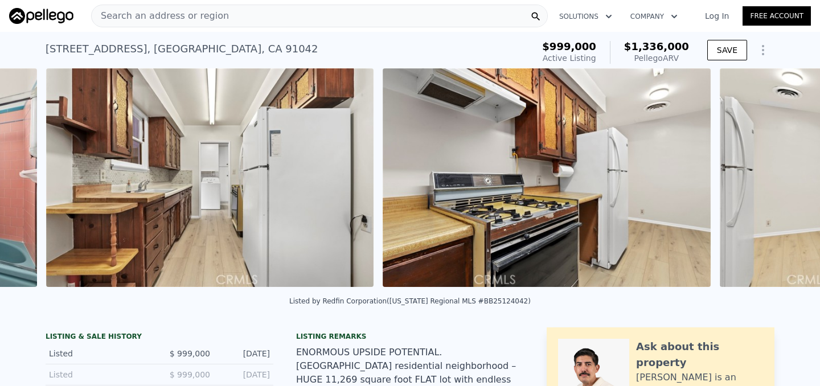
scroll to position [0, 7928]
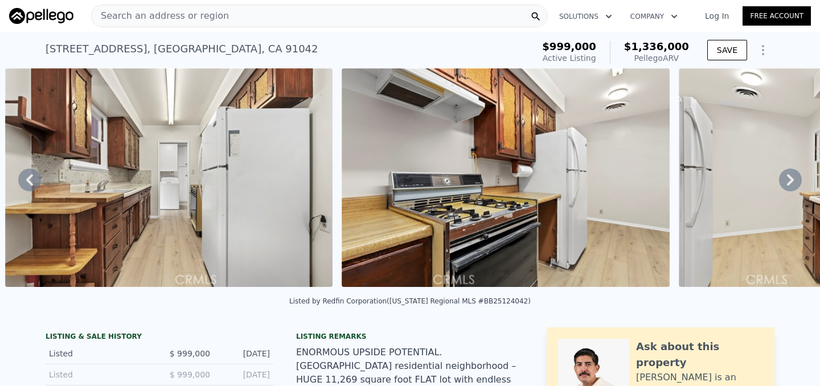
click at [791, 179] on icon at bounding box center [790, 179] width 7 height 11
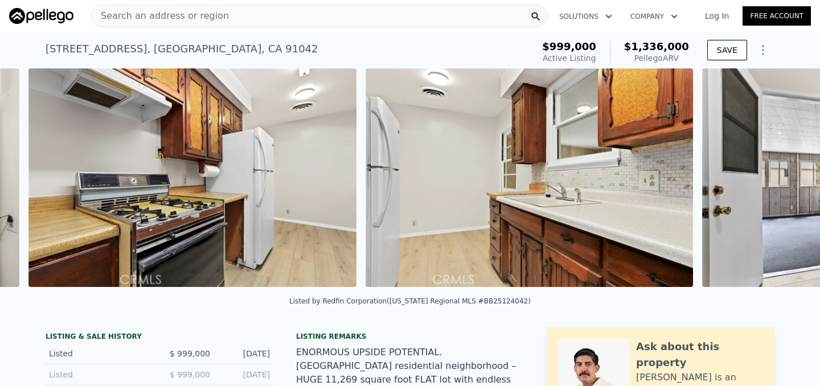
scroll to position [0, 8265]
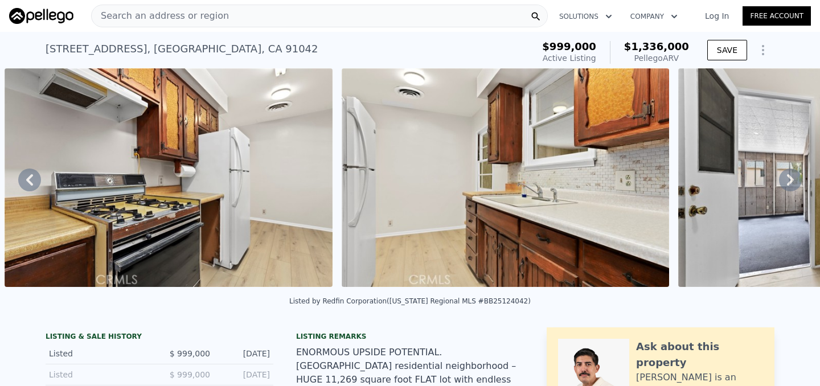
click at [791, 179] on icon at bounding box center [790, 179] width 7 height 11
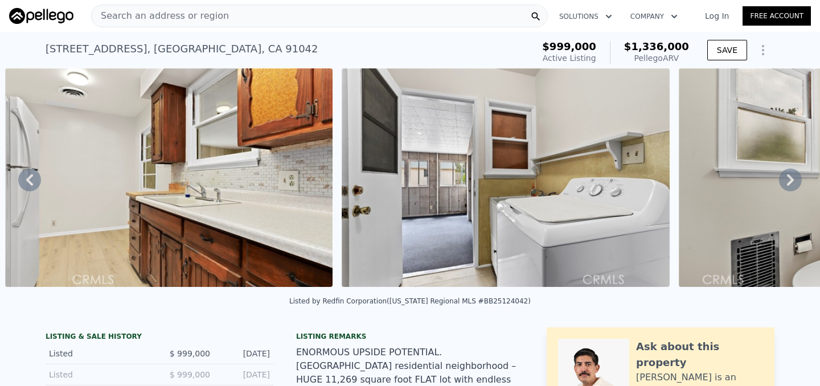
click at [791, 179] on icon at bounding box center [790, 179] width 7 height 11
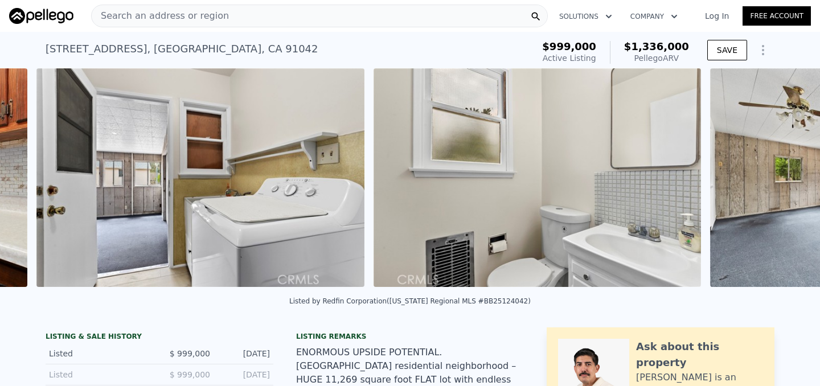
scroll to position [0, 8938]
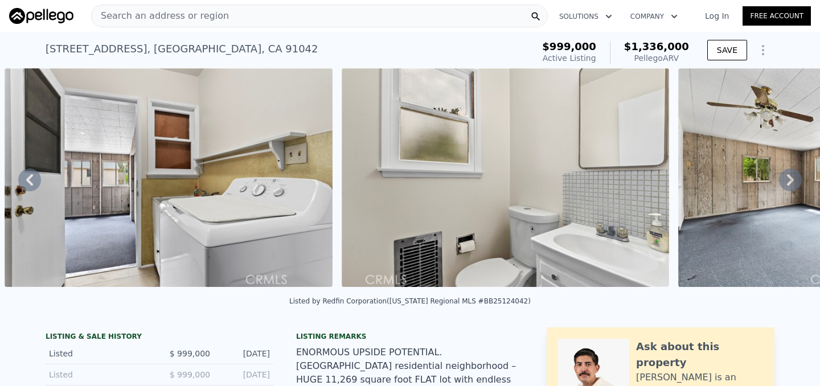
click at [791, 179] on icon at bounding box center [790, 179] width 7 height 11
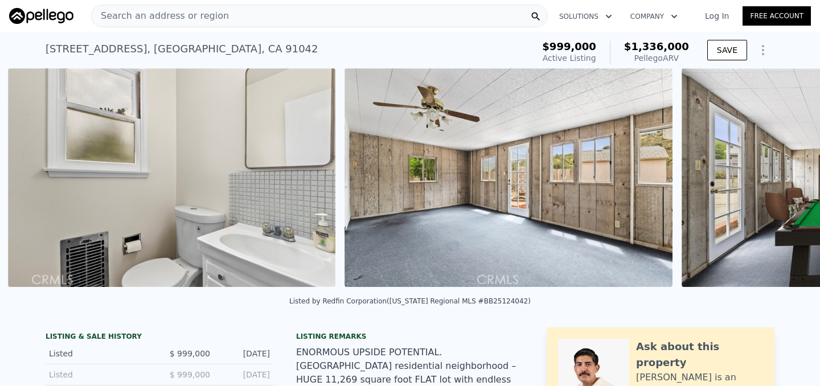
scroll to position [0, 9275]
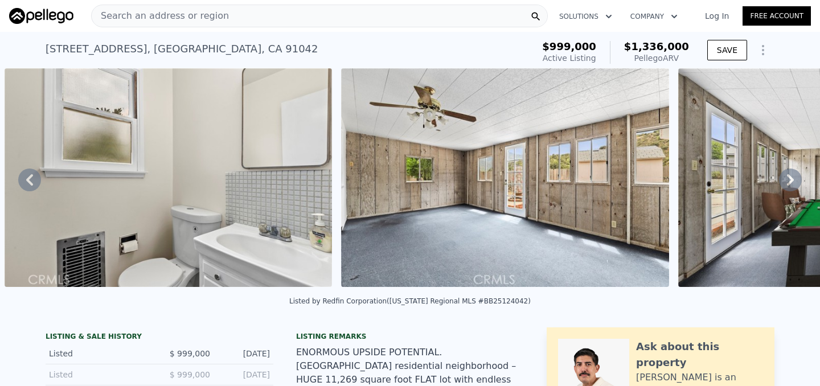
click at [791, 179] on icon at bounding box center [790, 179] width 7 height 11
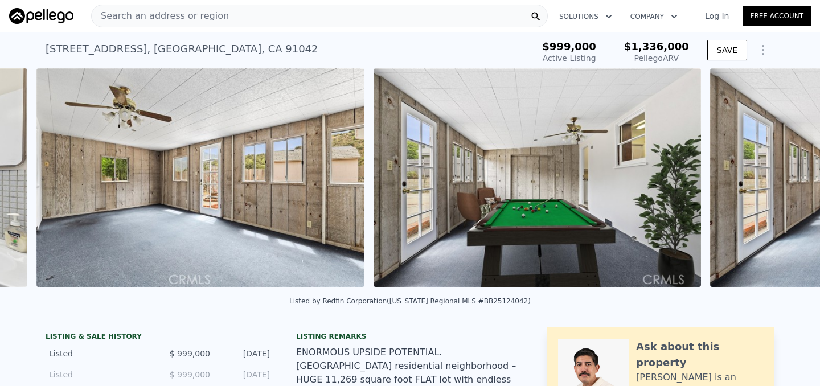
scroll to position [0, 9612]
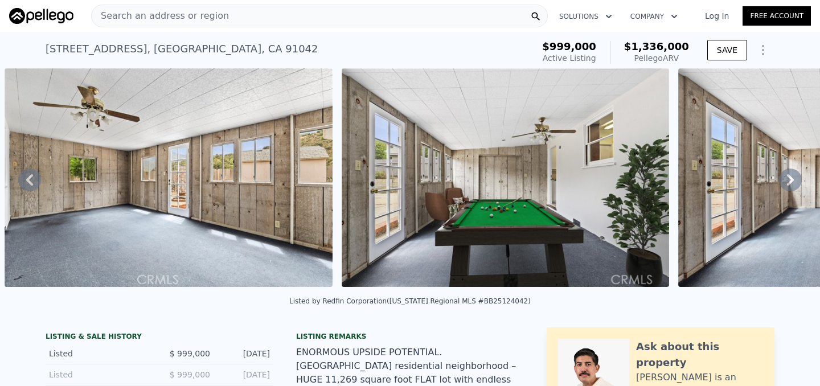
click at [791, 179] on icon at bounding box center [790, 179] width 7 height 11
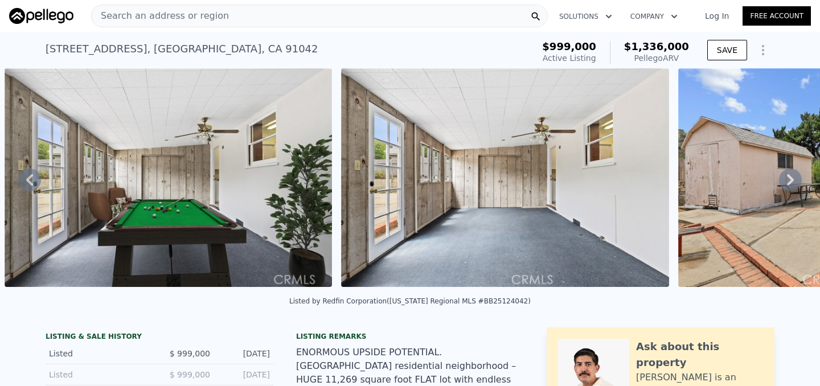
click at [791, 179] on icon at bounding box center [790, 179] width 7 height 11
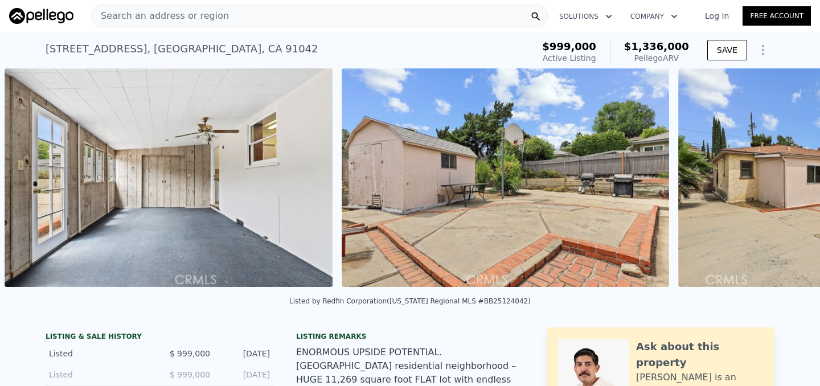
scroll to position [0, 10285]
click at [795, 178] on icon at bounding box center [790, 179] width 23 height 23
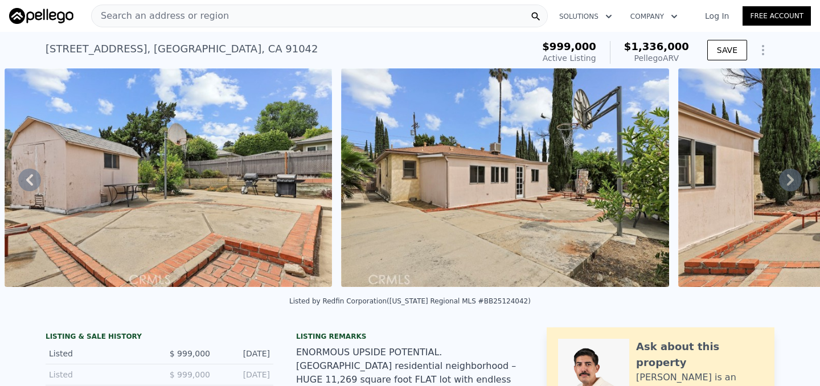
click at [791, 178] on icon at bounding box center [790, 179] width 7 height 11
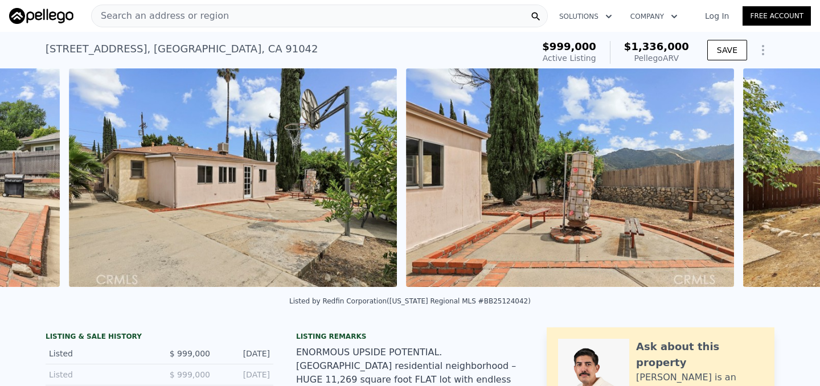
scroll to position [0, 10958]
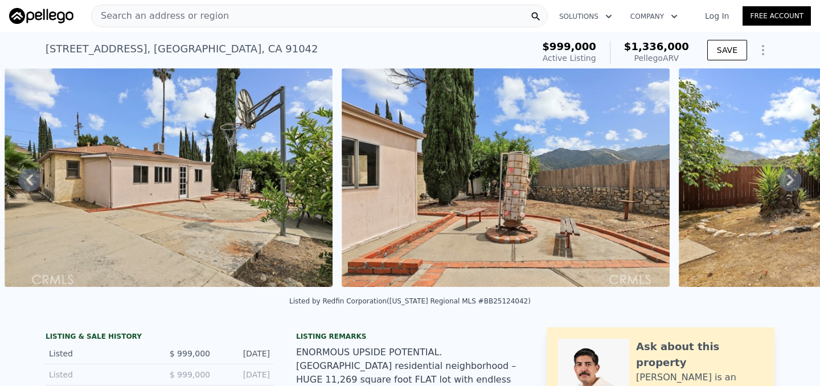
click at [791, 178] on icon at bounding box center [790, 179] width 7 height 11
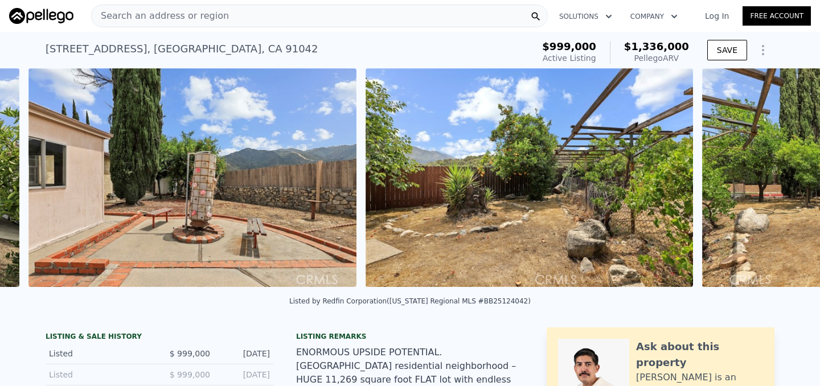
scroll to position [0, 11295]
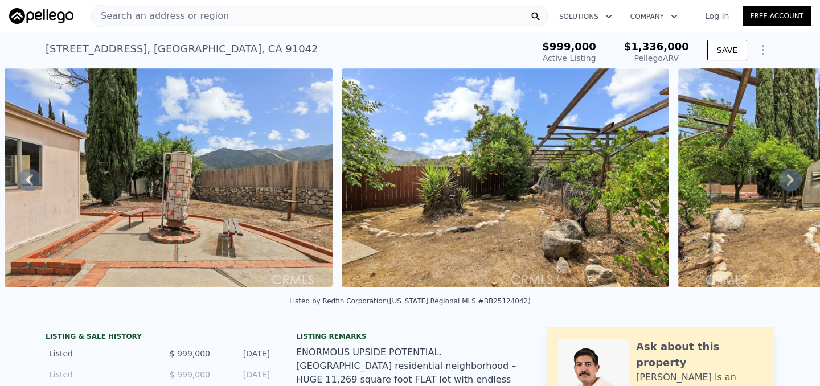
click at [791, 178] on icon at bounding box center [790, 179] width 7 height 11
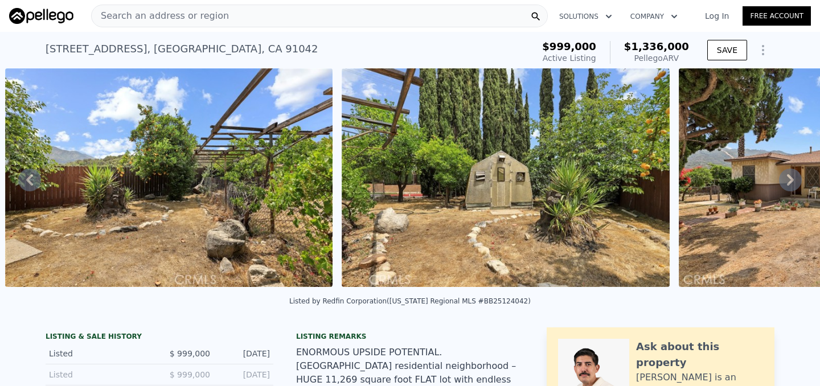
click at [791, 178] on icon at bounding box center [790, 179] width 7 height 11
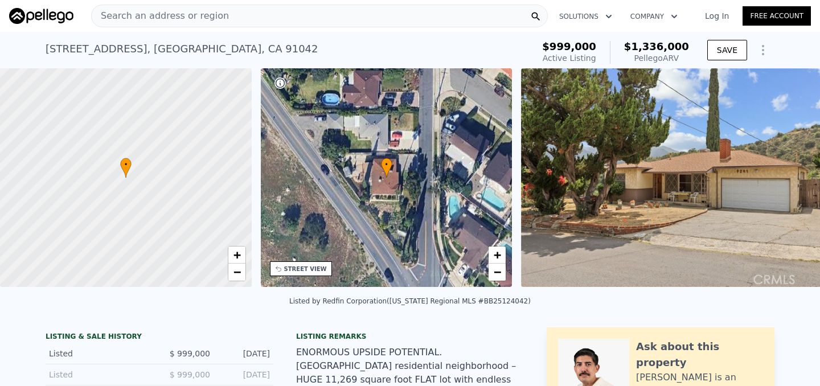
scroll to position [0, 5]
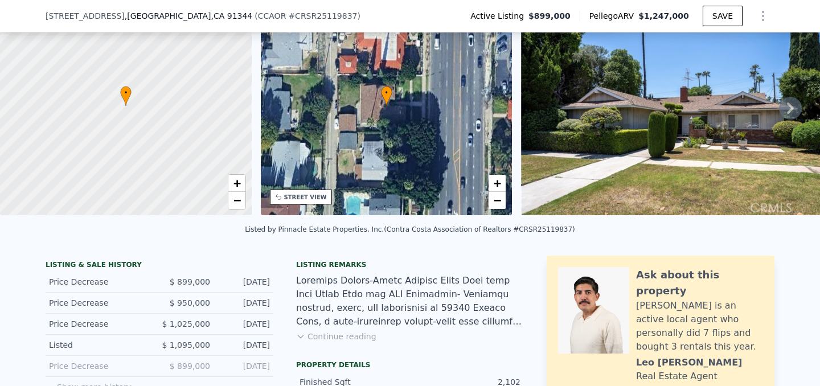
scroll to position [134, 0]
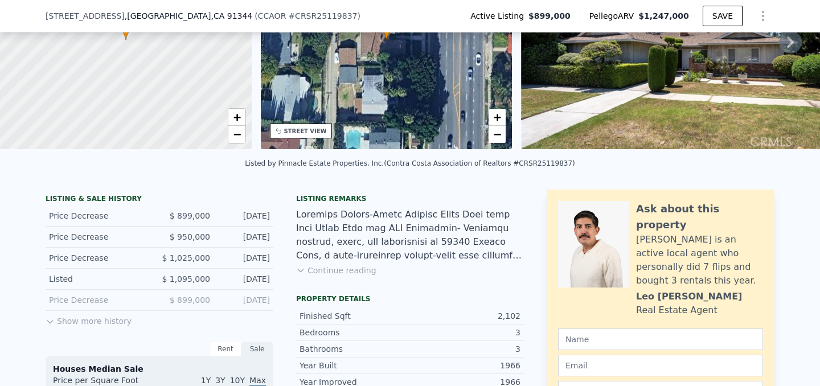
click at [111, 320] on button "Show more history" at bounding box center [89, 319] width 86 height 16
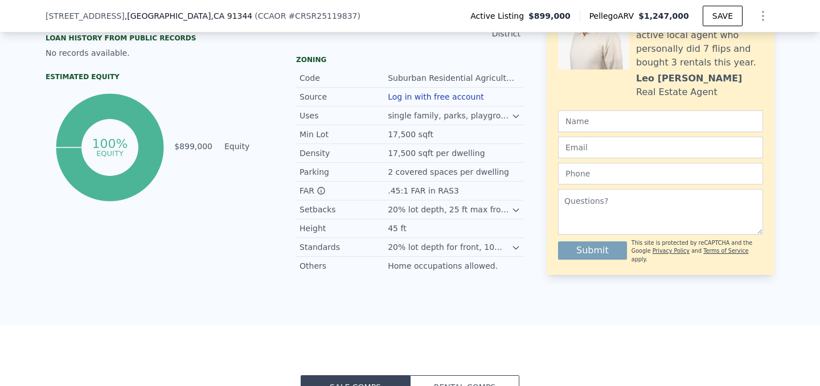
scroll to position [736, 0]
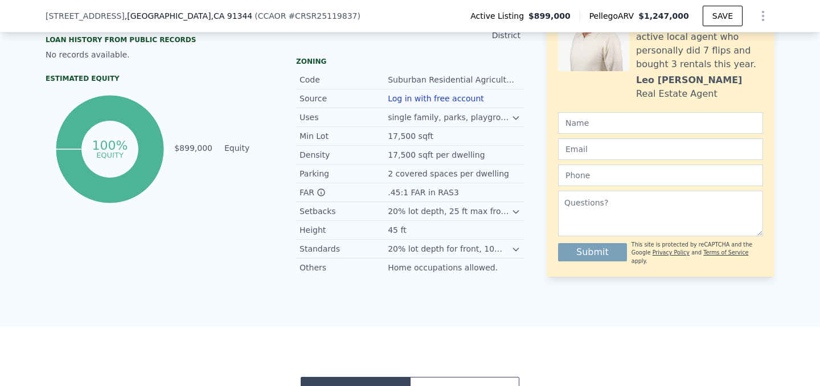
click at [515, 247] on icon at bounding box center [515, 249] width 9 height 9
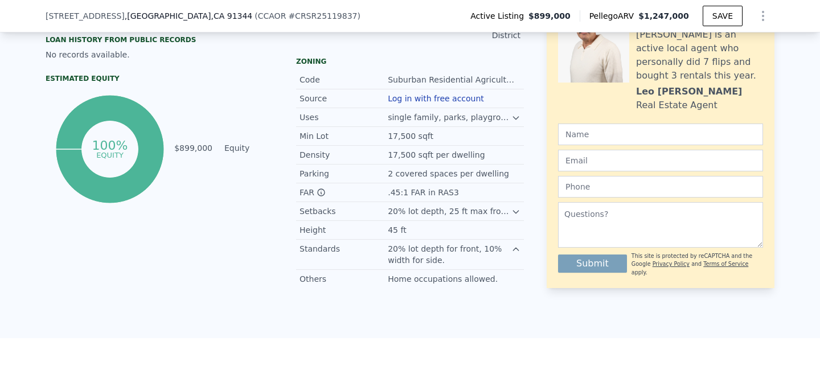
click at [515, 248] on icon at bounding box center [515, 249] width 5 height 3
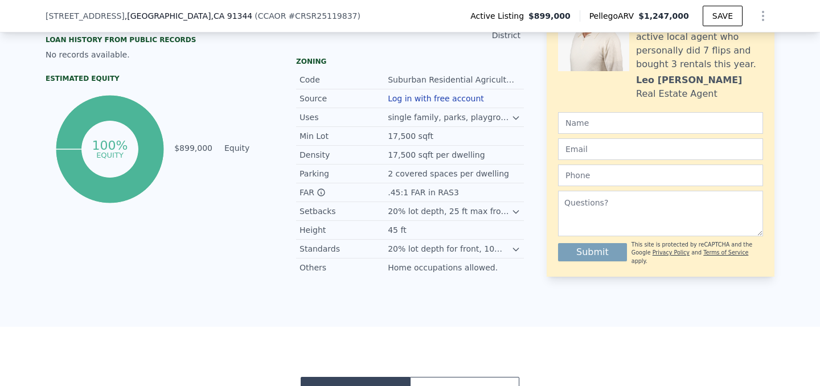
click at [517, 214] on icon at bounding box center [515, 211] width 9 height 9
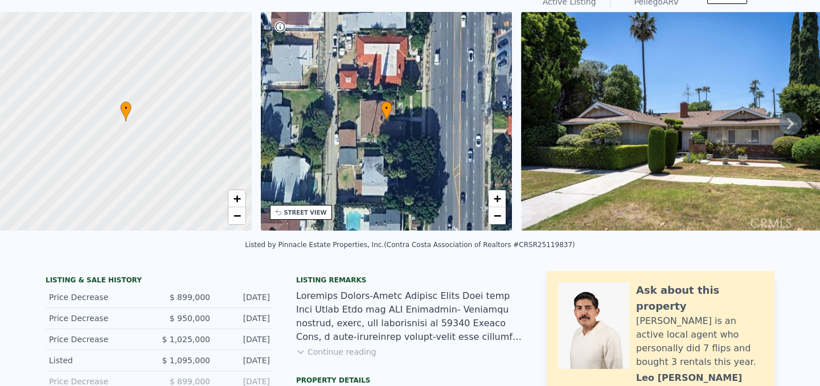
scroll to position [0, 0]
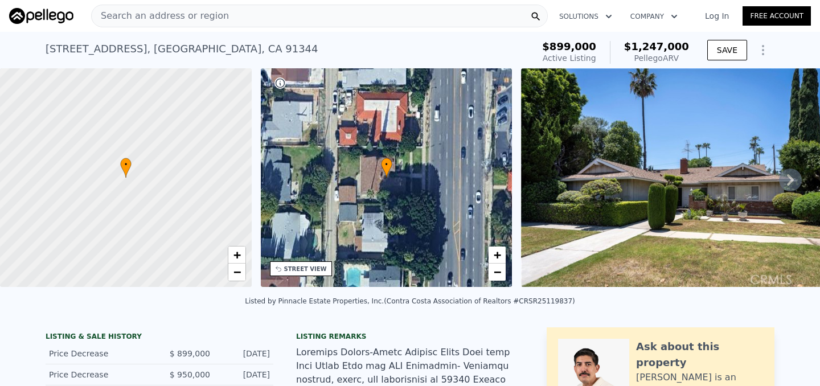
click at [78, 45] on div "[STREET_ADDRESS]" at bounding box center [182, 49] width 273 height 16
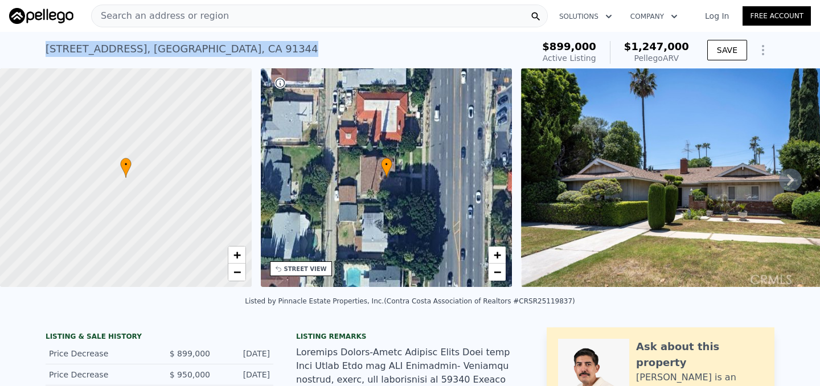
click at [78, 45] on div "[STREET_ADDRESS]" at bounding box center [182, 49] width 273 height 16
copy div "[STREET_ADDRESS] Active at $899k (~ARV $1.247m )"
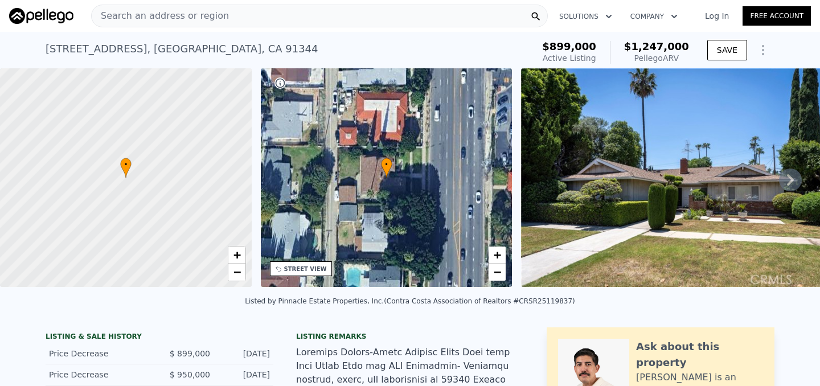
click at [791, 176] on icon at bounding box center [790, 179] width 23 height 23
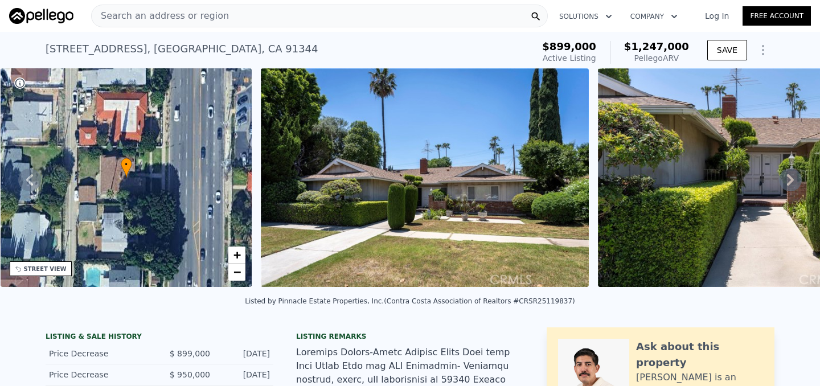
click at [791, 176] on icon at bounding box center [790, 179] width 23 height 23
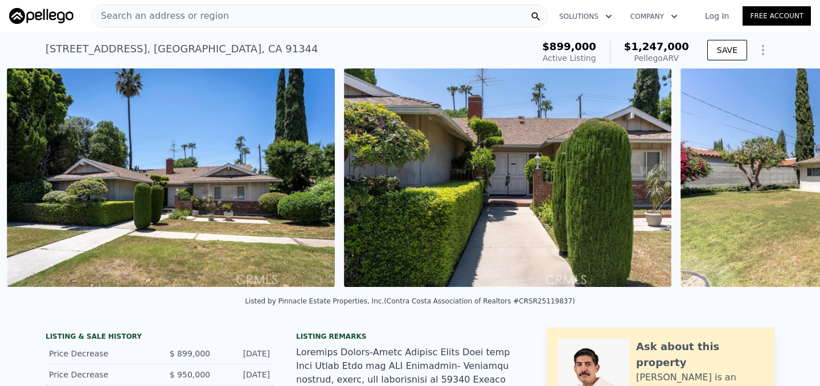
scroll to position [0, 521]
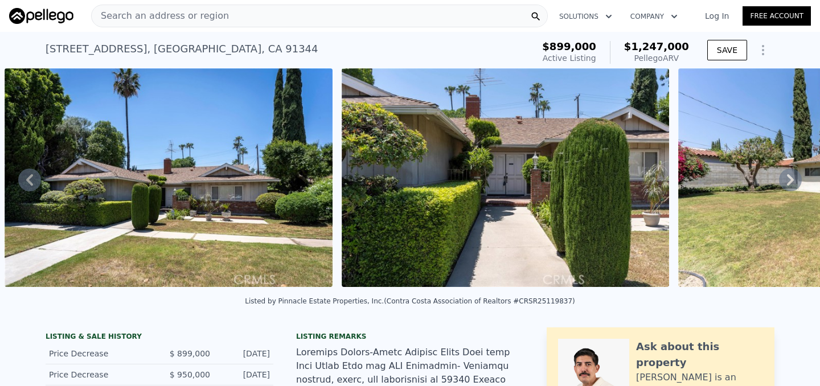
click at [791, 176] on icon at bounding box center [790, 179] width 23 height 23
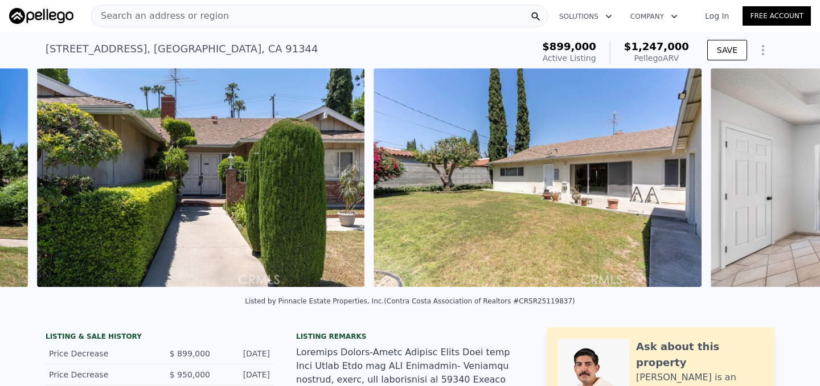
scroll to position [0, 857]
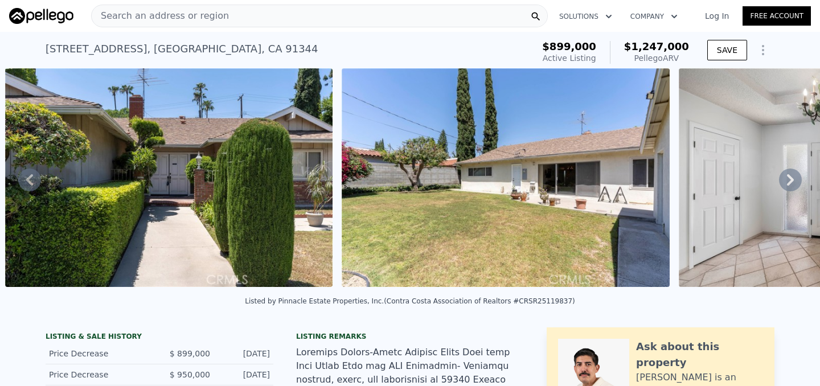
click at [791, 176] on icon at bounding box center [790, 179] width 23 height 23
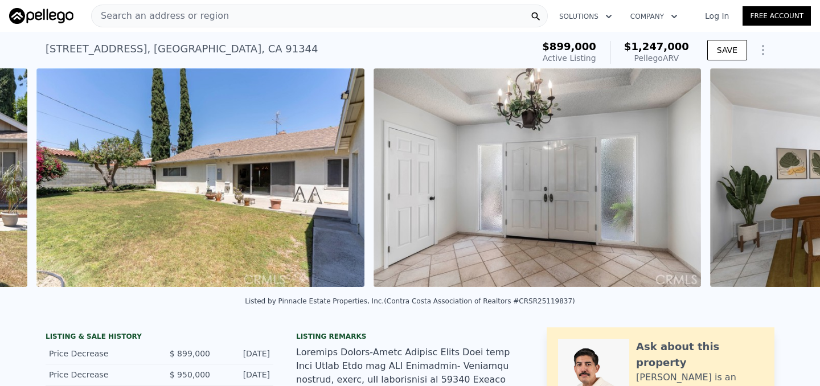
scroll to position [0, 1194]
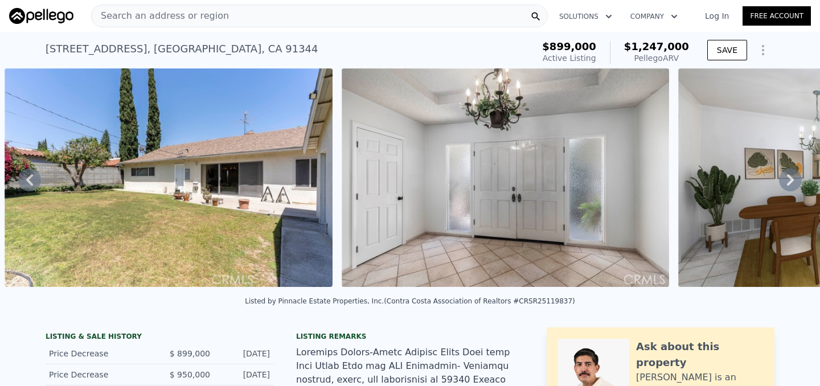
click at [791, 176] on icon at bounding box center [790, 179] width 23 height 23
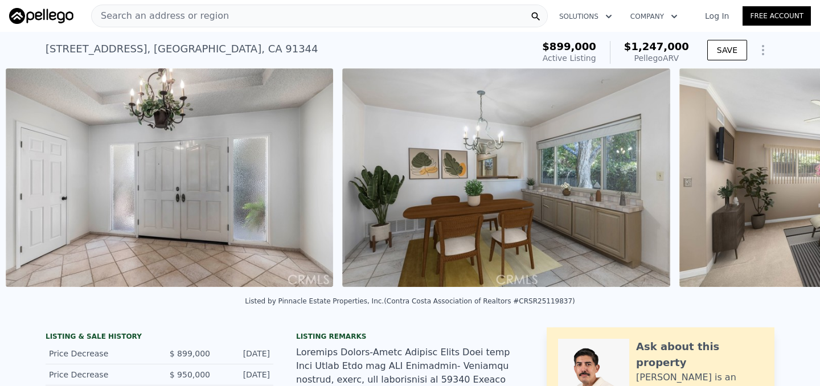
scroll to position [0, 1531]
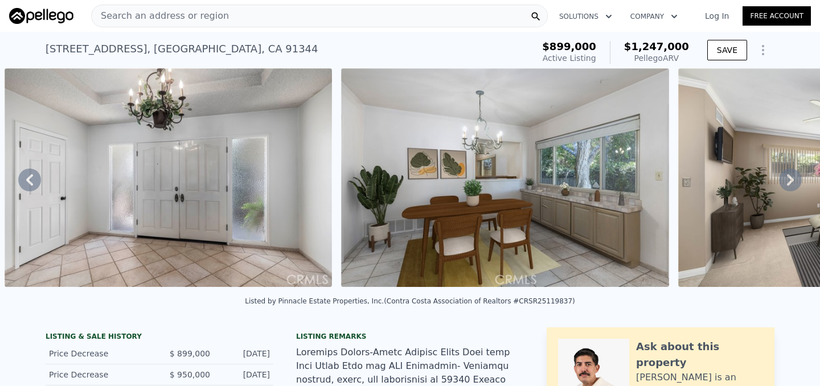
click at [791, 179] on icon at bounding box center [790, 179] width 7 height 11
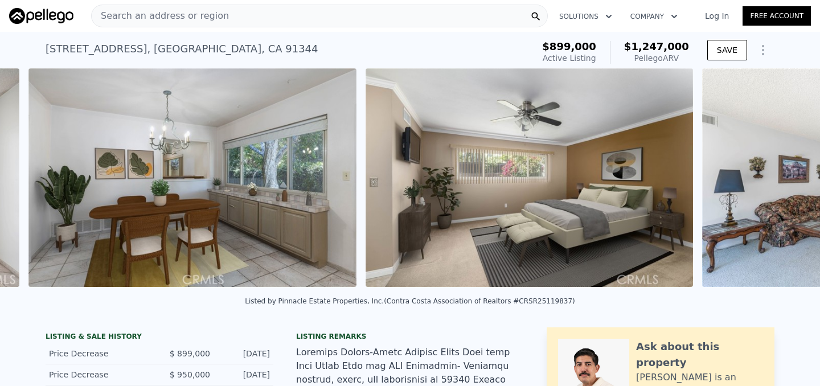
scroll to position [0, 1867]
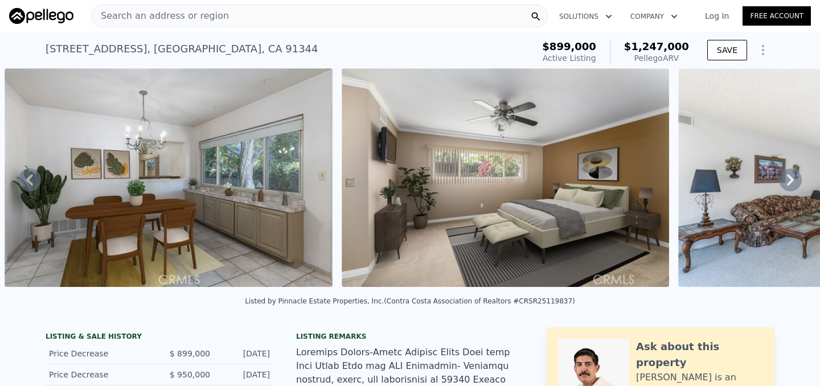
click at [791, 179] on icon at bounding box center [790, 179] width 7 height 11
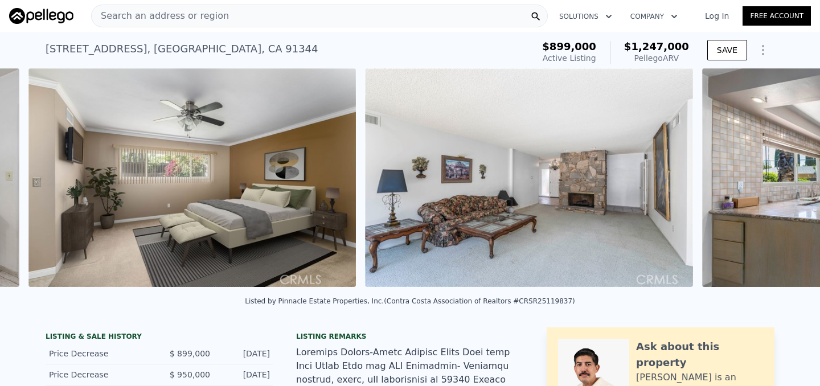
scroll to position [0, 2204]
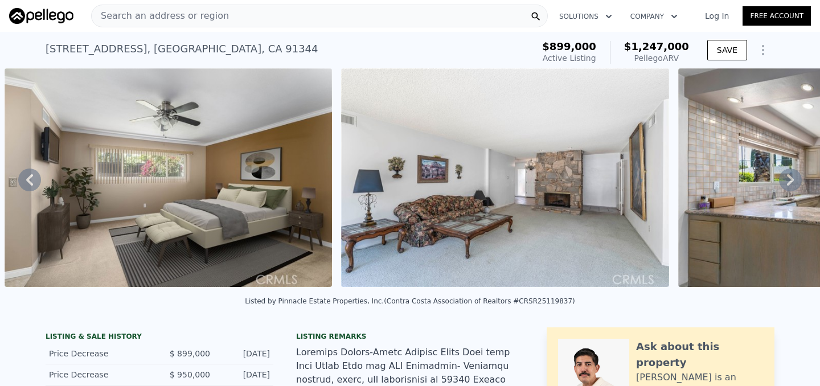
click at [791, 179] on icon at bounding box center [790, 179] width 7 height 11
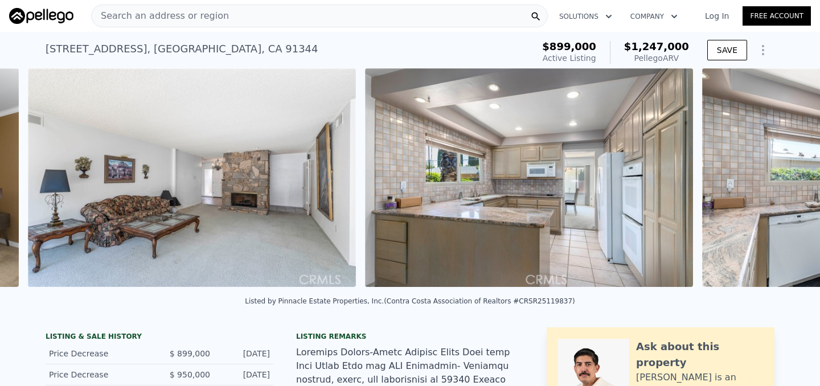
scroll to position [0, 2541]
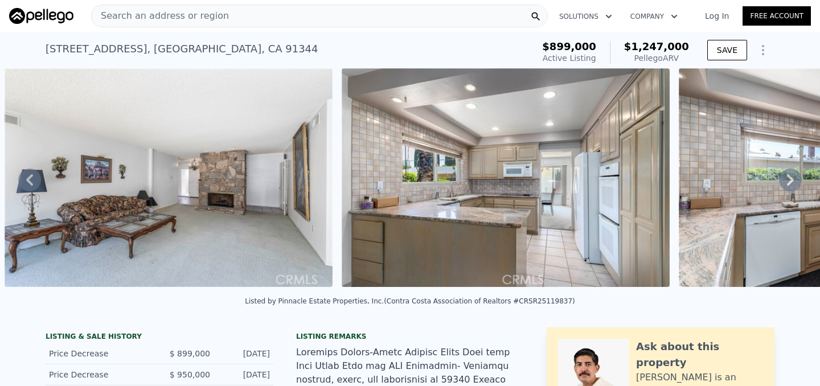
click at [791, 179] on icon at bounding box center [790, 179] width 7 height 11
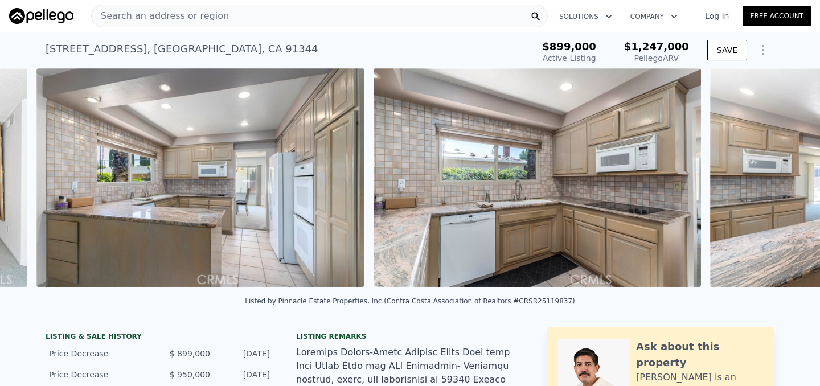
scroll to position [0, 2878]
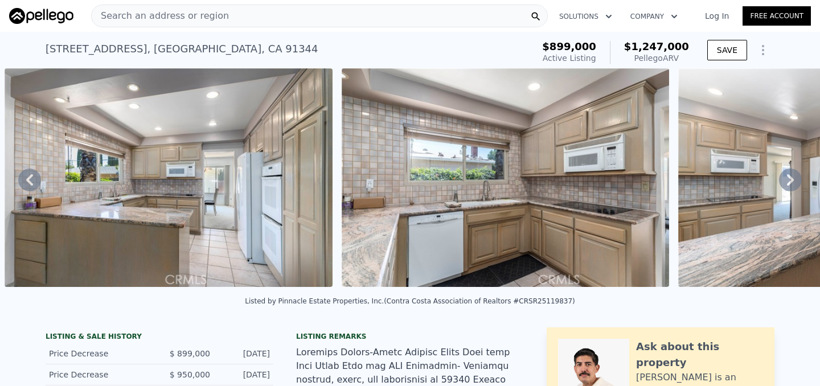
click at [791, 179] on icon at bounding box center [790, 179] width 7 height 11
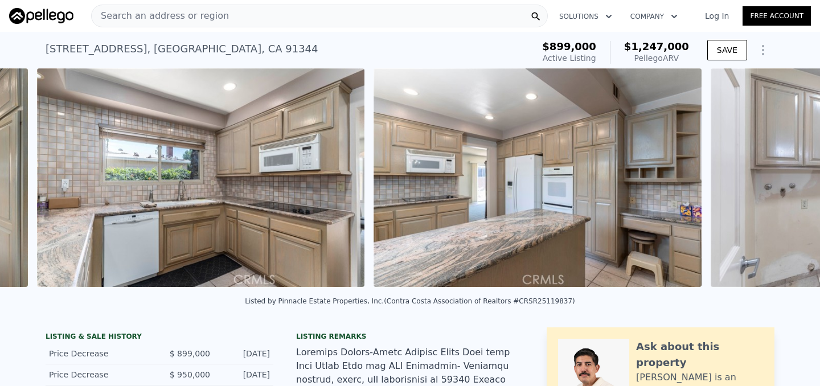
scroll to position [0, 3214]
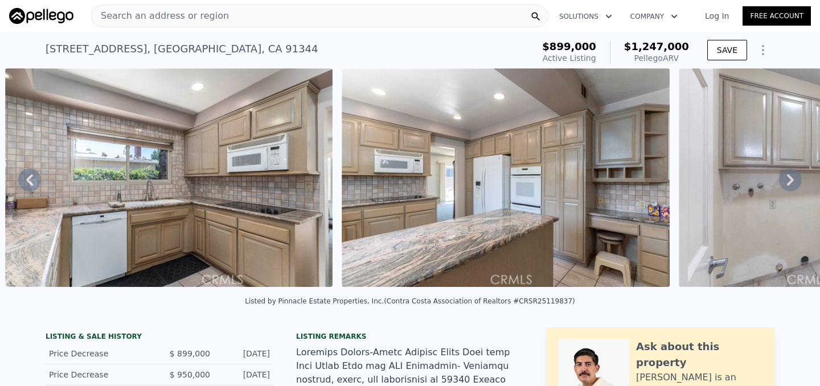
click at [791, 179] on icon at bounding box center [790, 179] width 7 height 11
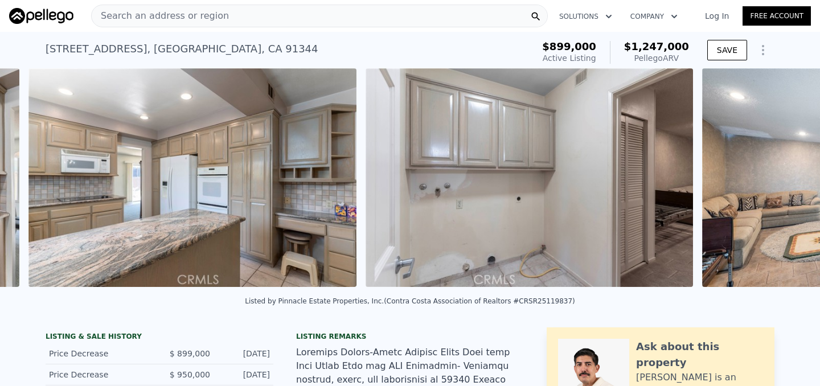
scroll to position [0, 3551]
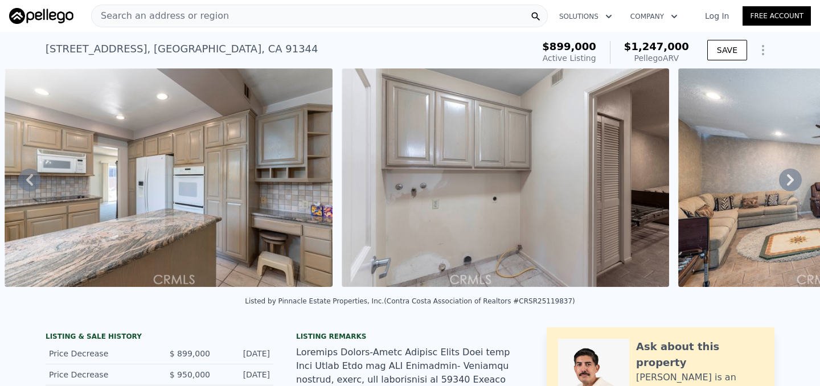
click at [791, 179] on icon at bounding box center [790, 179] width 7 height 11
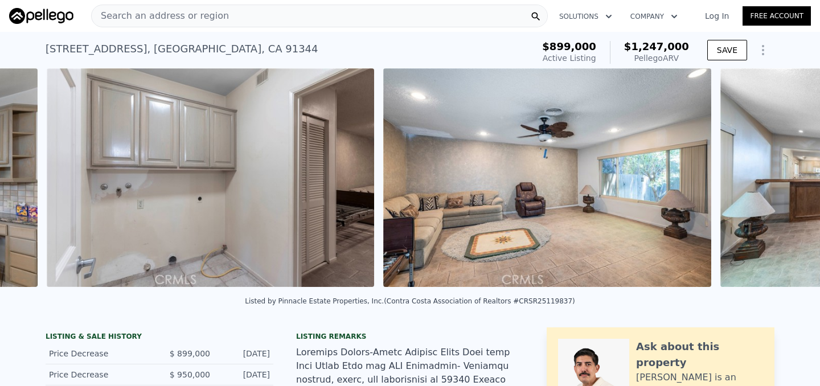
scroll to position [0, 3887]
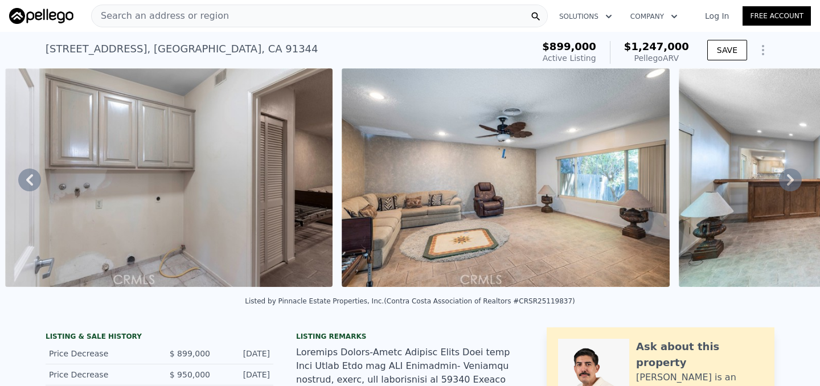
click at [791, 179] on icon at bounding box center [790, 179] width 7 height 11
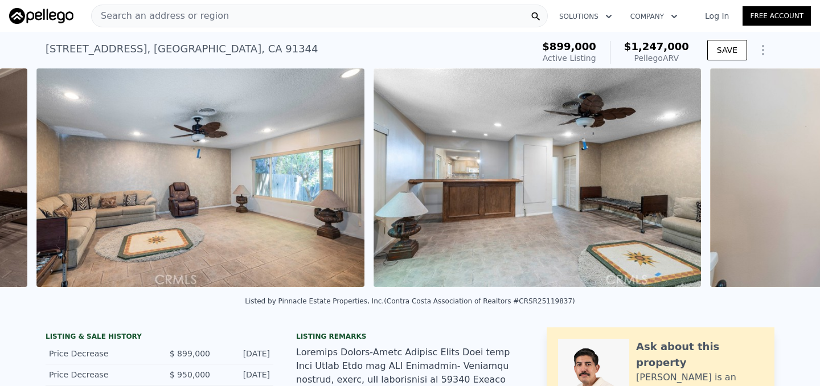
scroll to position [0, 4224]
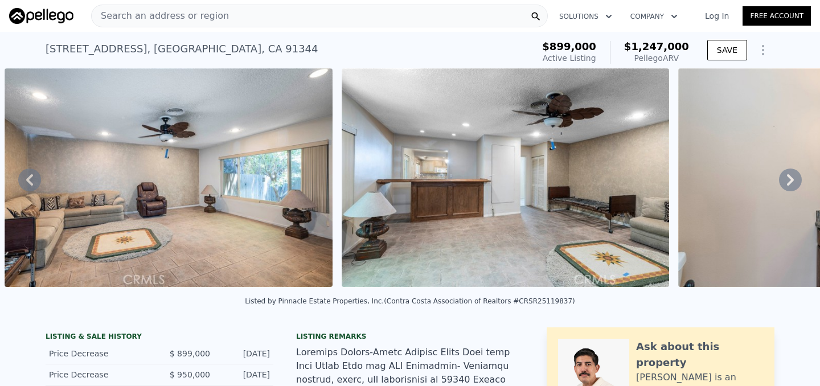
click at [791, 179] on icon at bounding box center [790, 179] width 7 height 11
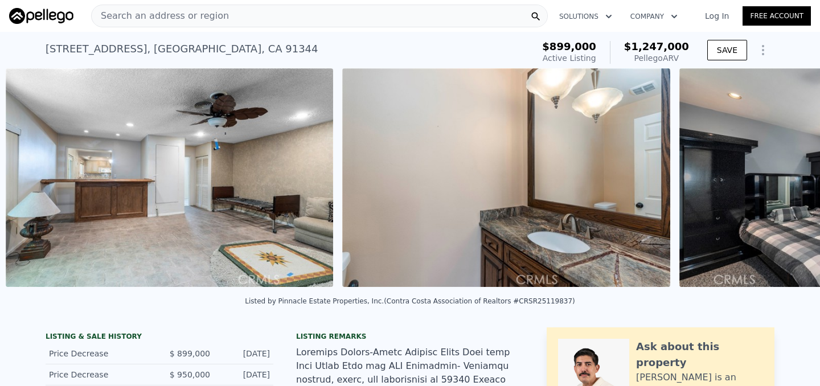
scroll to position [0, 4561]
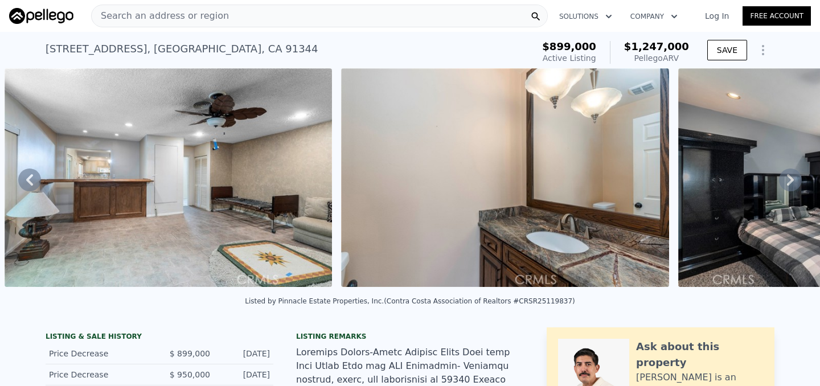
click at [791, 179] on icon at bounding box center [790, 179] width 7 height 11
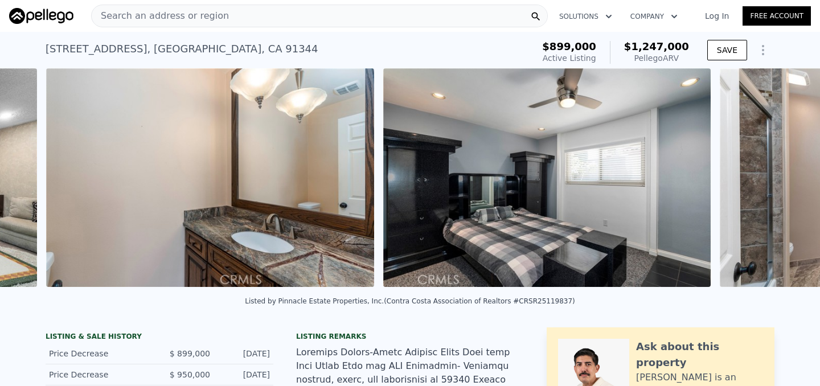
scroll to position [0, 4897]
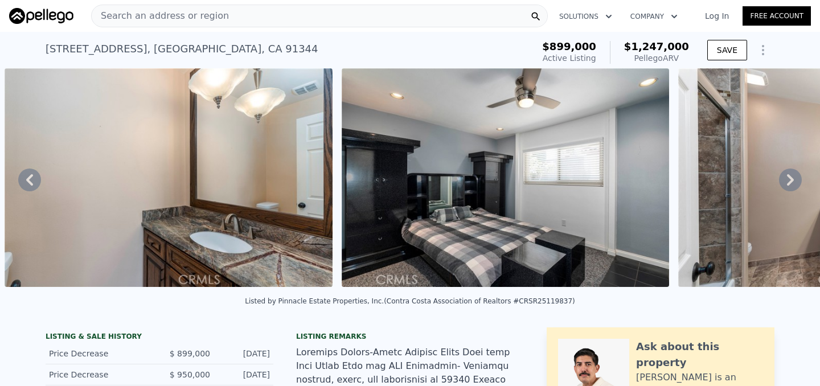
click at [791, 179] on icon at bounding box center [790, 179] width 7 height 11
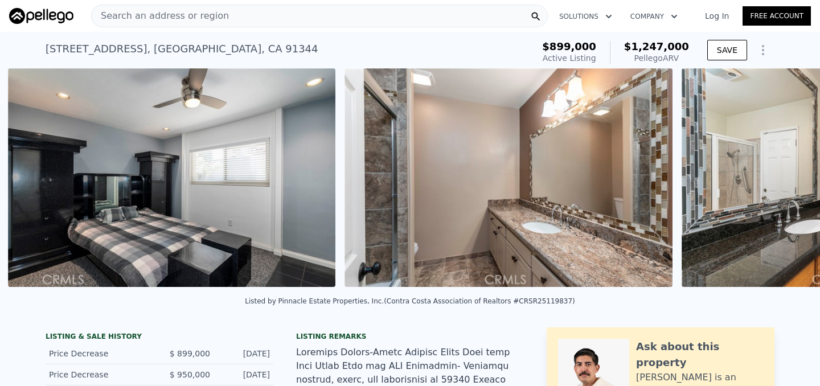
scroll to position [0, 5234]
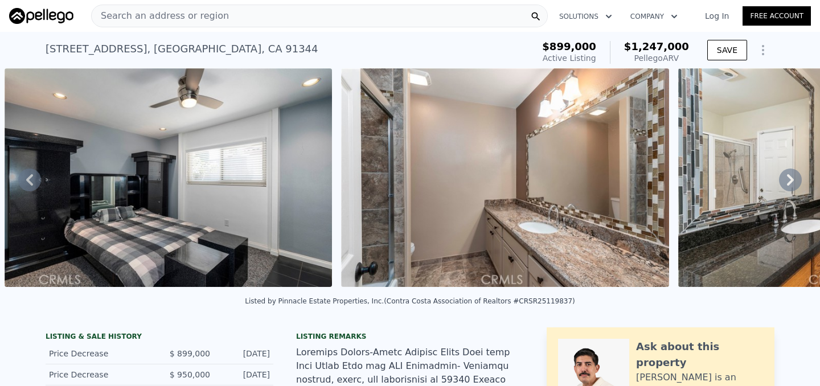
click at [791, 179] on icon at bounding box center [790, 179] width 7 height 11
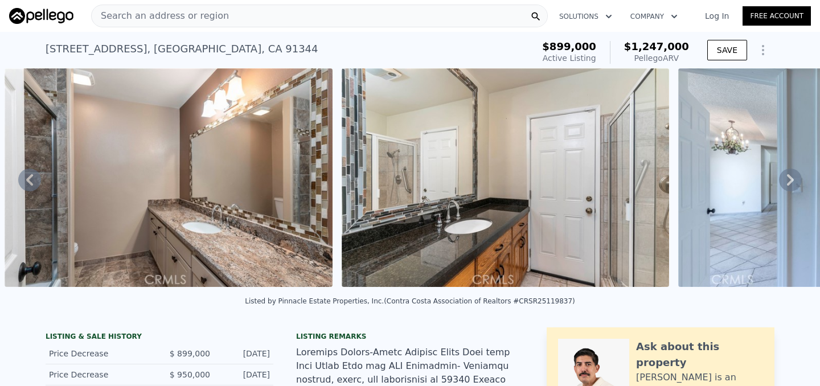
click at [791, 179] on icon at bounding box center [790, 179] width 7 height 11
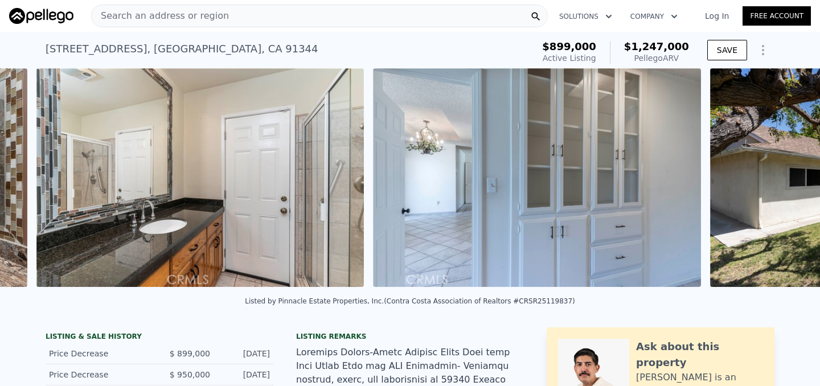
scroll to position [0, 5908]
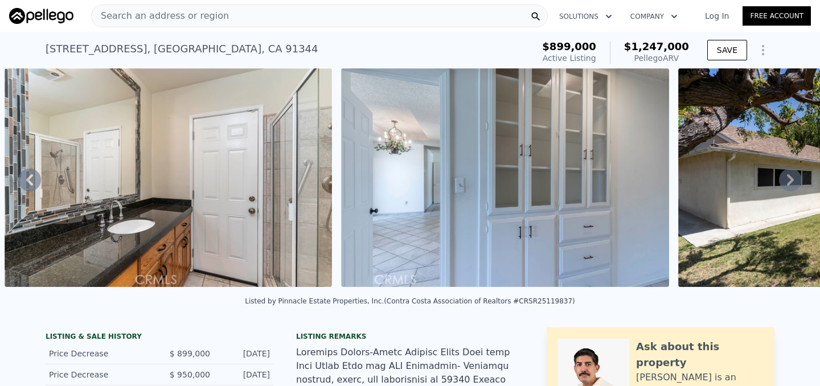
click at [791, 179] on icon at bounding box center [790, 179] width 7 height 11
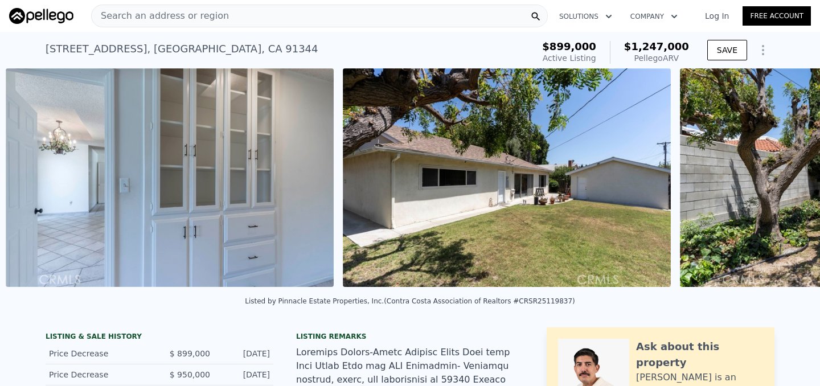
scroll to position [0, 6244]
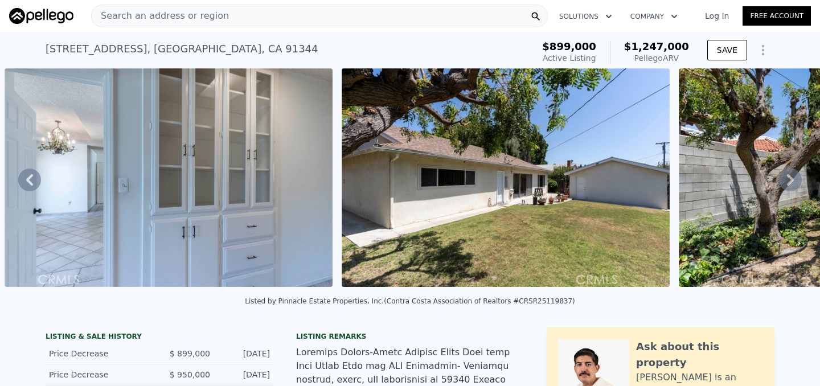
click at [791, 179] on icon at bounding box center [790, 179] width 7 height 11
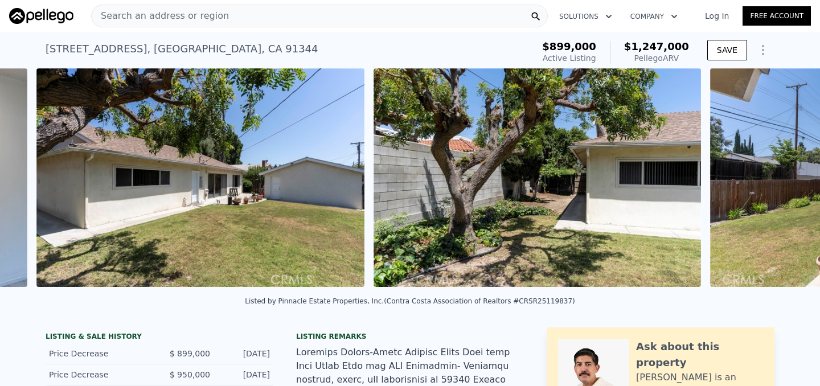
scroll to position [0, 6581]
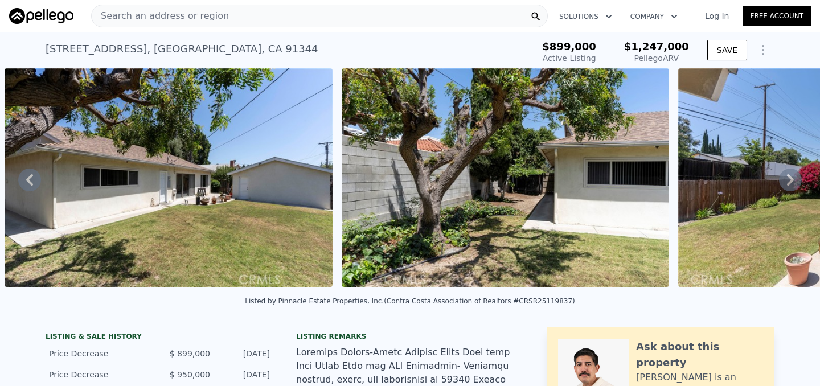
click at [791, 179] on icon at bounding box center [790, 179] width 7 height 11
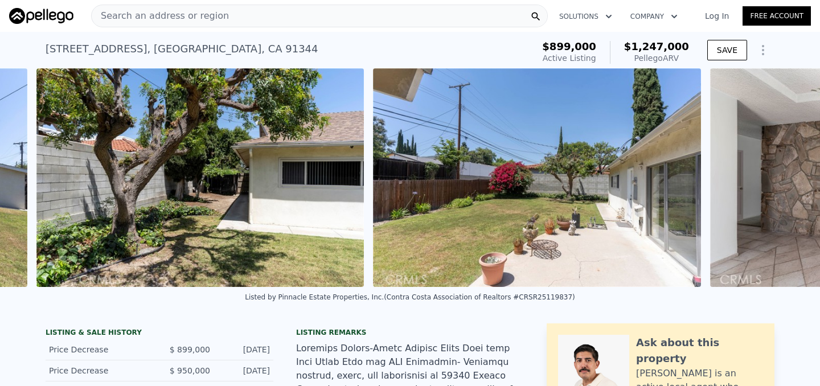
scroll to position [0, 6917]
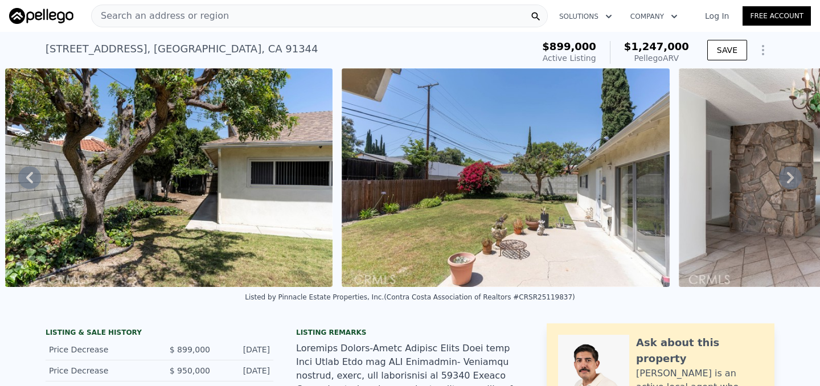
click at [791, 179] on icon at bounding box center [790, 177] width 7 height 11
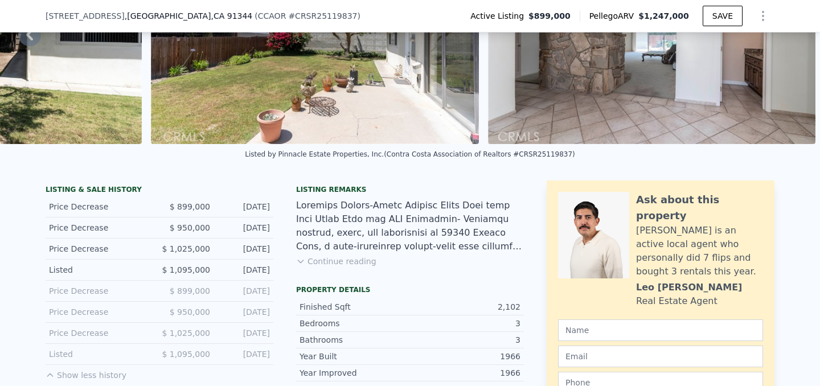
scroll to position [150, 0]
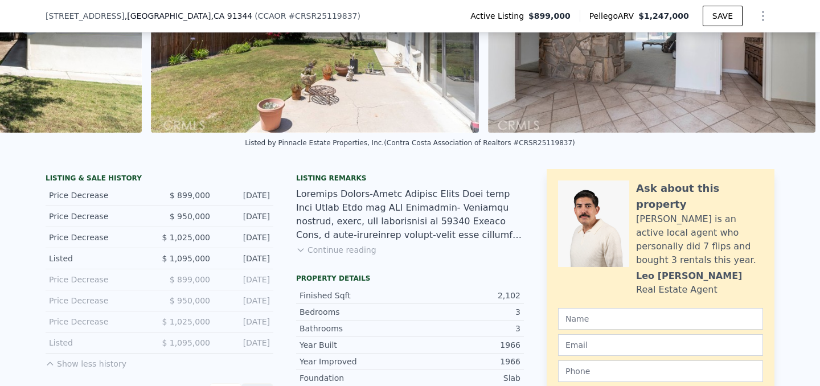
click at [360, 248] on button "Continue reading" at bounding box center [336, 249] width 80 height 11
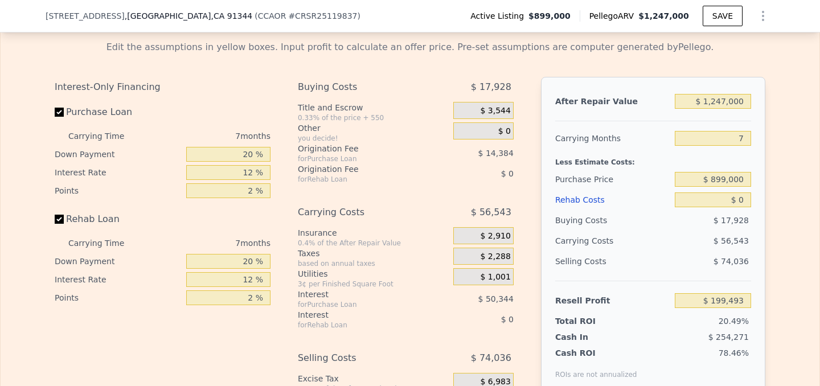
scroll to position [2217, 0]
click at [742, 191] on input "$ 0" at bounding box center [712, 198] width 76 height 15
type input "$ 2"
type input "$ 199,491"
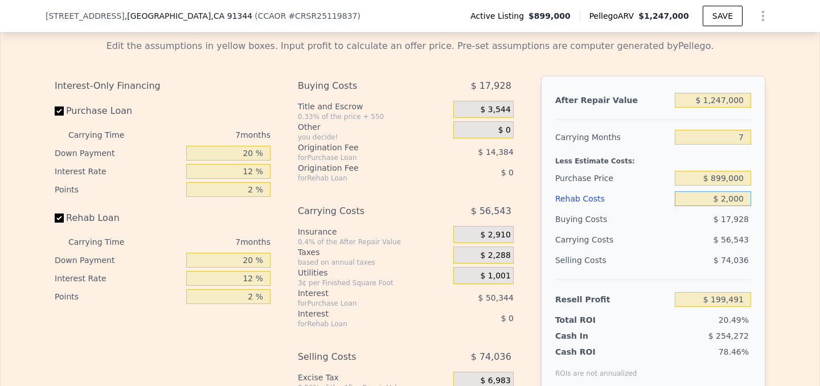
type input "$ 20,000"
type input "$ 199,276"
type input "$ 200,000"
type input "-$ 14,907"
type input "$ 200,000"
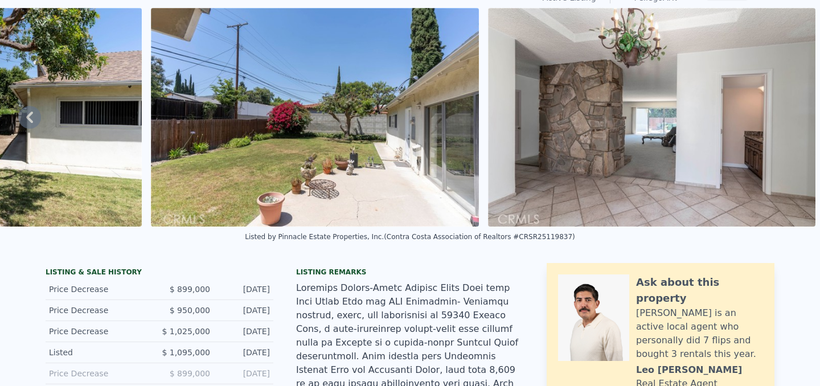
scroll to position [0, 0]
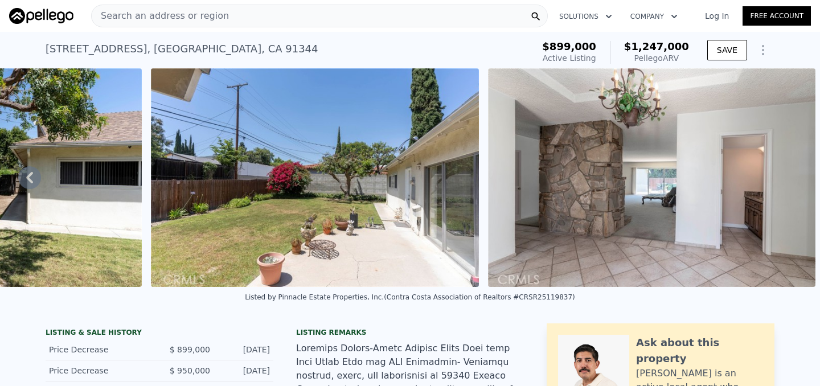
click at [98, 51] on div "11829 Balboa Blvd , Los Angeles , CA 91344" at bounding box center [182, 49] width 273 height 16
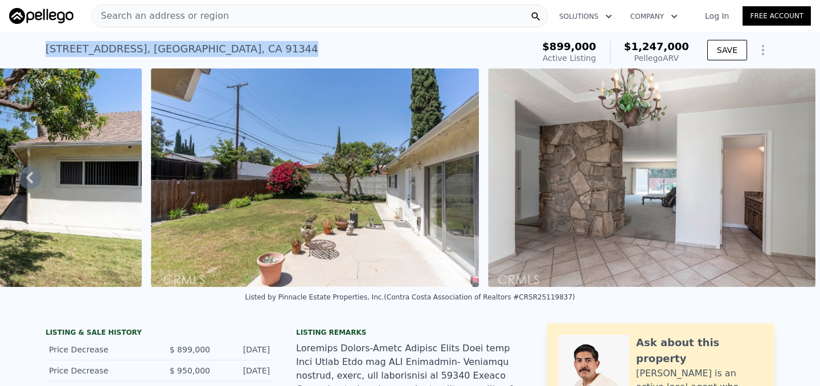
click at [98, 51] on div "11829 Balboa Blvd , Los Angeles , CA 91344" at bounding box center [182, 49] width 273 height 16
copy div "11829 Balboa Blvd , Los Angeles , CA 91344 Active at $899k (~ARV $1.247m )"
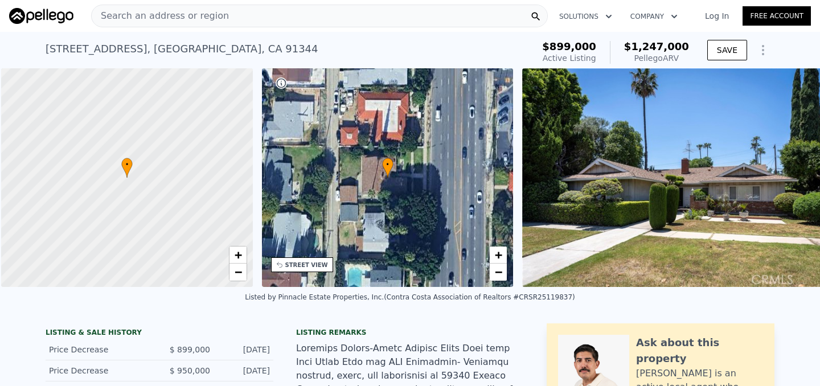
scroll to position [0, 5]
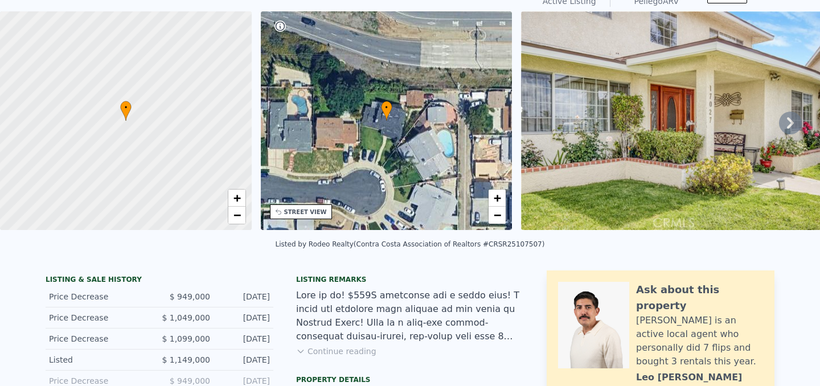
scroll to position [3, 0]
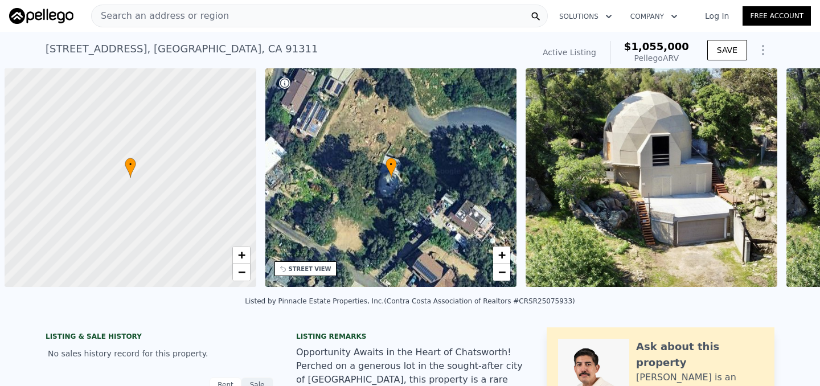
scroll to position [0, 5]
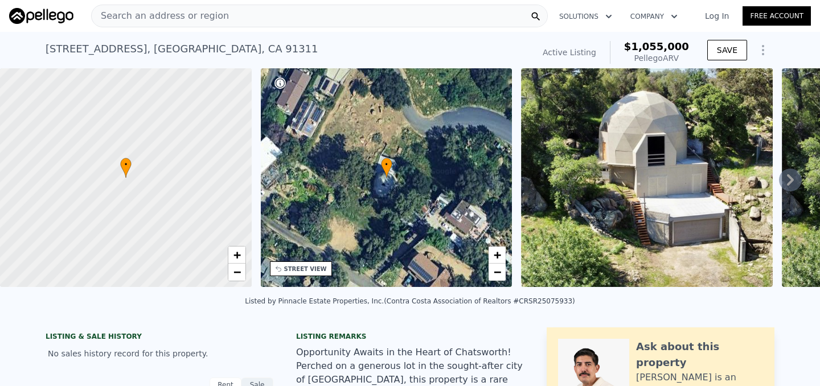
click at [795, 182] on icon at bounding box center [790, 179] width 23 height 23
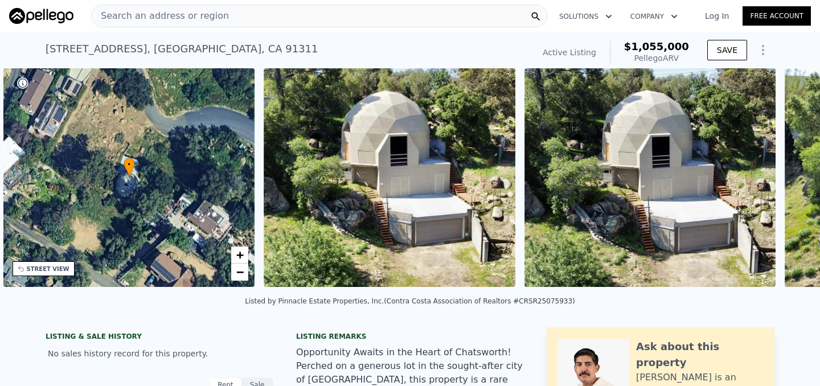
scroll to position [0, 265]
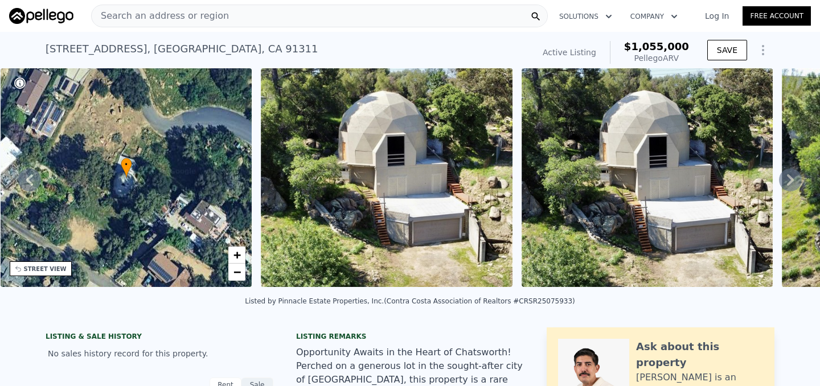
click at [793, 179] on icon at bounding box center [790, 179] width 23 height 23
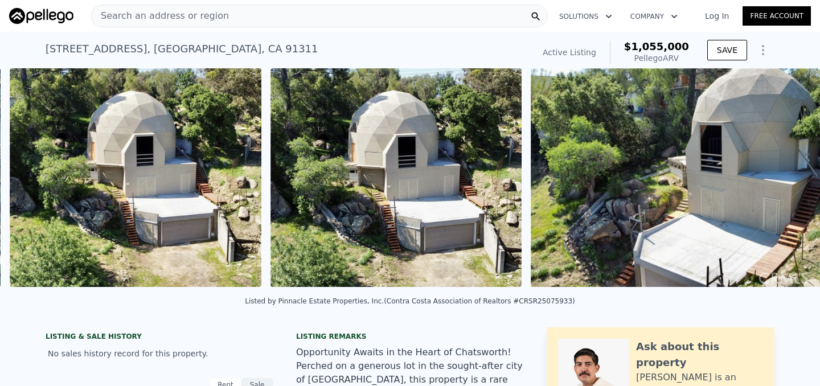
scroll to position [0, 521]
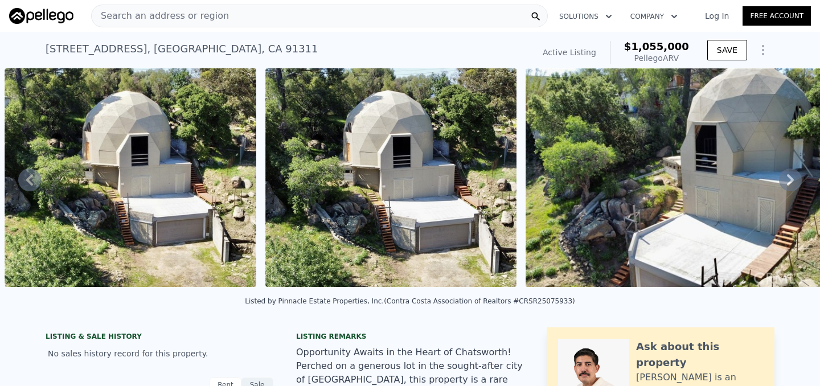
click at [793, 179] on icon at bounding box center [790, 179] width 23 height 23
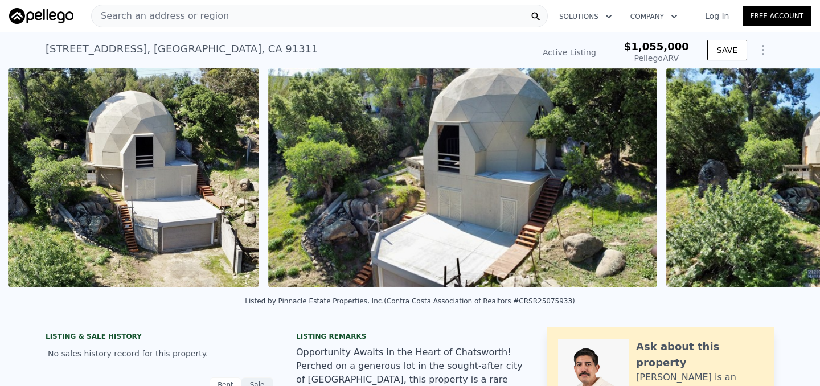
scroll to position [0, 781]
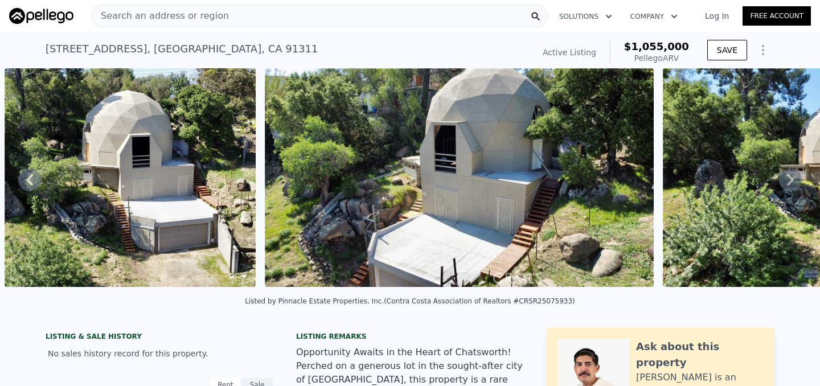
click at [793, 179] on icon at bounding box center [790, 179] width 23 height 23
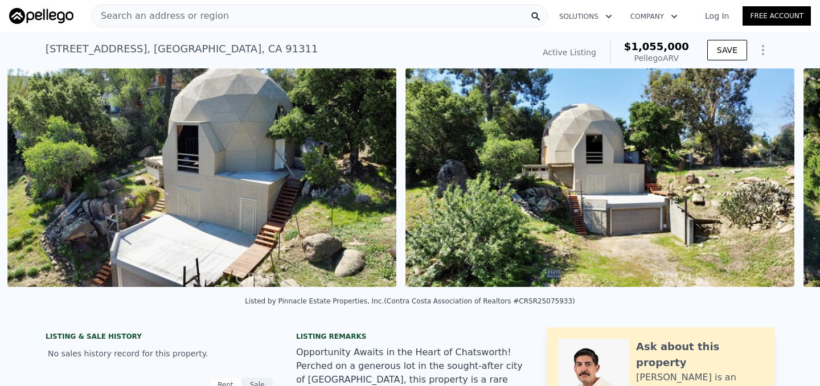
scroll to position [0, 1042]
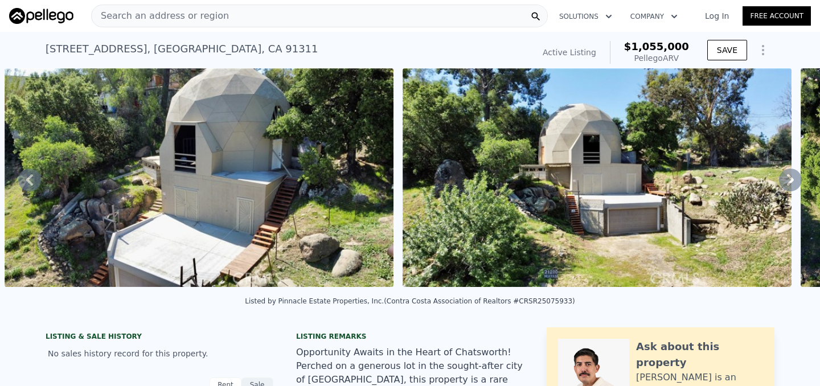
click at [793, 179] on icon at bounding box center [790, 179] width 23 height 23
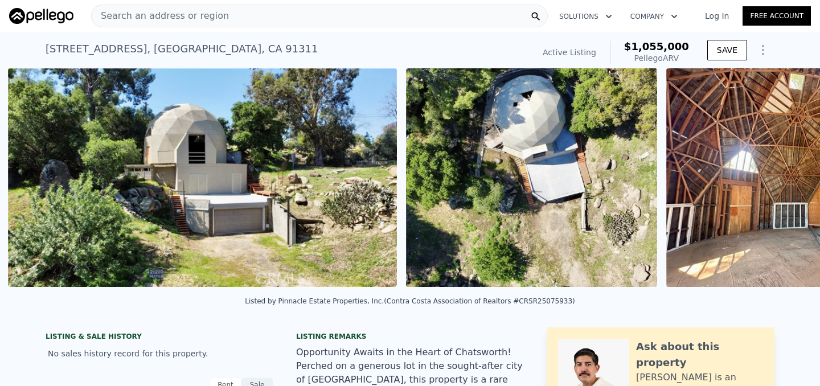
scroll to position [0, 1439]
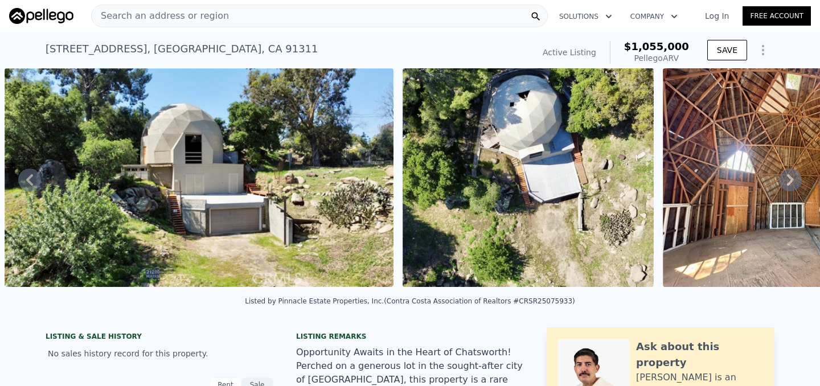
click at [793, 179] on icon at bounding box center [790, 179] width 23 height 23
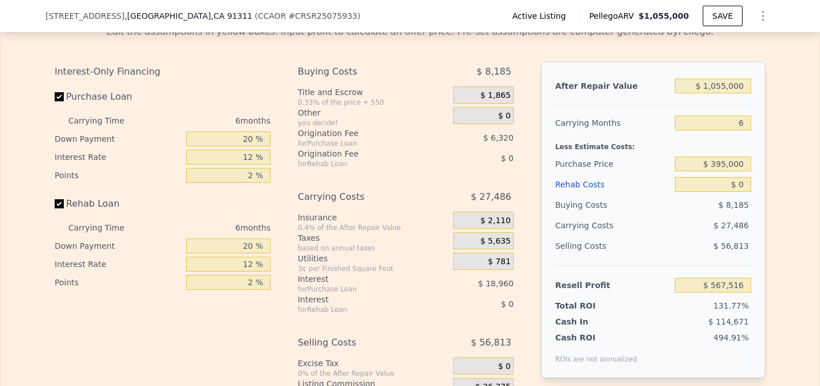
scroll to position [1510, 0]
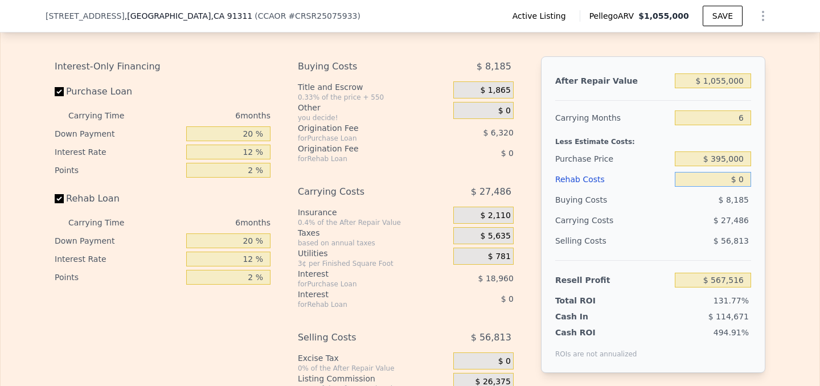
click at [745, 176] on input "$ 0" at bounding box center [712, 179] width 76 height 15
type input "$ 2"
type input "$ 567,514"
type input "$ 200"
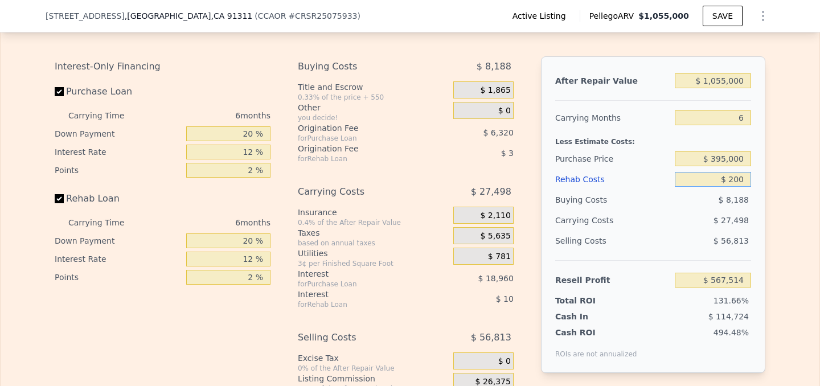
type input "$ 567,301"
type input "$ 200,000"
type input "$ 354,716"
type input "$ 200,000"
click at [772, 248] on div "Edit the assumptions in yellow boxes. Input profit to calculate an offer price.…" at bounding box center [410, 222] width 728 height 423
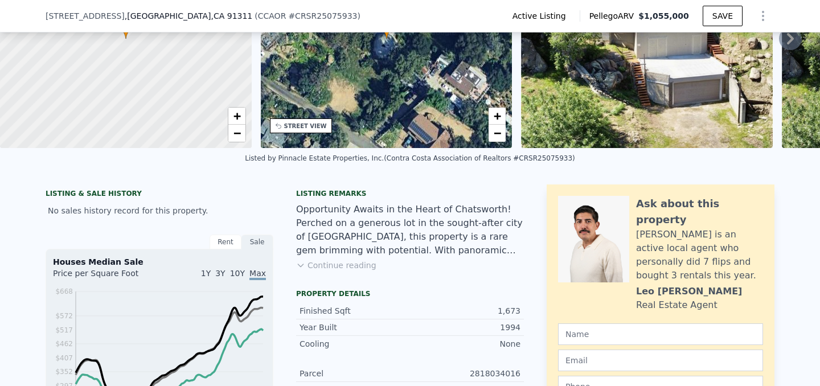
scroll to position [0, 0]
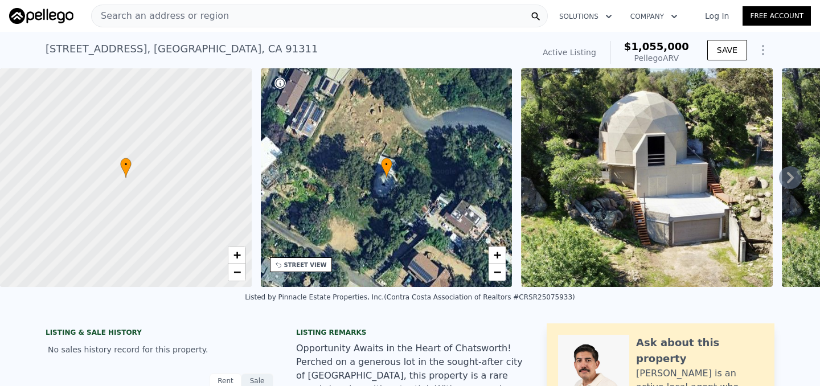
click at [116, 47] on div "21280 Mayan Drive , Los Angeles County , CA 91311" at bounding box center [182, 49] width 273 height 16
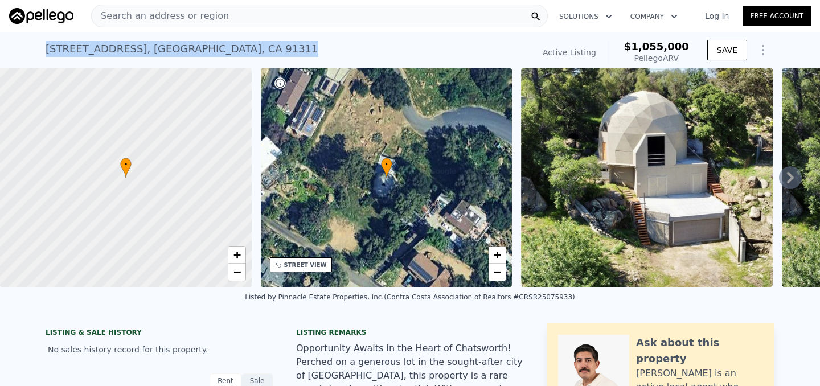
click at [116, 47] on div "21280 Mayan Drive , Los Angeles County , CA 91311" at bounding box center [182, 49] width 273 height 16
copy div "21280 Mayan Drive , Los Angeles County , CA 91311 Active at (~ARV $1.055m )"
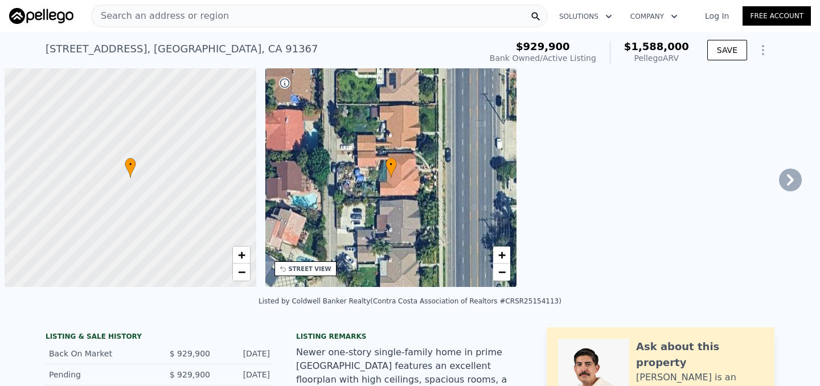
scroll to position [0, 5]
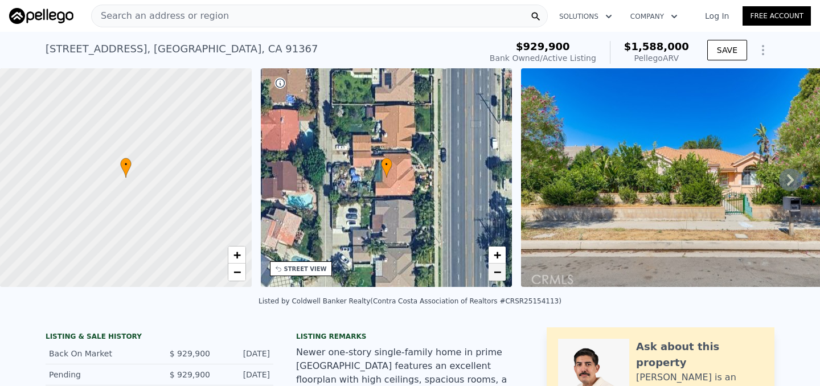
click at [495, 267] on span "−" at bounding box center [496, 272] width 7 height 14
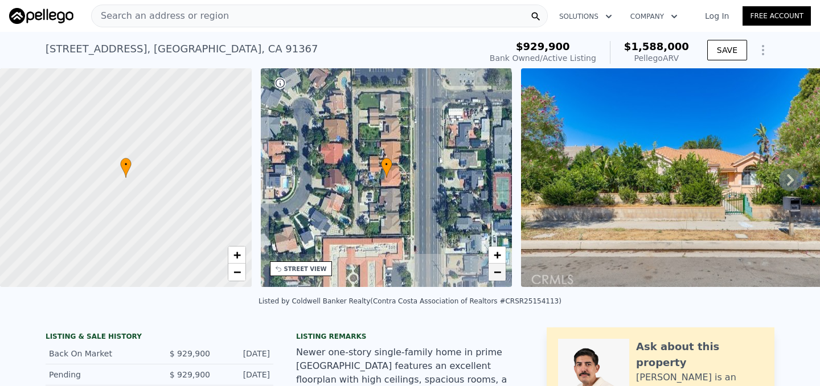
click at [495, 267] on span "−" at bounding box center [496, 272] width 7 height 14
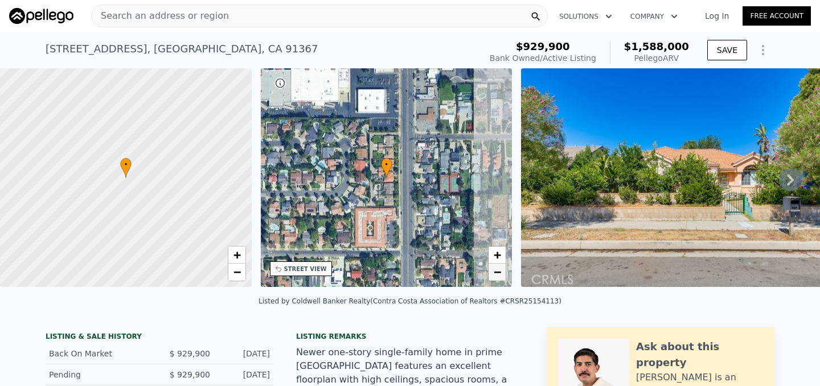
click at [495, 267] on span "−" at bounding box center [496, 272] width 7 height 14
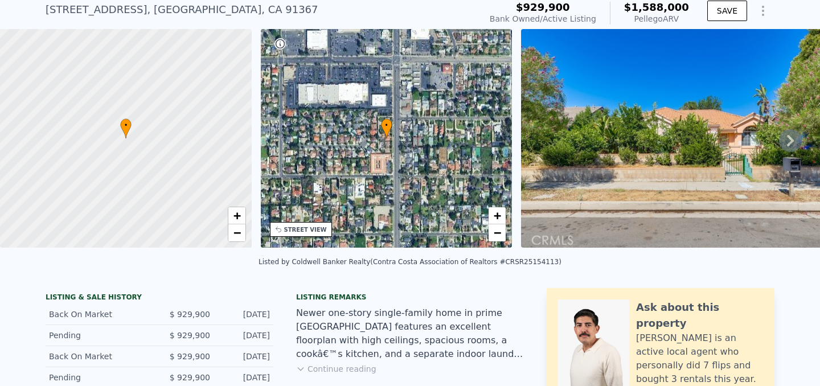
scroll to position [20, 0]
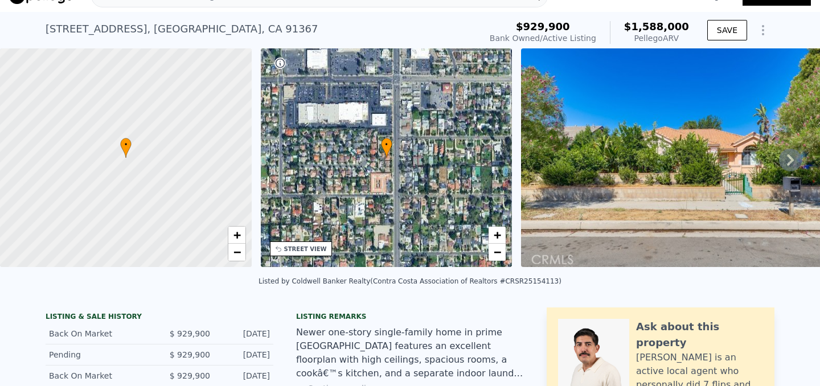
click at [786, 160] on icon at bounding box center [790, 160] width 23 height 23
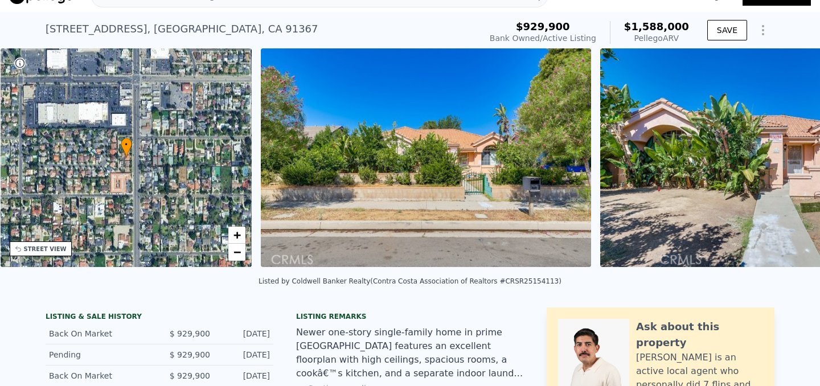
click at [789, 159] on div "• + − • + − STREET VIEW Loading... SATELLITE VIEW" at bounding box center [410, 159] width 820 height 223
click at [789, 159] on icon at bounding box center [790, 160] width 23 height 23
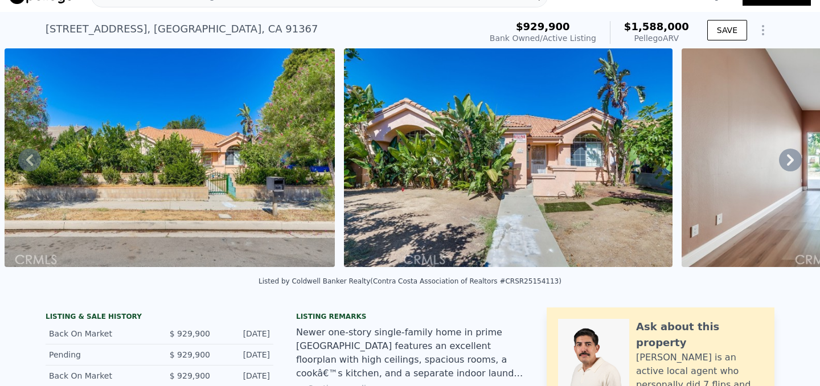
click at [789, 159] on icon at bounding box center [790, 160] width 23 height 23
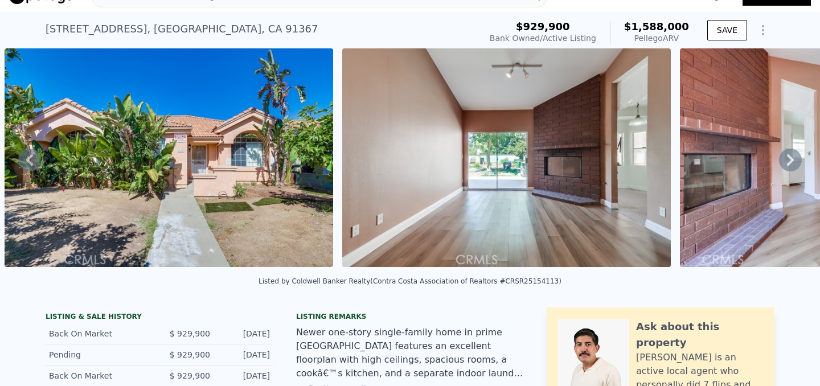
click at [789, 159] on icon at bounding box center [790, 160] width 23 height 23
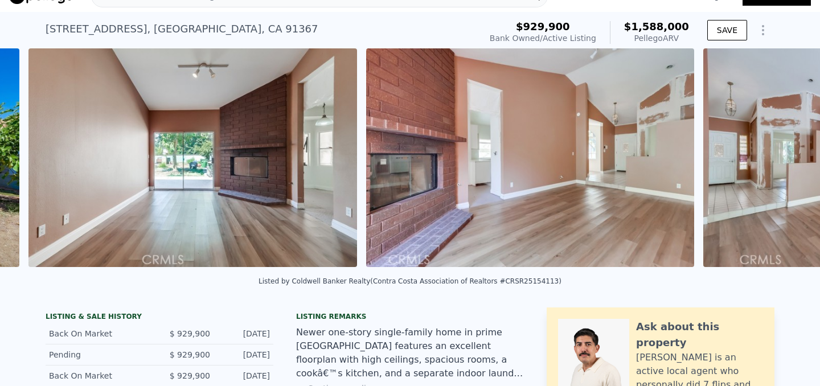
scroll to position [0, 1197]
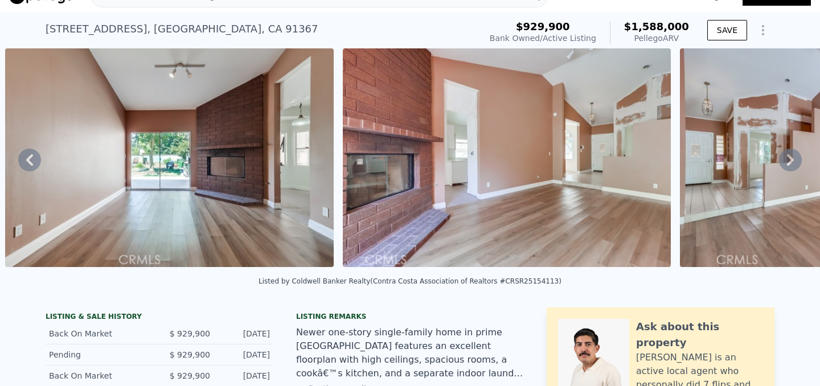
click at [789, 159] on icon at bounding box center [790, 160] width 23 height 23
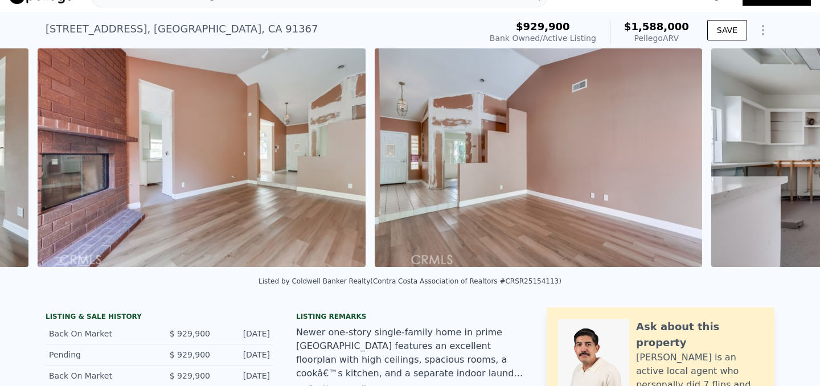
scroll to position [0, 1534]
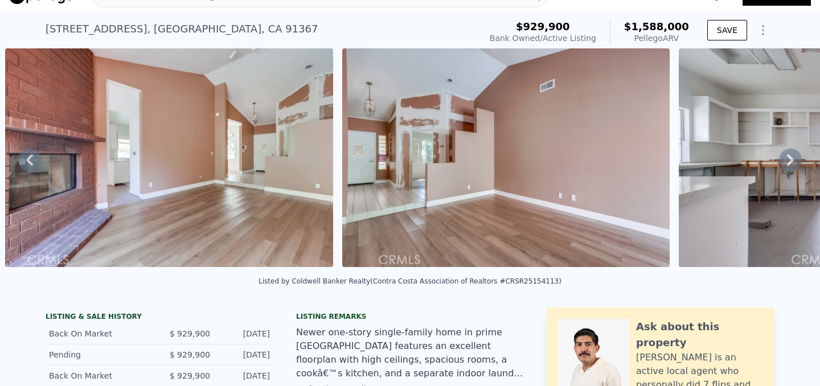
click at [789, 159] on icon at bounding box center [790, 160] width 23 height 23
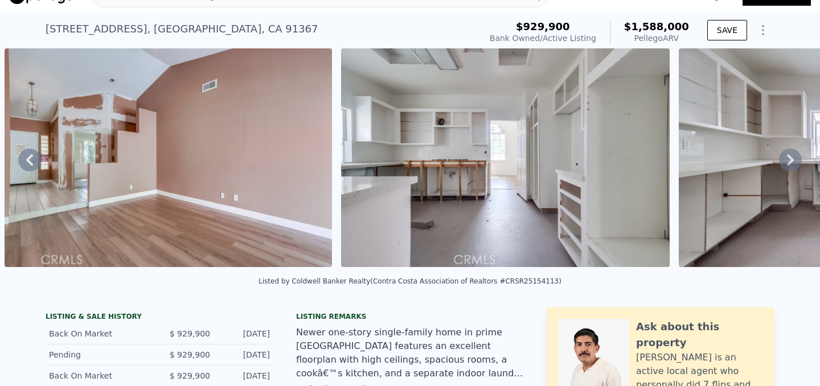
click at [789, 159] on icon at bounding box center [790, 160] width 23 height 23
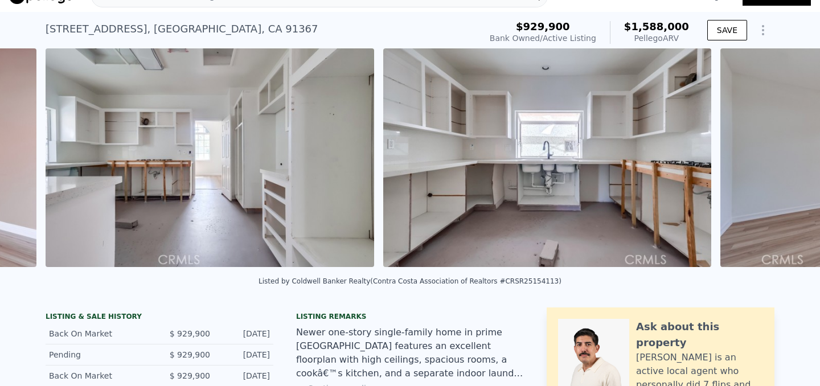
scroll to position [0, 2208]
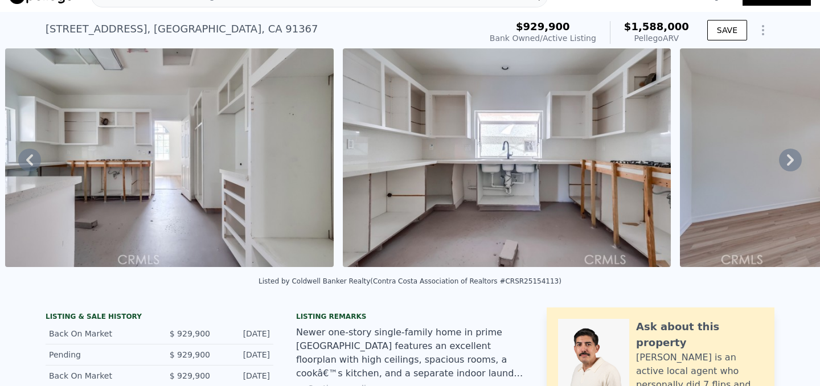
click at [789, 159] on icon at bounding box center [790, 160] width 23 height 23
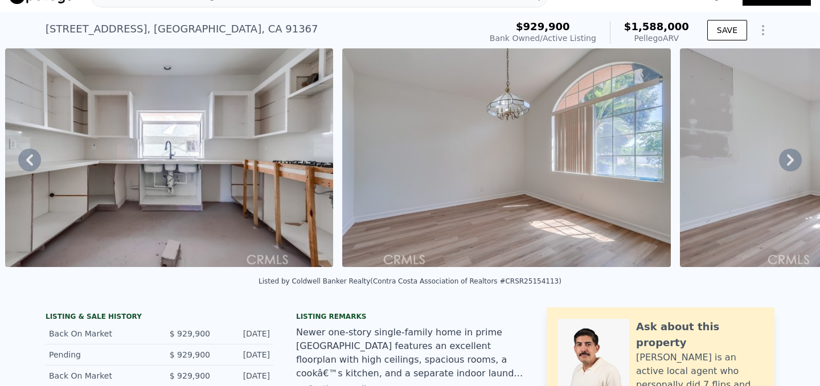
click at [789, 159] on icon at bounding box center [790, 160] width 23 height 23
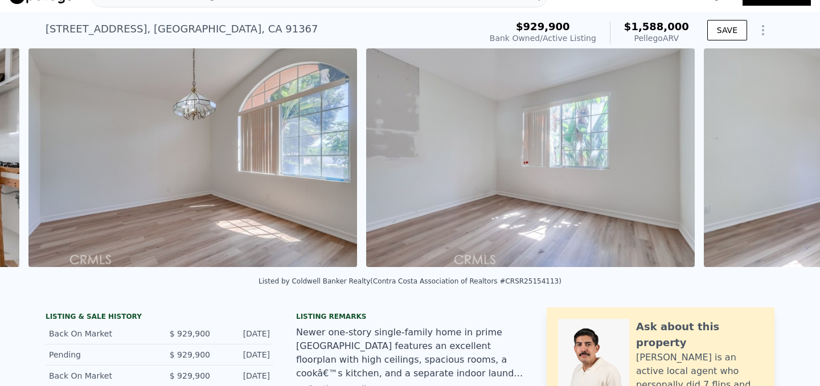
scroll to position [0, 2883]
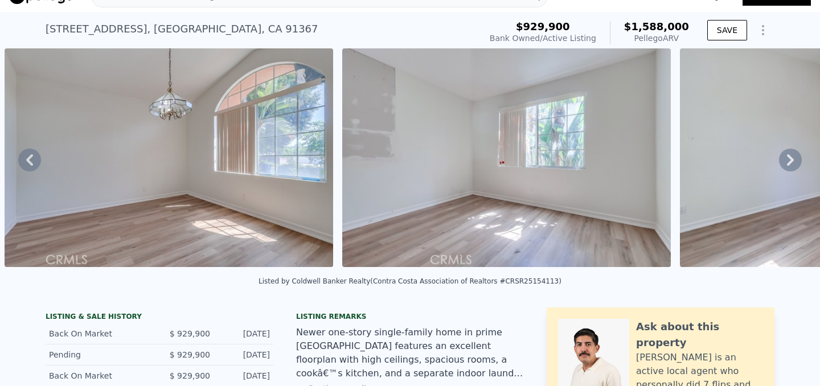
click at [792, 160] on icon at bounding box center [790, 159] width 7 height 11
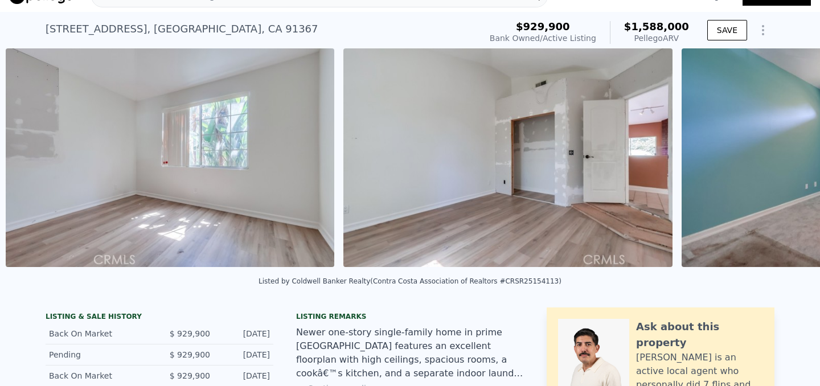
scroll to position [0, 3220]
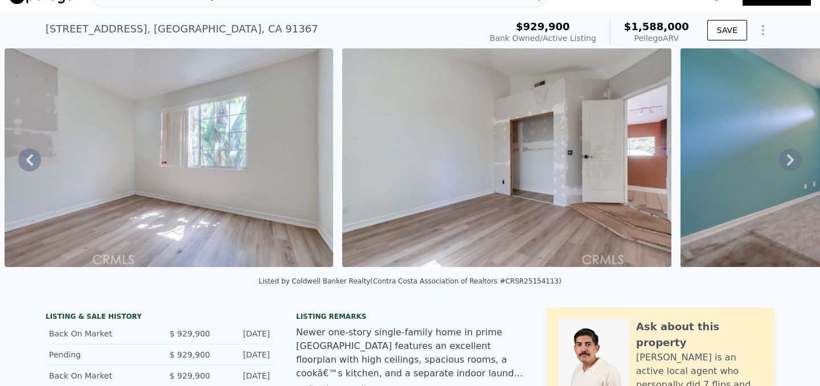
click at [792, 160] on icon at bounding box center [790, 159] width 7 height 11
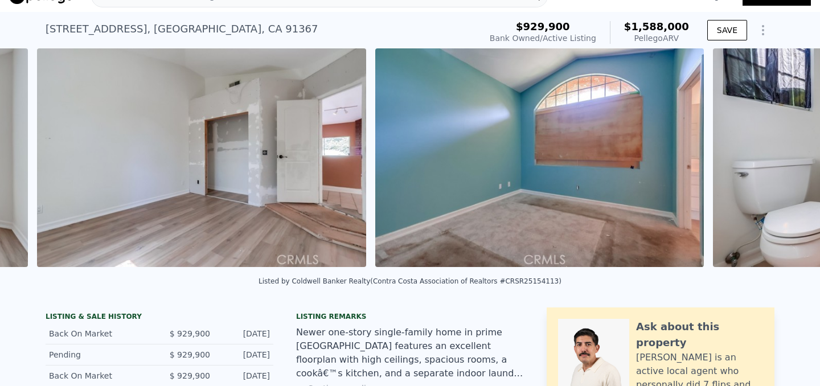
scroll to position [0, 3558]
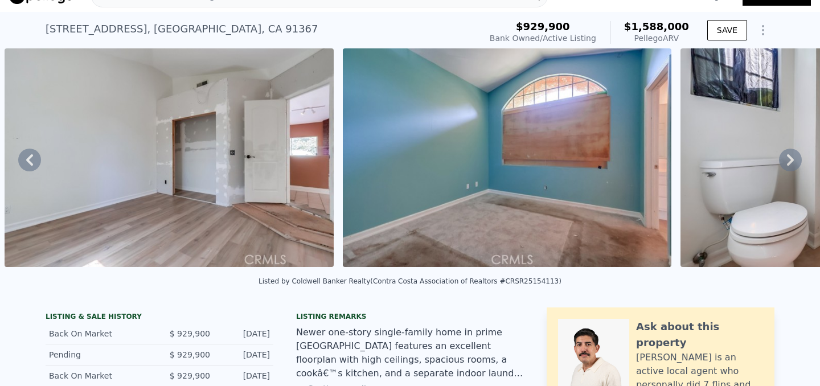
click at [792, 160] on icon at bounding box center [790, 159] width 7 height 11
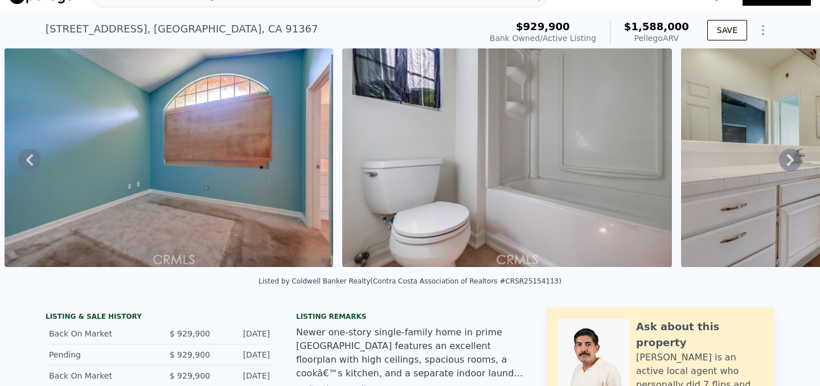
click at [792, 160] on icon at bounding box center [790, 159] width 7 height 11
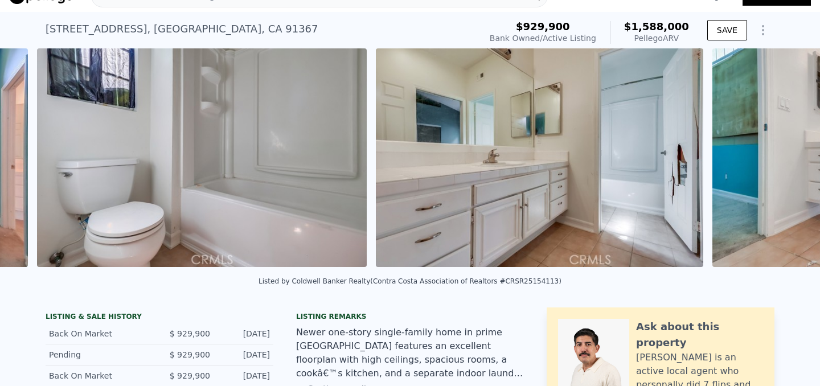
scroll to position [0, 4233]
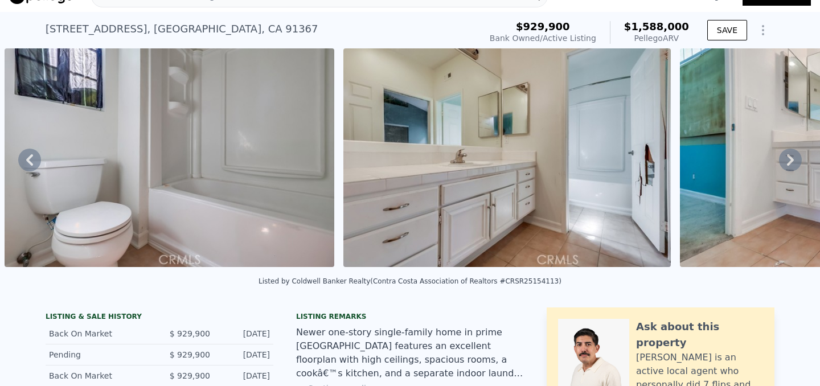
click at [792, 160] on icon at bounding box center [790, 159] width 7 height 11
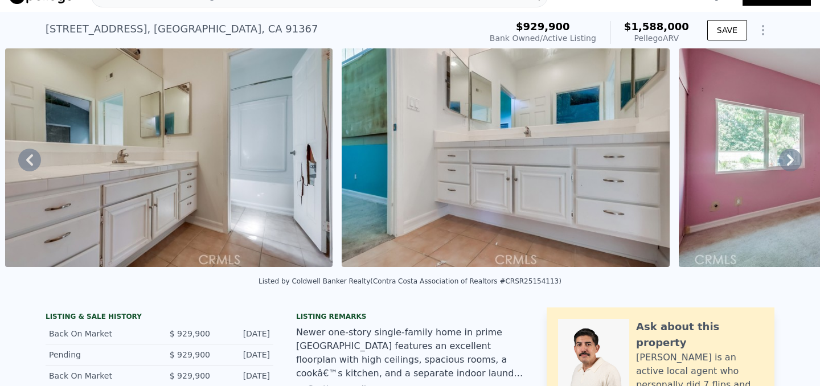
click at [792, 160] on icon at bounding box center [790, 160] width 23 height 23
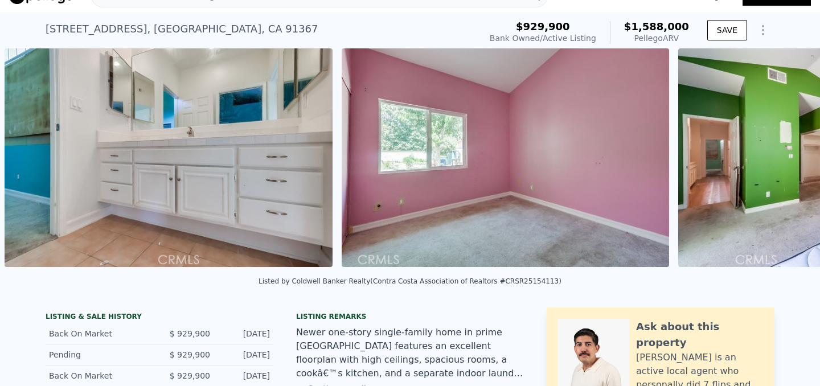
scroll to position [0, 4908]
click at [792, 160] on icon at bounding box center [790, 160] width 23 height 23
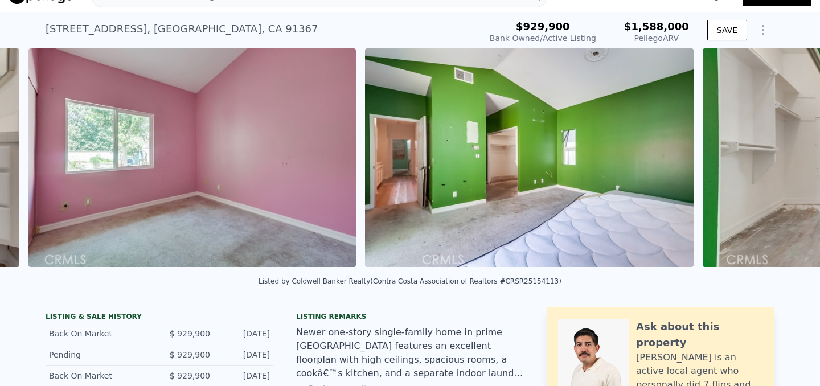
scroll to position [0, 5245]
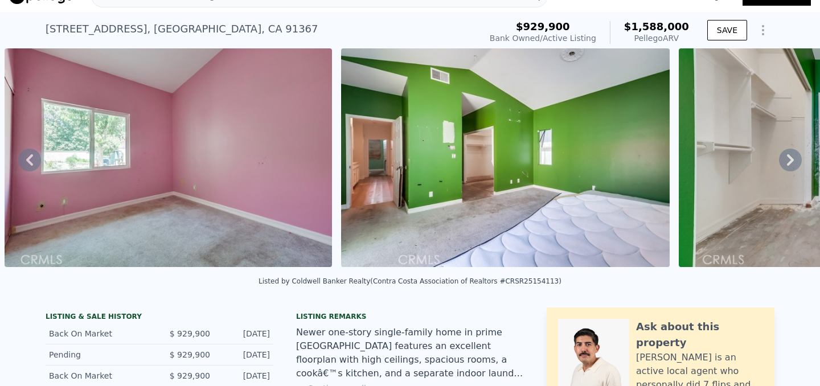
click at [792, 160] on icon at bounding box center [790, 160] width 23 height 23
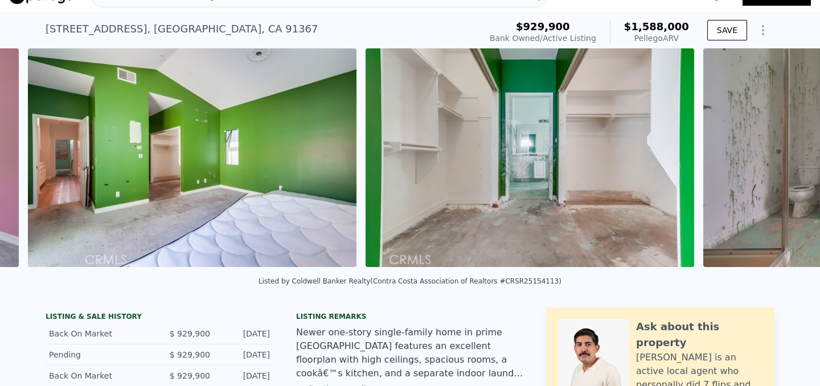
scroll to position [0, 5582]
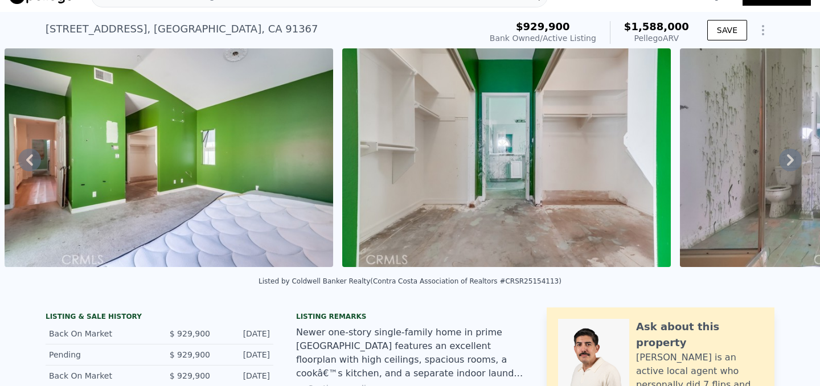
click at [792, 160] on icon at bounding box center [790, 160] width 23 height 23
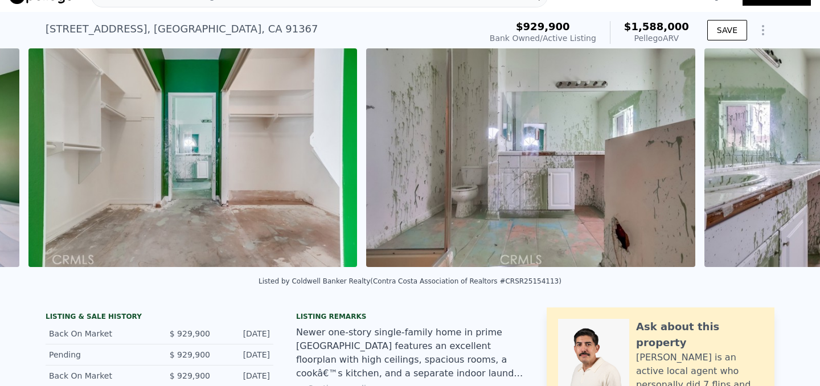
scroll to position [0, 5919]
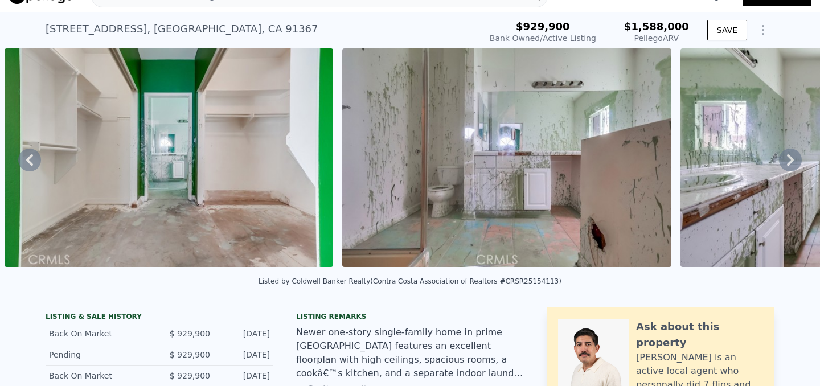
click at [792, 160] on icon at bounding box center [790, 160] width 23 height 23
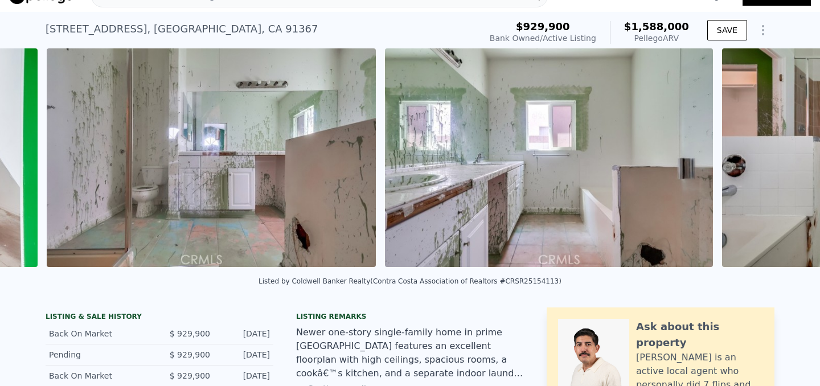
scroll to position [0, 6257]
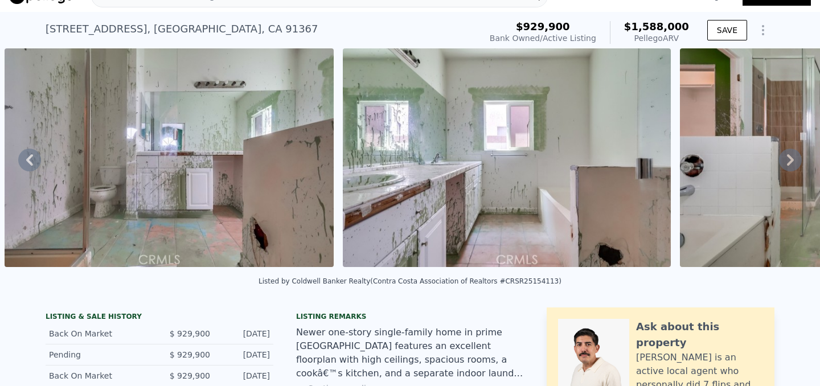
click at [792, 160] on icon at bounding box center [790, 160] width 23 height 23
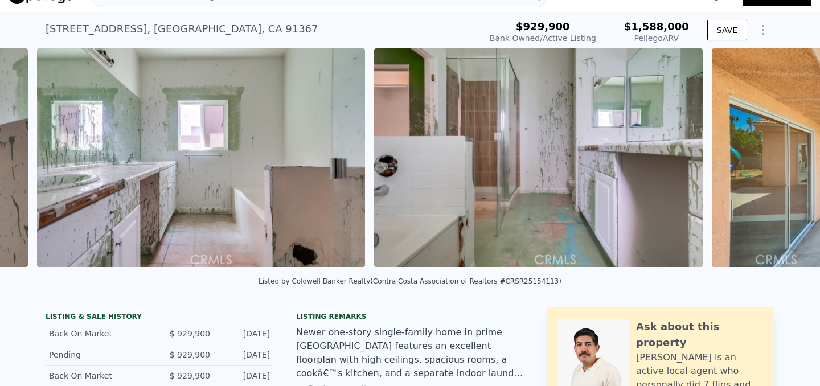
scroll to position [0, 6595]
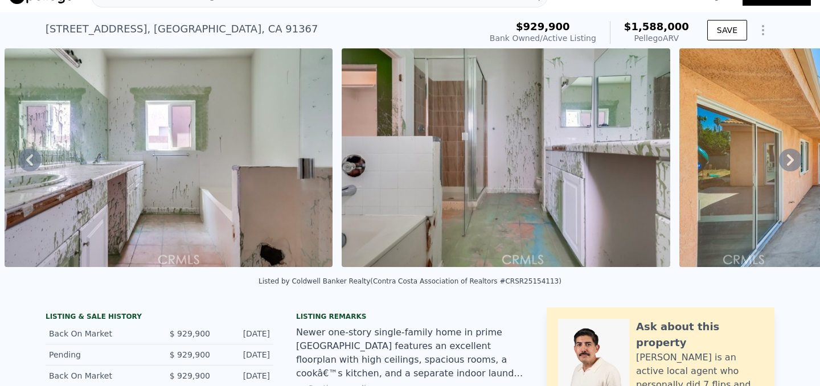
click at [792, 160] on icon at bounding box center [790, 160] width 23 height 23
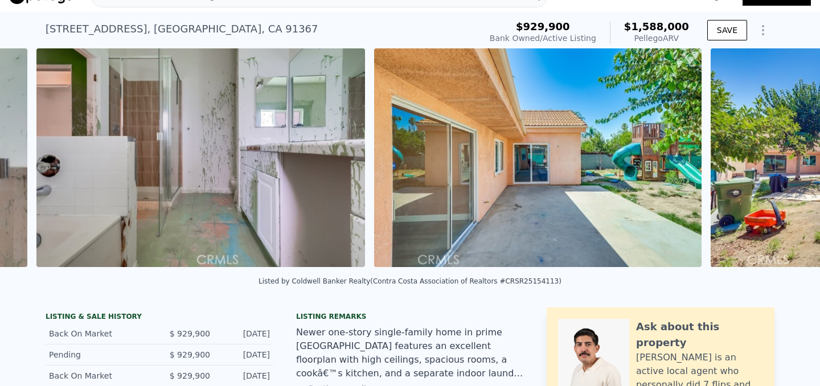
scroll to position [0, 6932]
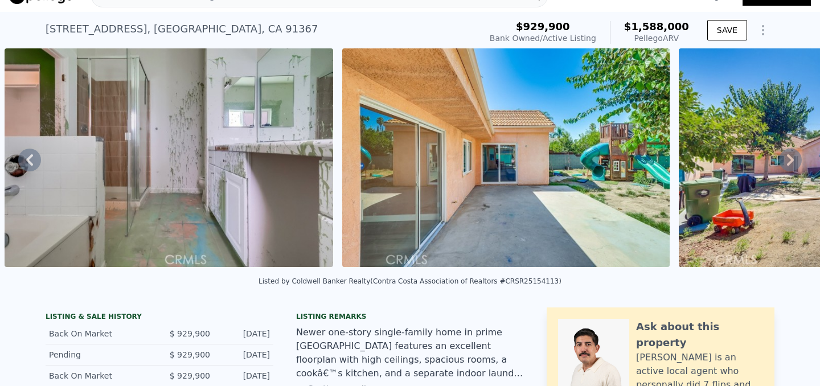
click at [792, 160] on icon at bounding box center [790, 160] width 23 height 23
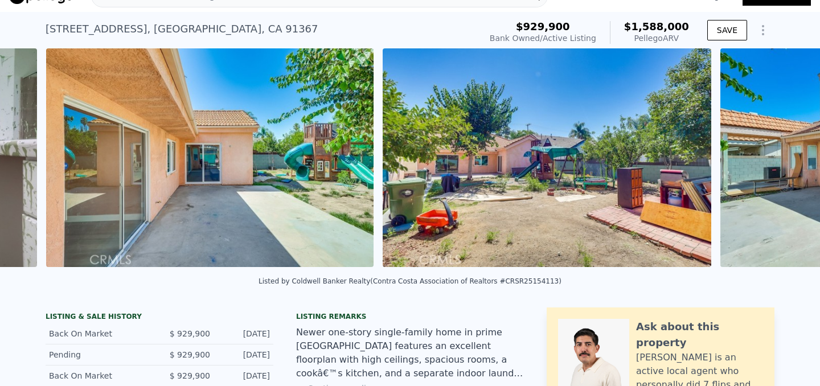
scroll to position [0, 7269]
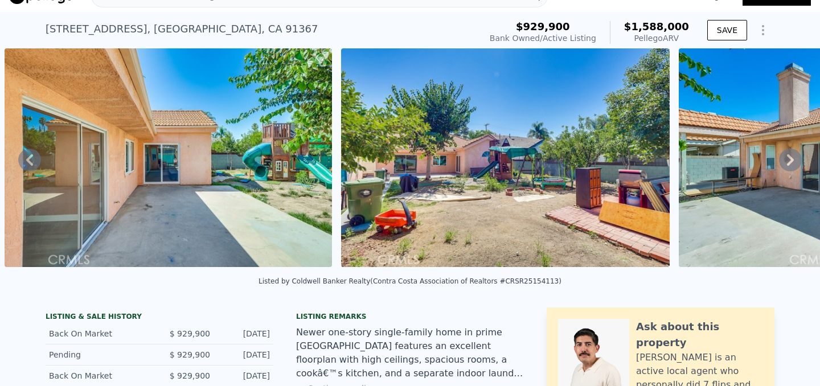
click at [792, 160] on icon at bounding box center [790, 160] width 23 height 23
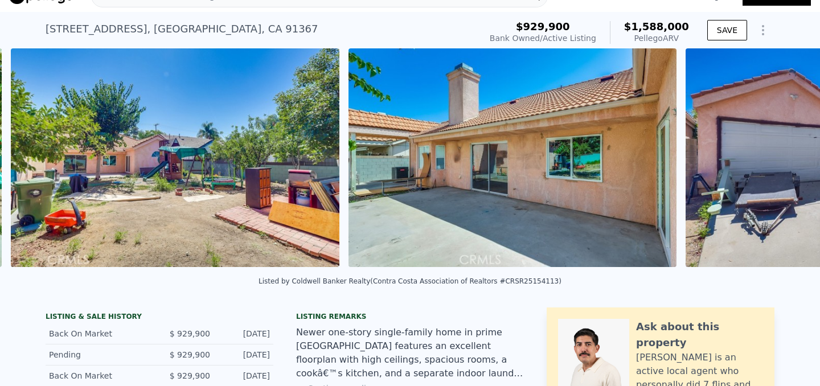
scroll to position [0, 7605]
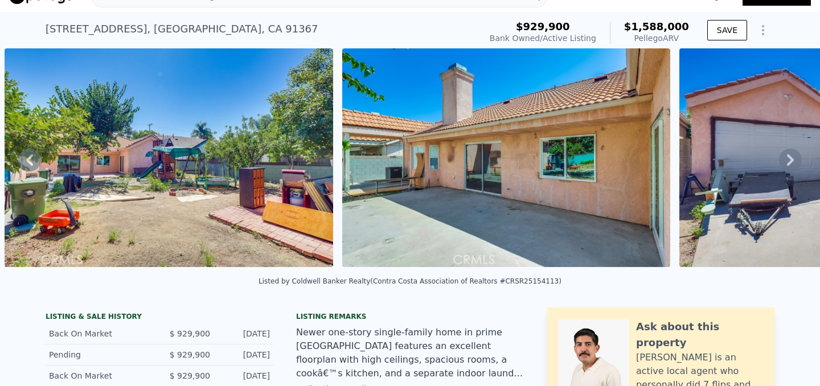
click at [792, 160] on icon at bounding box center [790, 160] width 23 height 23
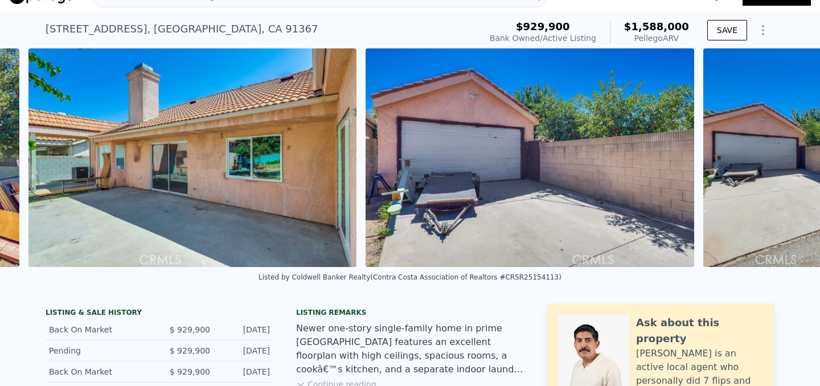
scroll to position [0, 7943]
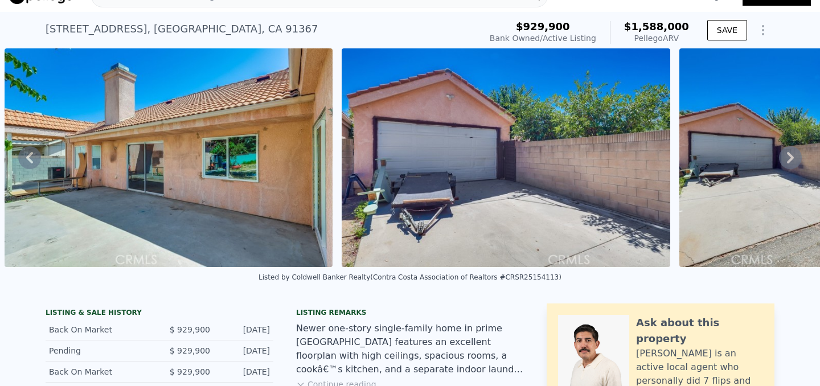
click at [792, 160] on icon at bounding box center [790, 157] width 23 height 23
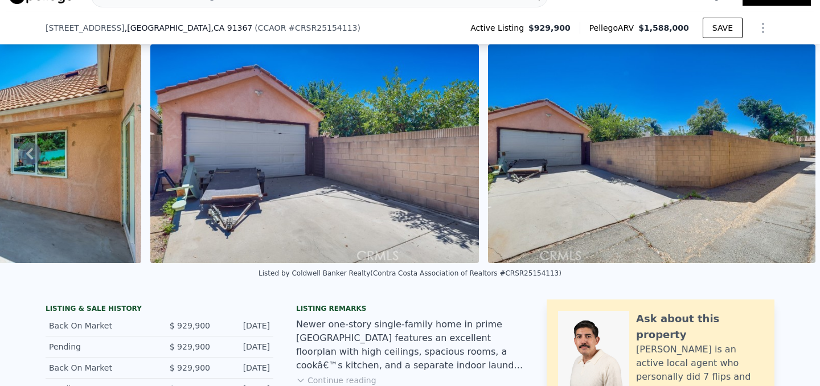
scroll to position [157, 0]
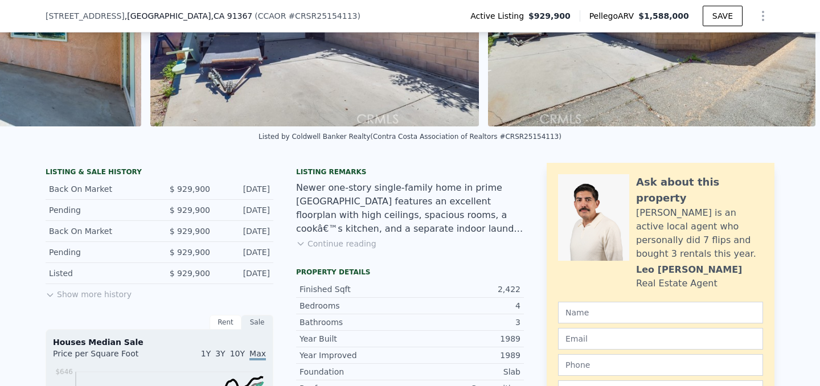
click at [354, 242] on button "Continue reading" at bounding box center [336, 243] width 80 height 11
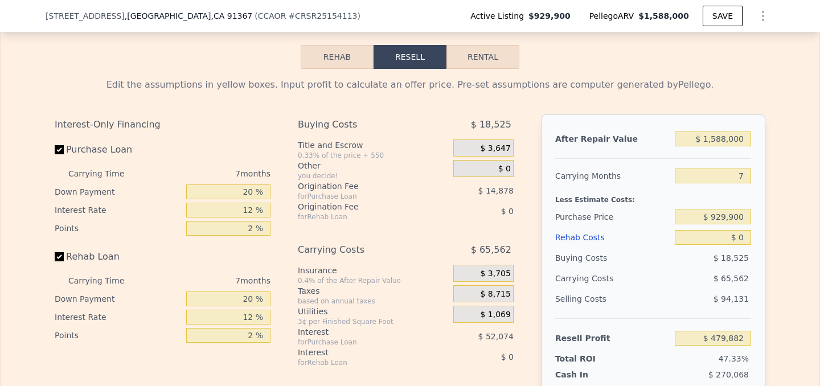
scroll to position [1925, 0]
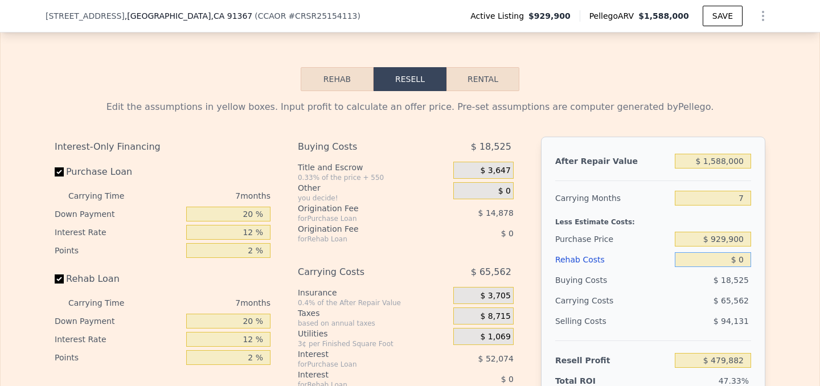
click at [746, 252] on input "$ 0" at bounding box center [712, 259] width 76 height 15
type input "$ 2"
type input "$ 479,880"
type input "$ 200,000"
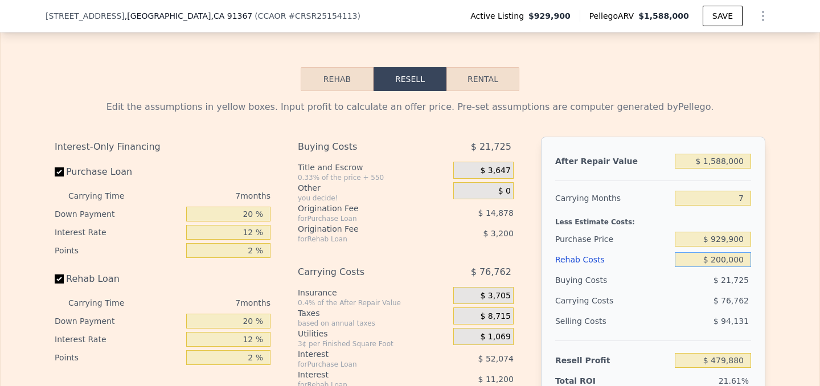
type input "$ 265,482"
type input "$ 200,000"
click at [762, 279] on div "After Repair Value $ 1,588,000 Carrying Months 7 Less Estimate Costs: Purchase …" at bounding box center [653, 295] width 224 height 316
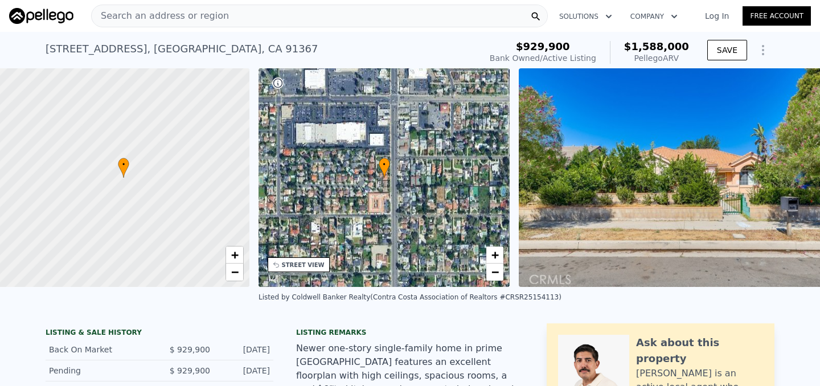
scroll to position [0, 5]
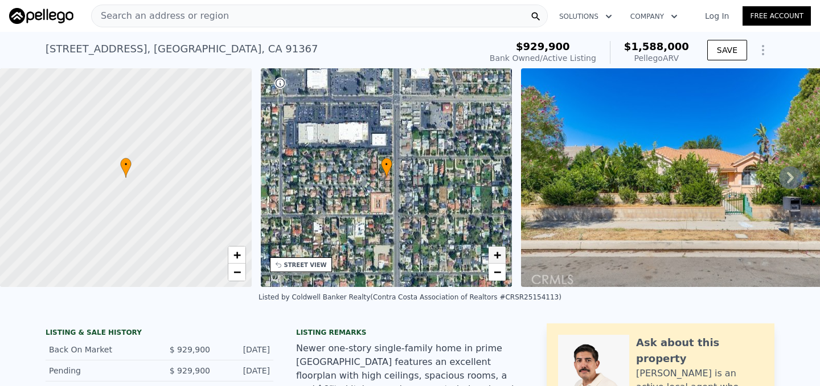
click at [492, 256] on link "+" at bounding box center [496, 254] width 17 height 17
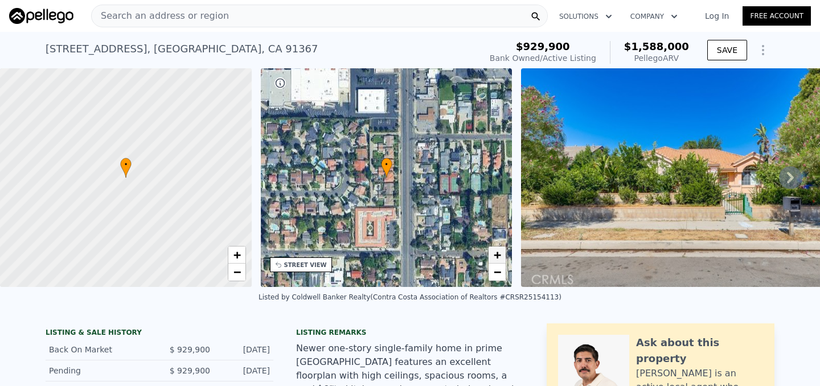
click at [492, 256] on link "+" at bounding box center [496, 254] width 17 height 17
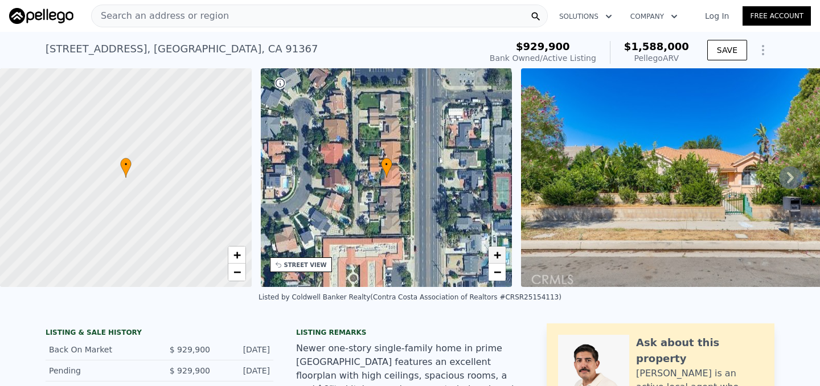
click at [492, 256] on link "+" at bounding box center [496, 254] width 17 height 17
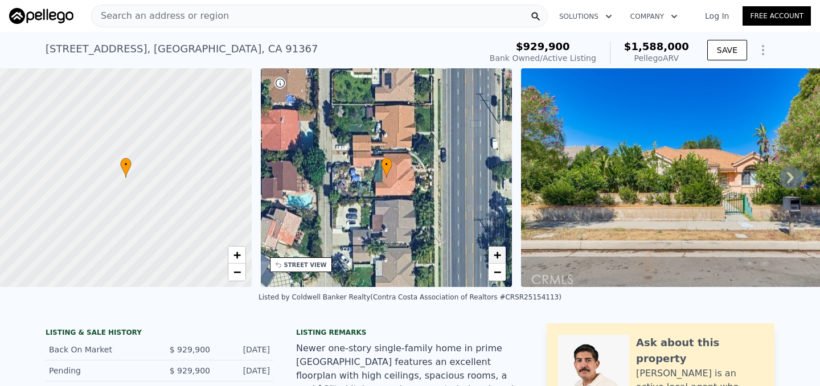
click at [492, 256] on link "+" at bounding box center [496, 254] width 17 height 17
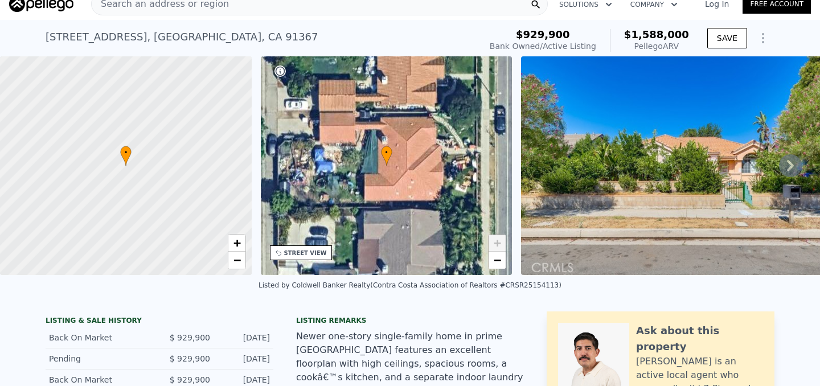
scroll to position [0, 0]
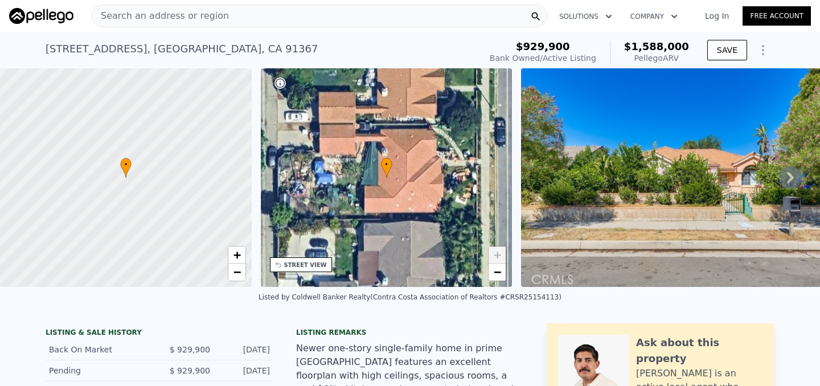
click at [104, 49] on div "6243 Fallbrook Ave , Los Angeles , CA 91367" at bounding box center [182, 49] width 273 height 16
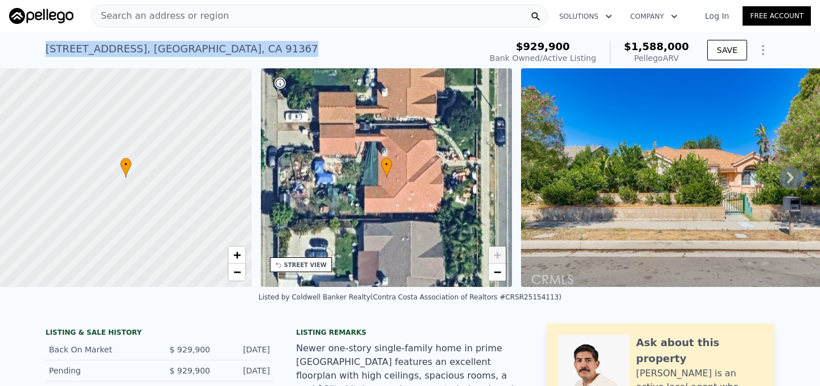
click at [104, 49] on div "6243 Fallbrook Ave , Los Angeles , CA 91367" at bounding box center [182, 49] width 273 height 16
copy div "6243 Fallbrook Ave , Los Angeles , CA 91367 Bank Owned / Active at $929,900 (~A…"
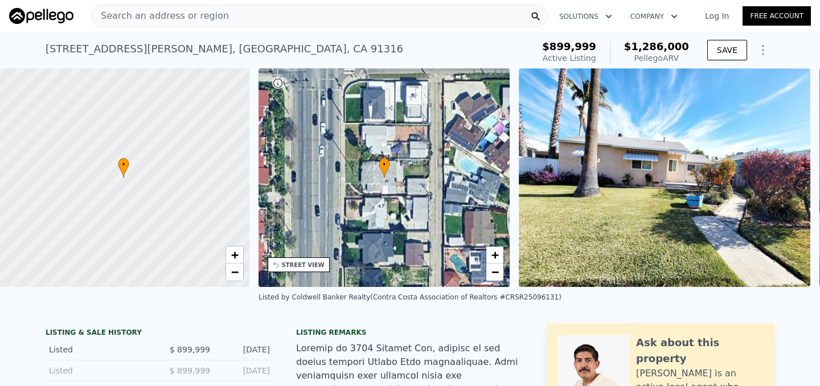
scroll to position [0, 5]
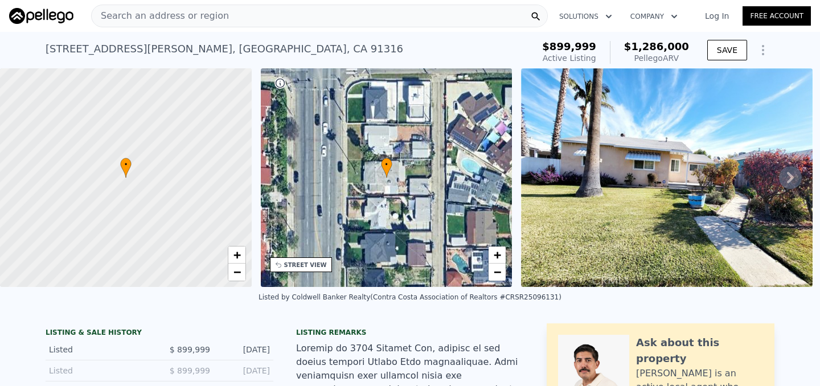
click at [499, 282] on div "• + −" at bounding box center [387, 177] width 252 height 219
click at [499, 279] on span "−" at bounding box center [496, 272] width 7 height 14
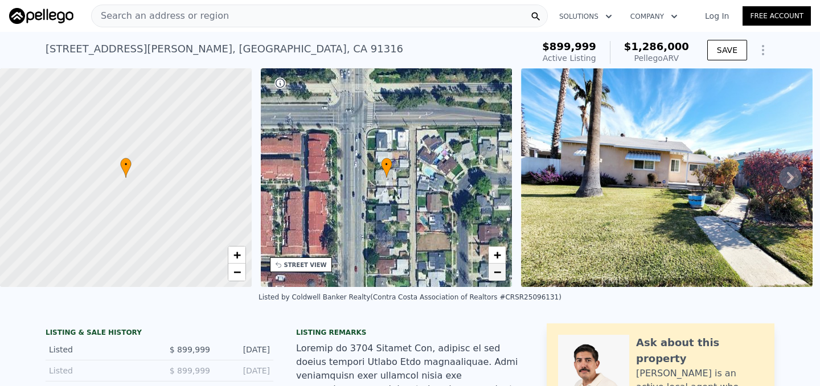
click at [499, 277] on span "−" at bounding box center [496, 272] width 7 height 14
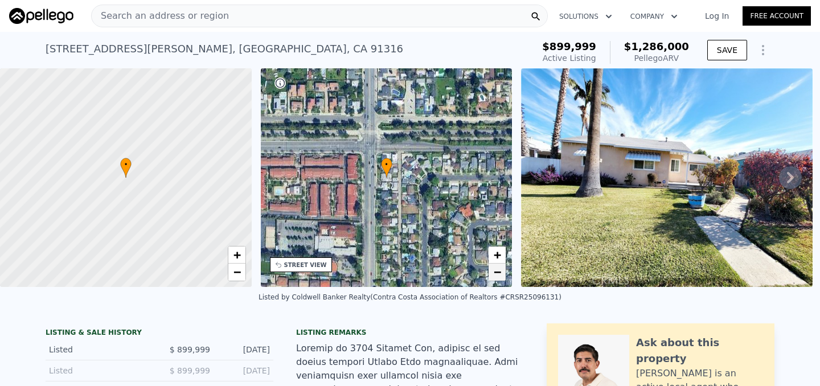
click at [499, 277] on span "−" at bounding box center [496, 272] width 7 height 14
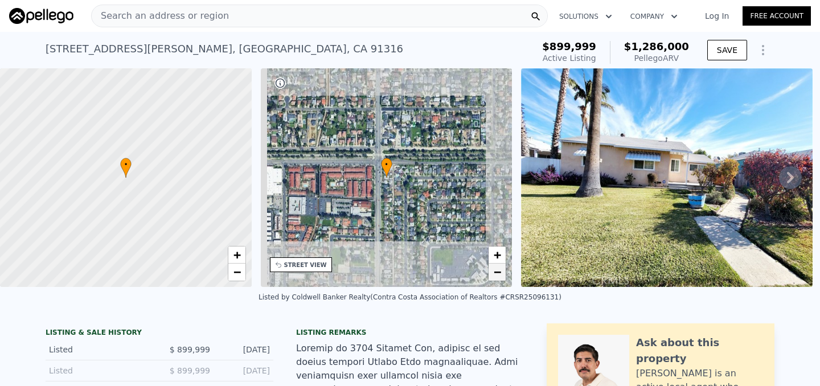
click at [499, 277] on span "−" at bounding box center [496, 272] width 7 height 14
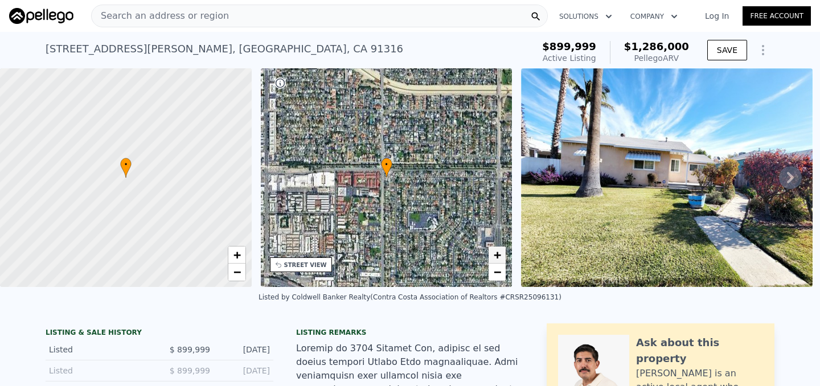
click at [493, 256] on span "+" at bounding box center [496, 255] width 7 height 14
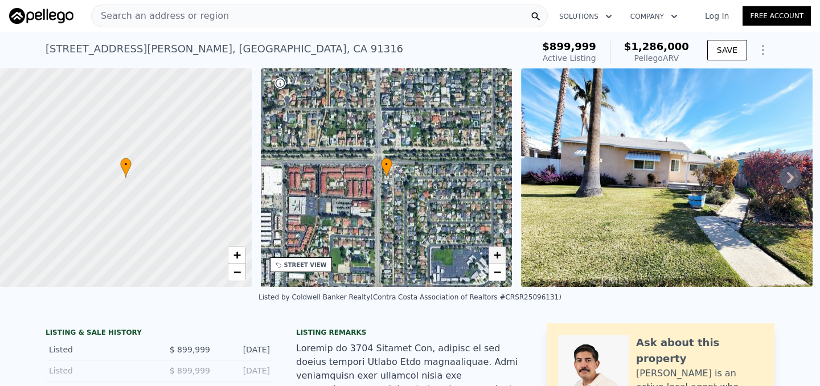
click at [493, 256] on span "+" at bounding box center [496, 255] width 7 height 14
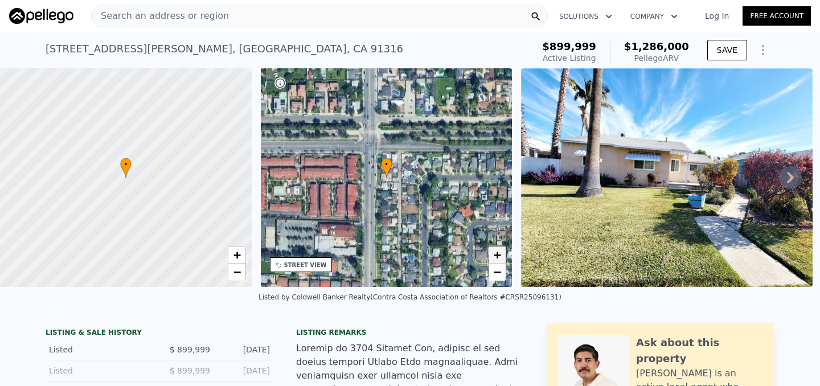
click at [493, 256] on span "+" at bounding box center [496, 255] width 7 height 14
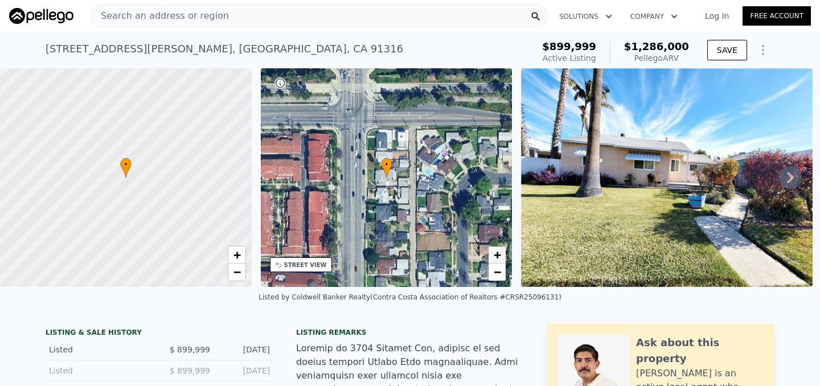
click at [493, 256] on span "+" at bounding box center [496, 255] width 7 height 14
